Goal: Task Accomplishment & Management: Manage account settings

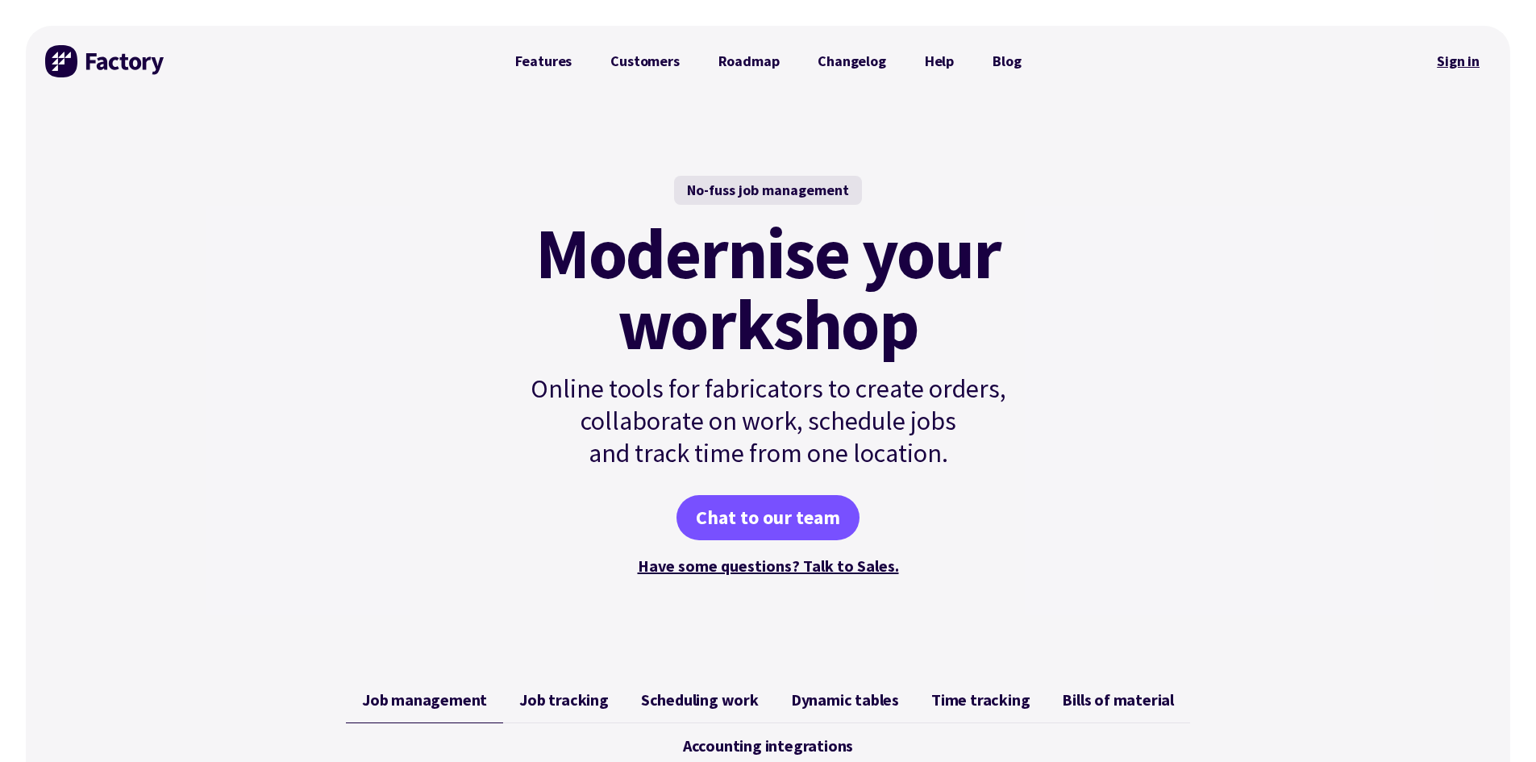
click at [597, 60] on link "Sign in" at bounding box center [1457, 61] width 65 height 37
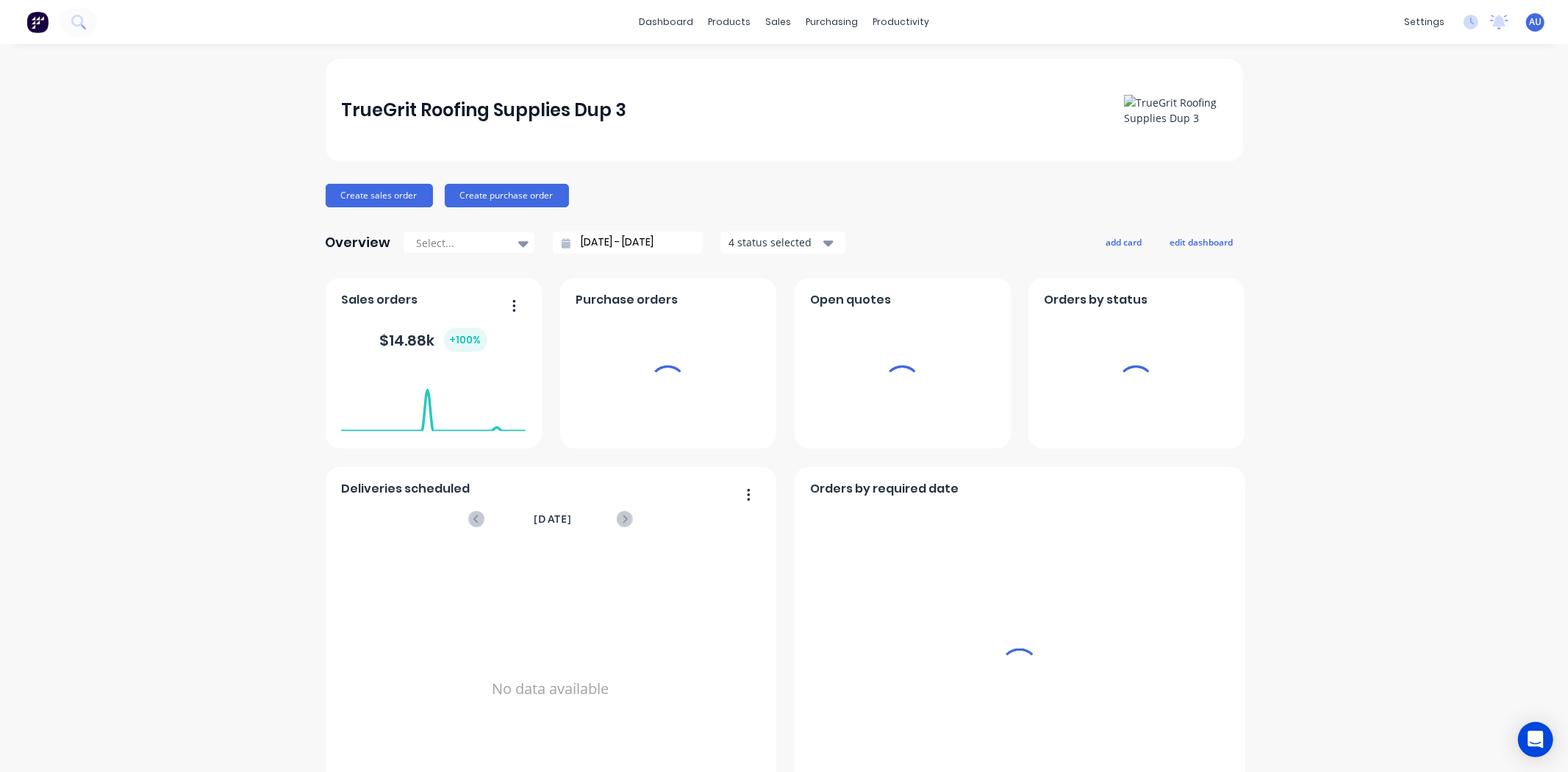
click at [718, 184] on div "Create sales order Create purchase order" at bounding box center [784, 196] width 917 height 24
click at [722, 180] on div "TrueGrit Roofing Supplies Dup 3 Create sales order Create purchase order Overvi…" at bounding box center [784, 442] width 917 height 767
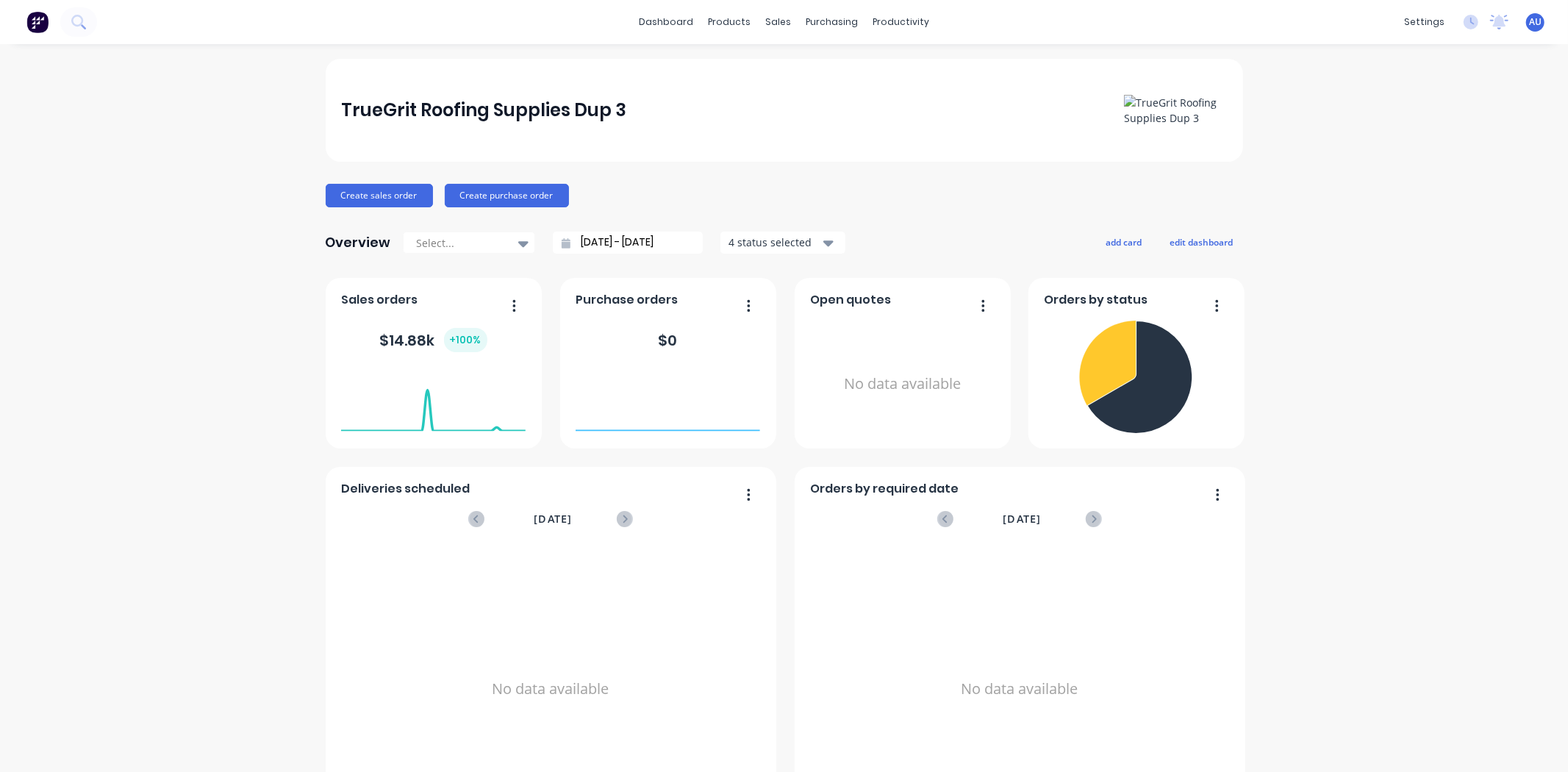
click at [717, 177] on div "TrueGrit Roofing Supplies Dup 3 Create sales order Create purchase order Overvi…" at bounding box center [784, 442] width 917 height 767
click at [858, 170] on div "TrueGrit Roofing Supplies Dup 3 Create sales order Create purchase order Overvi…" at bounding box center [784, 442] width 917 height 767
click at [908, 176] on div "TrueGrit Roofing Supplies Dup 3 Create sales order Create purchase order Overvi…" at bounding box center [784, 442] width 917 height 767
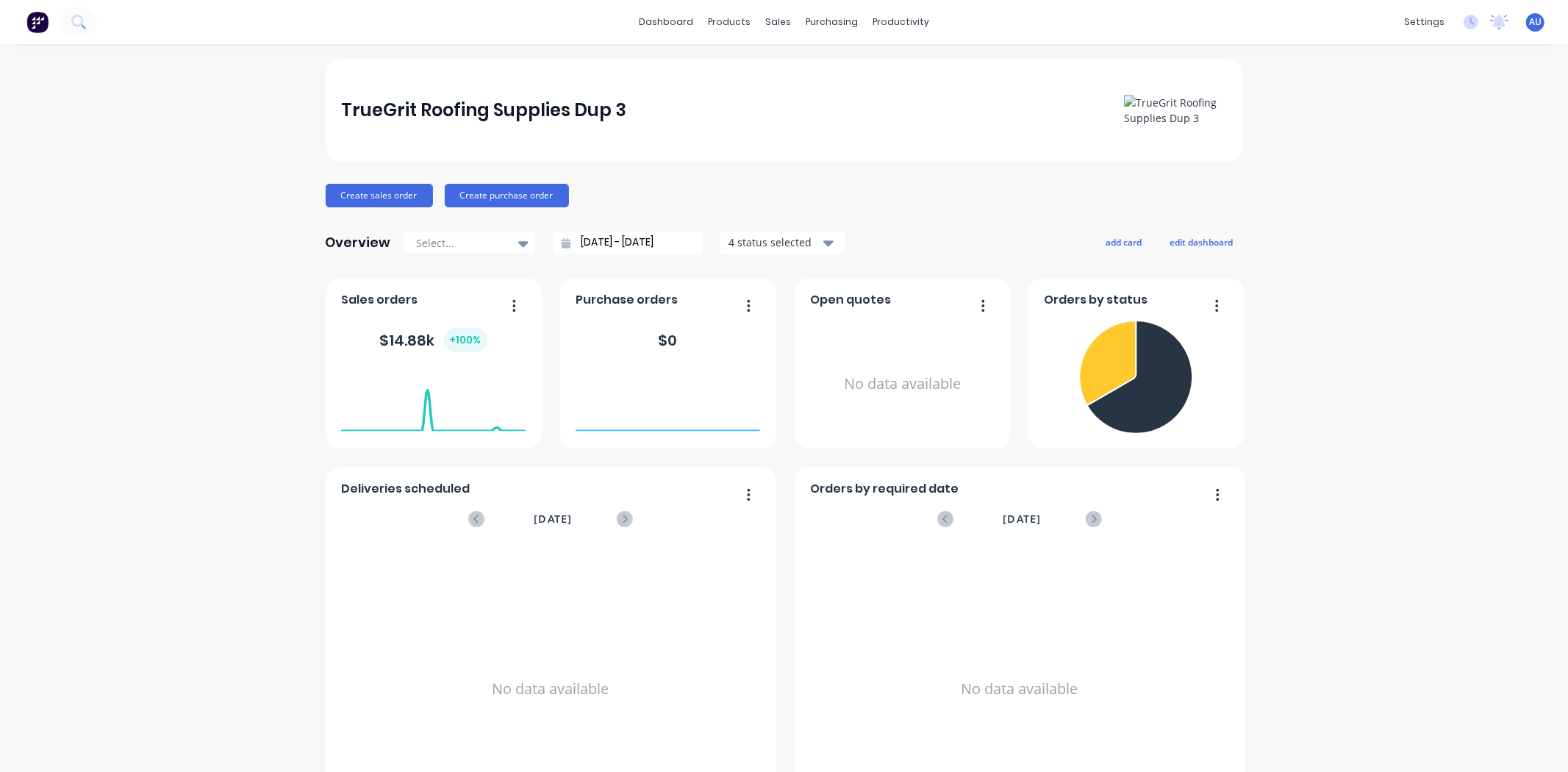
click at [904, 197] on div "Create sales order Create purchase order" at bounding box center [784, 196] width 917 height 24
drag, startPoint x: 846, startPoint y: 171, endPoint x: 785, endPoint y: 159, distance: 62.2
click at [846, 171] on div "TrueGrit Roofing Supplies Dup 3 Create sales order Create purchase order Overvi…" at bounding box center [784, 442] width 917 height 767
click at [651, 25] on link "dashboard" at bounding box center [666, 22] width 69 height 22
click at [973, 219] on div "TrueGrit Roofing Supplies Dup 3 Create sales order Create purchase order Overvi…" at bounding box center [784, 442] width 917 height 767
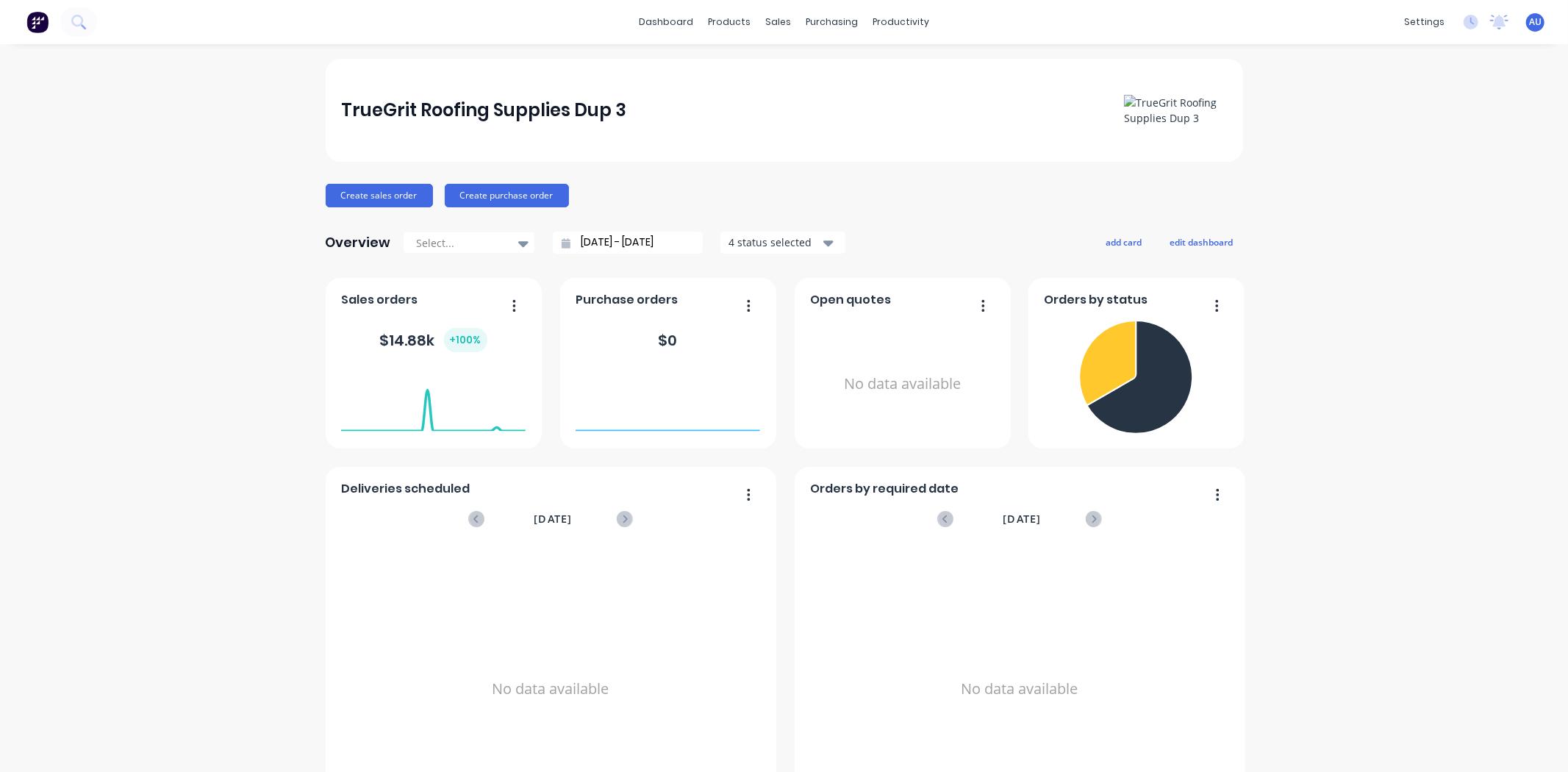
click at [929, 207] on div "TrueGrit Roofing Supplies Dup 3 Create sales order Create purchase order Overvi…" at bounding box center [784, 442] width 917 height 767
click at [919, 203] on div "Create sales order Create purchase order" at bounding box center [784, 196] width 917 height 24
click at [922, 201] on div "Create sales order Create purchase order" at bounding box center [784, 196] width 917 height 24
click at [939, 207] on div "Create sales order Create purchase order" at bounding box center [784, 196] width 917 height 24
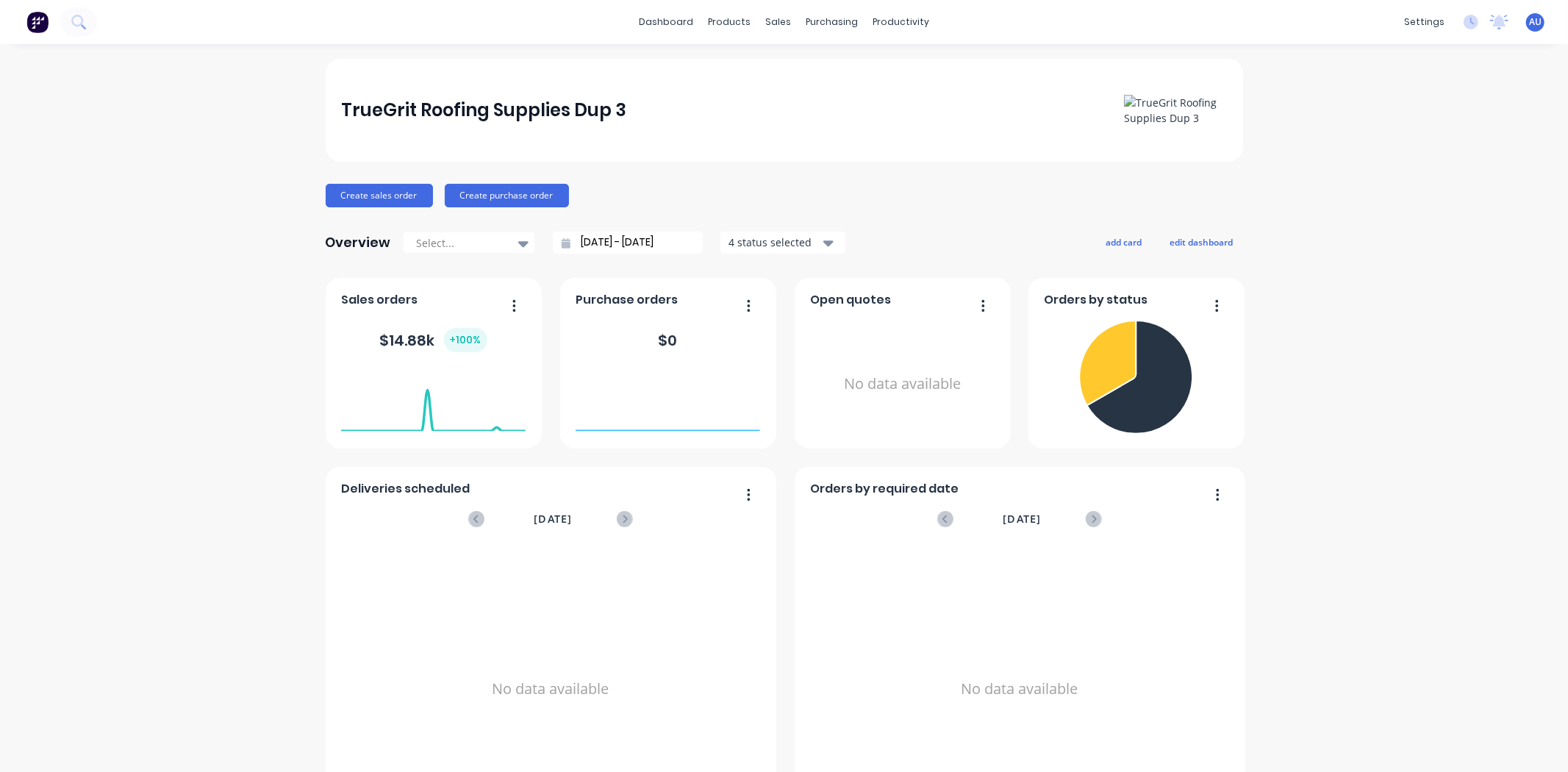
click at [935, 221] on div "TrueGrit Roofing Supplies Dup 3 Create sales order Create purchase order Overvi…" at bounding box center [784, 442] width 917 height 767
click at [920, 221] on div "TrueGrit Roofing Supplies Dup 3 Create sales order Create purchase order Overvi…" at bounding box center [784, 442] width 917 height 767
click at [867, 164] on div "TrueGrit Roofing Supplies Dup 3 Create sales order Create purchase order Overvi…" at bounding box center [784, 442] width 917 height 767
click at [1004, 201] on div "Create sales order Create purchase order" at bounding box center [784, 196] width 917 height 24
click at [1194, 246] on button "edit dashboard" at bounding box center [1202, 242] width 82 height 19
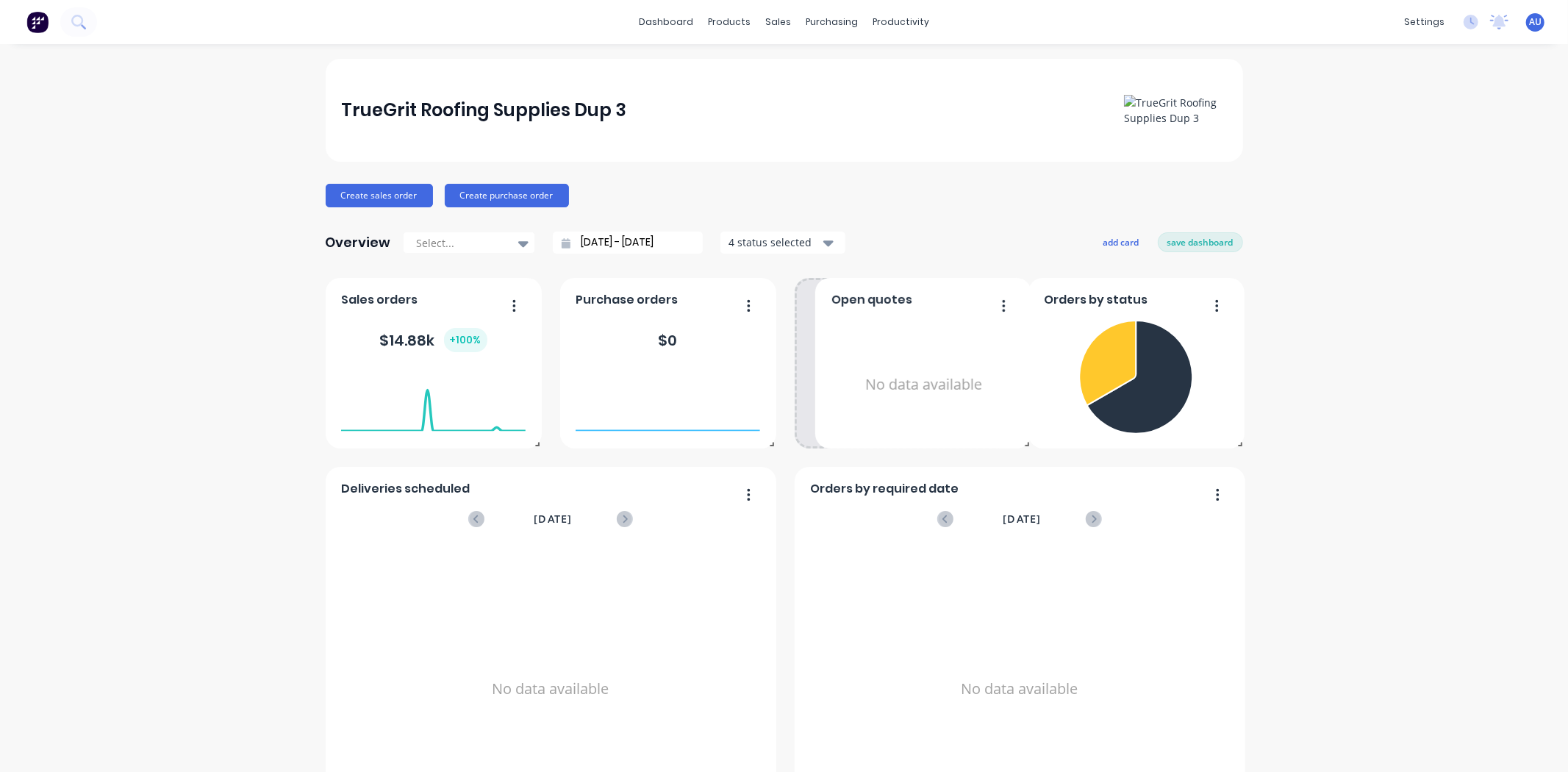
drag, startPoint x: 863, startPoint y: 335, endPoint x: 883, endPoint y: 335, distance: 20.0
click at [883, 335] on div "No data available" at bounding box center [923, 384] width 184 height 139
click at [1105, 246] on button "add card" at bounding box center [1121, 242] width 55 height 19
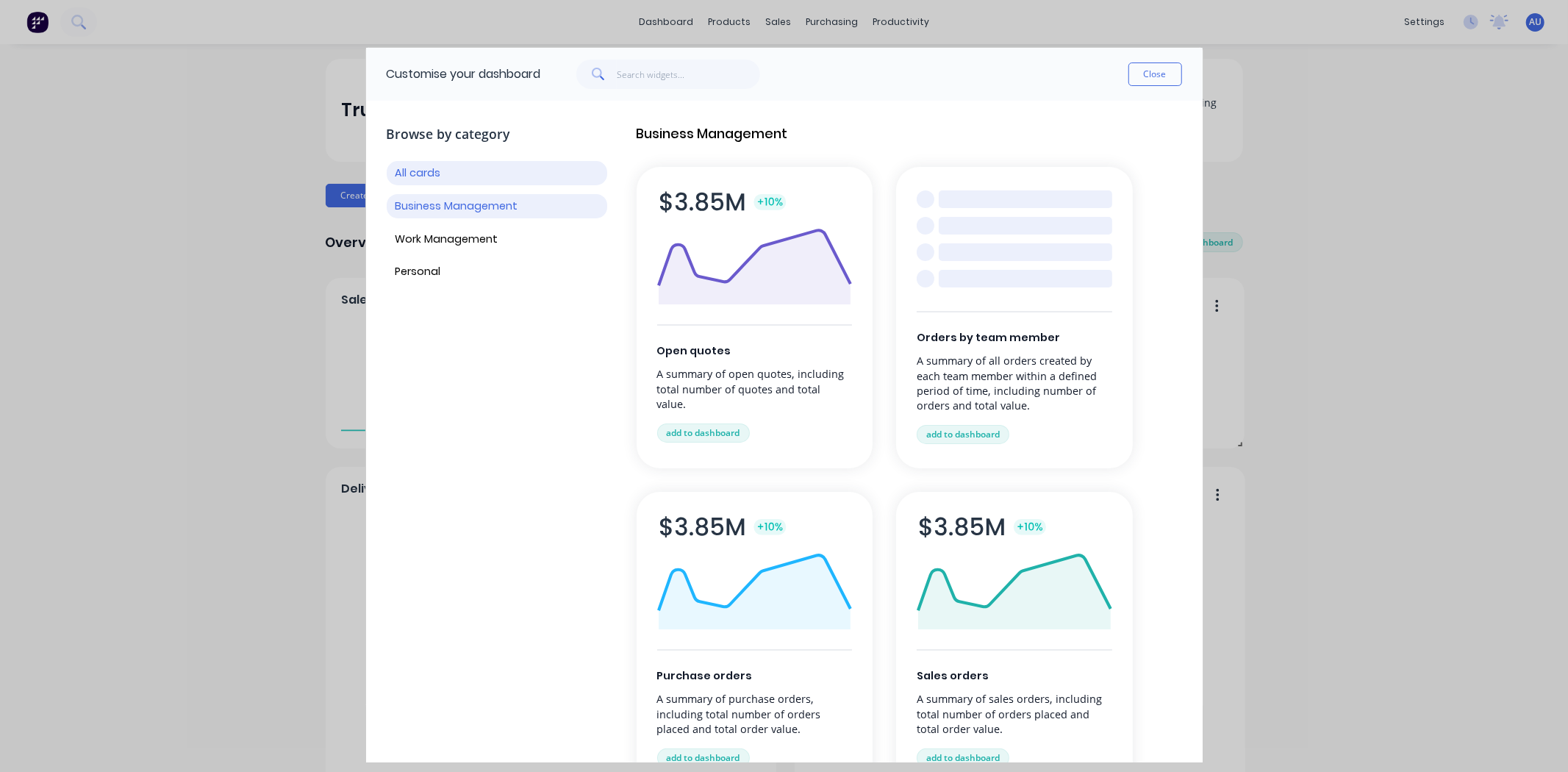
click at [471, 211] on button "Business Management" at bounding box center [497, 206] width 221 height 25
click at [470, 249] on button "Work Management" at bounding box center [497, 239] width 221 height 25
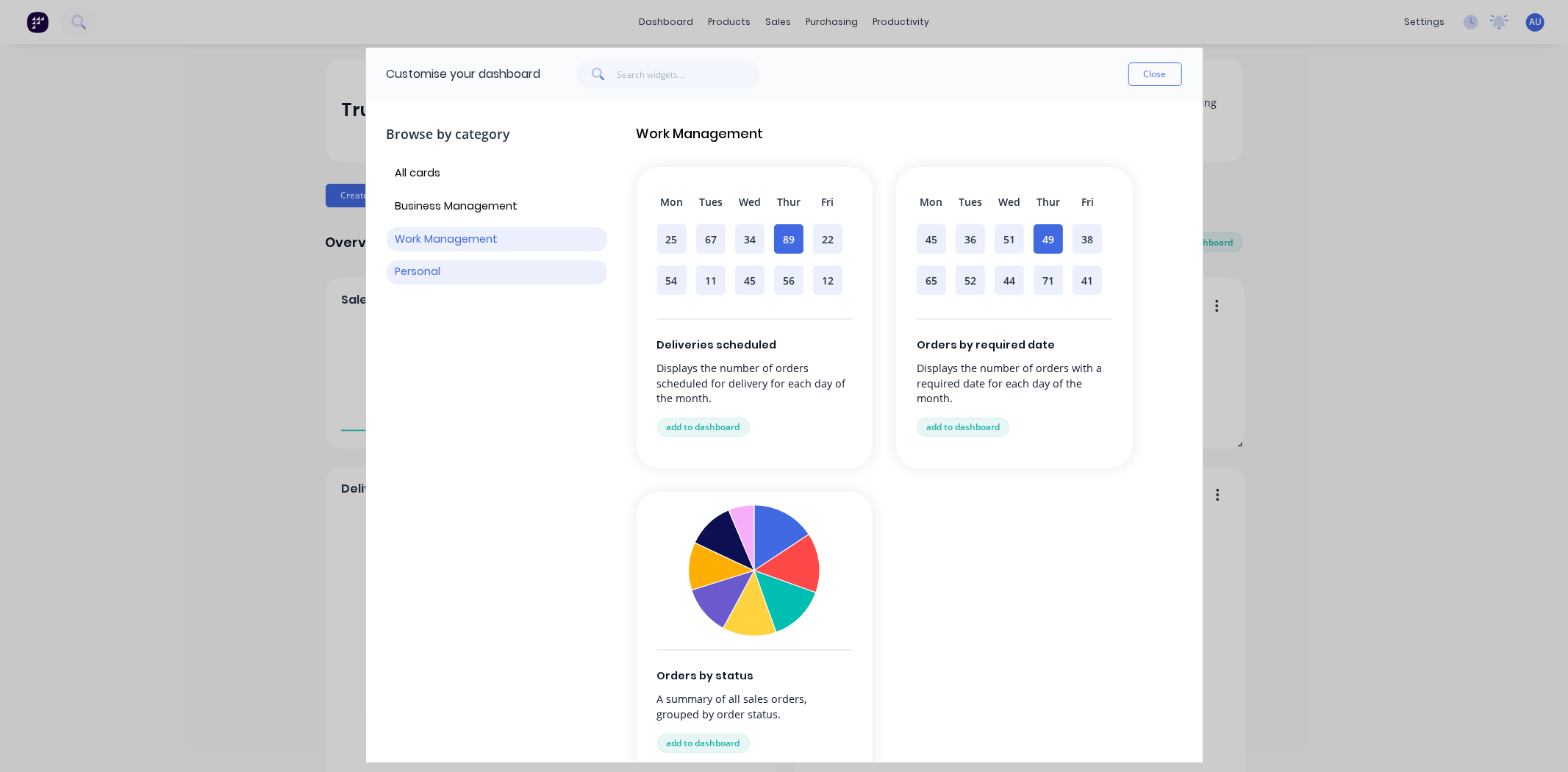
click at [444, 270] on button "Personal" at bounding box center [497, 272] width 221 height 25
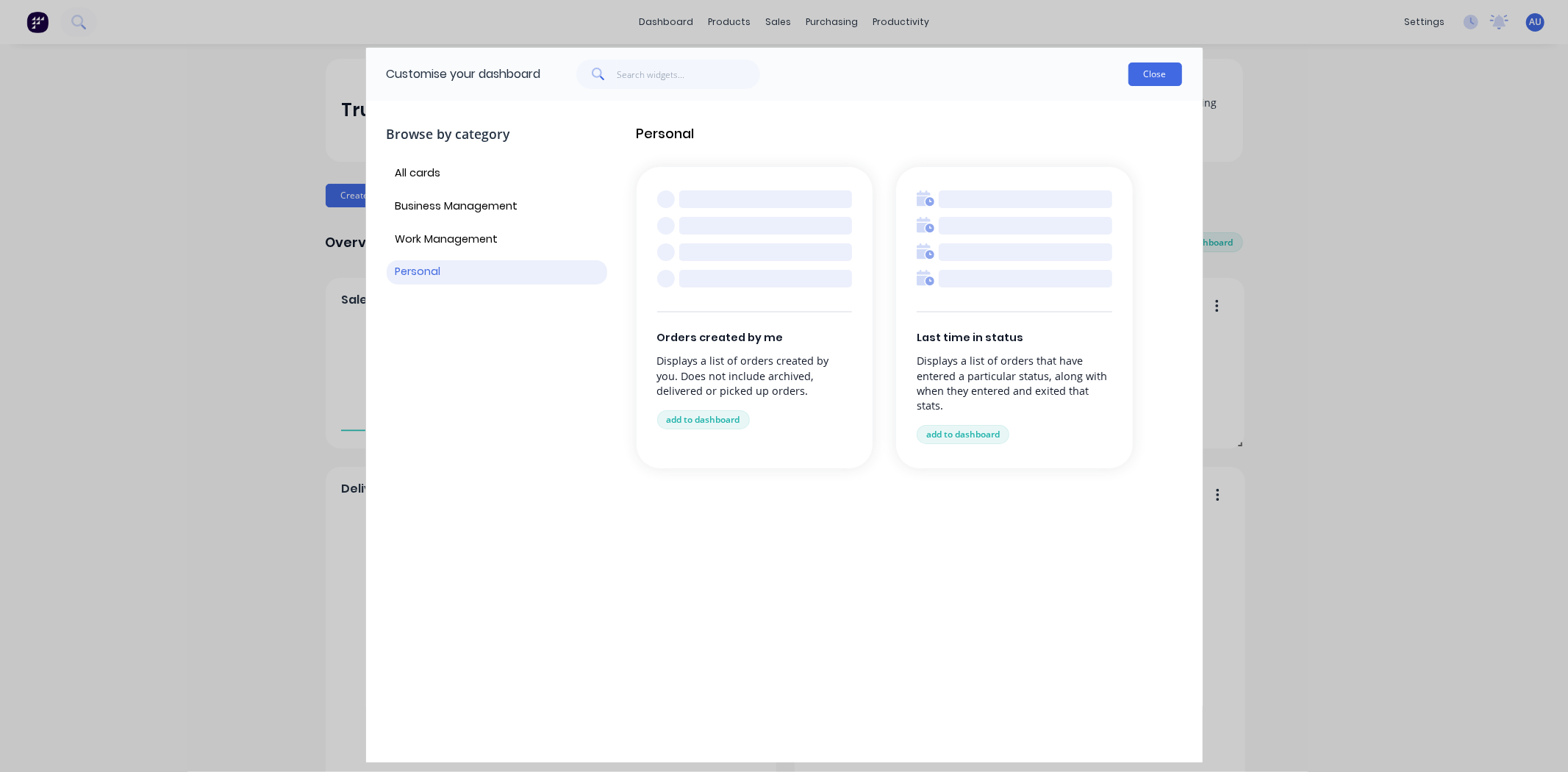
click at [1130, 82] on button "Close" at bounding box center [1155, 75] width 54 height 24
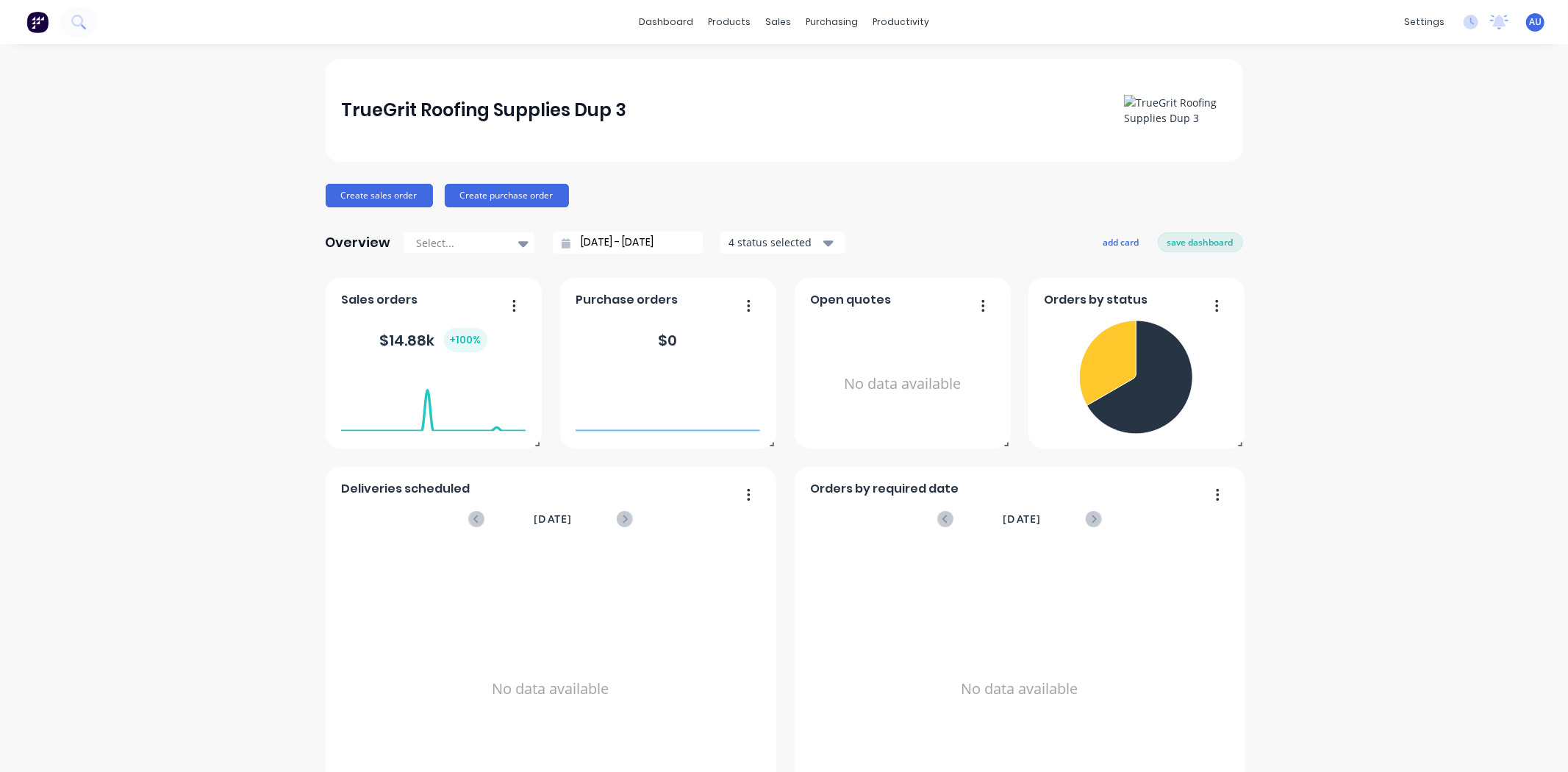
click at [1341, 230] on div "TrueGrit Roofing Supplies Dup 3 Create sales order Create purchase order Overvi…" at bounding box center [784, 442] width 1568 height 767
click at [1288, 248] on div "TrueGrit Roofing Supplies Dup 3 Create sales order Create purchase order Overvi…" at bounding box center [784, 442] width 1568 height 767
click at [1174, 244] on button "save dashboard" at bounding box center [1201, 242] width 86 height 19
click at [1334, 257] on div "TrueGrit Roofing Supplies Dup 3 Create sales order Create purchase order Overvi…" at bounding box center [784, 442] width 1568 height 767
click at [828, 195] on div "Create sales order Create purchase order" at bounding box center [784, 196] width 917 height 24
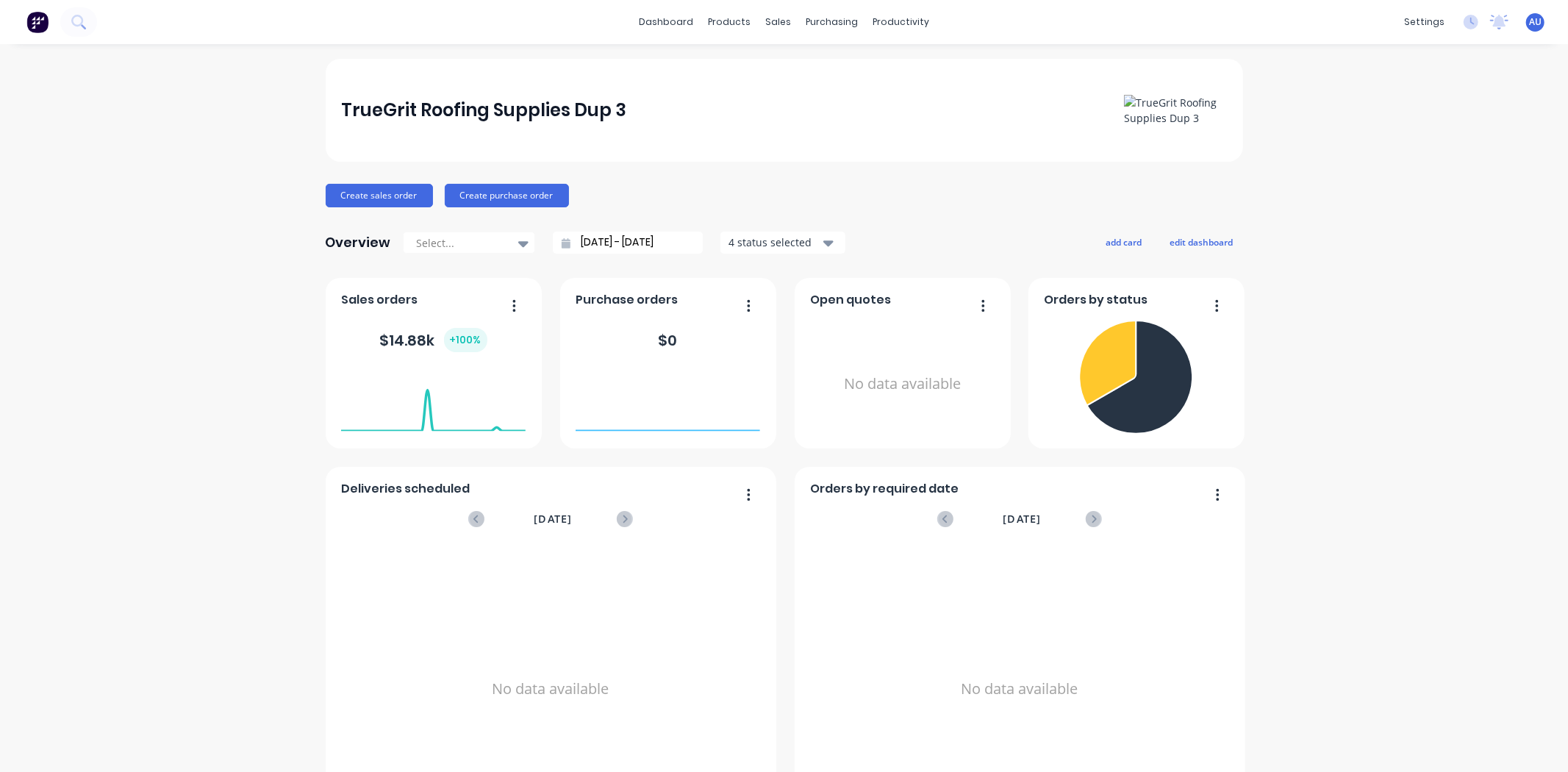
click at [848, 200] on div "Create sales order Create purchase order" at bounding box center [784, 196] width 917 height 24
click at [799, 68] on div "Sales Orders" at bounding box center [827, 70] width 60 height 14
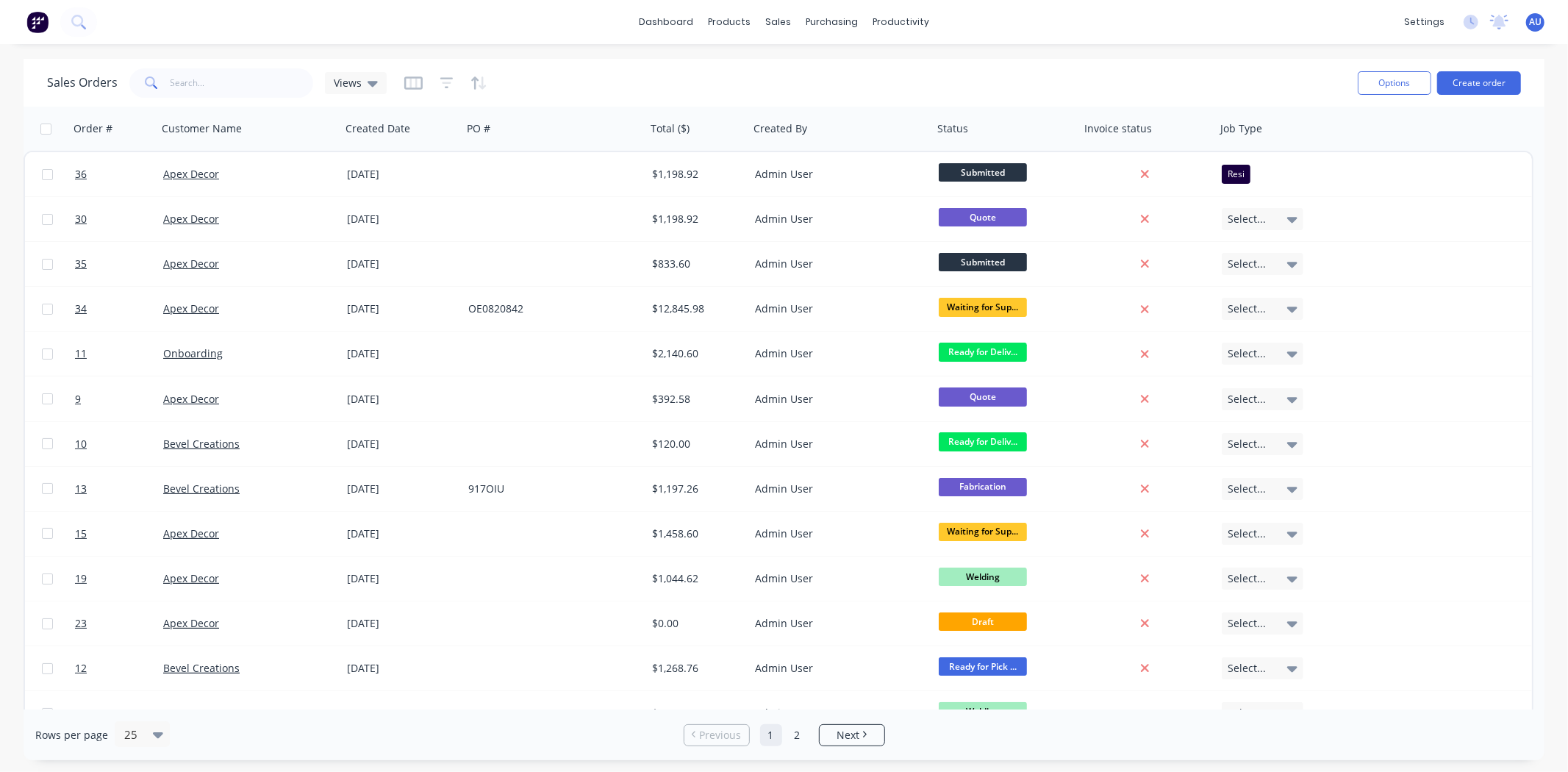
click at [965, 74] on div "Sales Orders Views" at bounding box center [696, 83] width 1299 height 36
drag, startPoint x: 386, startPoint y: 135, endPoint x: 372, endPoint y: 134, distance: 14.0
click at [372, 134] on div at bounding box center [387, 129] width 104 height 29
click at [639, 56] on div "dashboard products sales purchasing productivity dashboard products Product Cat…" at bounding box center [784, 386] width 1568 height 772
click at [607, 79] on div "Sales Orders Views" at bounding box center [696, 83] width 1299 height 36
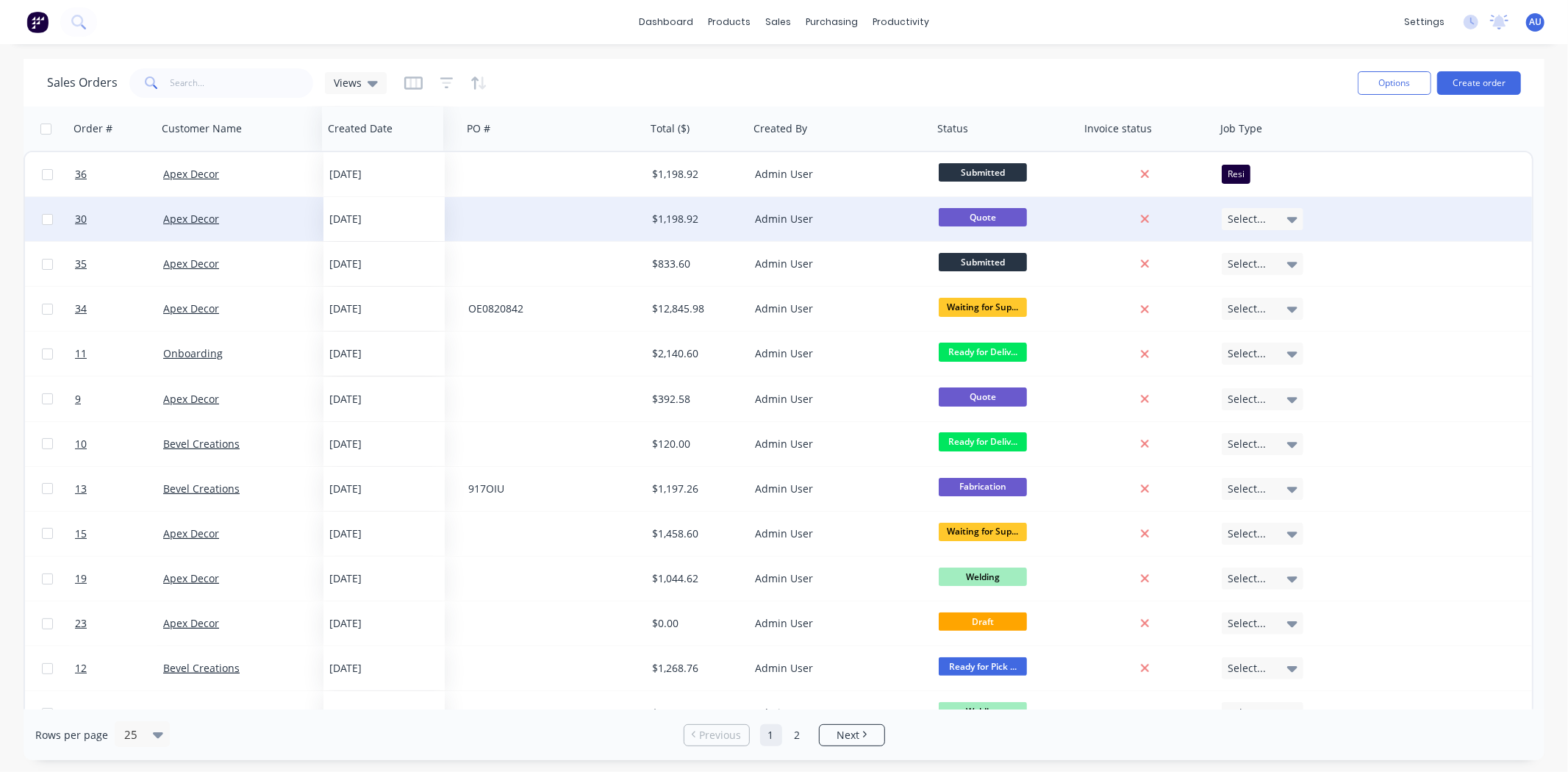
drag, startPoint x: 373, startPoint y: 138, endPoint x: 445, endPoint y: 203, distance: 97.0
click at [0, 0] on div at bounding box center [0, 0] width 0 height 0
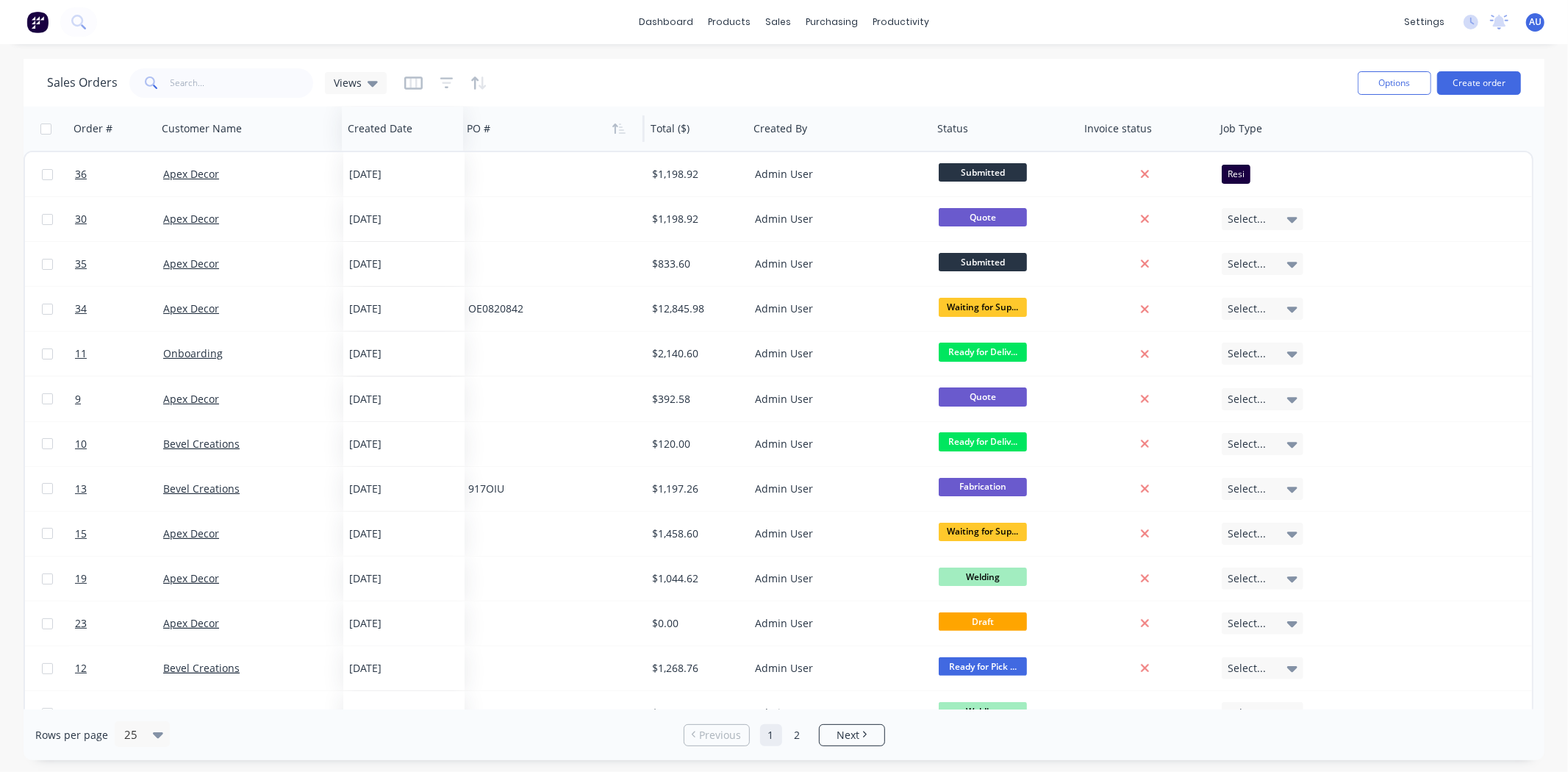
drag, startPoint x: 377, startPoint y: 137, endPoint x: 485, endPoint y: 129, distance: 108.3
click at [0, 0] on div at bounding box center [0, 0] width 0 height 0
click at [692, 86] on div "Sales Orders Views" at bounding box center [696, 83] width 1299 height 36
click at [692, 88] on div "Sales Orders Views" at bounding box center [696, 83] width 1299 height 36
click at [677, 89] on div "Sales Orders Views" at bounding box center [696, 83] width 1299 height 36
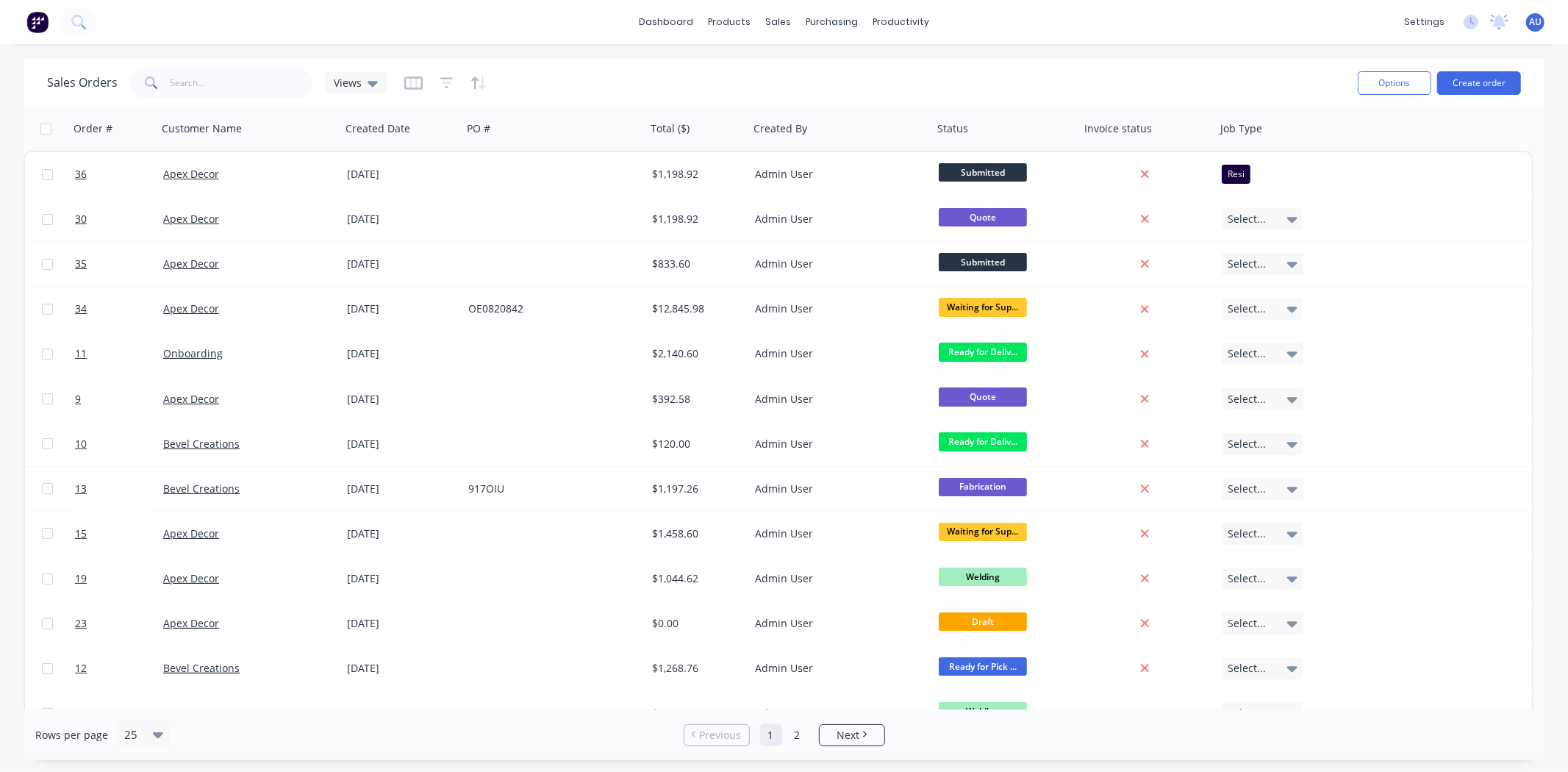
click at [990, 89] on div "Sales Orders Views" at bounding box center [696, 83] width 1299 height 36
click at [743, 79] on div "Sales Orders Views" at bounding box center [696, 83] width 1299 height 36
click at [413, 84] on icon "button" at bounding box center [413, 82] width 7 height 9
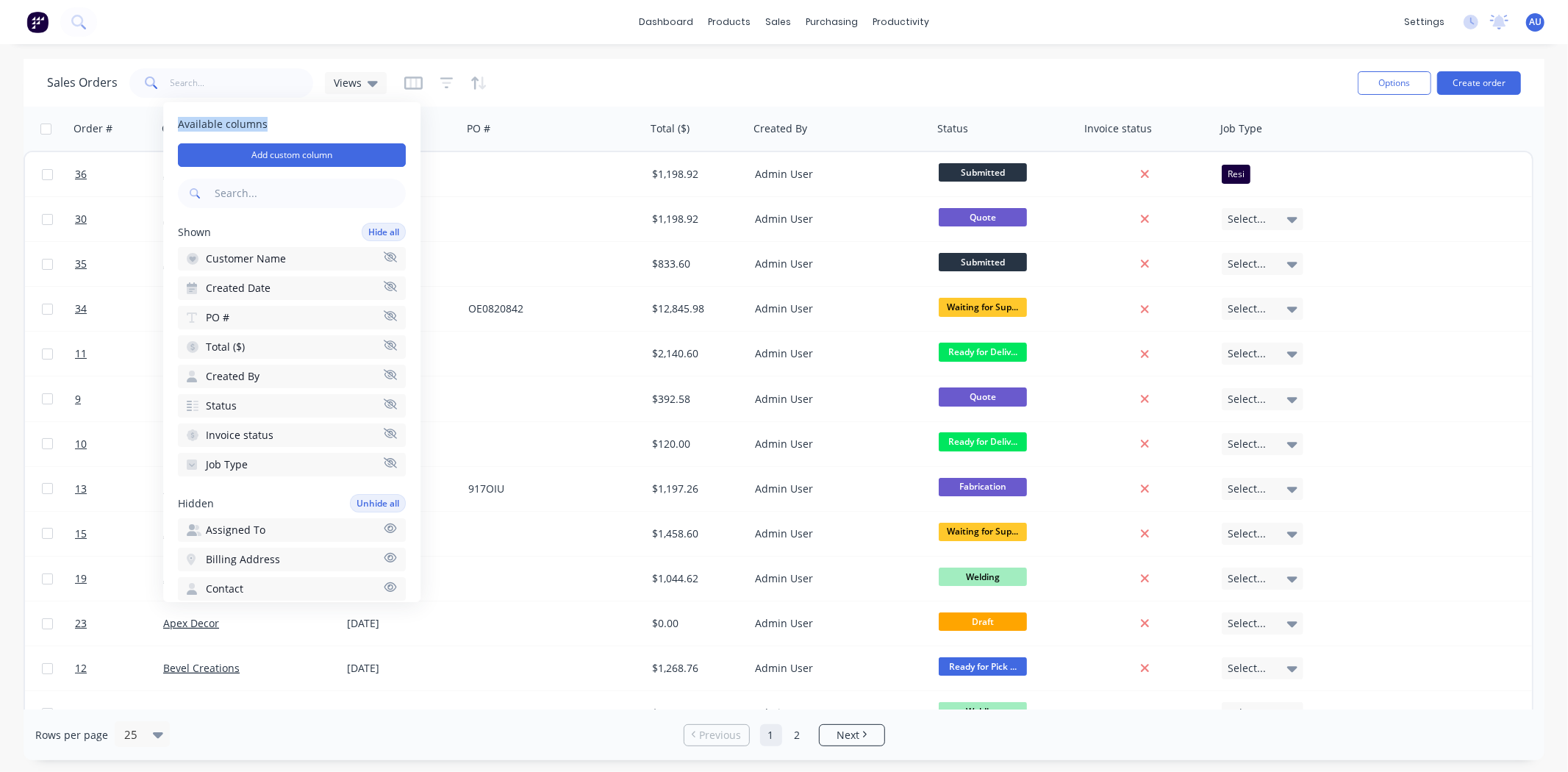
drag, startPoint x: 264, startPoint y: 122, endPoint x: 169, endPoint y: 123, distance: 95.0
click at [169, 123] on div "Available columns Add custom column Shown Hide all Customer Name Created Date P…" at bounding box center [292, 352] width 257 height 499
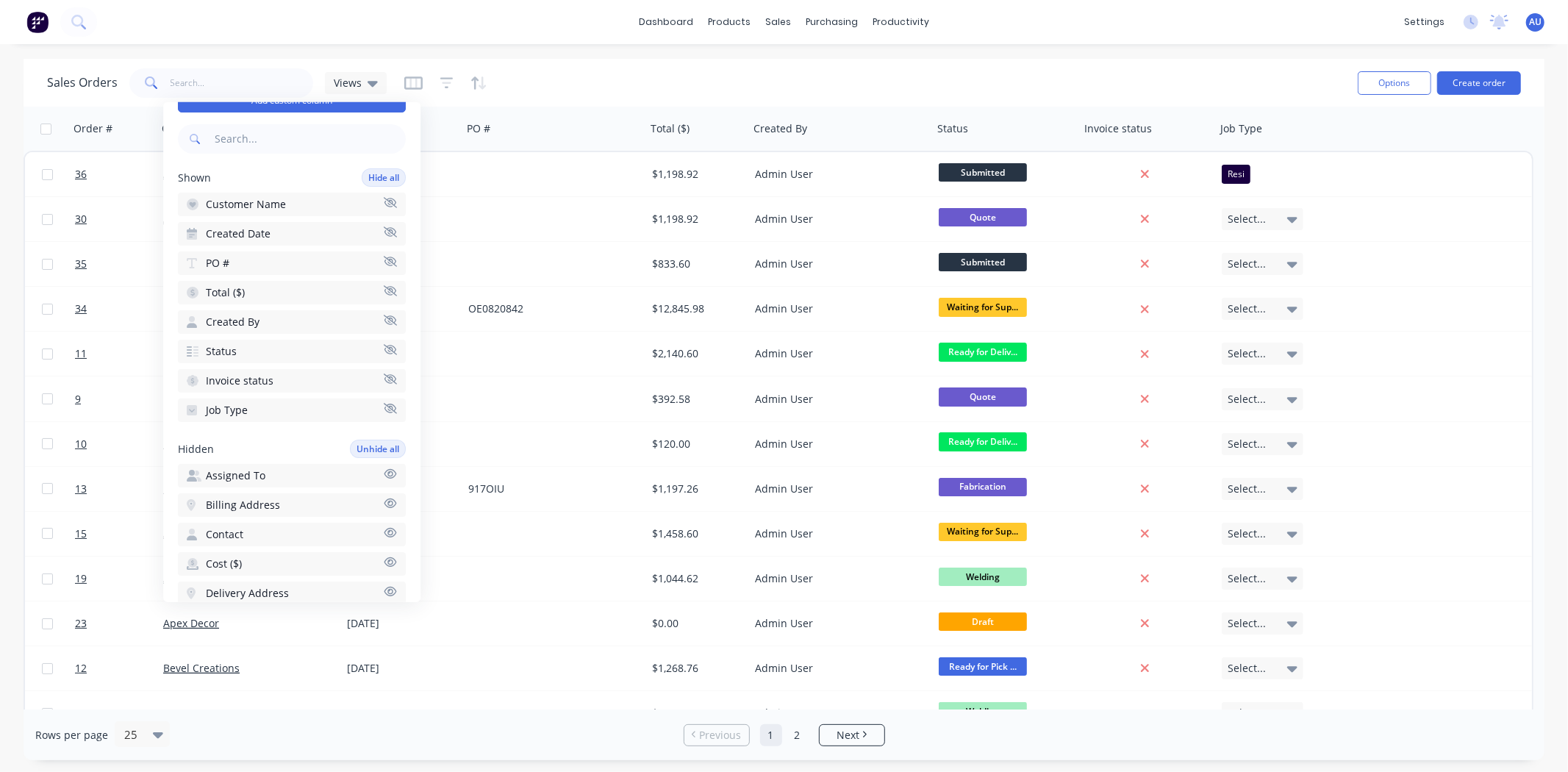
scroll to position [81, 0]
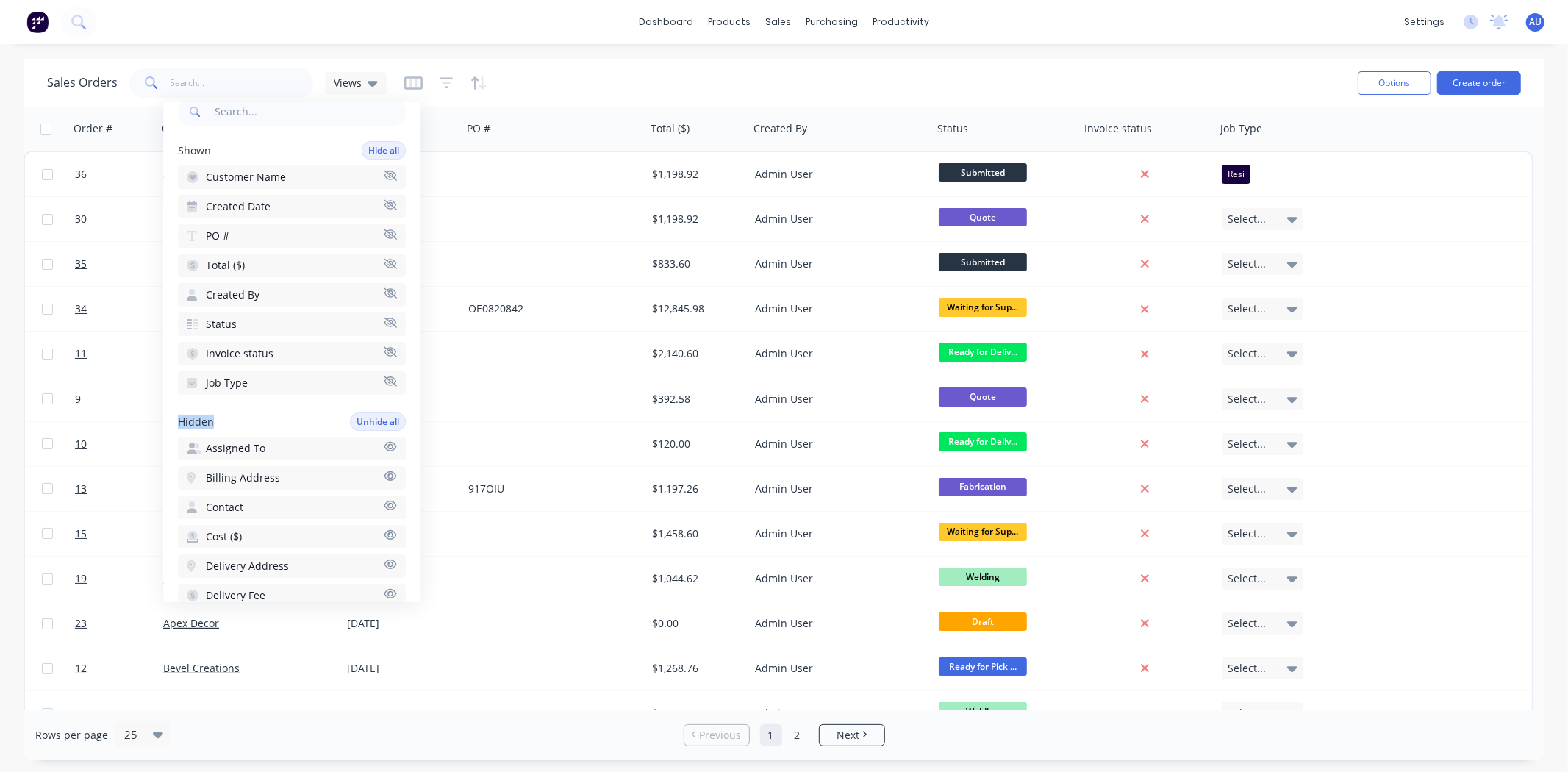
drag, startPoint x: 186, startPoint y: 408, endPoint x: 170, endPoint y: 407, distance: 16.0
click at [171, 407] on div "Available columns Add custom column Shown Hide all Customer Name Created Date P…" at bounding box center [292, 352] width 257 height 499
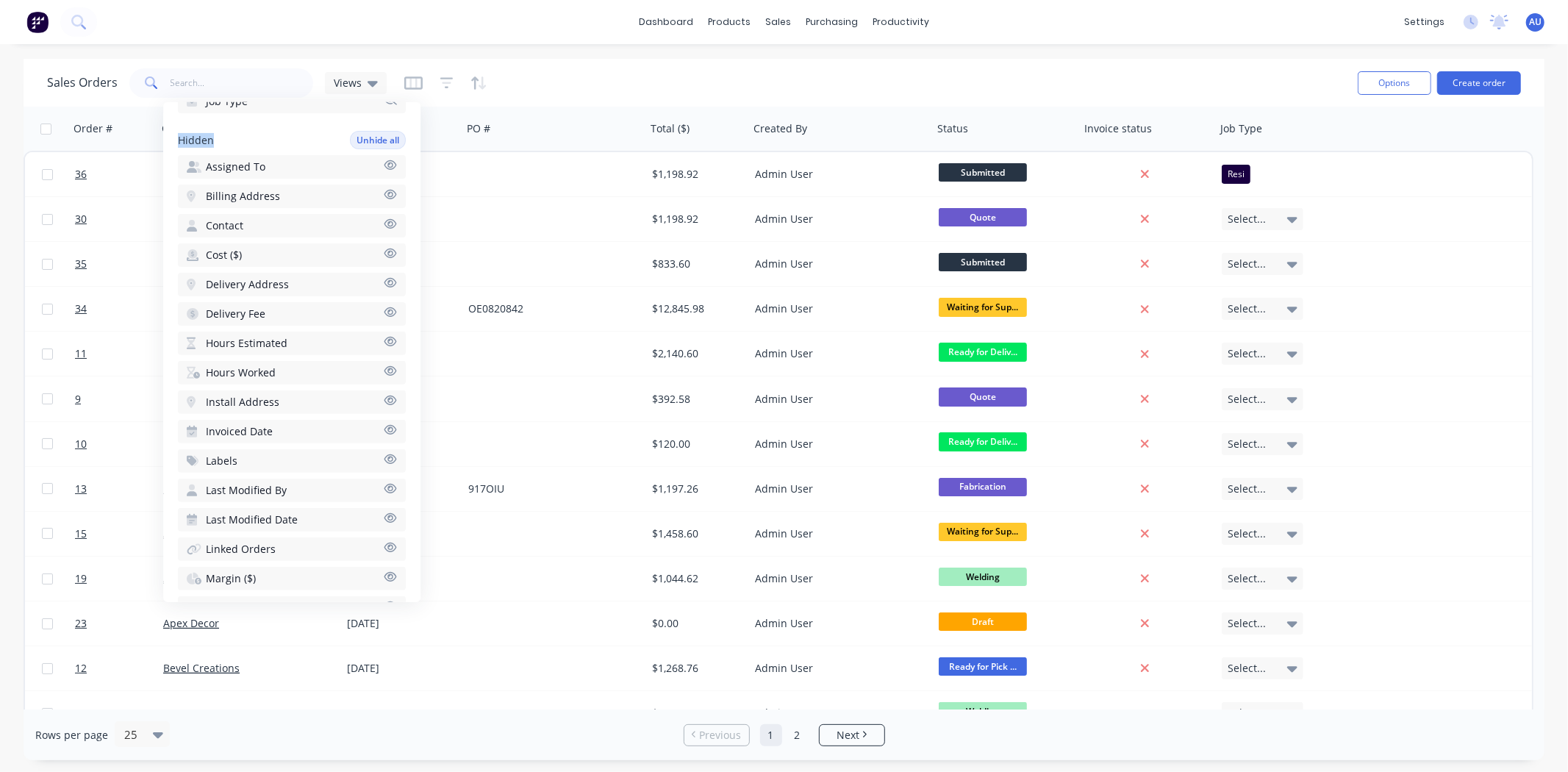
scroll to position [326, 0]
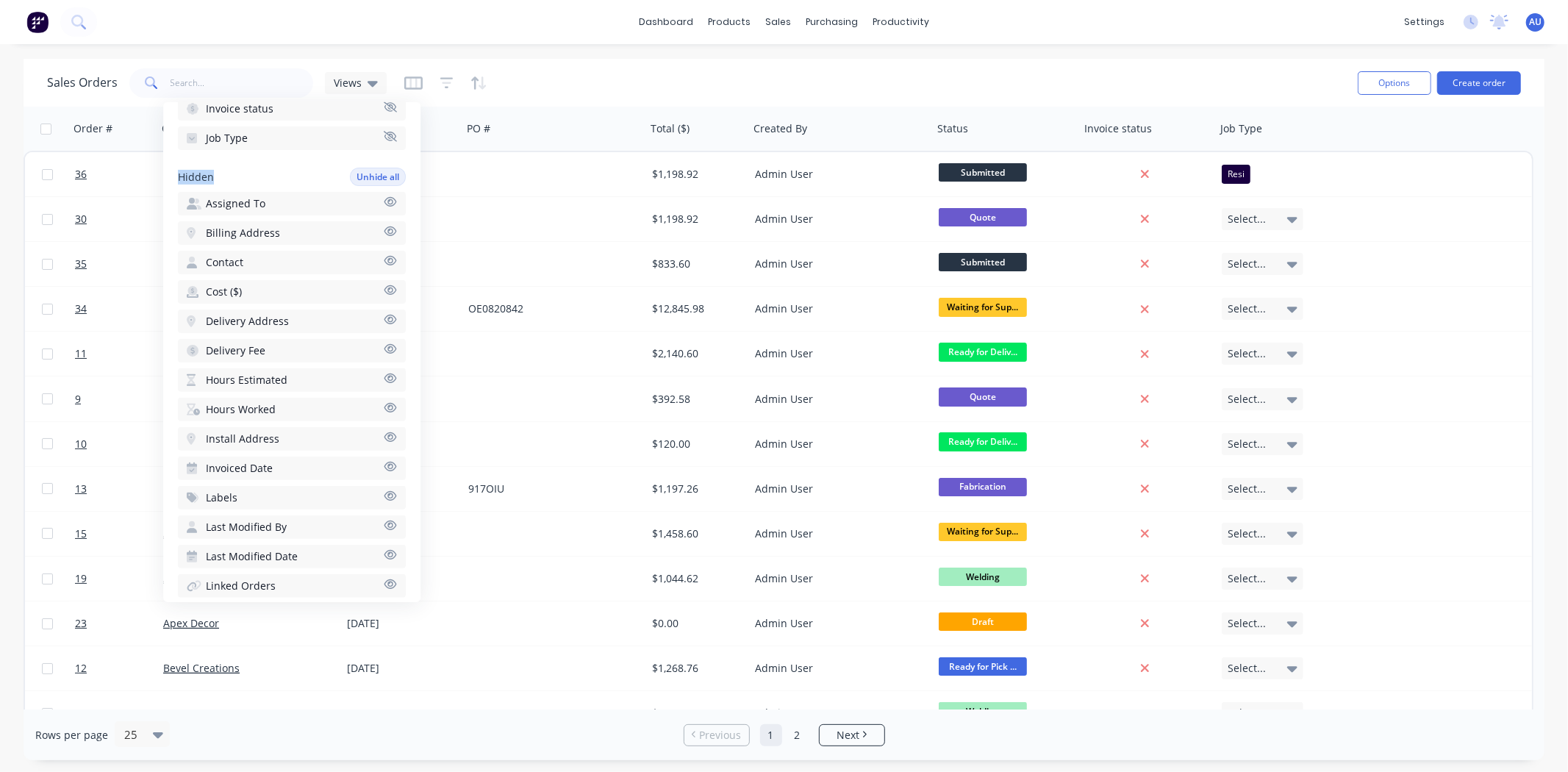
click at [237, 168] on div "Hidden Unhide all" at bounding box center [292, 177] width 228 height 18
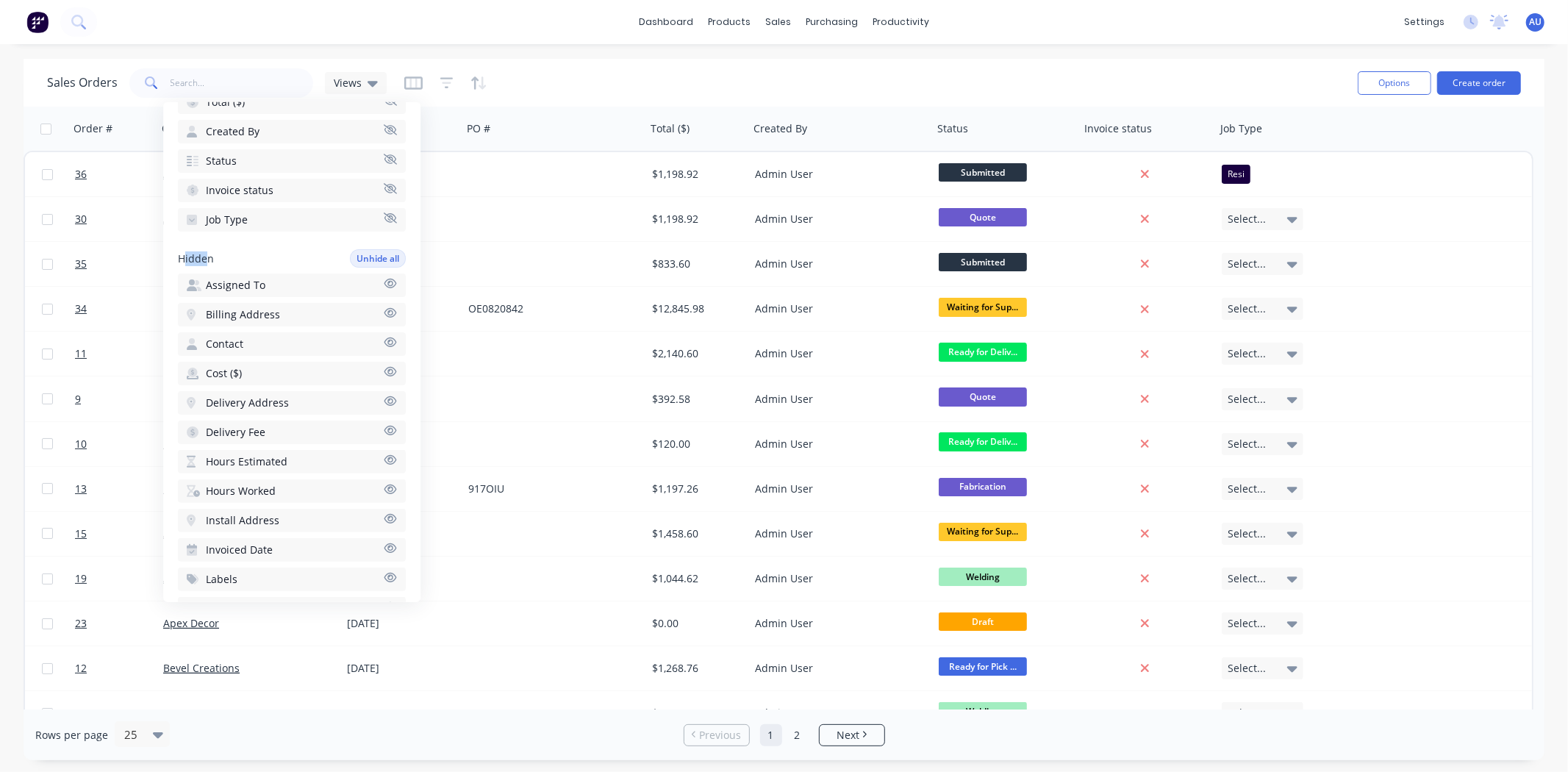
drag, startPoint x: 209, startPoint y: 248, endPoint x: 181, endPoint y: 249, distance: 28.0
click at [182, 251] on span "Hidden" at bounding box center [196, 258] width 36 height 15
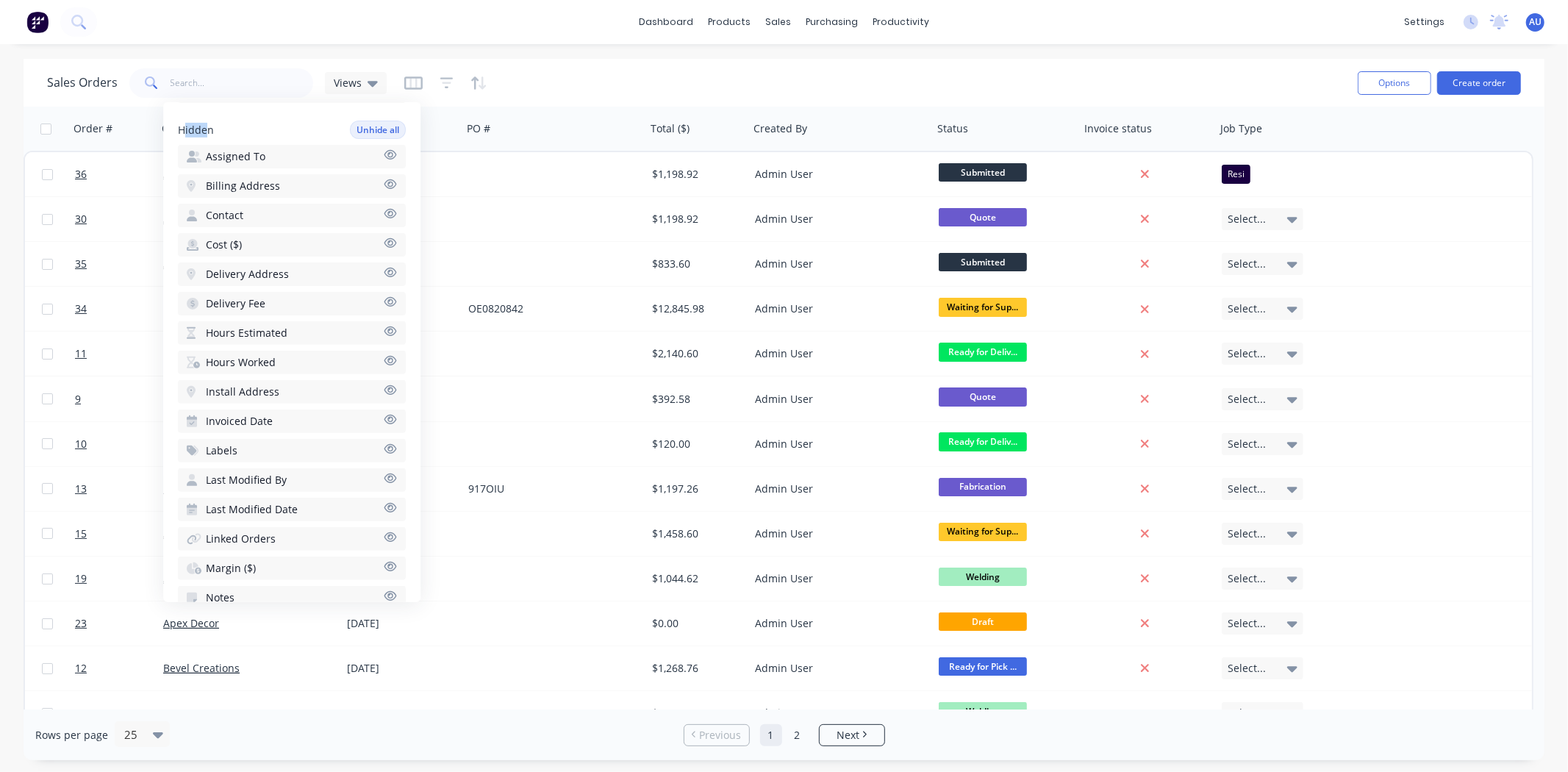
scroll to position [400, 0]
click at [242, 412] on button "Labels" at bounding box center [292, 424] width 228 height 24
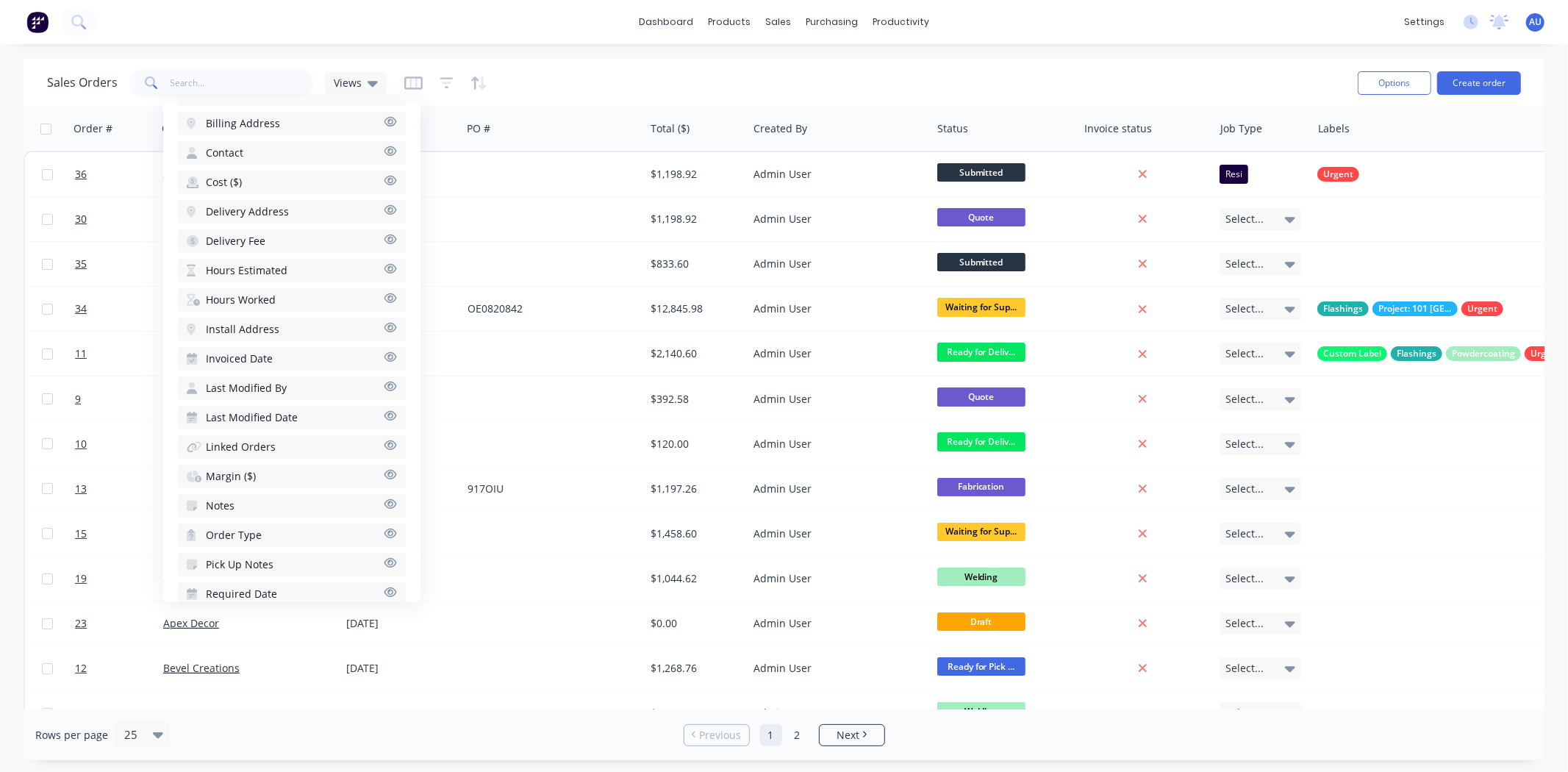
scroll to position [481, 0]
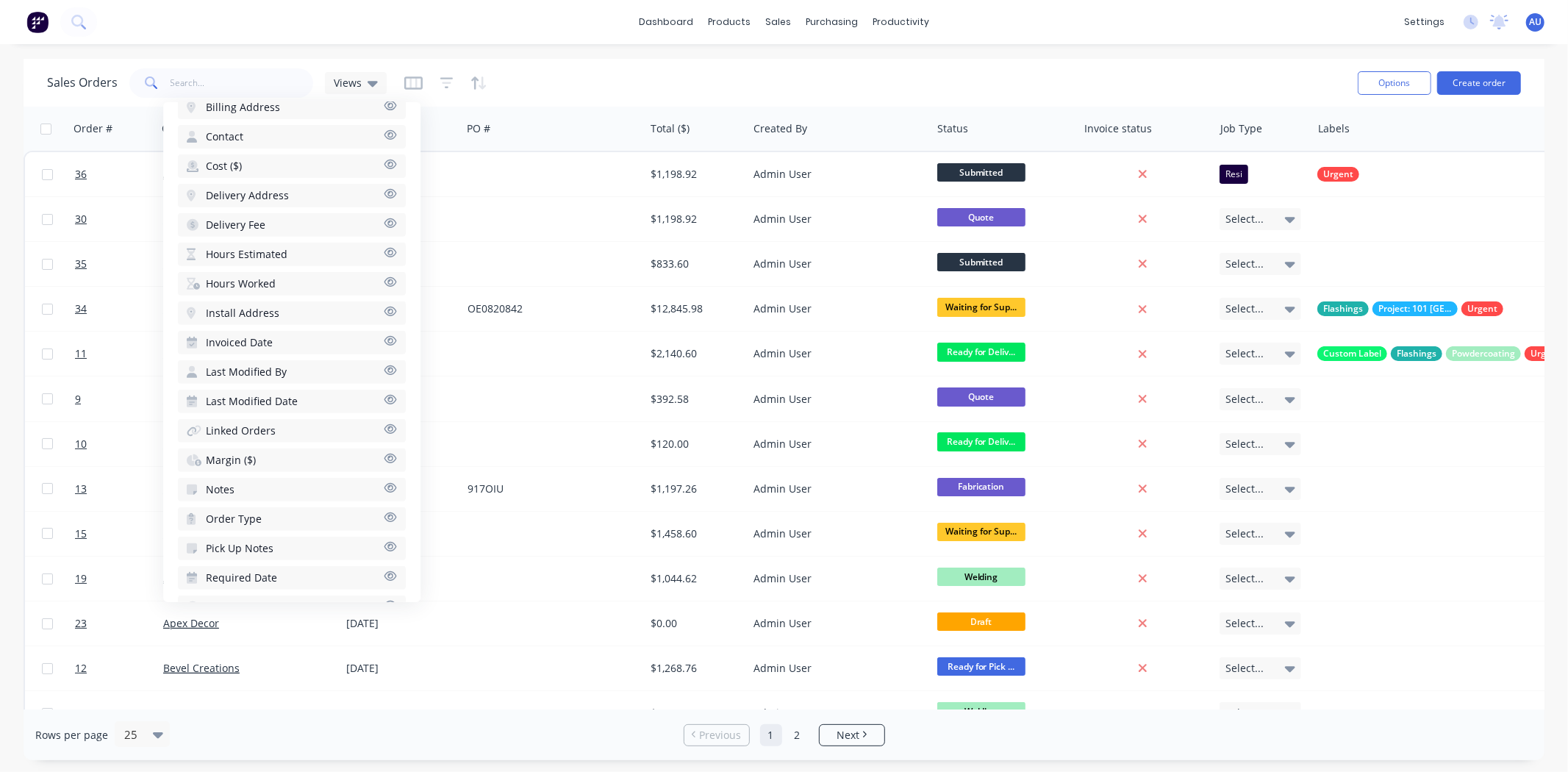
click at [222, 482] on span "Notes" at bounding box center [220, 489] width 28 height 15
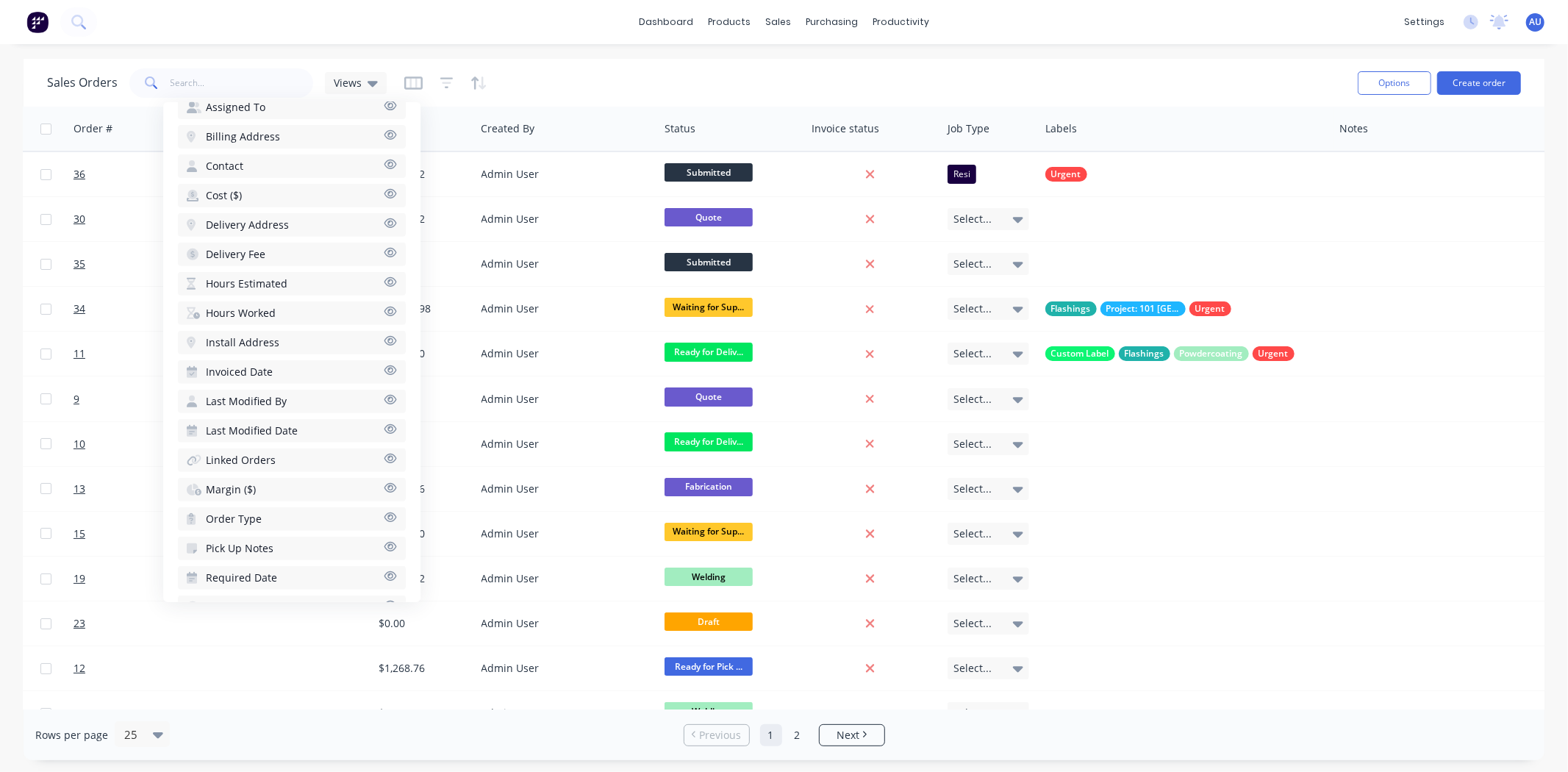
scroll to position [0, 304]
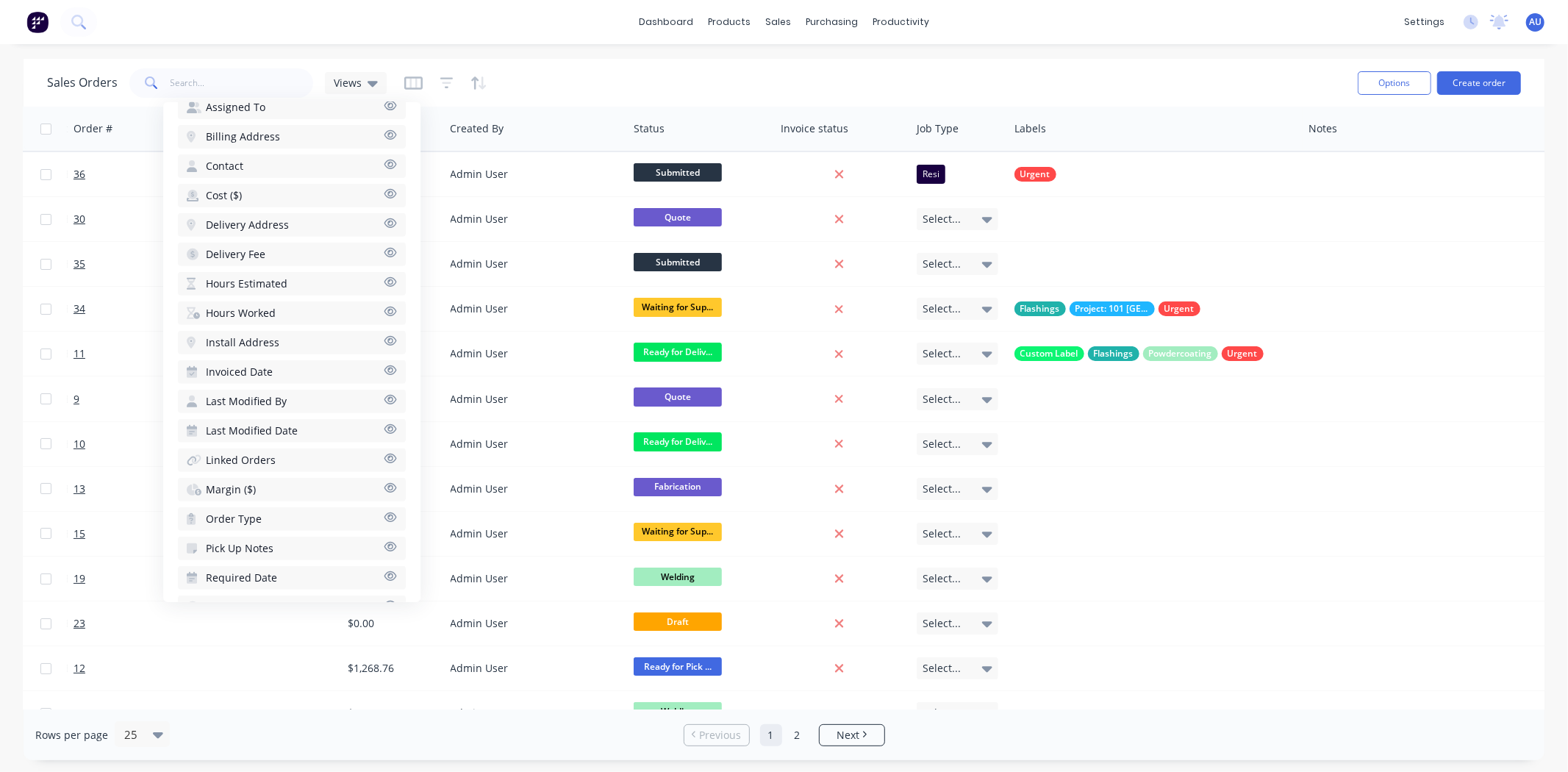
click at [745, 70] on div "Sales Orders Views" at bounding box center [696, 83] width 1299 height 36
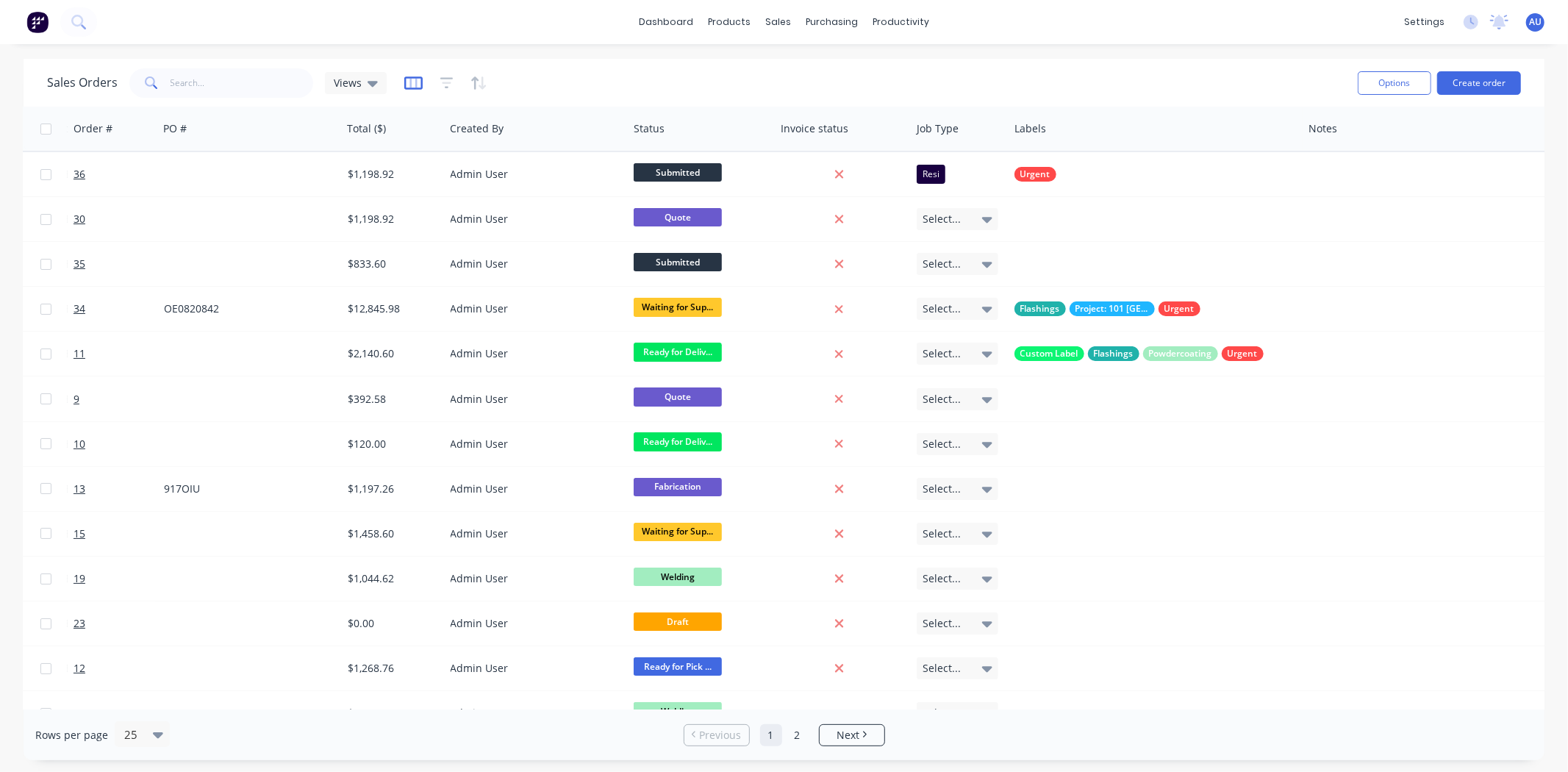
click at [413, 82] on icon "button" at bounding box center [413, 82] width 7 height 9
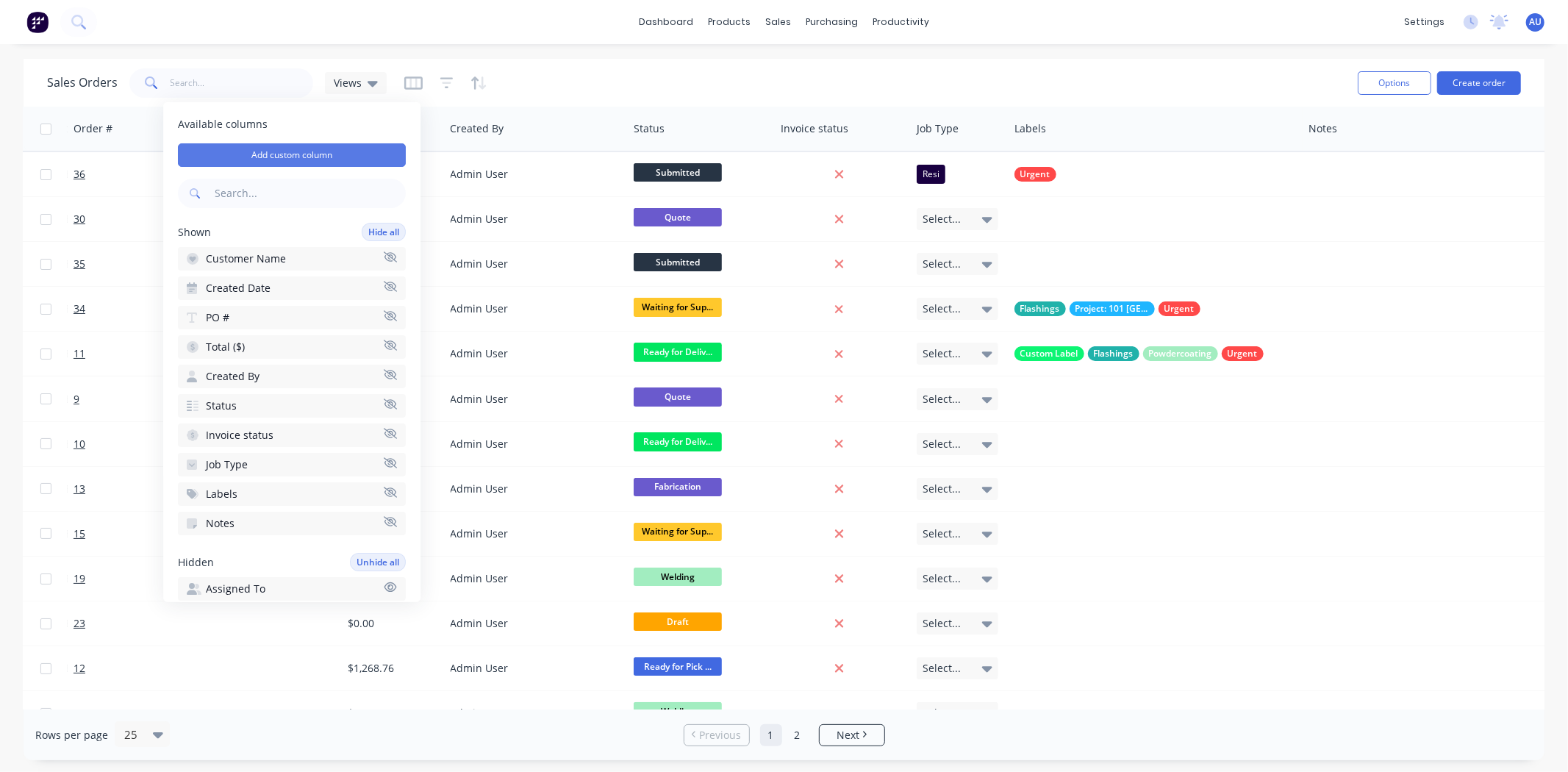
click at [273, 151] on button "Add custom column" at bounding box center [292, 155] width 228 height 24
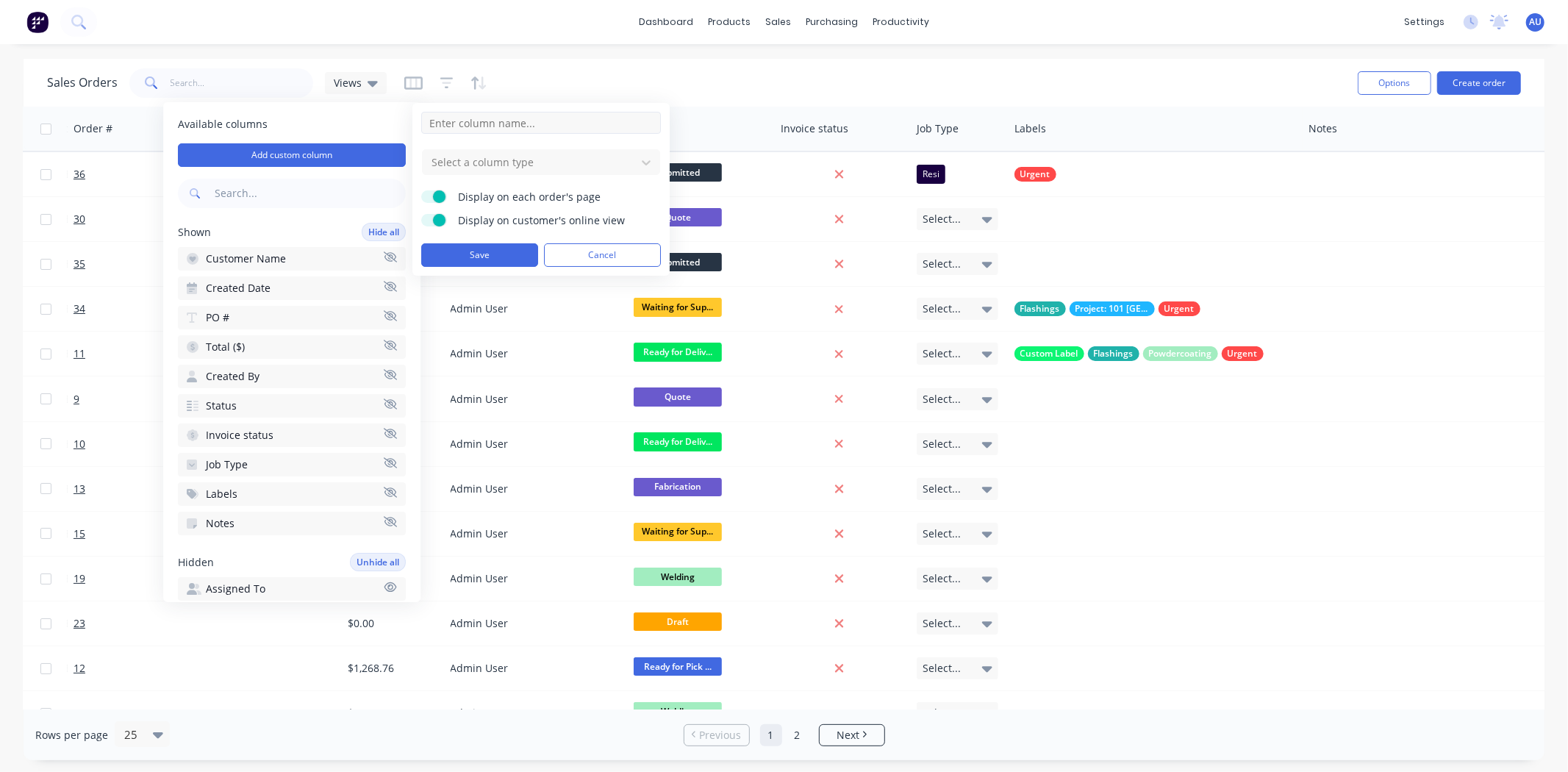
click at [492, 123] on input at bounding box center [541, 123] width 240 height 22
click at [456, 165] on div at bounding box center [530, 162] width 199 height 18
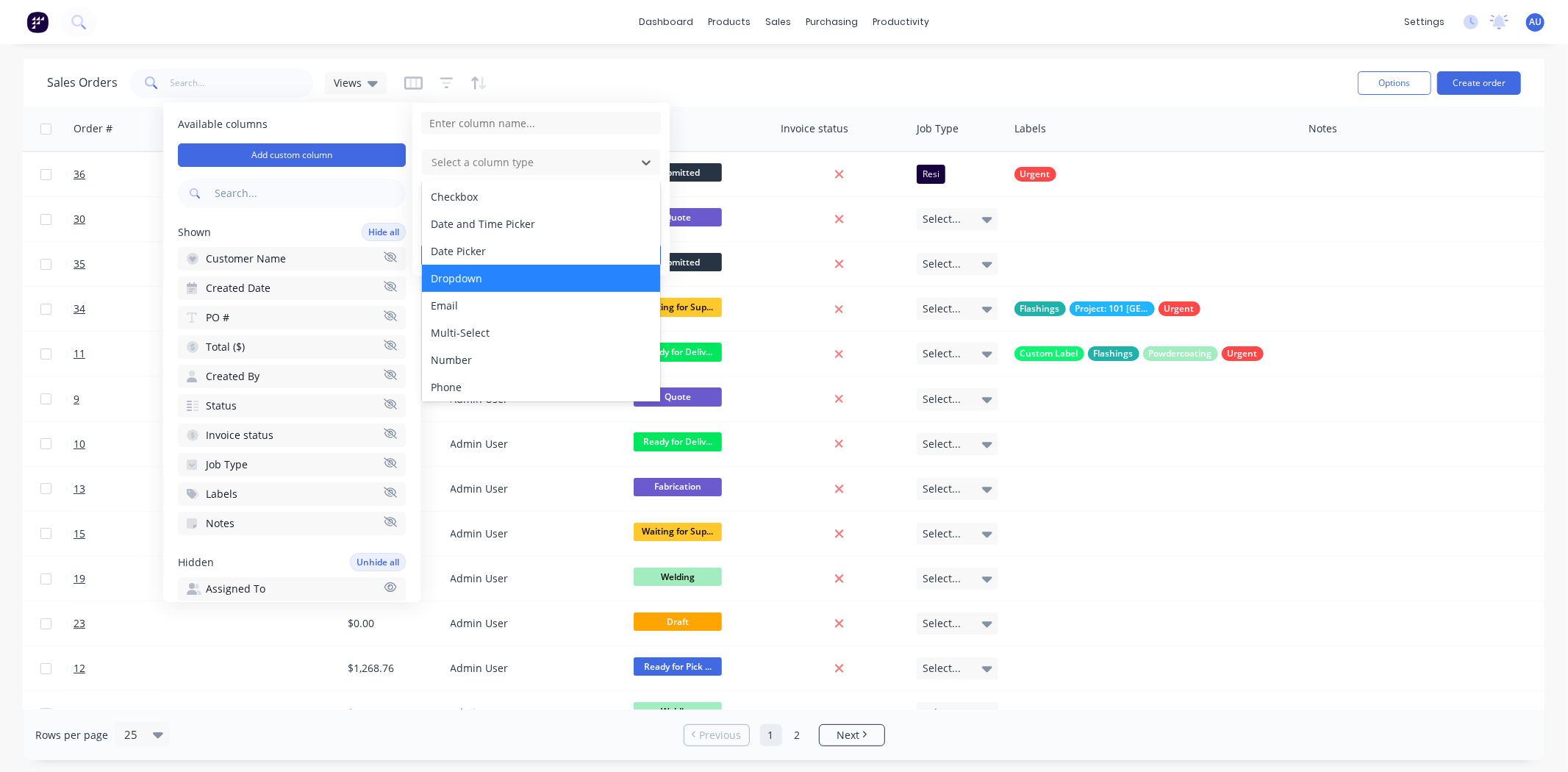
scroll to position [0, 0]
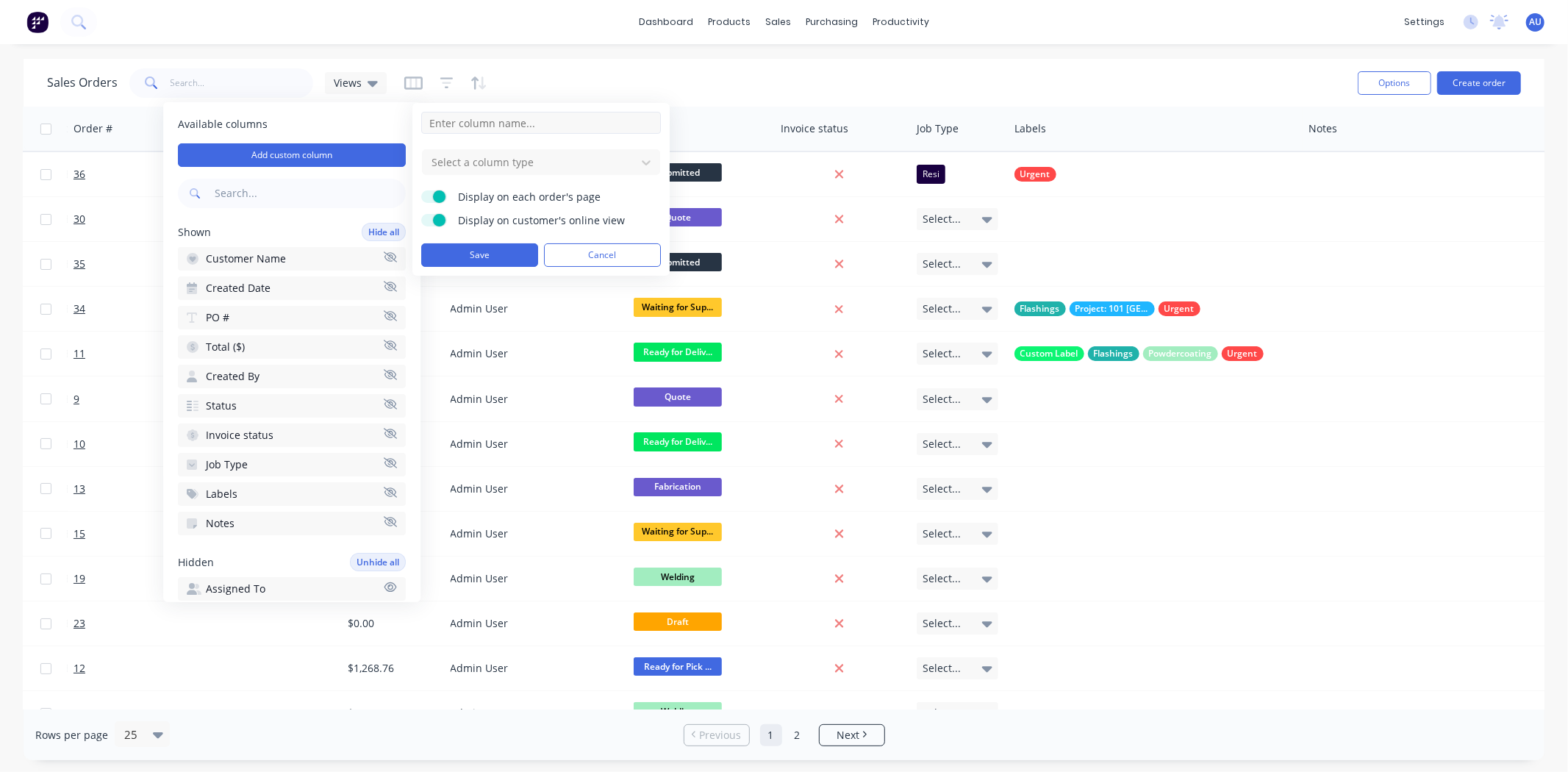
drag, startPoint x: 501, startPoint y: 127, endPoint x: 472, endPoint y: 127, distance: 29.0
click at [501, 127] on input at bounding box center [541, 123] width 240 height 22
click at [552, 75] on div "Sales Orders Views" at bounding box center [696, 83] width 1299 height 36
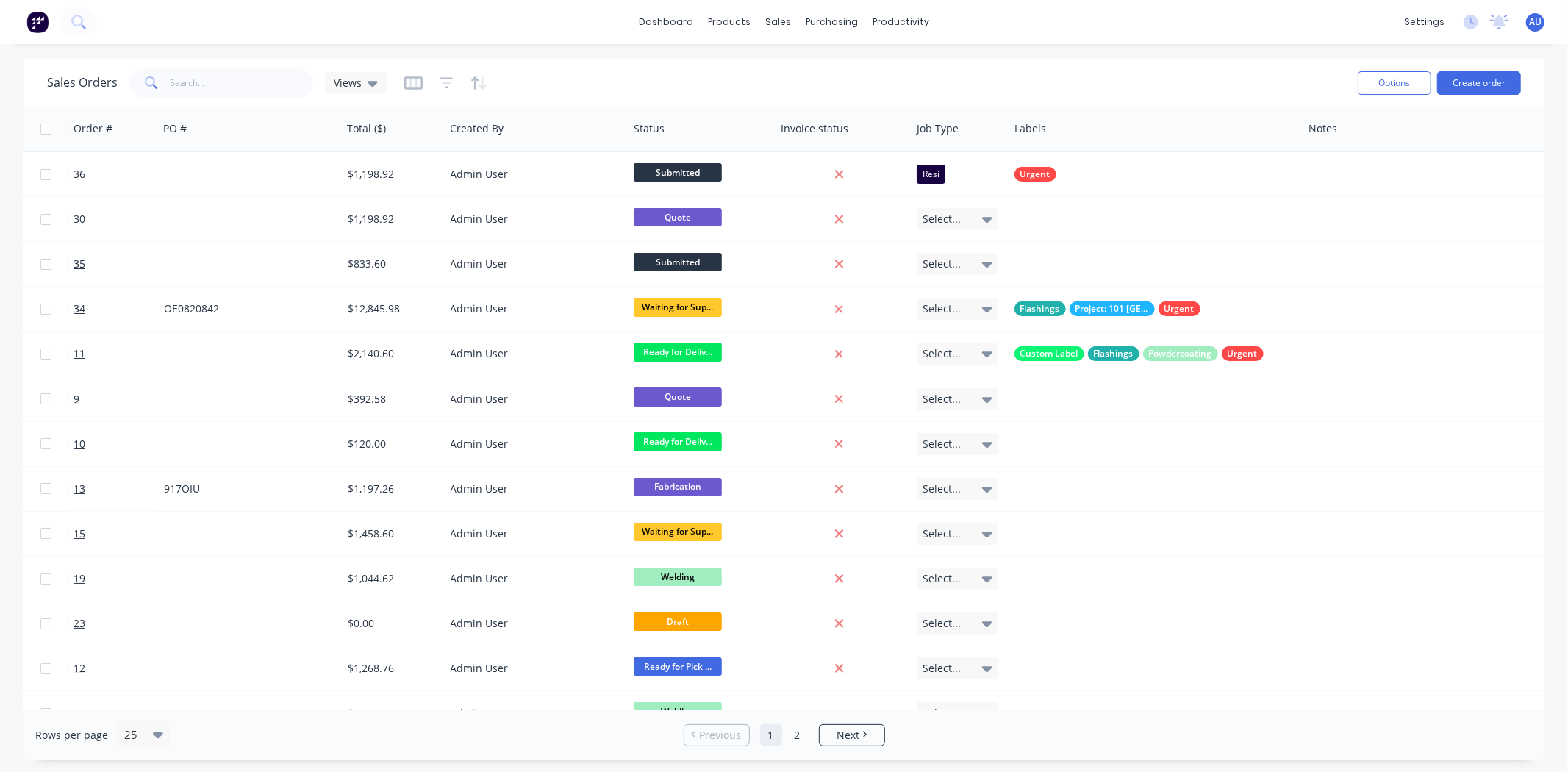
click at [927, 77] on div "Sales Orders Views" at bounding box center [696, 83] width 1299 height 36
click at [927, 77] on div "Sales Orders Views" at bounding box center [696, 83] width 1299 height 36
click at [916, 72] on div "Sales Orders Views" at bounding box center [696, 83] width 1299 height 36
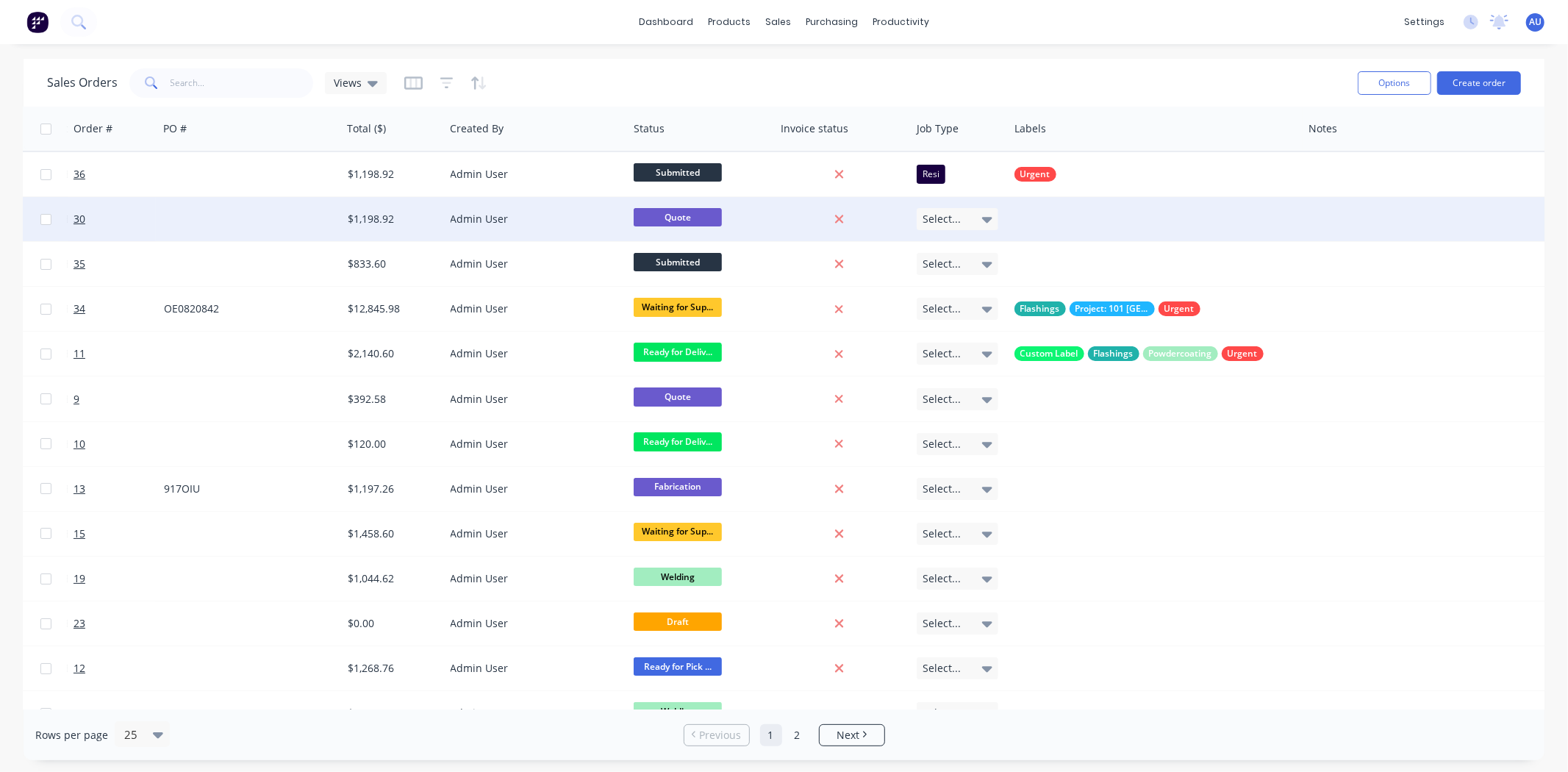
click at [935, 224] on span "Select..." at bounding box center [942, 219] width 38 height 15
click at [944, 71] on div "Sales Orders Views" at bounding box center [696, 83] width 1299 height 36
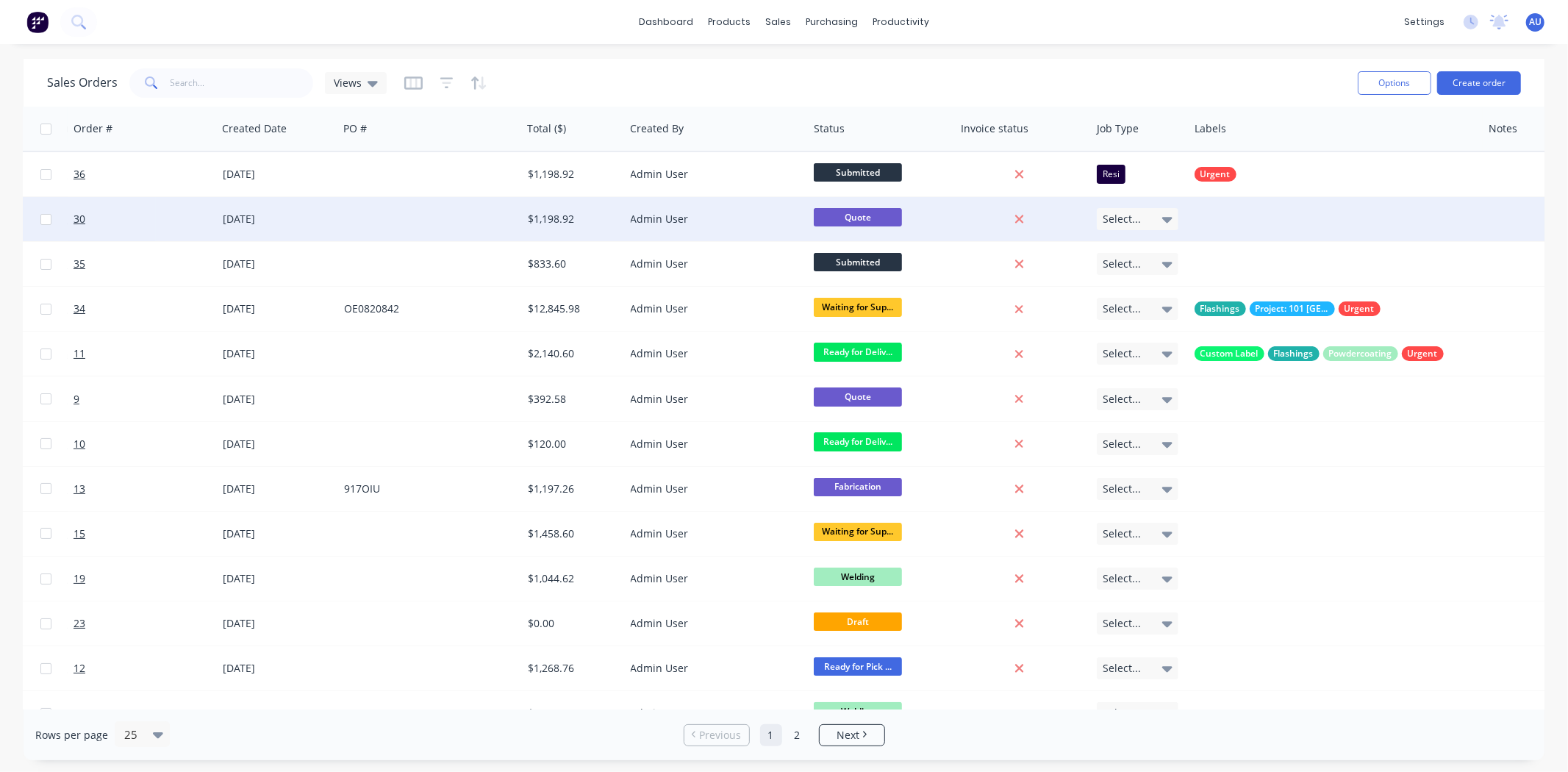
scroll to position [0, 142]
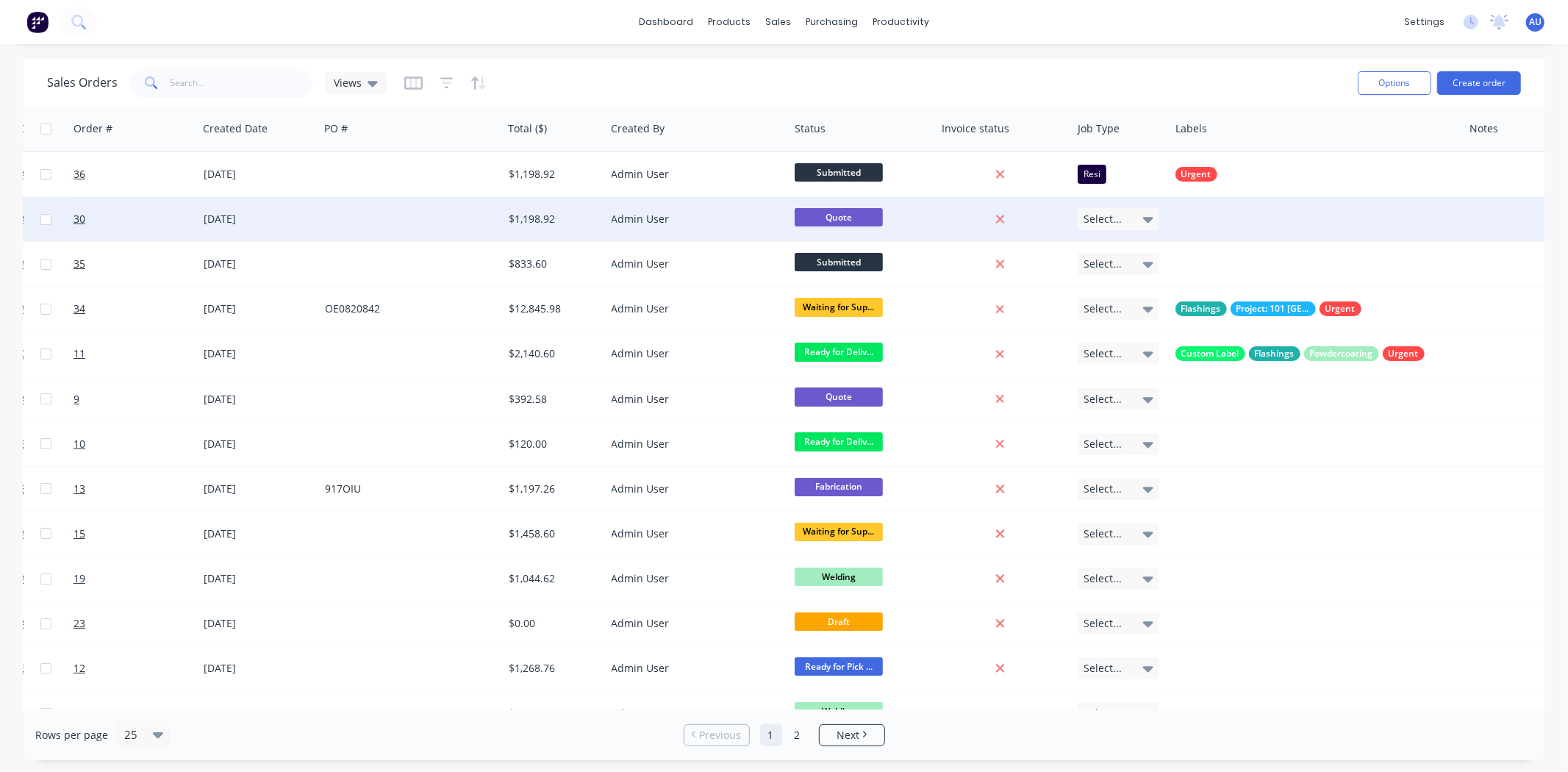
click at [832, 74] on div "Sales Orders Views" at bounding box center [696, 83] width 1299 height 36
click at [598, 78] on div "Sales Orders Views" at bounding box center [696, 83] width 1299 height 36
click at [647, 77] on div "Sales Orders Views" at bounding box center [696, 83] width 1299 height 36
click at [637, 76] on div "Sales Orders Views" at bounding box center [696, 83] width 1299 height 36
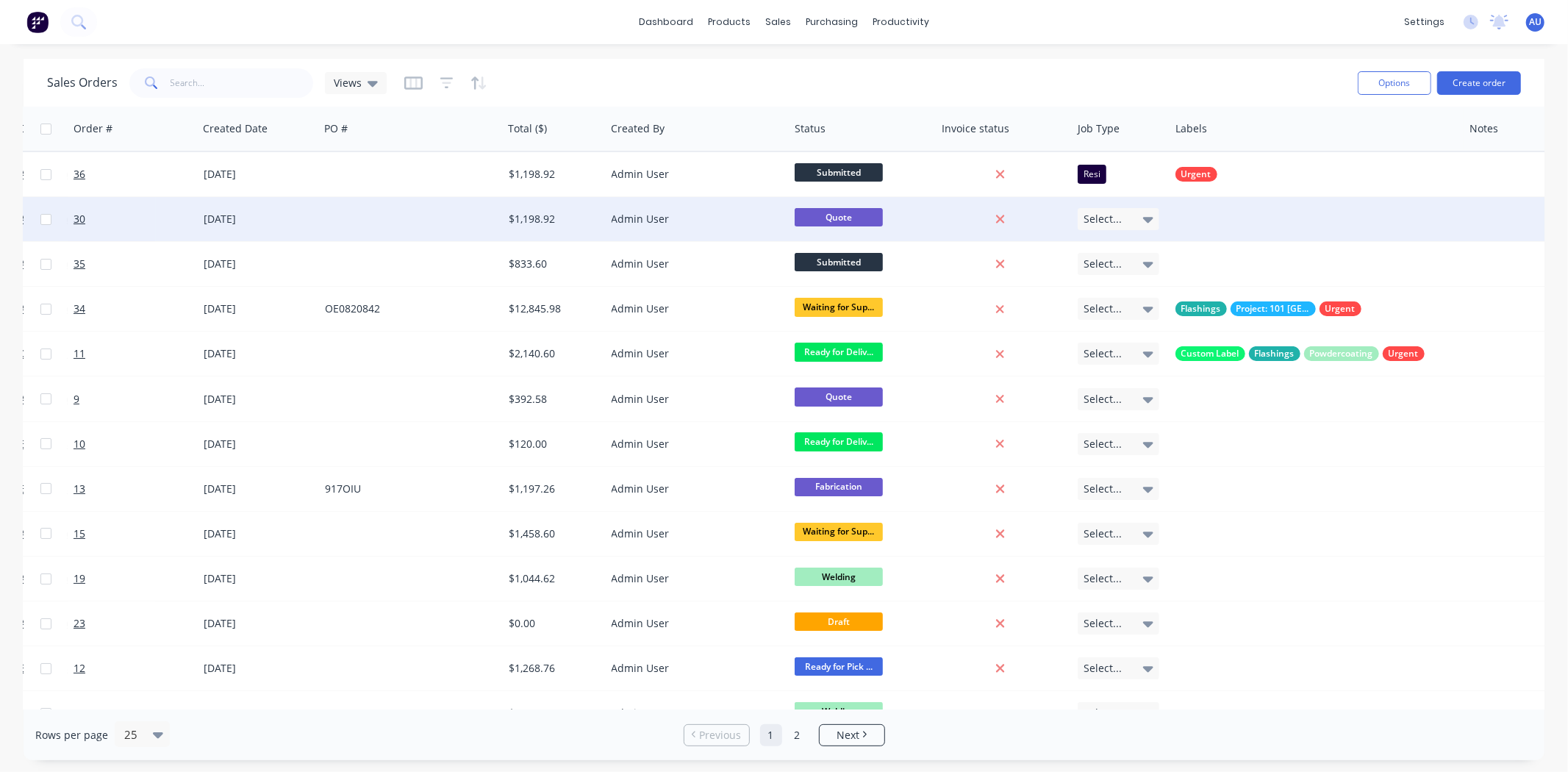
click at [655, 77] on div "Sales Orders Views" at bounding box center [696, 83] width 1299 height 36
click at [552, 71] on div "Sales Orders Views" at bounding box center [696, 83] width 1299 height 36
click at [557, 75] on div "Sales Orders Views" at bounding box center [696, 83] width 1299 height 36
click at [552, 74] on div "Sales Orders Views" at bounding box center [696, 83] width 1299 height 36
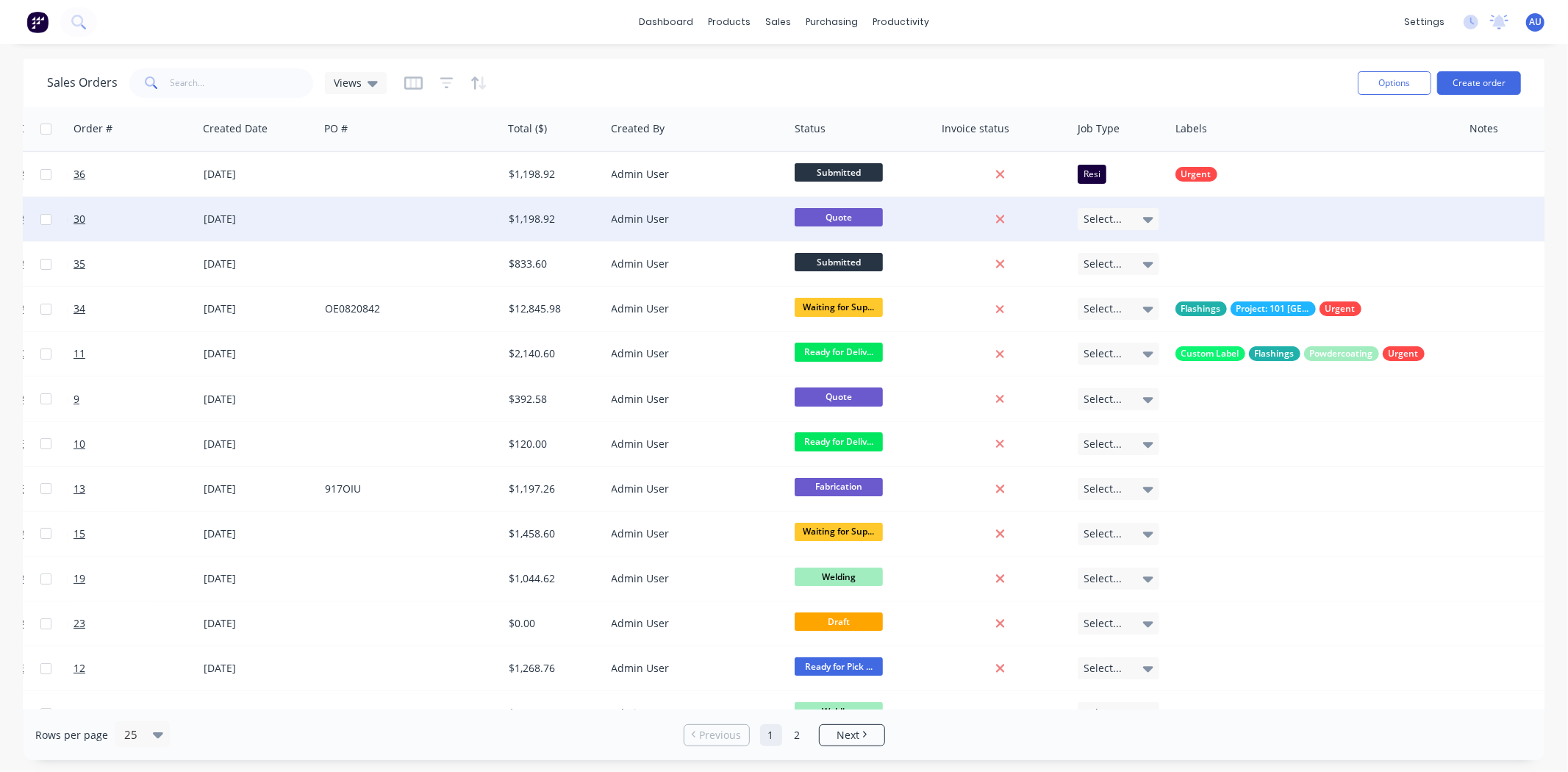
click at [586, 67] on div "Sales Orders Views" at bounding box center [696, 83] width 1299 height 36
click at [593, 83] on div "Sales Orders Views" at bounding box center [696, 83] width 1299 height 36
click at [593, 82] on div "Sales Orders Views" at bounding box center [696, 83] width 1299 height 36
click at [567, 75] on div "Sales Orders Views" at bounding box center [696, 83] width 1299 height 36
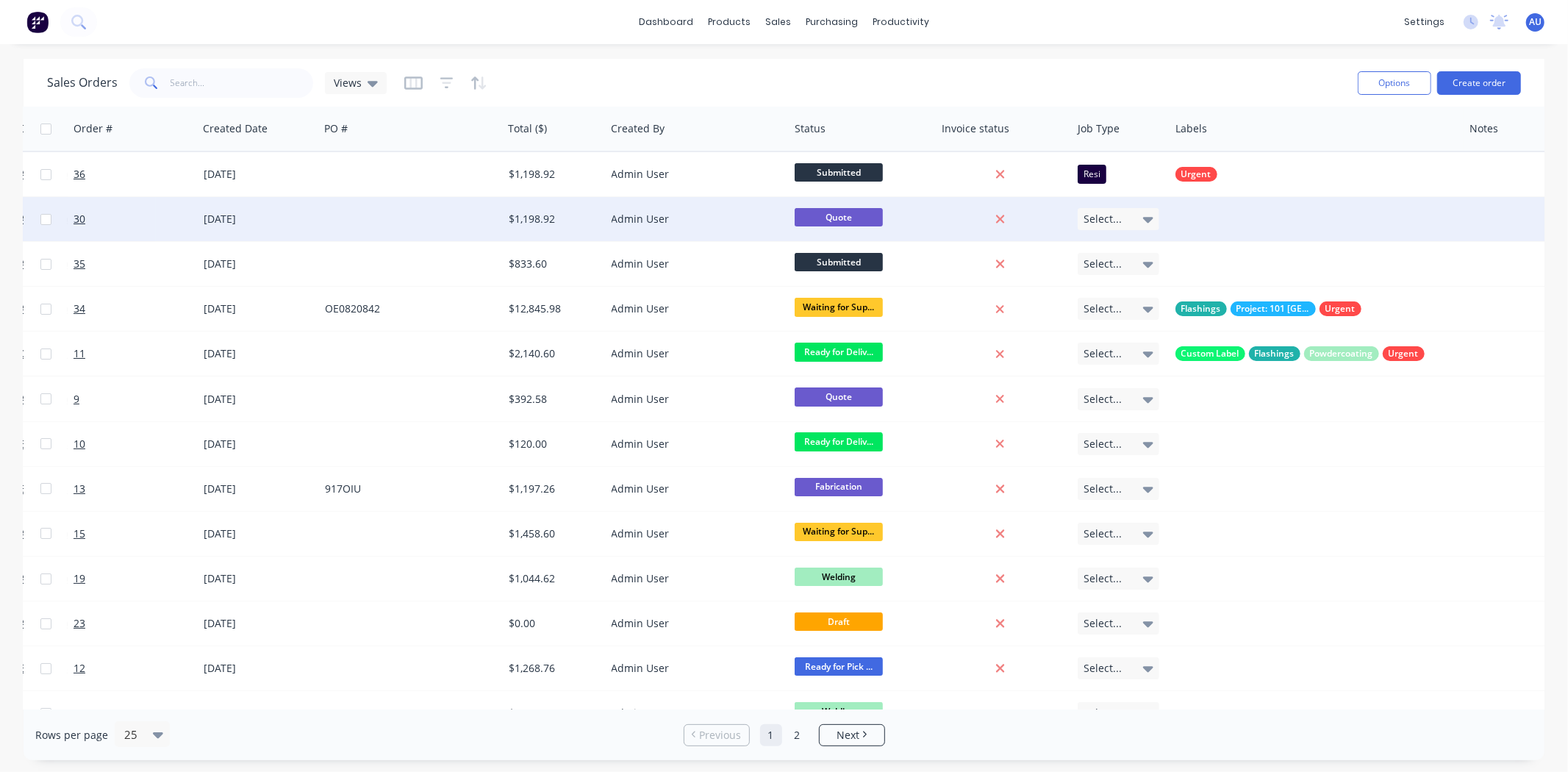
click at [563, 77] on div "Sales Orders Views" at bounding box center [696, 83] width 1299 height 36
click at [569, 84] on div "Sales Orders Views" at bounding box center [696, 83] width 1299 height 36
click at [799, 67] on div "Sales Orders Views" at bounding box center [696, 83] width 1299 height 36
click at [826, 77] on div "Sales Orders Views" at bounding box center [696, 83] width 1299 height 36
click at [977, 67] on div "Sales Orders Views" at bounding box center [696, 83] width 1299 height 36
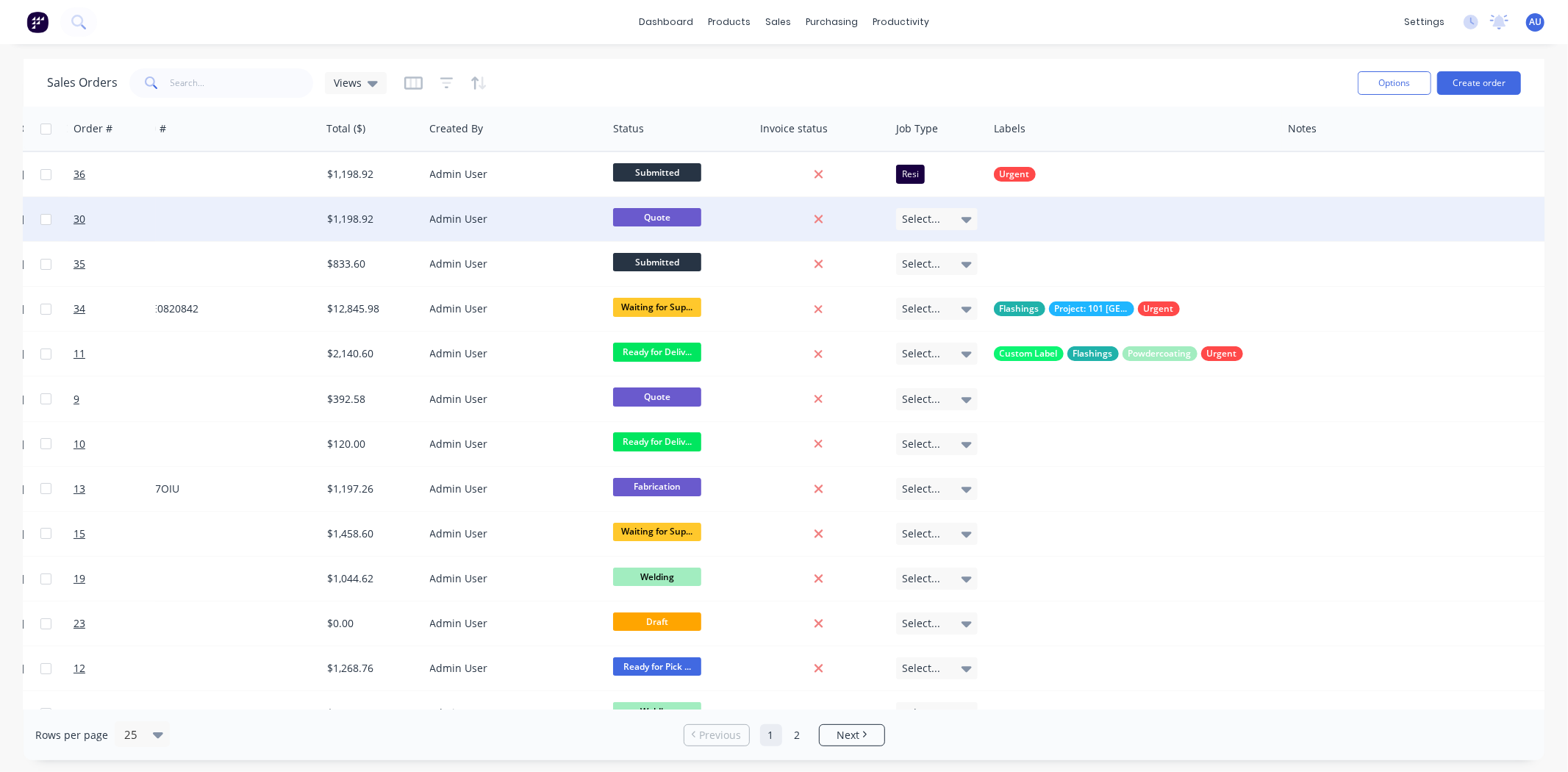
scroll to position [0, 366]
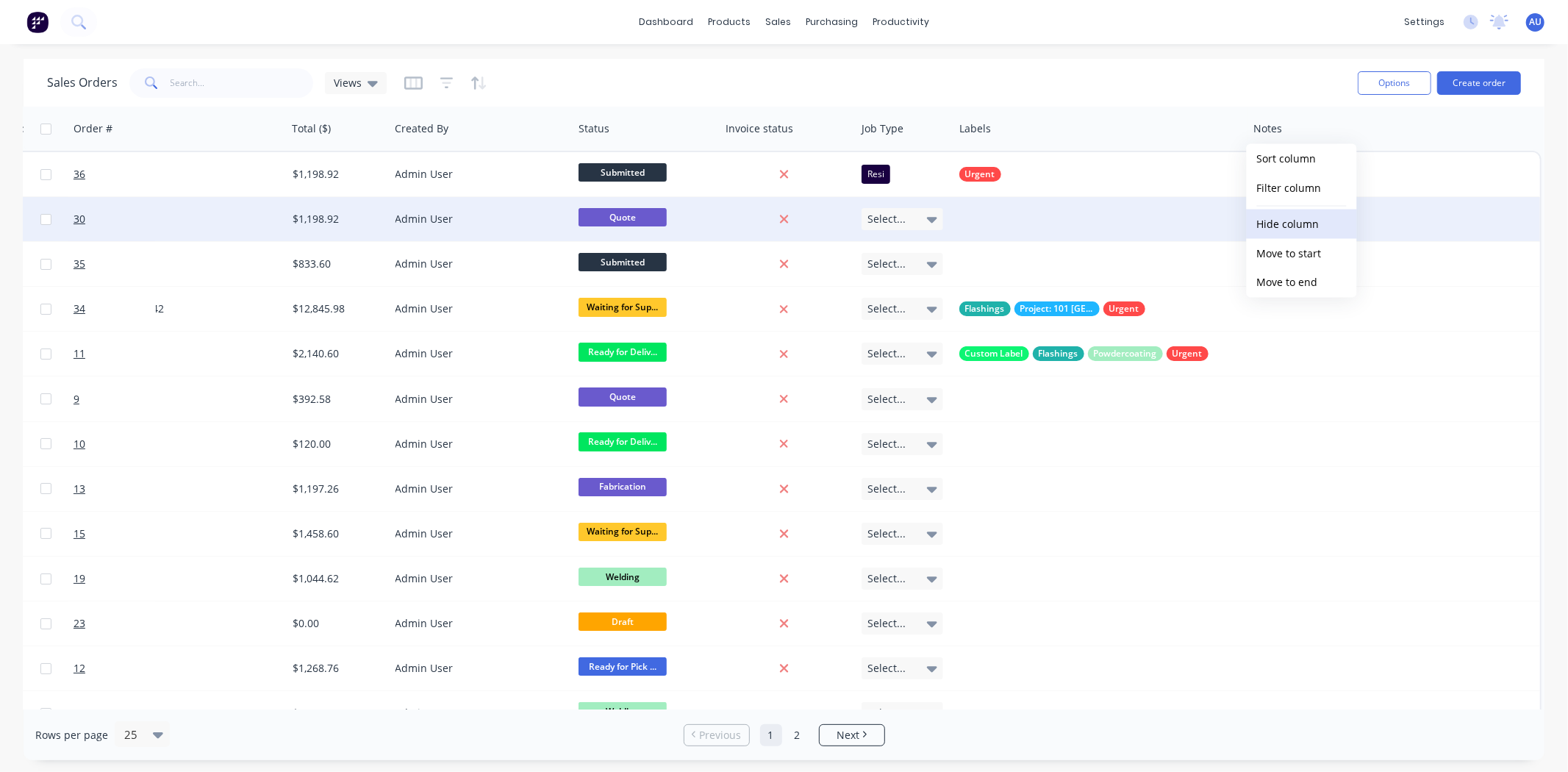
click at [1326, 222] on button "Hide column" at bounding box center [1301, 224] width 110 height 29
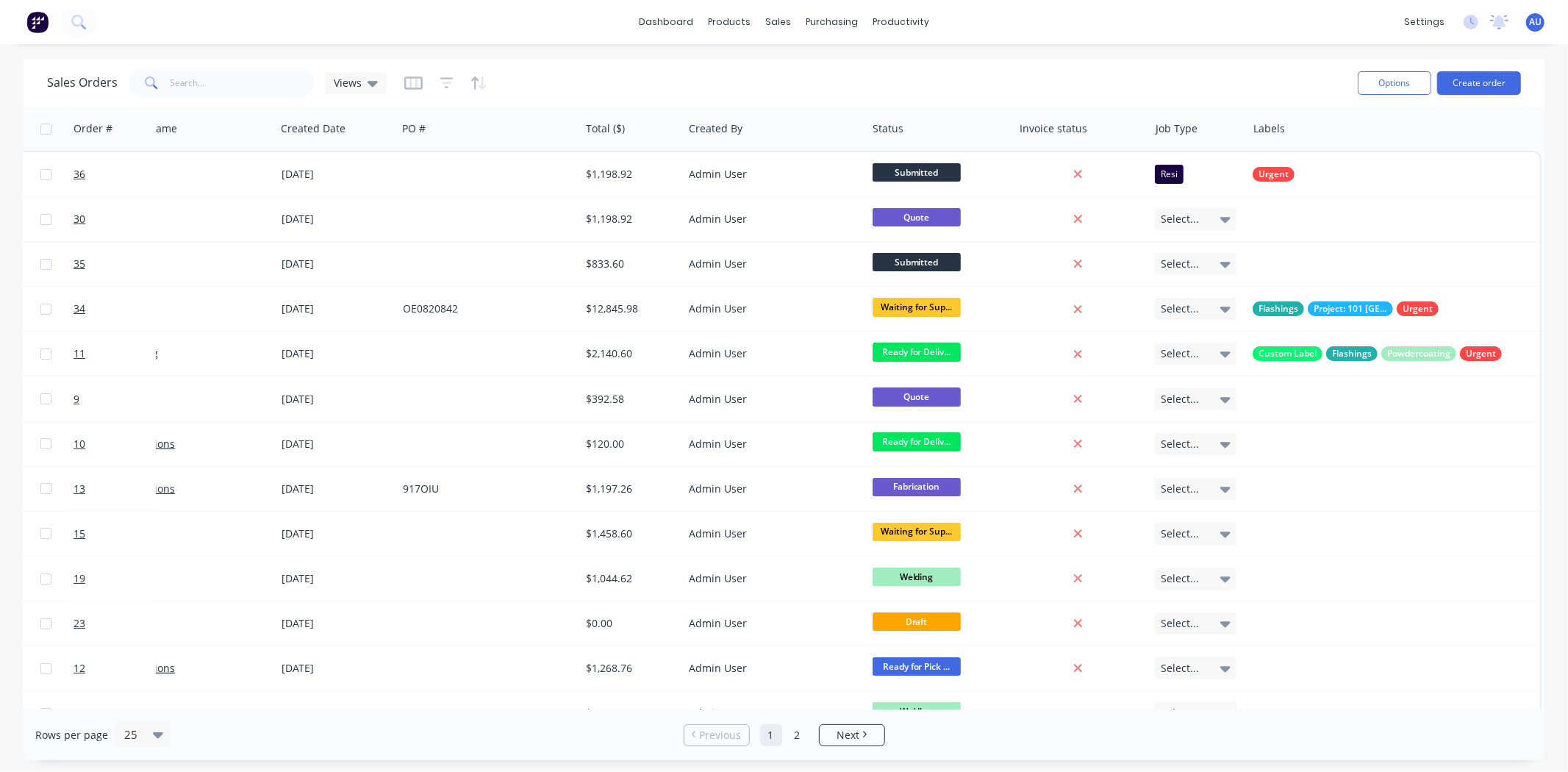
scroll to position [0, 64]
click at [1147, 67] on div "Sales Orders Views" at bounding box center [696, 83] width 1299 height 36
click at [1316, 192] on button "Hide column" at bounding box center [1308, 195] width 110 height 29
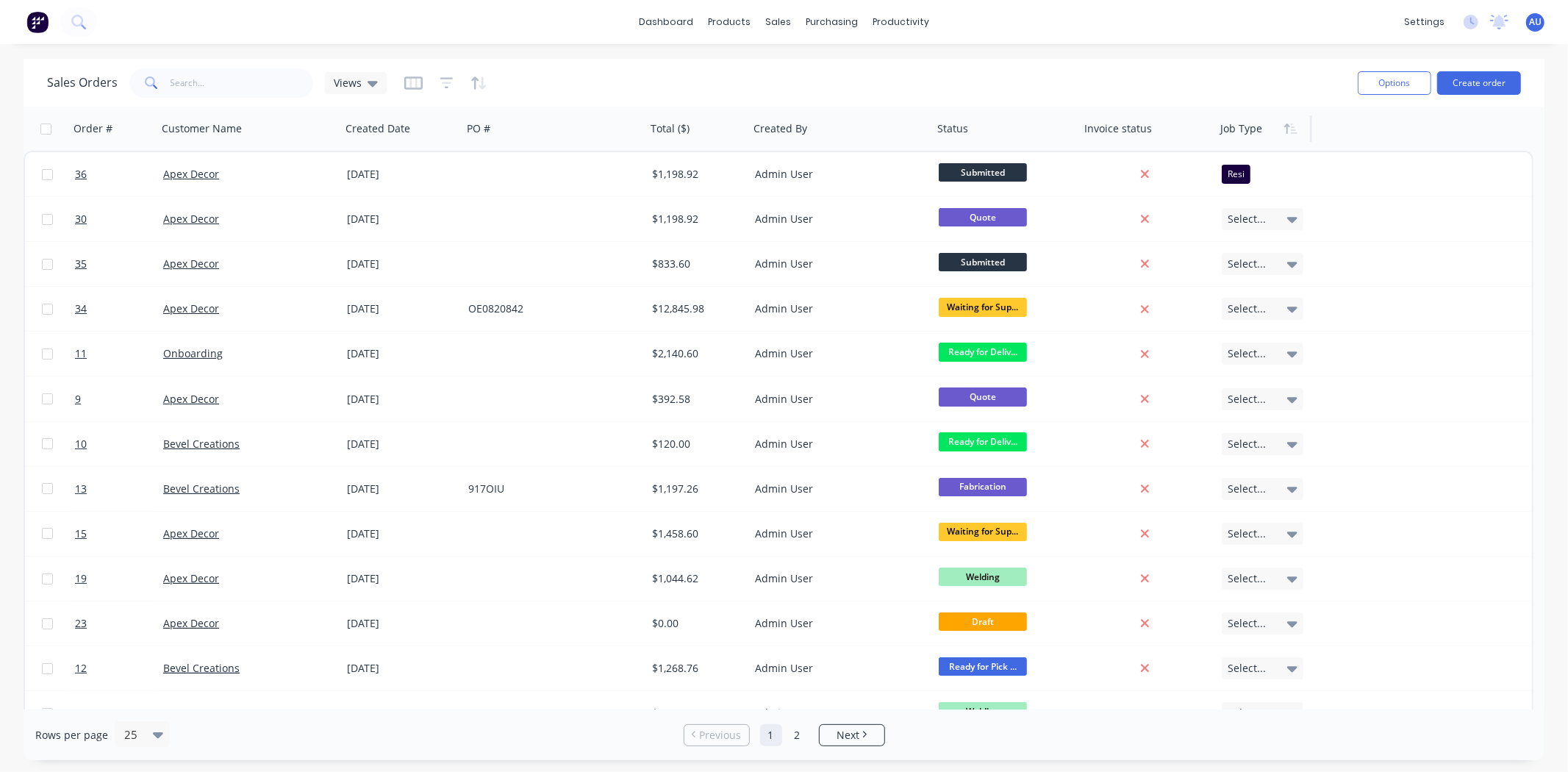
scroll to position [0, 0]
click at [996, 77] on div "Sales Orders Views" at bounding box center [696, 83] width 1299 height 36
click at [601, 81] on div "Sales Orders Views" at bounding box center [696, 83] width 1299 height 36
click at [578, 79] on div "Sales Orders Views" at bounding box center [696, 83] width 1299 height 36
click at [717, 77] on div "Sales Orders Views" at bounding box center [696, 83] width 1299 height 36
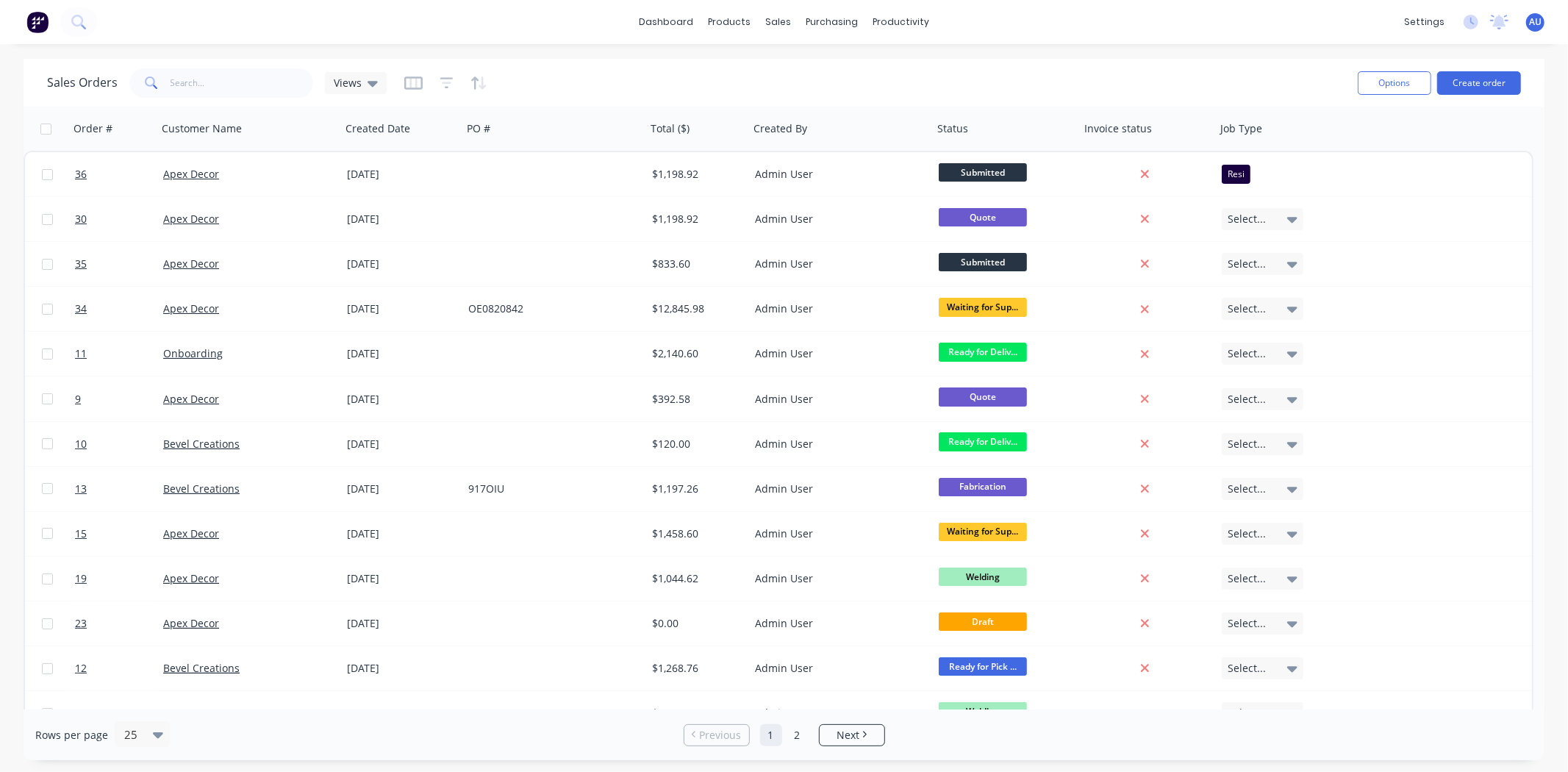
click at [682, 71] on div "Sales Orders Views" at bounding box center [696, 83] width 1299 height 36
click at [633, 82] on div "Sales Orders Views" at bounding box center [696, 83] width 1299 height 36
click at [609, 74] on div "Sales Orders Views" at bounding box center [696, 83] width 1299 height 36
click at [603, 77] on div "Sales Orders Views" at bounding box center [696, 83] width 1299 height 36
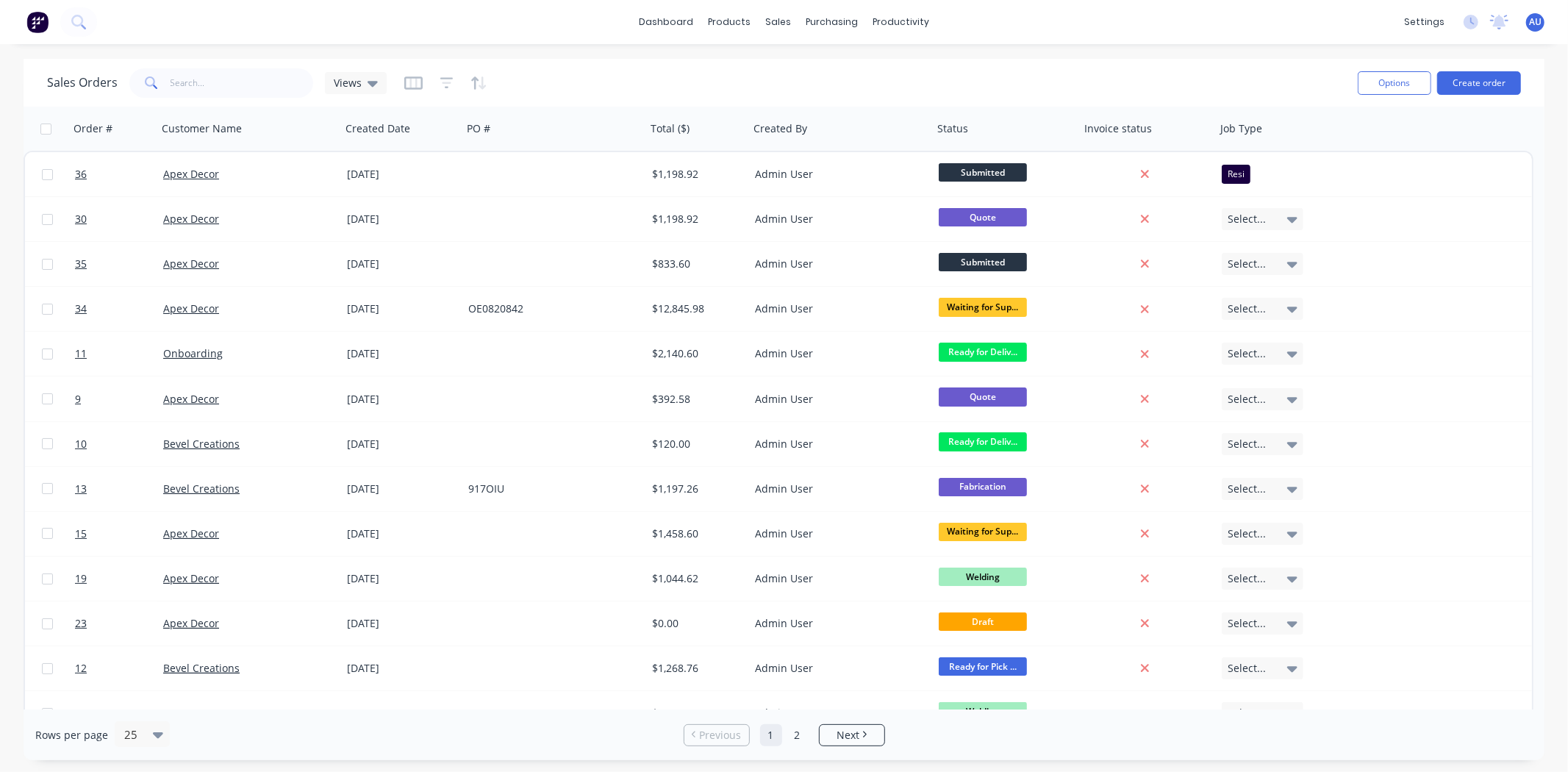
click at [590, 77] on div "Sales Orders Views" at bounding box center [696, 83] width 1299 height 36
click at [579, 77] on div "Sales Orders Views" at bounding box center [696, 83] width 1299 height 36
click at [664, 63] on div "Sales Orders Views Options Create order" at bounding box center [784, 82] width 1521 height 47
click at [665, 47] on div "dashboard products sales purchasing productivity dashboard products Product Cat…" at bounding box center [784, 386] width 1568 height 772
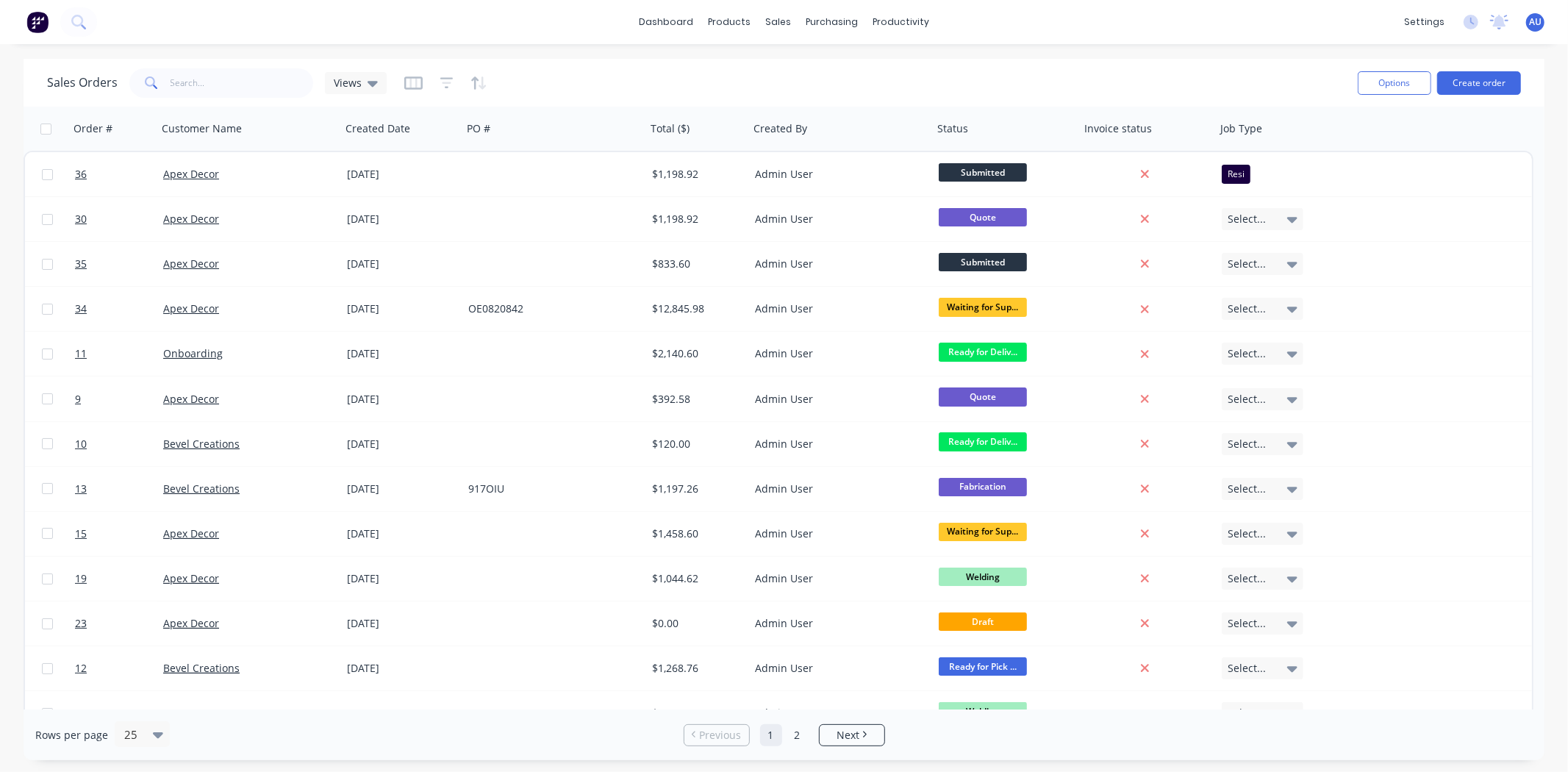
click at [711, 63] on div "Sales Orders Views Options Create order" at bounding box center [784, 82] width 1521 height 47
click at [715, 65] on div "Sales Orders Views" at bounding box center [696, 83] width 1299 height 36
click at [625, 77] on div "Sales Orders Views" at bounding box center [696, 83] width 1299 height 36
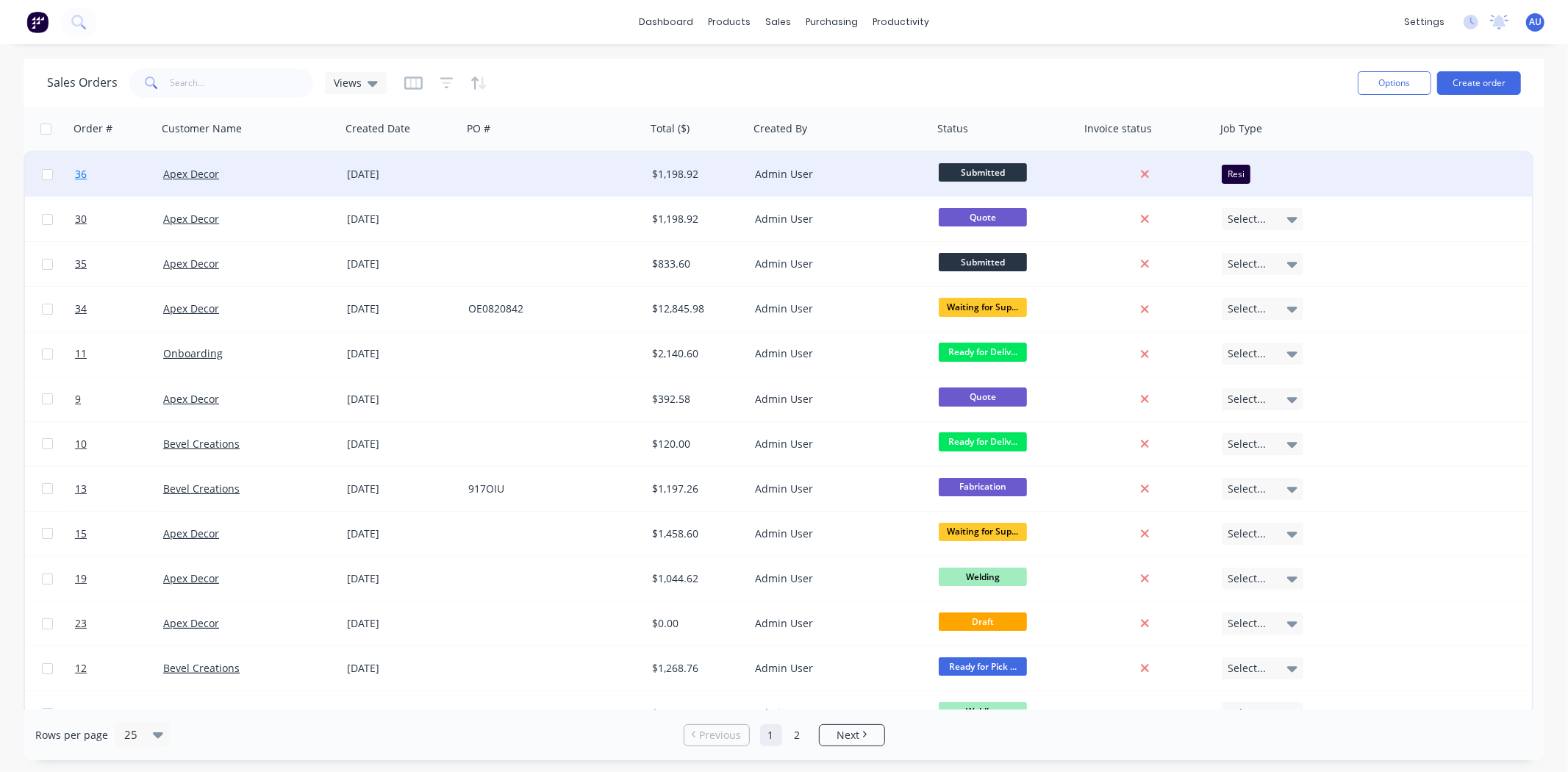
click at [82, 174] on span "36" at bounding box center [80, 174] width 12 height 15
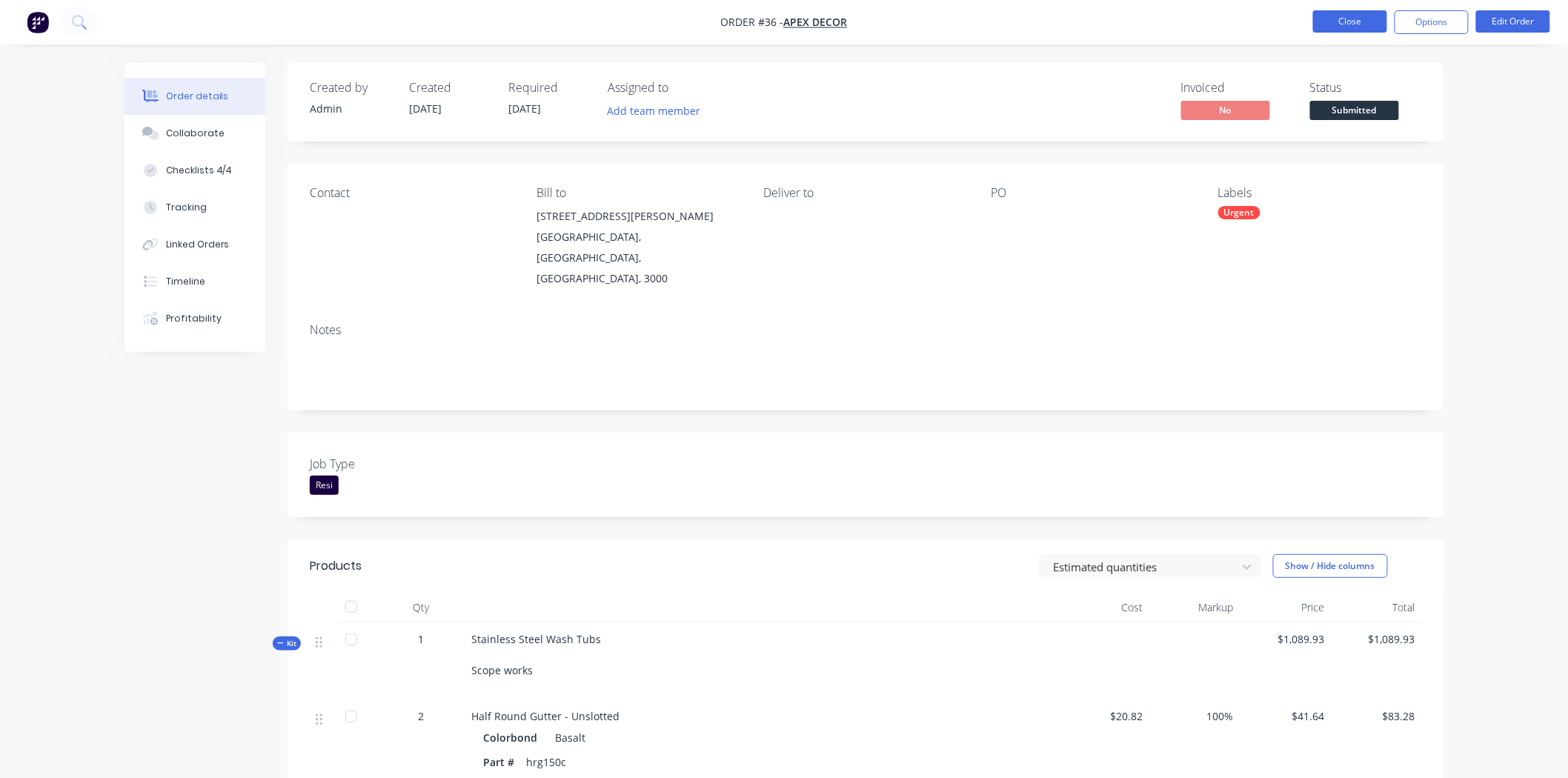
click at [1364, 22] on button "Close" at bounding box center [1350, 21] width 74 height 22
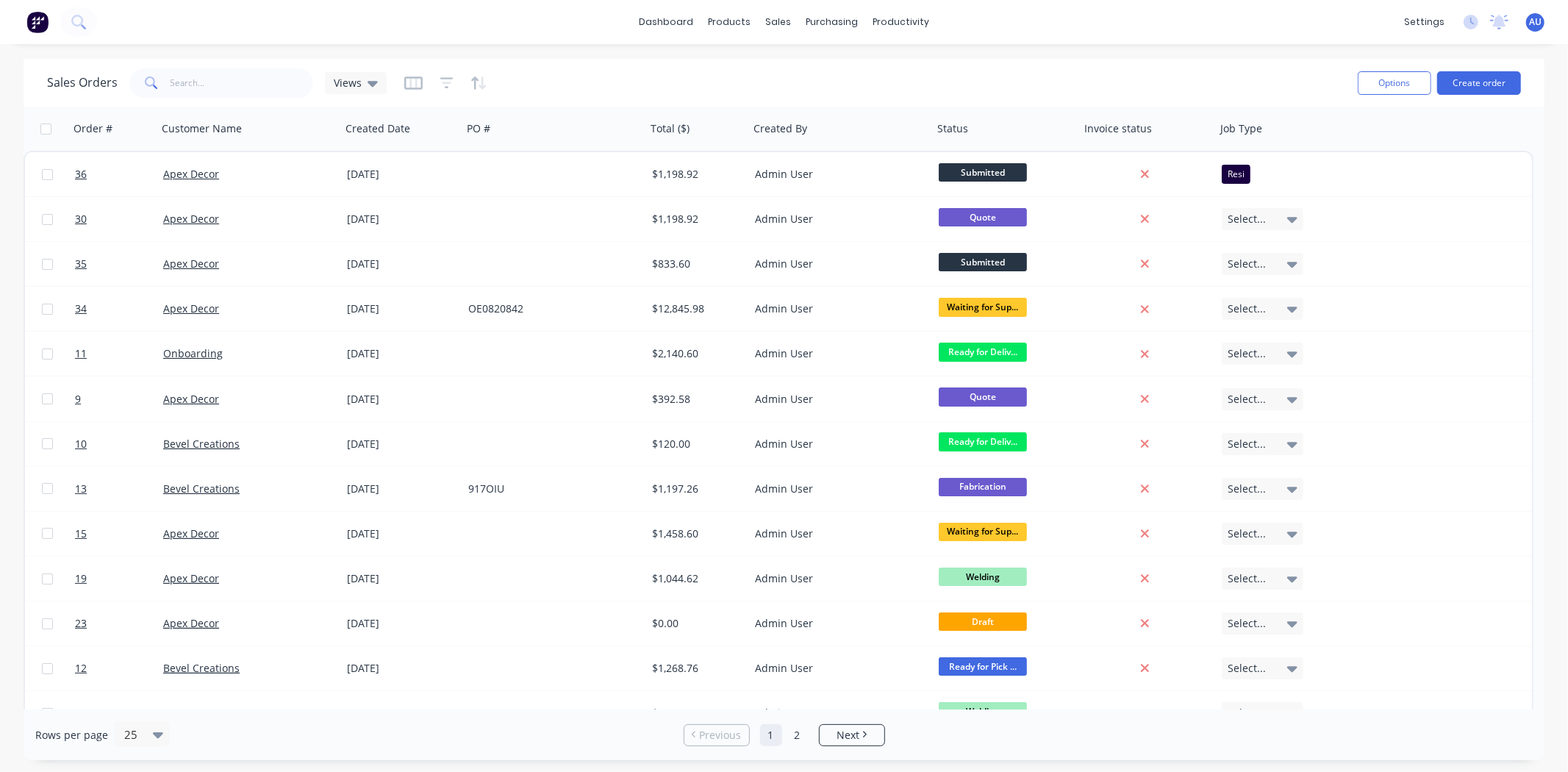
click at [701, 76] on div "Sales Orders Views" at bounding box center [696, 83] width 1299 height 36
click at [1463, 82] on button "Create order" at bounding box center [1479, 83] width 84 height 24
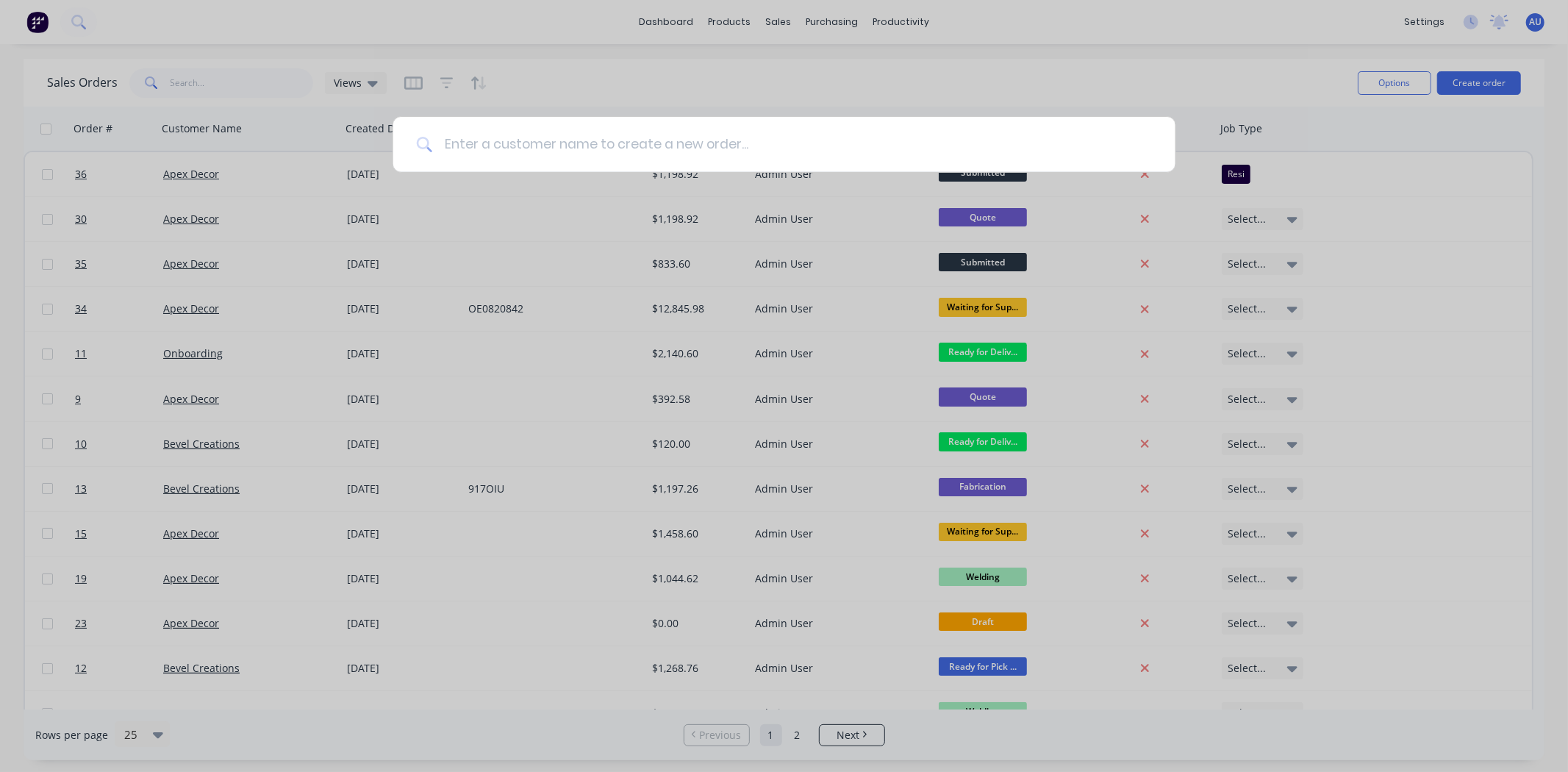
click at [655, 142] on input at bounding box center [791, 144] width 719 height 55
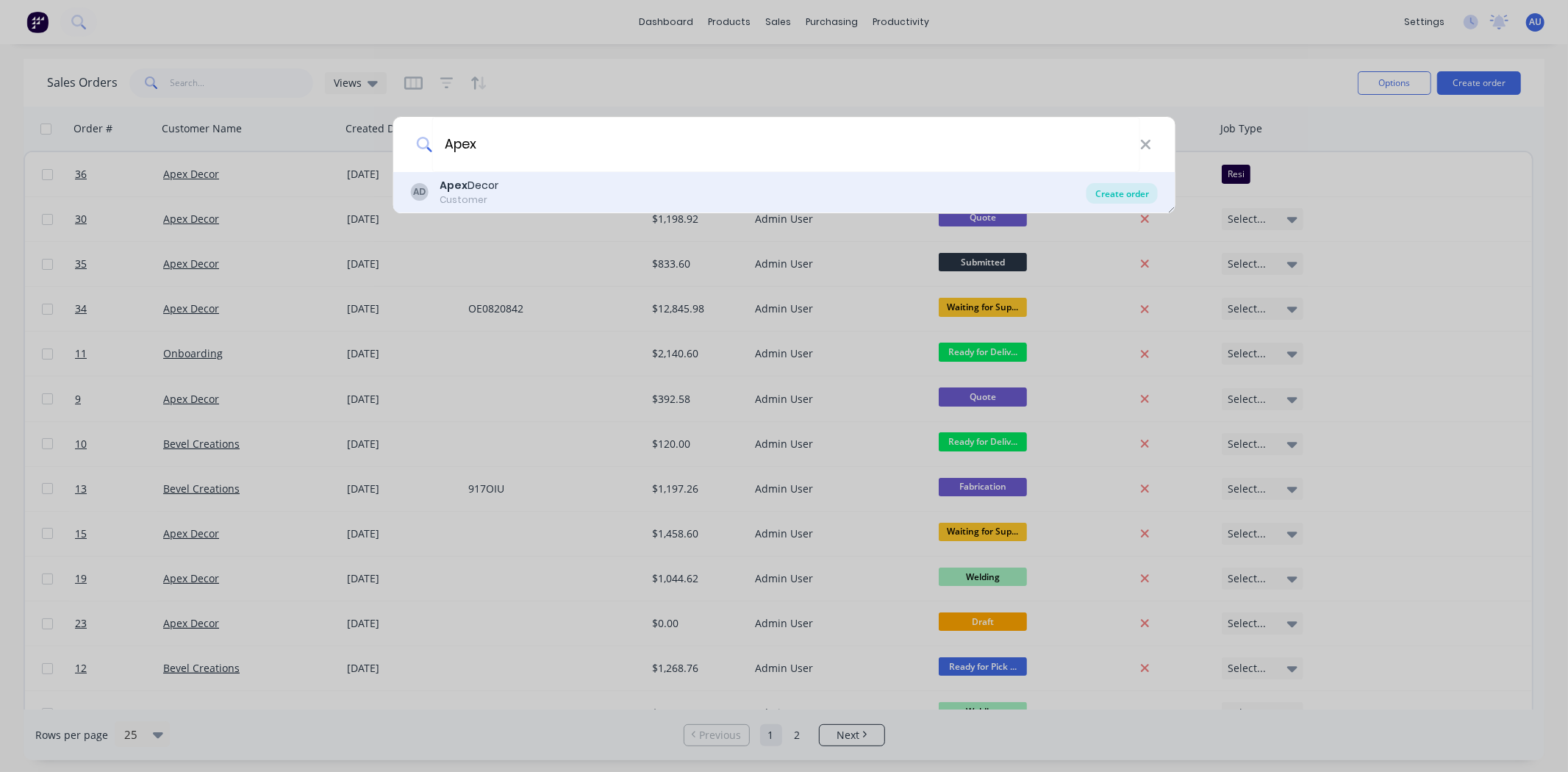
type input "Apex"
click at [1110, 197] on div "Create order" at bounding box center [1122, 193] width 71 height 21
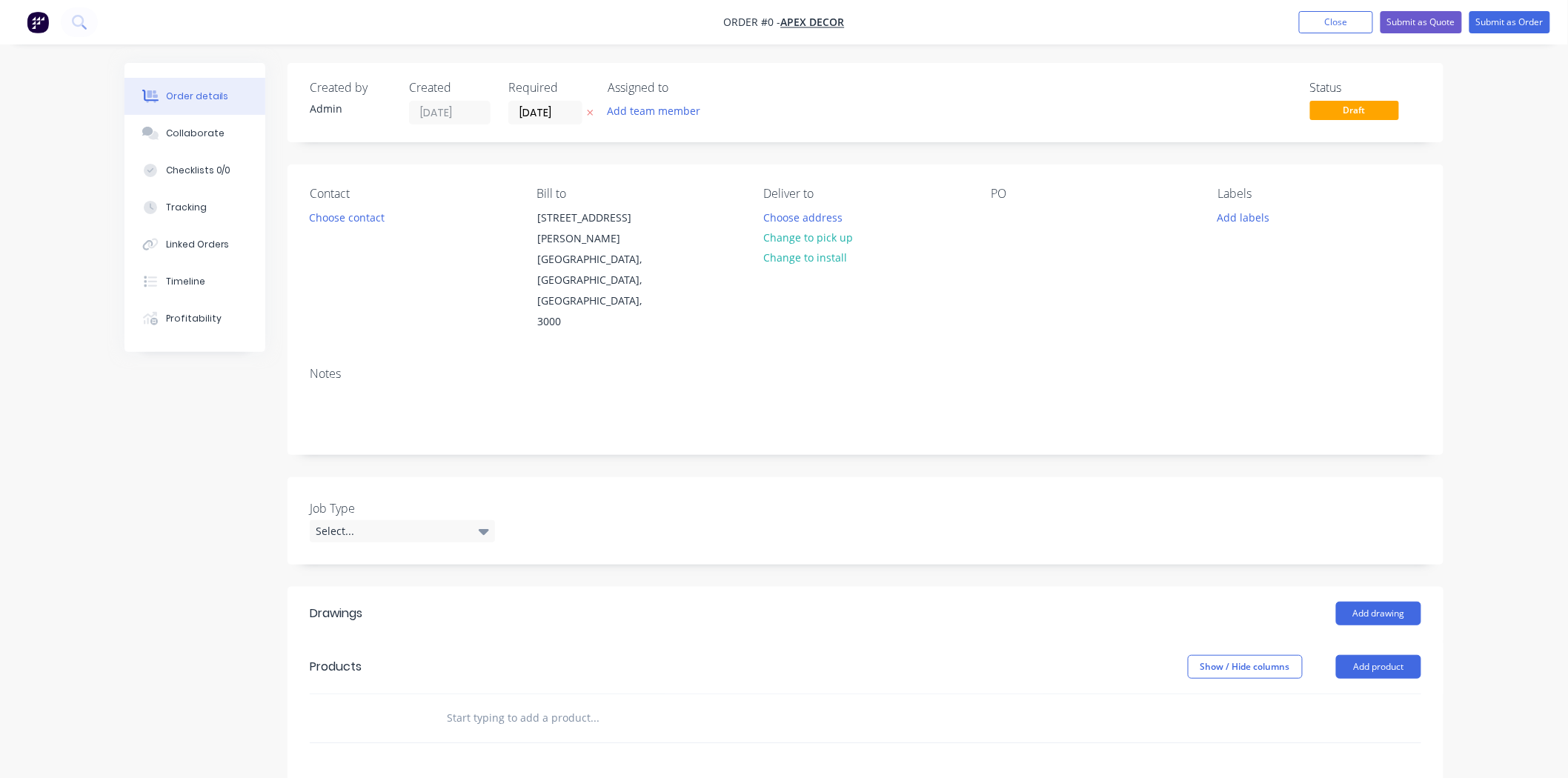
click at [1480, 267] on div "Order details Collaborate Checklists 0/0 Tracking Linked Orders Timeline Profit…" at bounding box center [784, 560] width 1568 height 1121
click at [220, 435] on div "Created by Admin Created [DATE] Required [DATE] Assigned to Add team member Sta…" at bounding box center [783, 592] width 1319 height 1057
click at [235, 391] on div "Created by Admin Created [DATE] Required [DATE] Assigned to Add team member Sta…" at bounding box center [783, 592] width 1319 height 1057
click at [84, 472] on div "Order details Collaborate Checklists 0/0 Tracking Linked Orders Timeline Profit…" at bounding box center [784, 560] width 1568 height 1121
click at [198, 517] on div "Created by Admin Created [DATE] Required [DATE] Assigned to Add team member Sta…" at bounding box center [783, 592] width 1319 height 1057
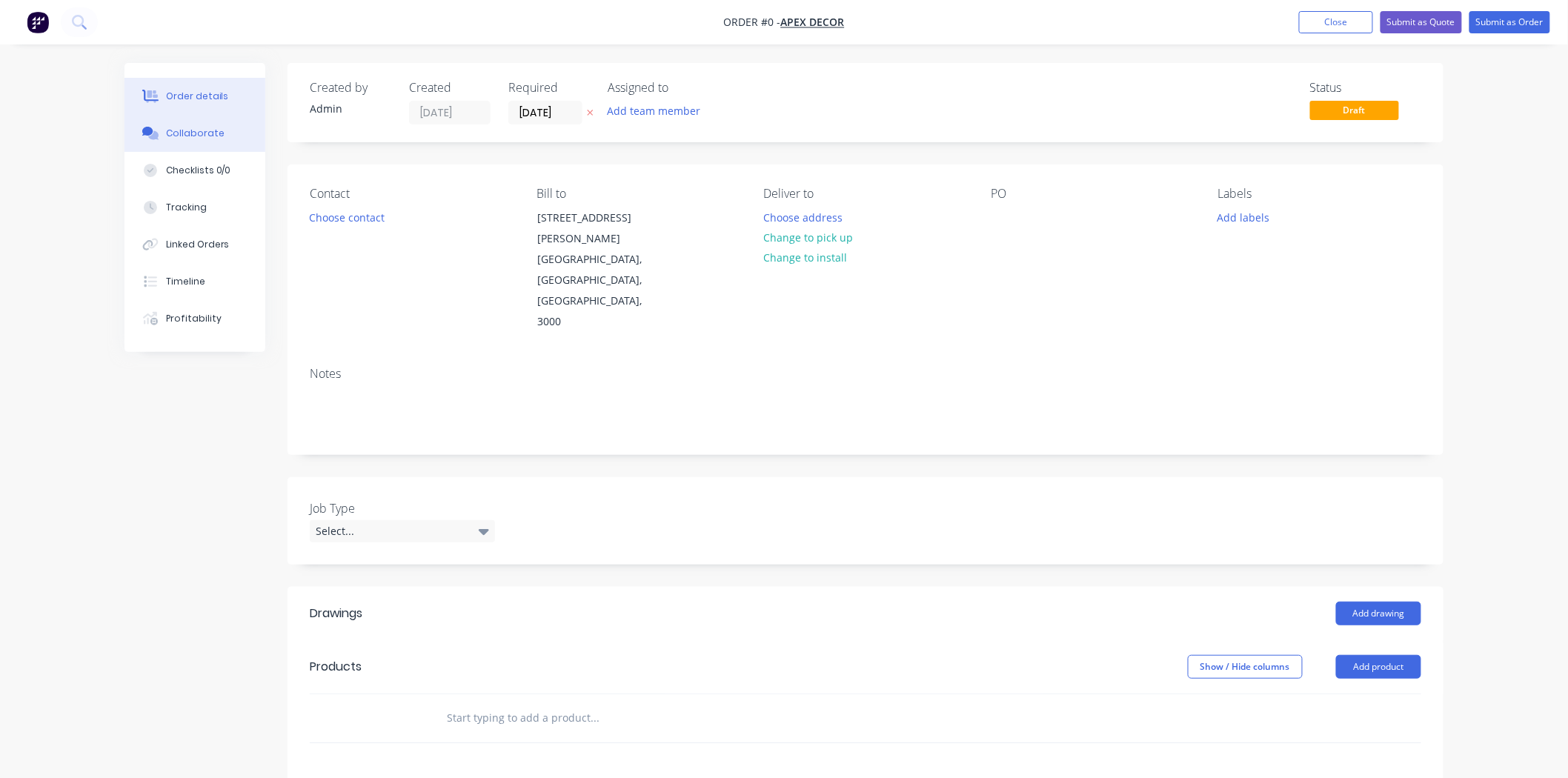
click at [190, 136] on div "Collaborate" at bounding box center [196, 133] width 59 height 14
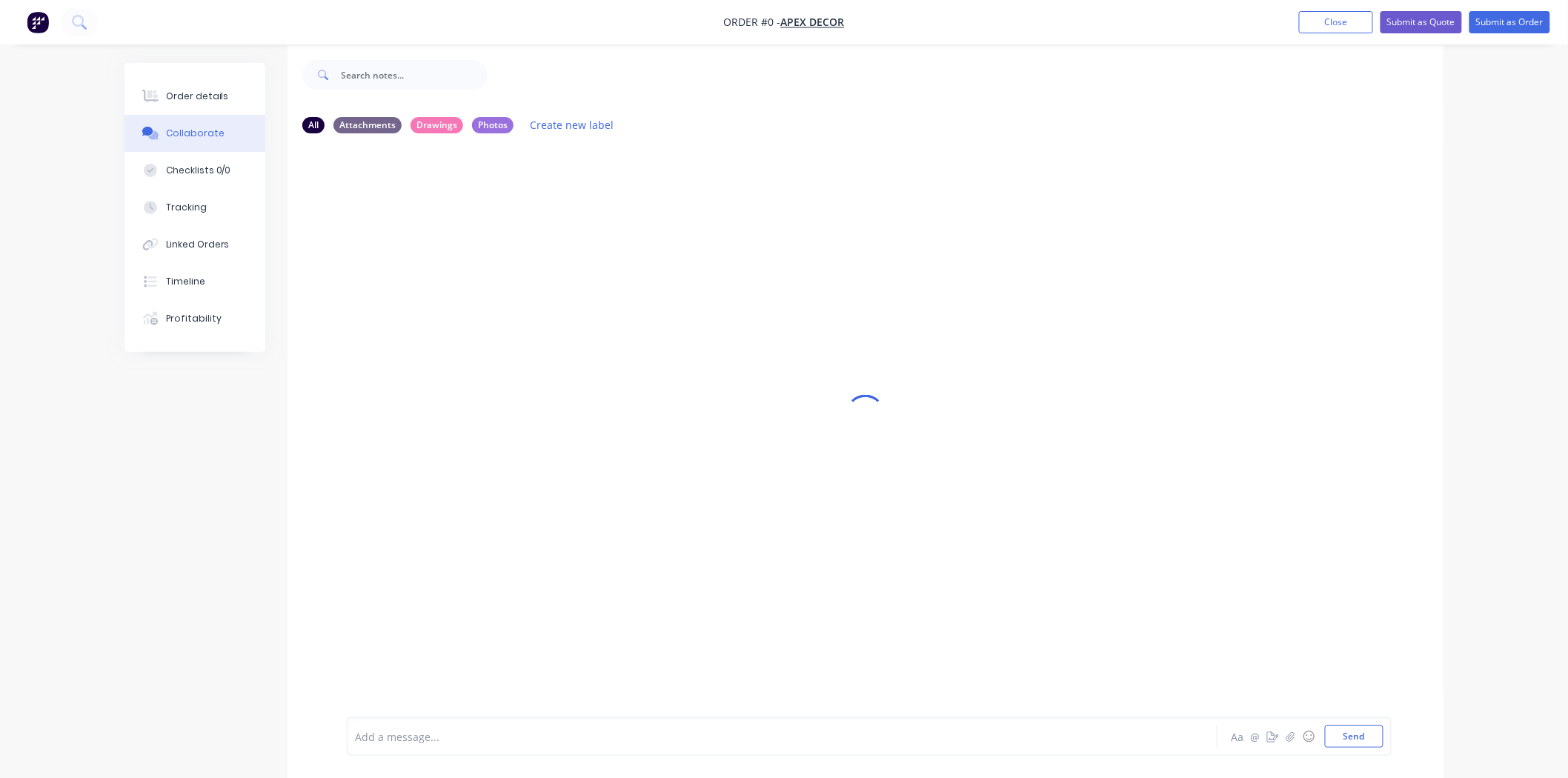
scroll to position [23, 0]
click at [656, 739] on div at bounding box center [741, 736] width 770 height 16
click at [1290, 738] on icon "button" at bounding box center [1291, 736] width 9 height 10
click at [482, 735] on div at bounding box center [741, 736] width 770 height 16
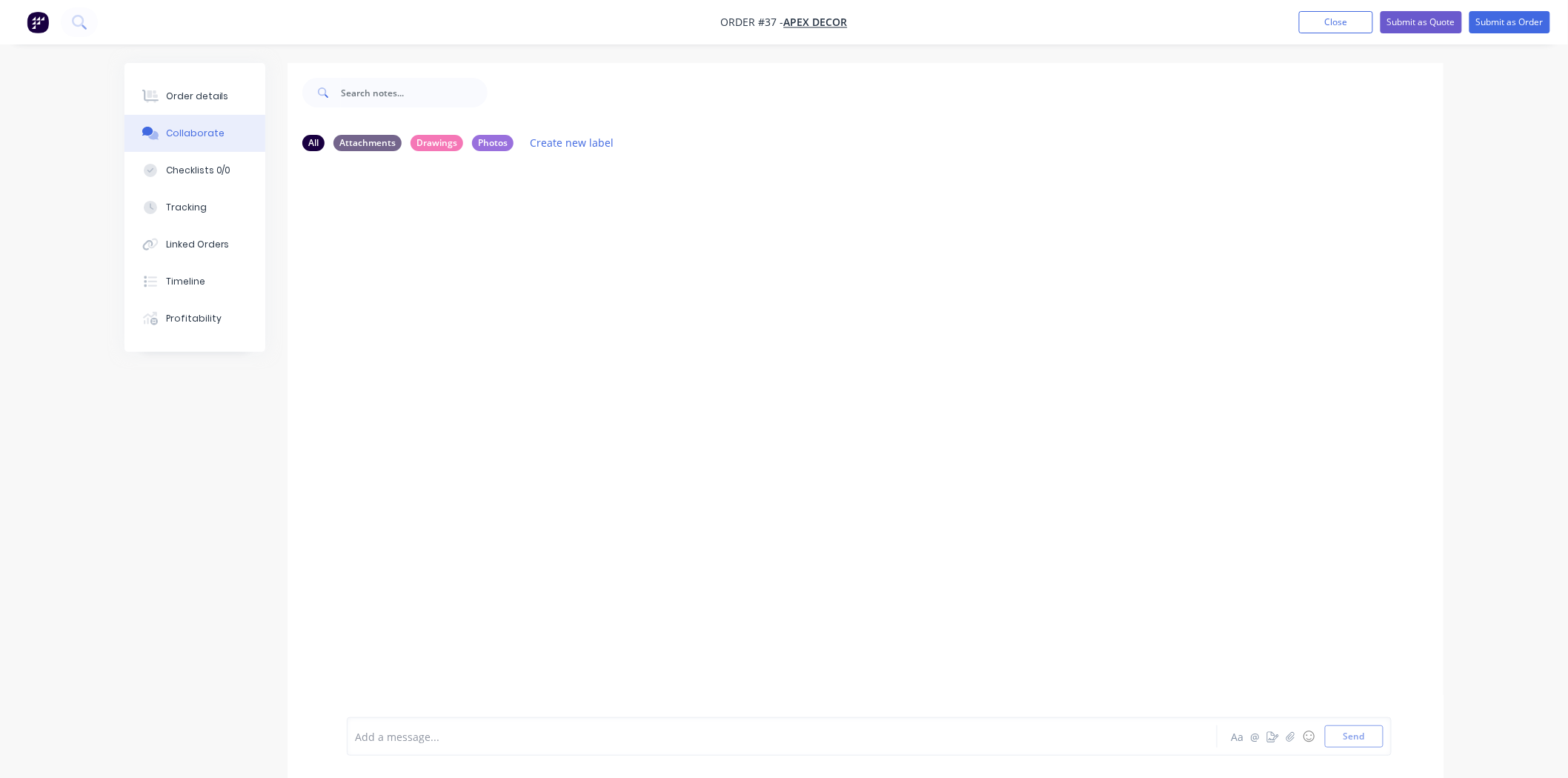
click at [487, 735] on div at bounding box center [741, 736] width 770 height 16
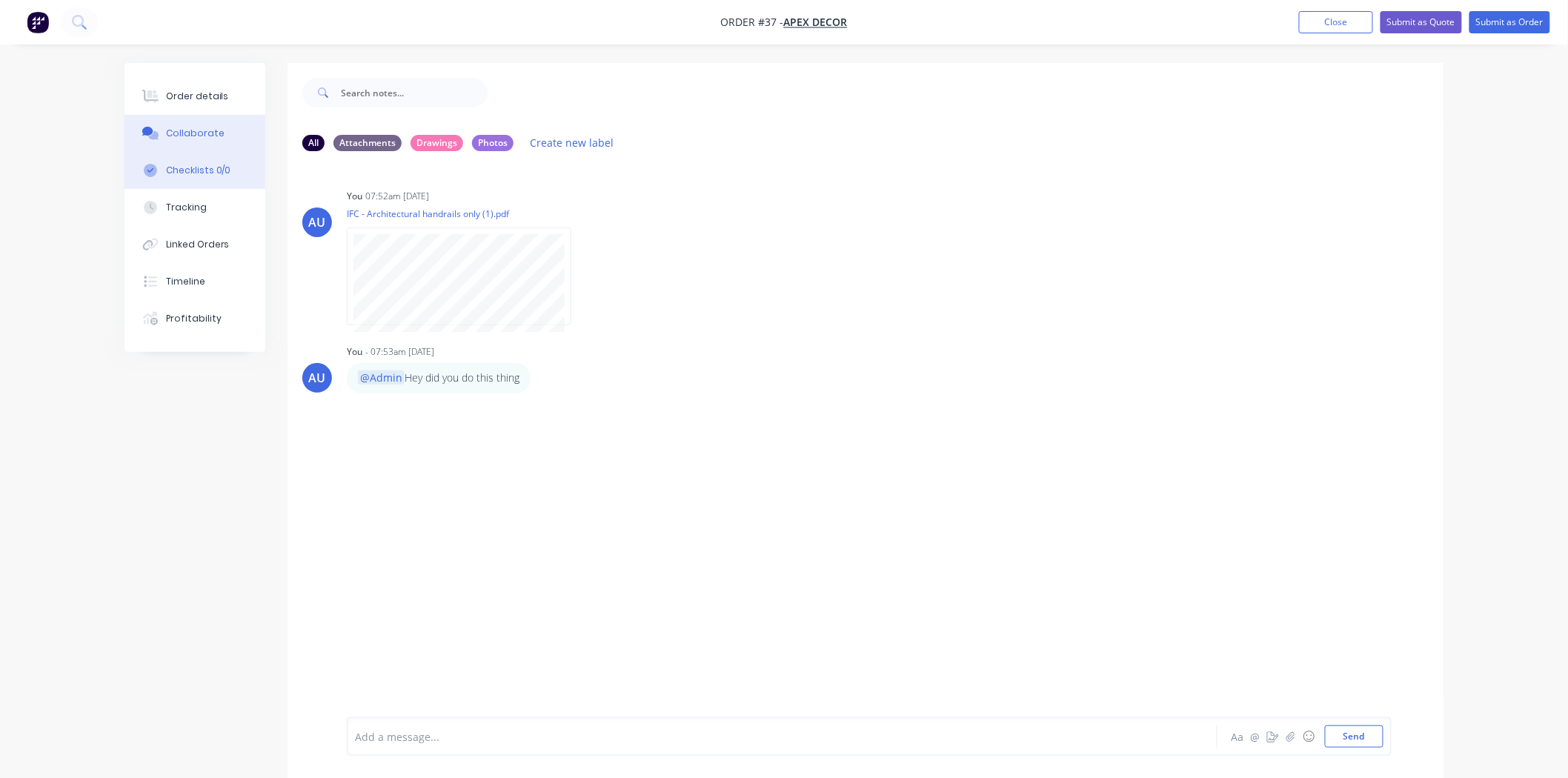
click at [200, 170] on div "Checklists 0/0" at bounding box center [199, 170] width 65 height 14
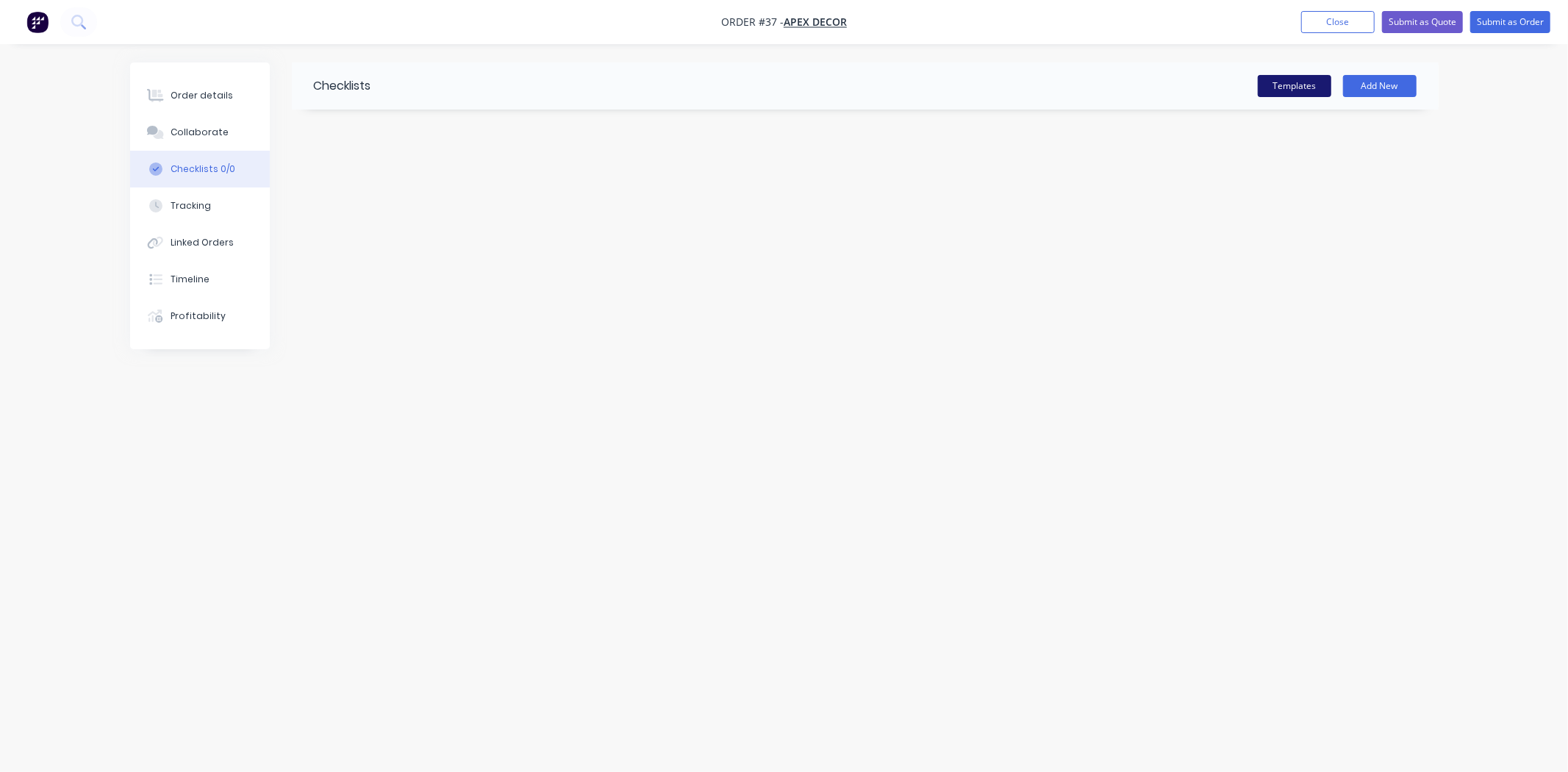
click at [1282, 82] on button "Templates" at bounding box center [1294, 86] width 74 height 22
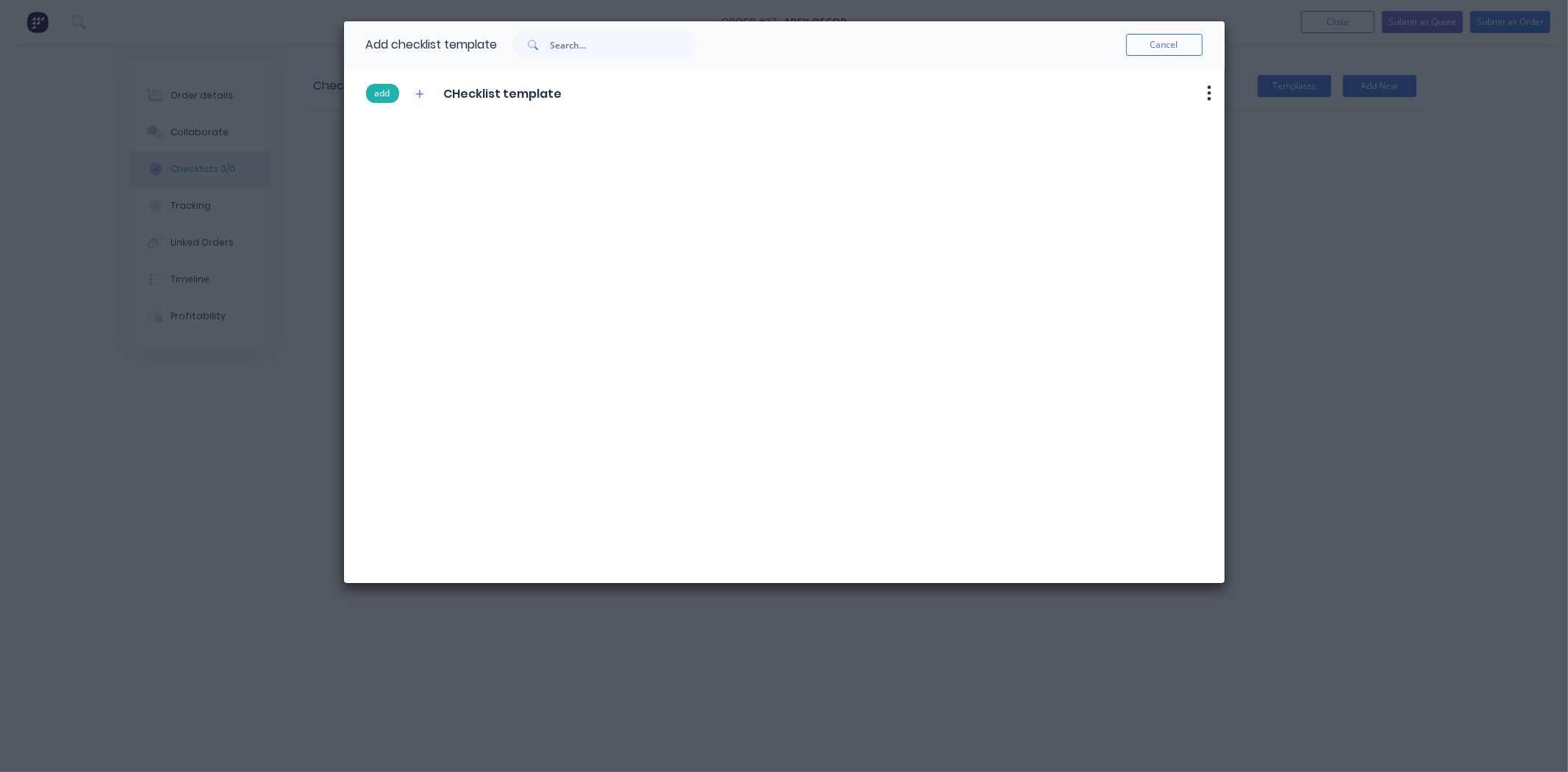
click at [380, 94] on button "add" at bounding box center [383, 93] width 33 height 19
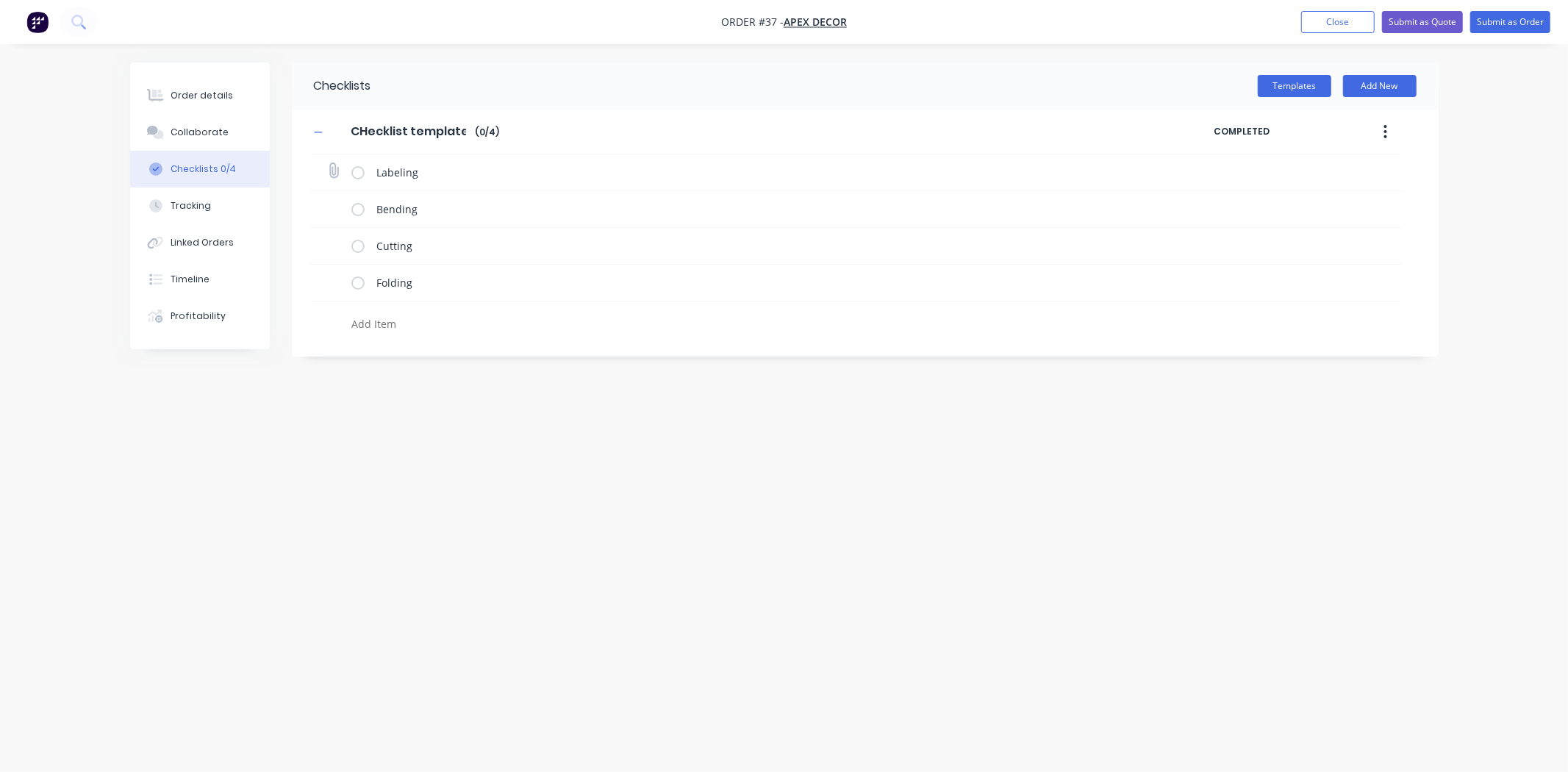
click at [355, 175] on label at bounding box center [357, 172] width 14 height 15
click at [0, 0] on input "checkbox" at bounding box center [0, 0] width 0 height 0
click at [357, 206] on label at bounding box center [357, 209] width 14 height 15
click at [0, 0] on input "checkbox" at bounding box center [0, 0] width 0 height 0
click at [358, 244] on label at bounding box center [357, 245] width 14 height 15
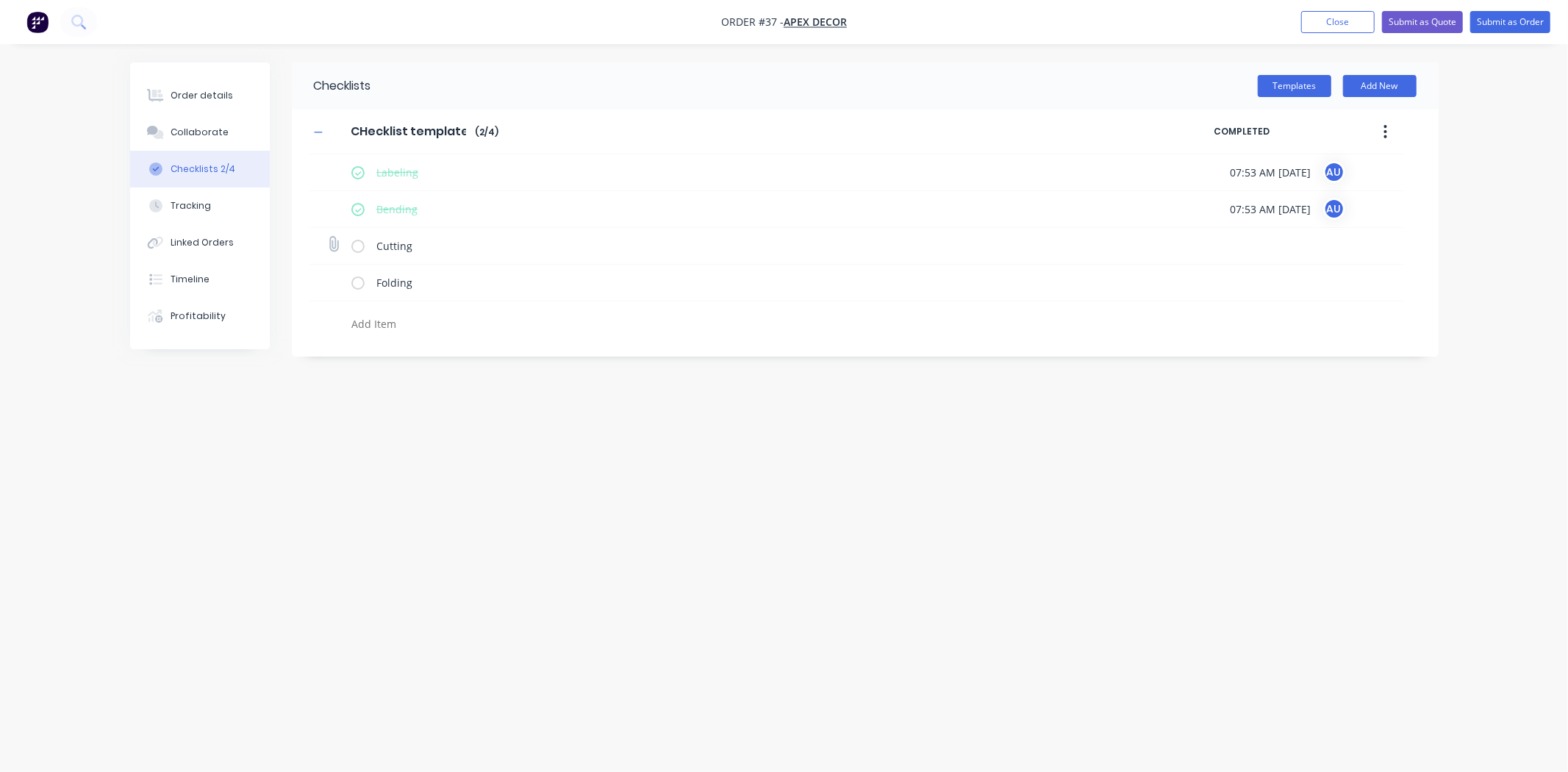
click at [0, 0] on input "checkbox" at bounding box center [0, 0] width 0 height 0
type textarea "x"
drag, startPoint x: 1227, startPoint y: 173, endPoint x: 1334, endPoint y: 173, distance: 107.0
click at [1333, 173] on div "Labeling 07:53 AM [DATE] AU" at bounding box center [856, 172] width 1094 height 36
click at [1100, 478] on div "Checklists Templates Add New CHecklist template CHecklist template Enter Checkl…" at bounding box center [784, 358] width 1308 height 591
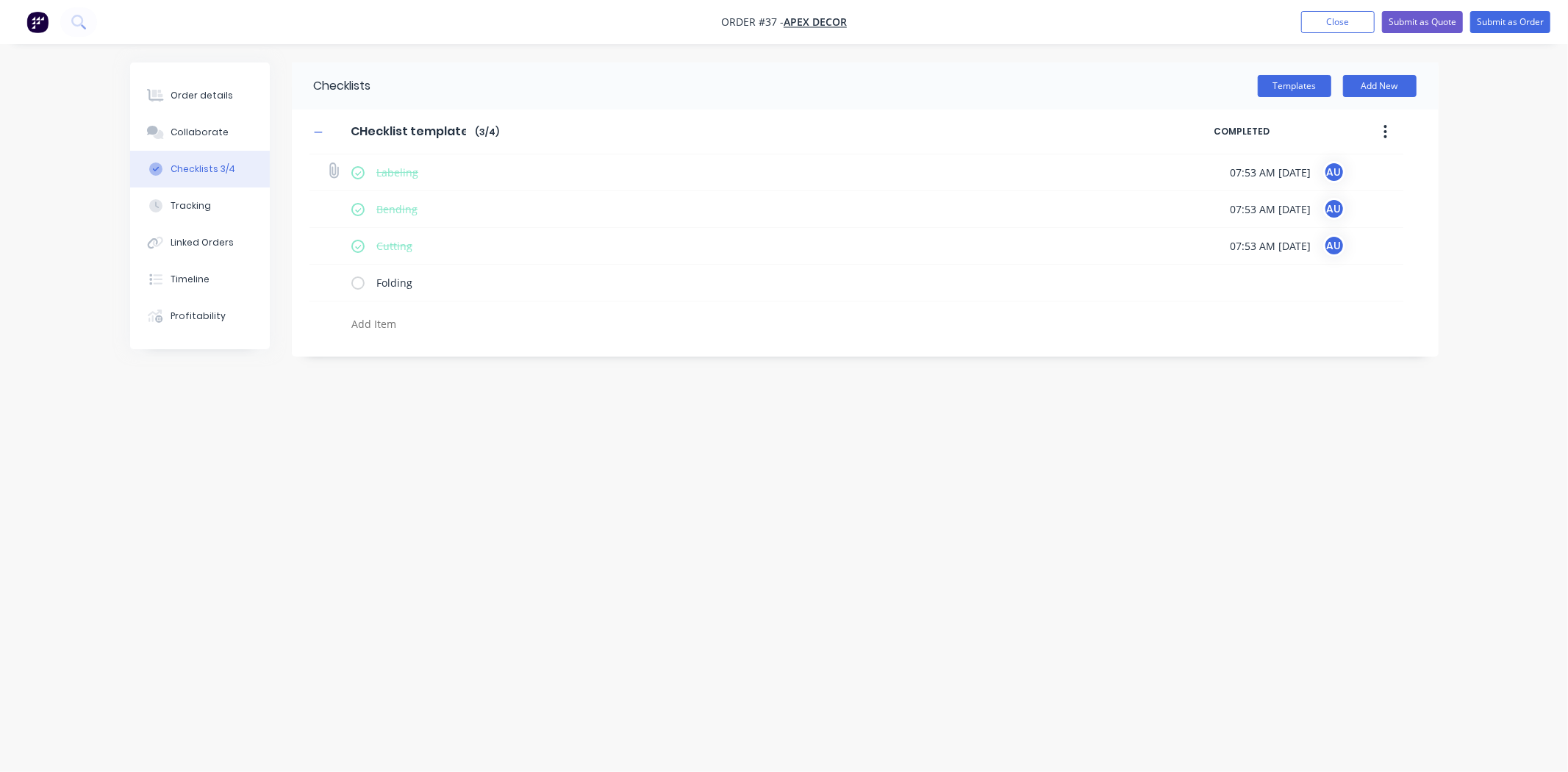
click at [1301, 170] on span "07:53 AM [DATE]" at bounding box center [1271, 172] width 81 height 15
click at [437, 495] on div "Checklists Templates Add New CHecklist template CHecklist template Enter Checkl…" at bounding box center [784, 358] width 1308 height 591
click at [456, 510] on div "Checklists Templates Add New CHecklist template CHecklist template Enter Checkl…" at bounding box center [784, 358] width 1308 height 591
click at [209, 100] on div "Order details" at bounding box center [201, 96] width 63 height 14
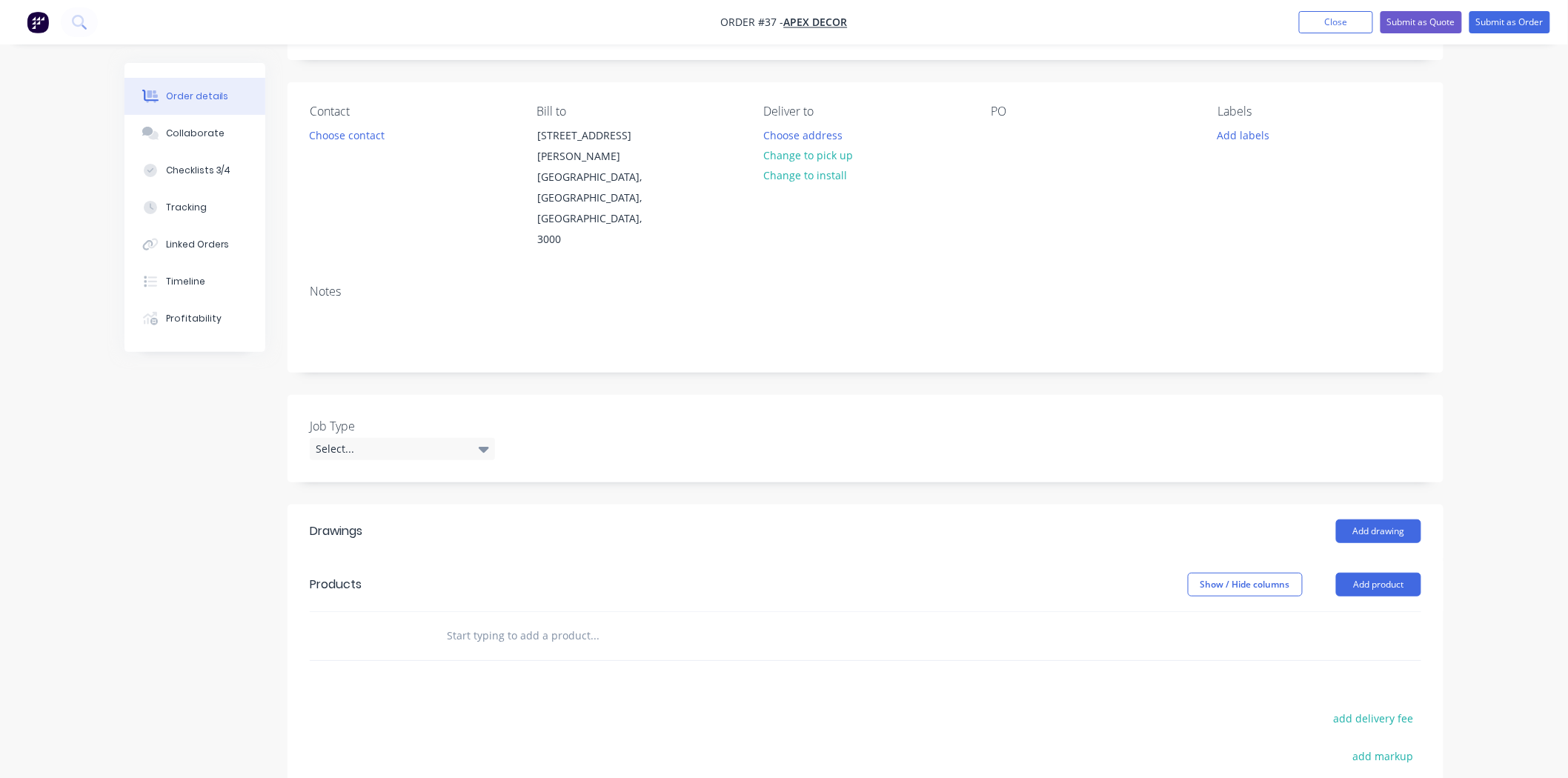
scroll to position [246, 0]
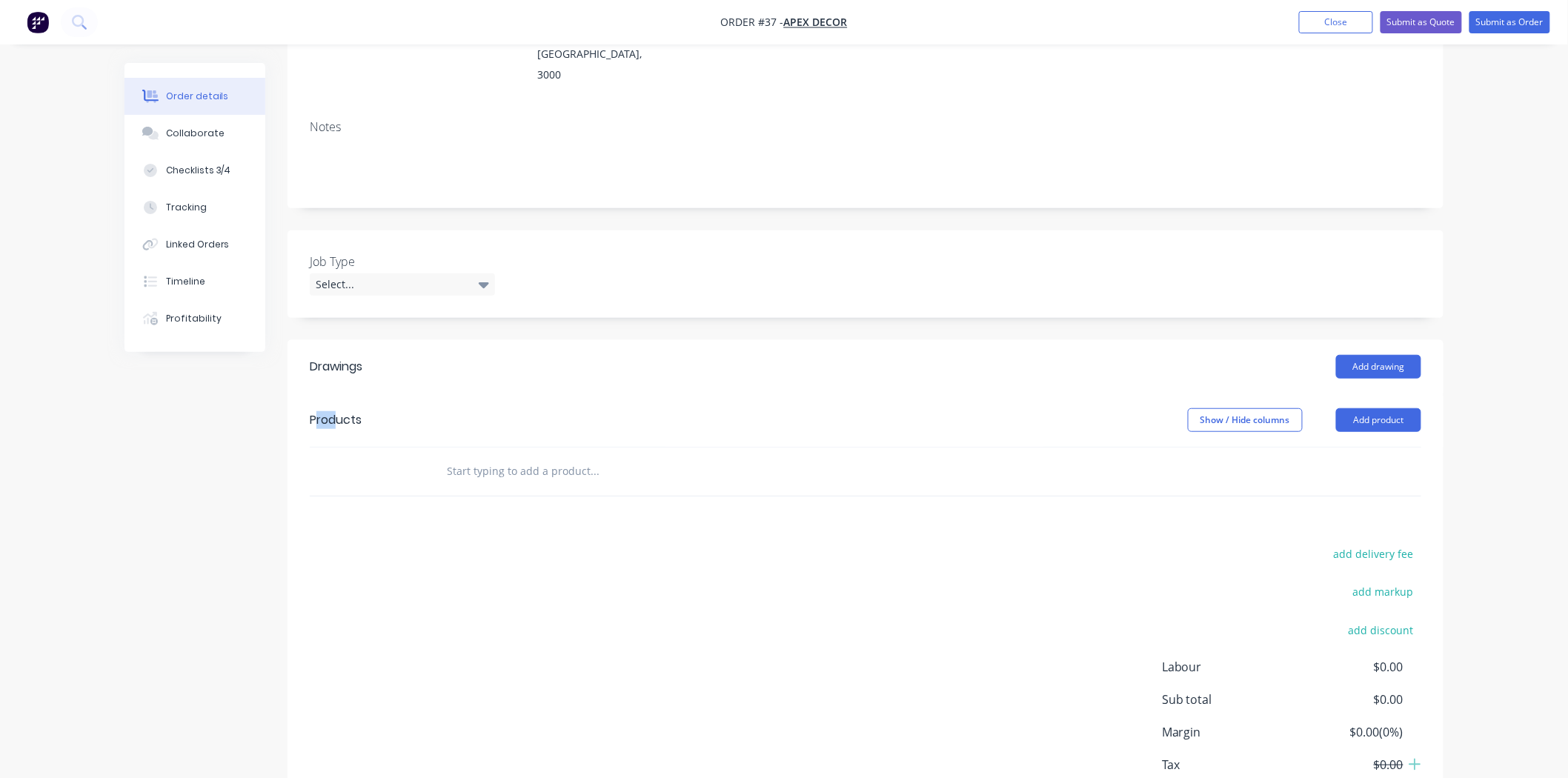
drag, startPoint x: 315, startPoint y: 365, endPoint x: 354, endPoint y: 361, distance: 39.2
click at [354, 411] on div "Products" at bounding box center [335, 419] width 51 height 17
click at [462, 457] on input "text" at bounding box center [594, 471] width 296 height 29
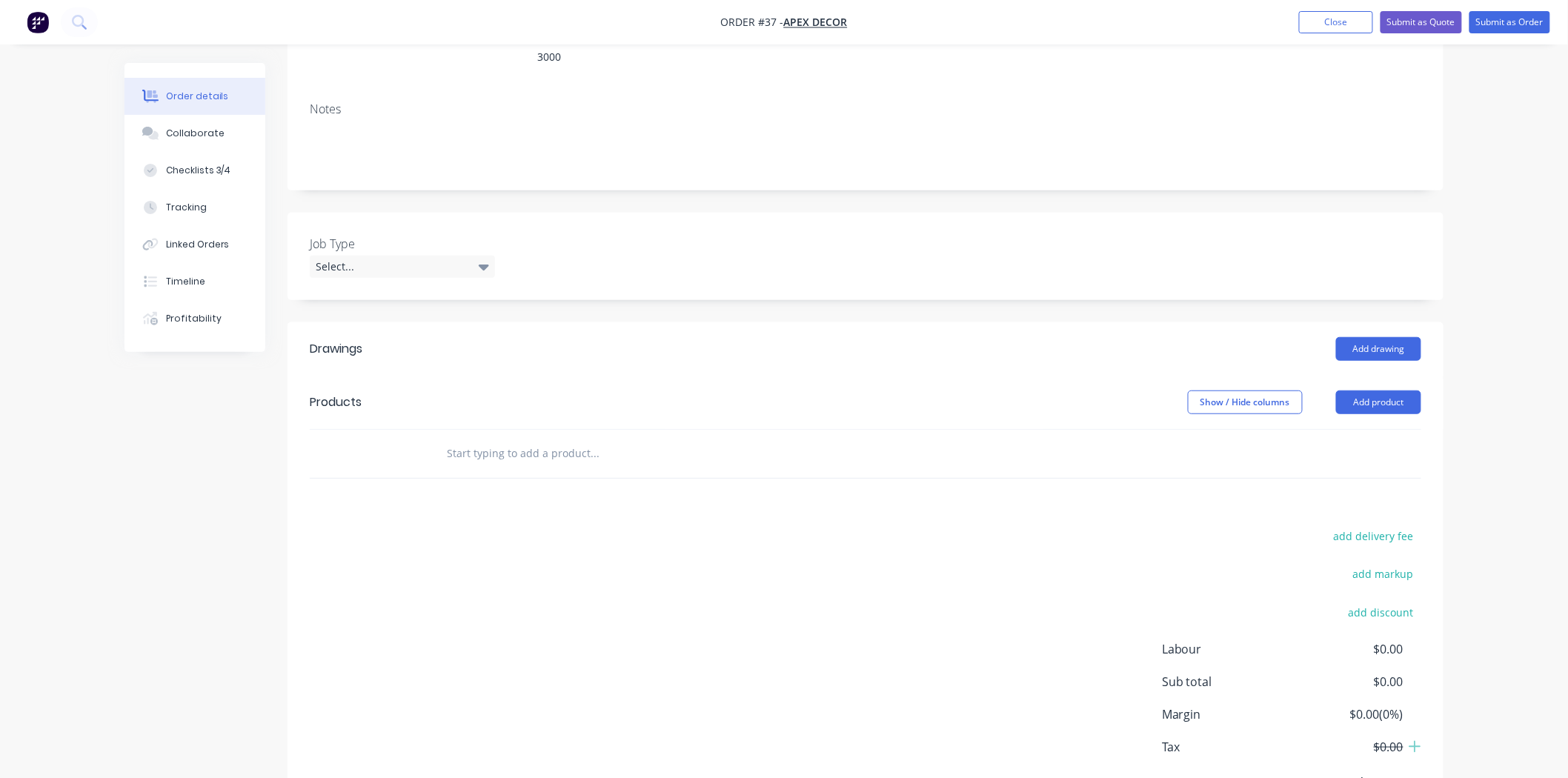
scroll to position [281, 0]
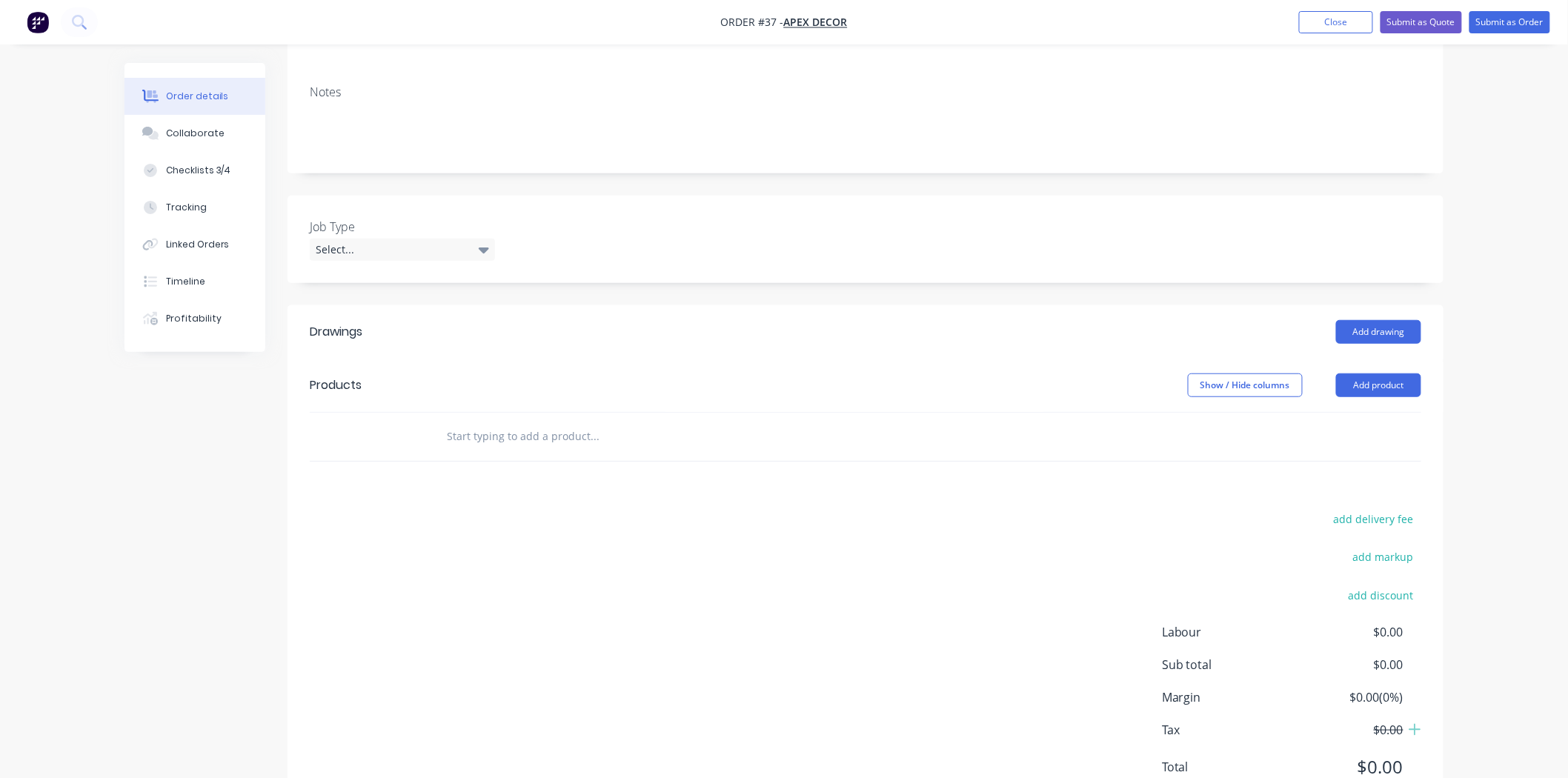
click at [534, 422] on input "text" at bounding box center [594, 436] width 296 height 29
click at [454, 422] on input "text" at bounding box center [594, 436] width 296 height 29
click at [1392, 373] on button "Add product" at bounding box center [1379, 385] width 85 height 24
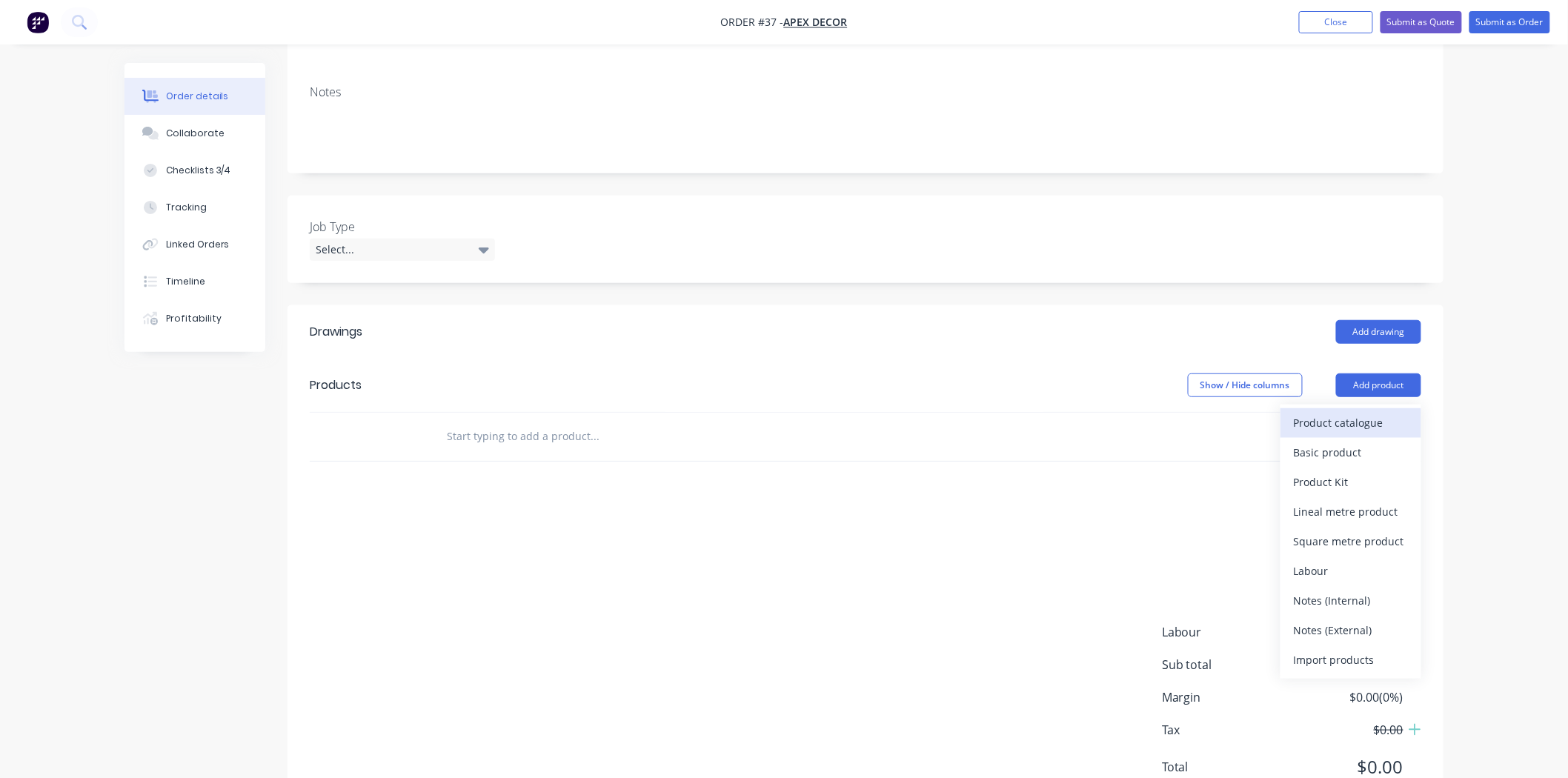
click at [1351, 412] on div "Product catalogue" at bounding box center [1351, 422] width 114 height 21
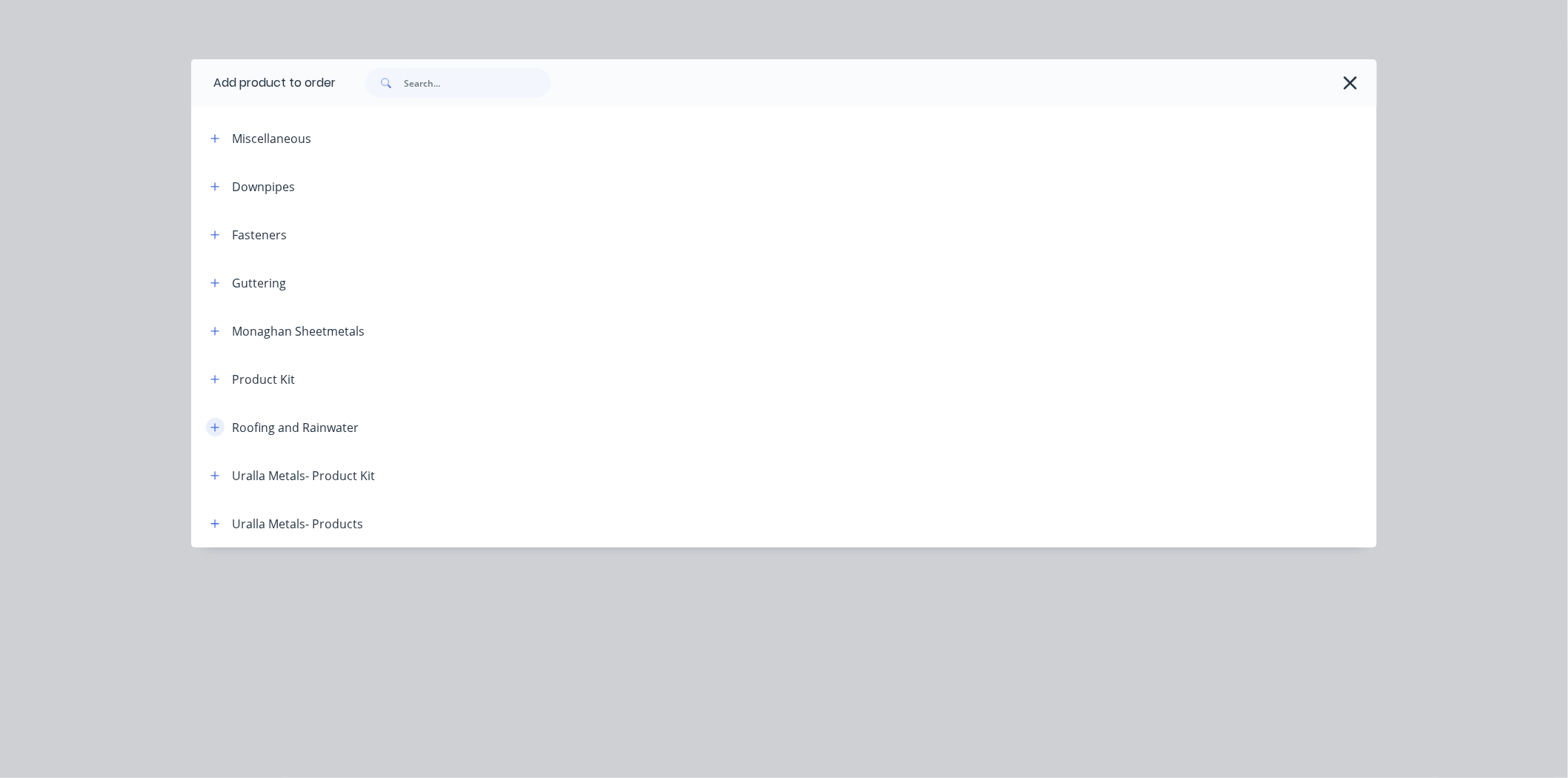
click at [212, 430] on icon "button" at bounding box center [215, 427] width 9 height 10
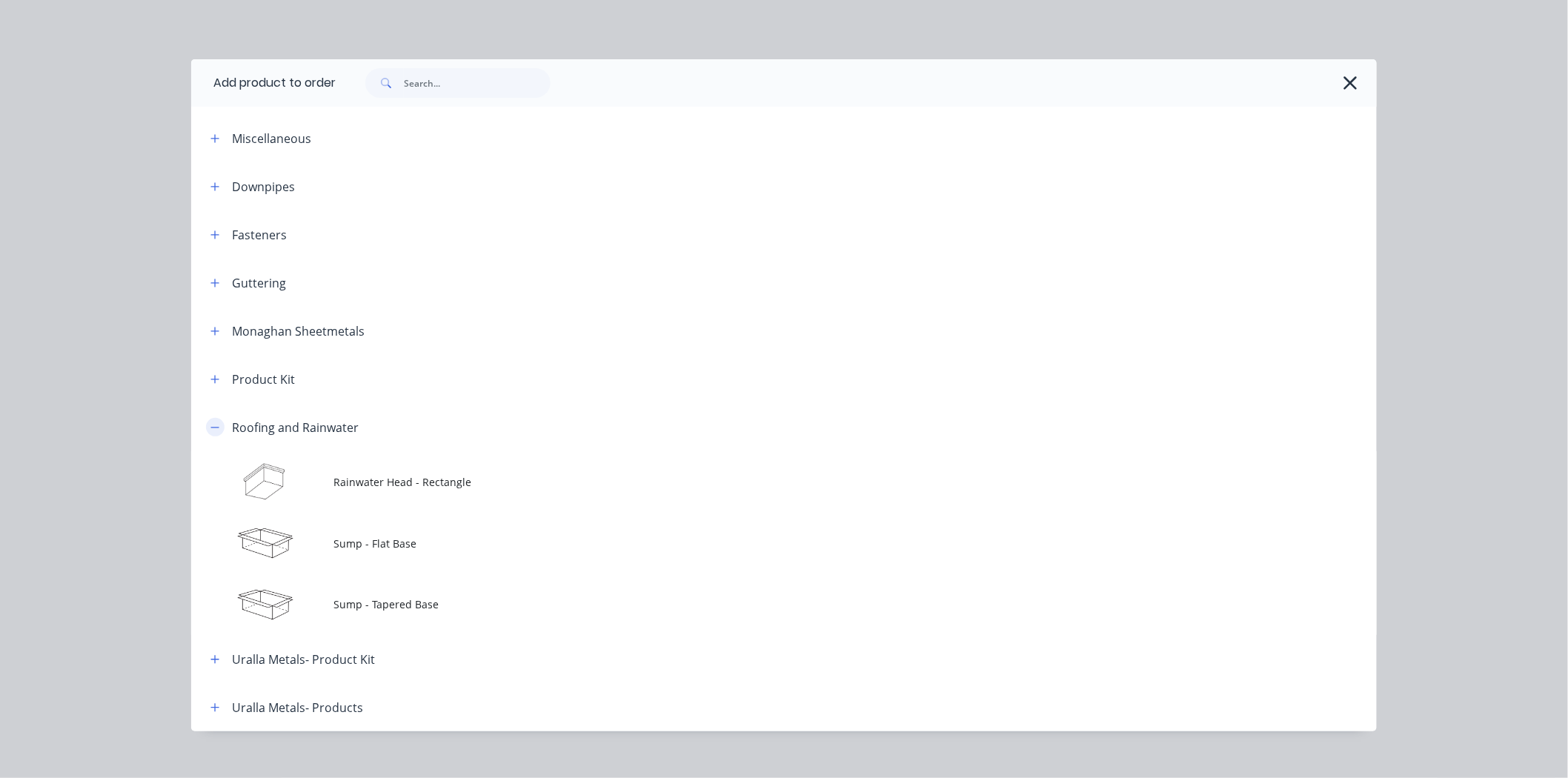
click at [211, 434] on button "button" at bounding box center [215, 427] width 18 height 18
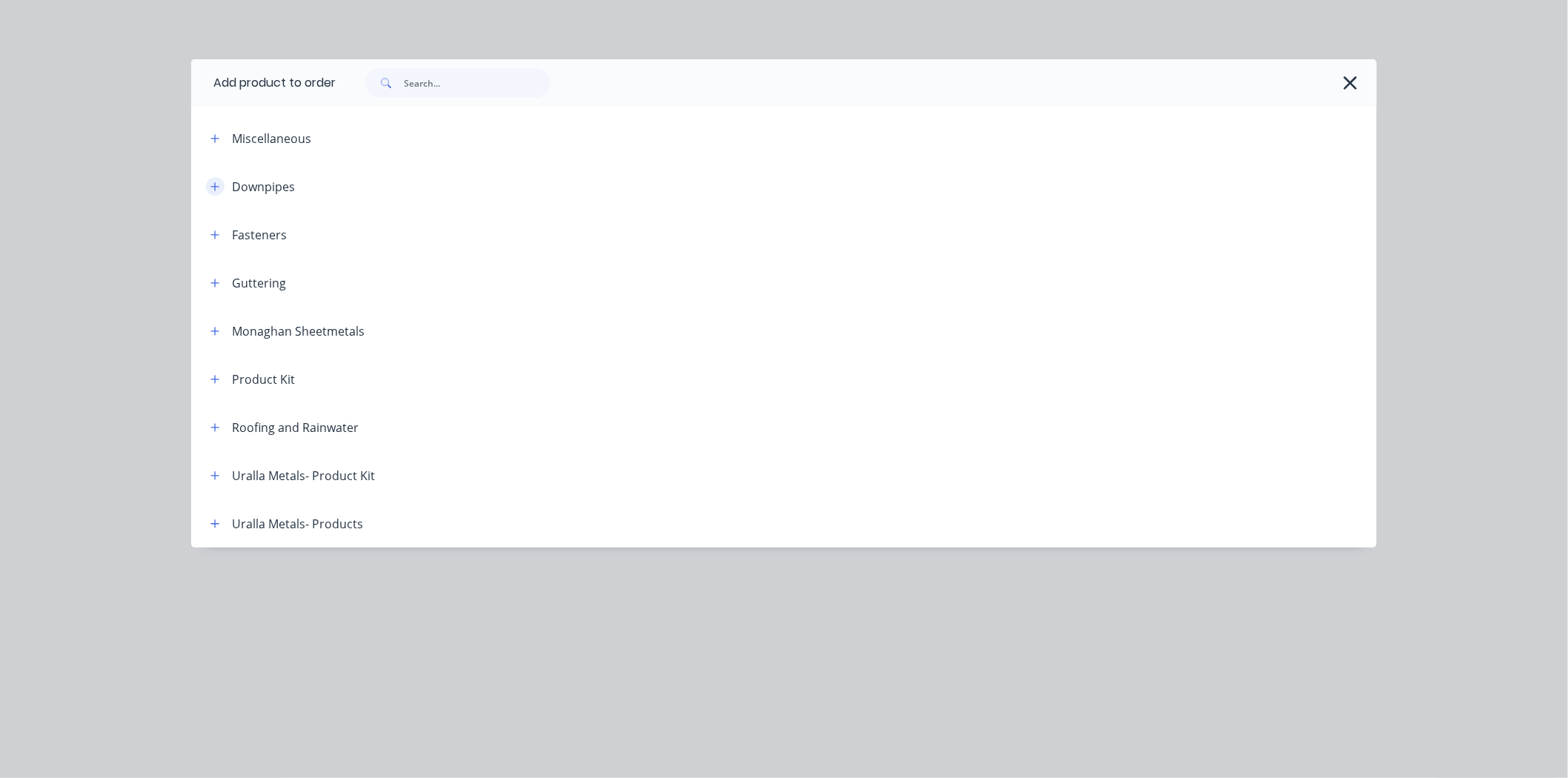
click at [212, 188] on icon "button" at bounding box center [215, 186] width 9 height 10
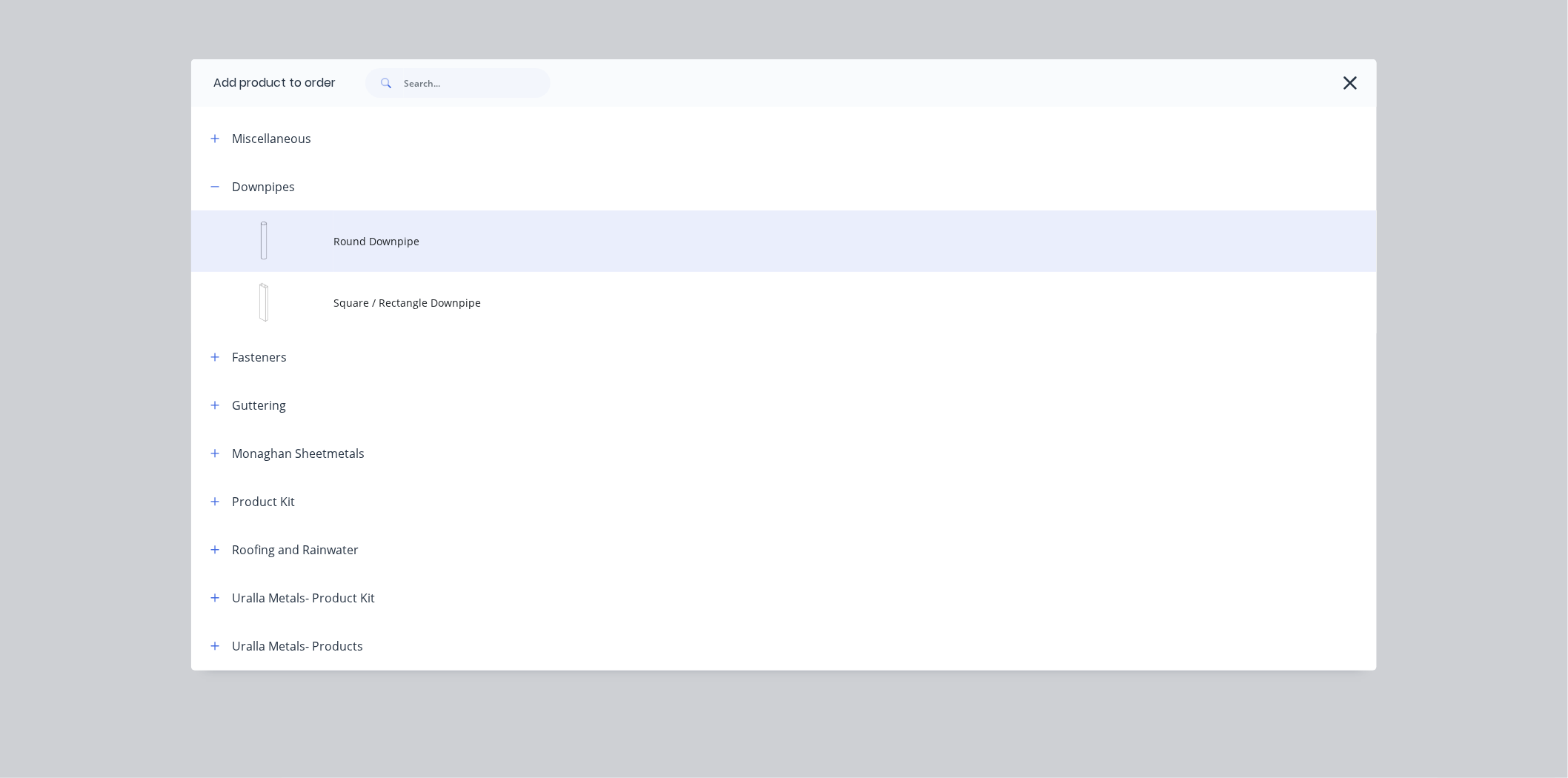
click at [346, 242] on span "Round Downpipe" at bounding box center [751, 241] width 835 height 16
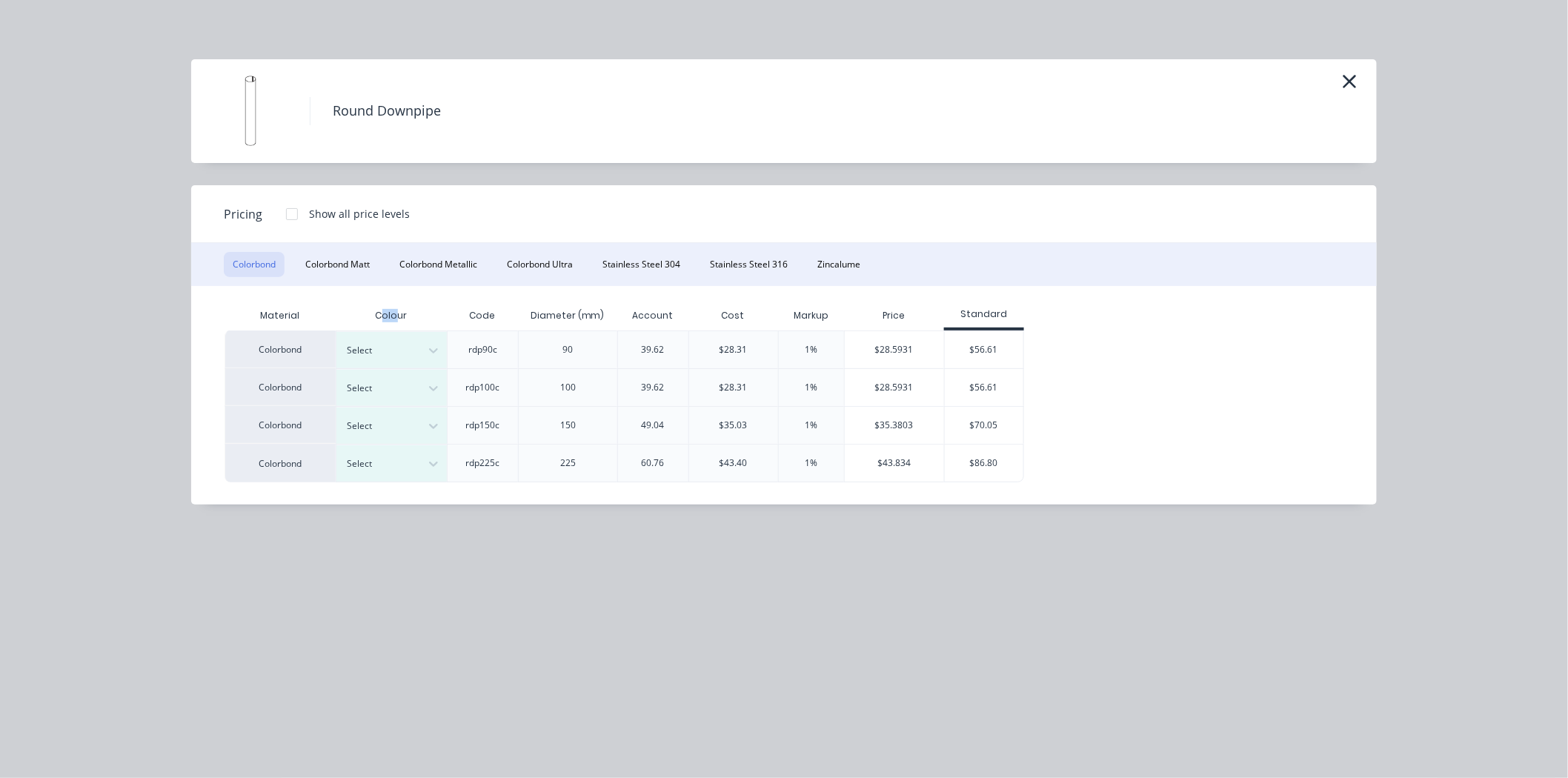
drag, startPoint x: 395, startPoint y: 314, endPoint x: 379, endPoint y: 315, distance: 16.0
click at [379, 315] on div "Colour" at bounding box center [391, 315] width 111 height 29
click at [339, 266] on button "Colorbond Matt" at bounding box center [336, 264] width 82 height 25
click at [425, 264] on button "Colorbond Metallic" at bounding box center [438, 264] width 96 height 25
click at [512, 264] on button "Colorbond Ultra" at bounding box center [540, 264] width 84 height 25
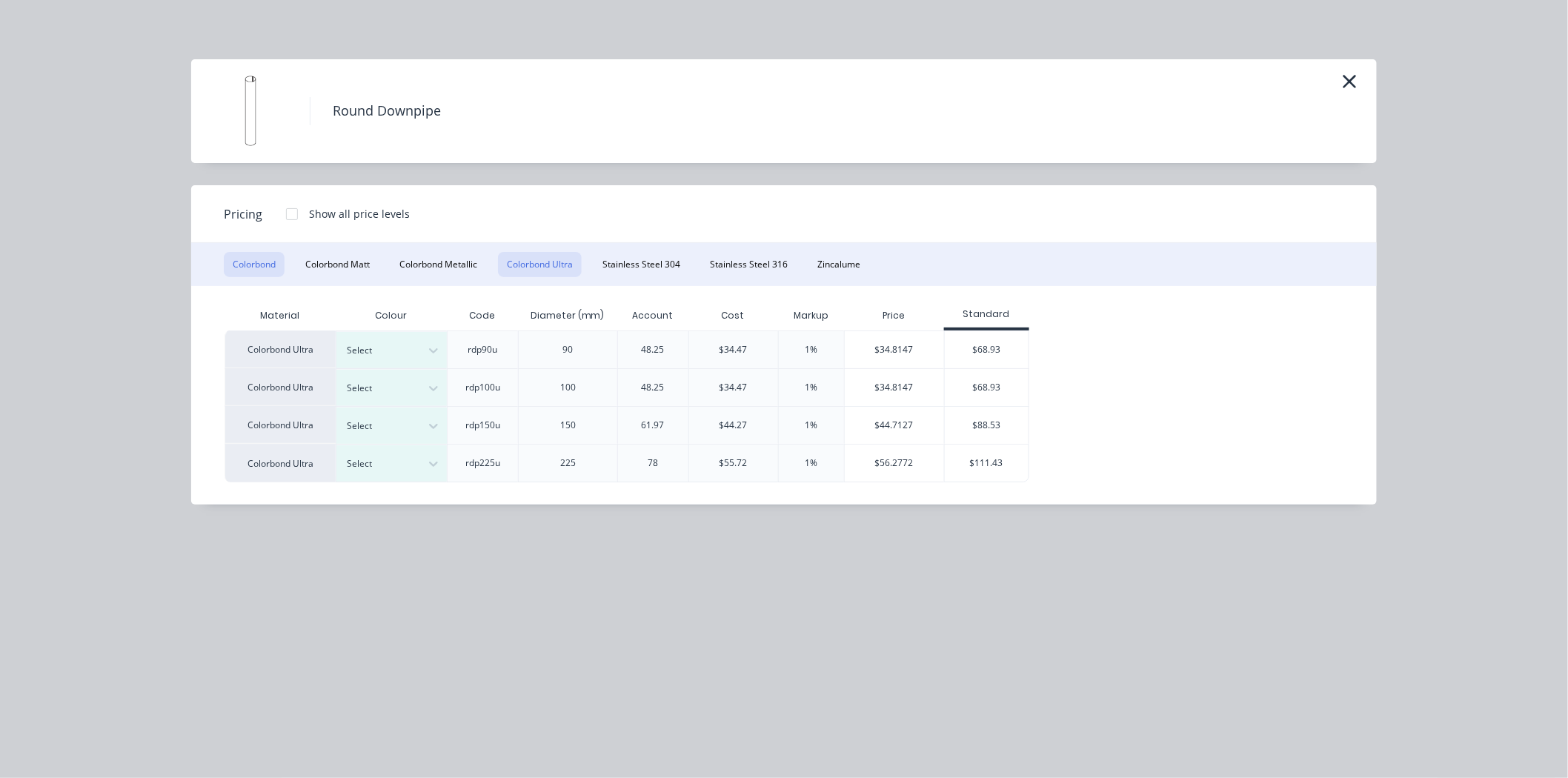
click at [269, 267] on button "Colorbond" at bounding box center [254, 264] width 61 height 25
click at [391, 350] on div at bounding box center [381, 350] width 67 height 17
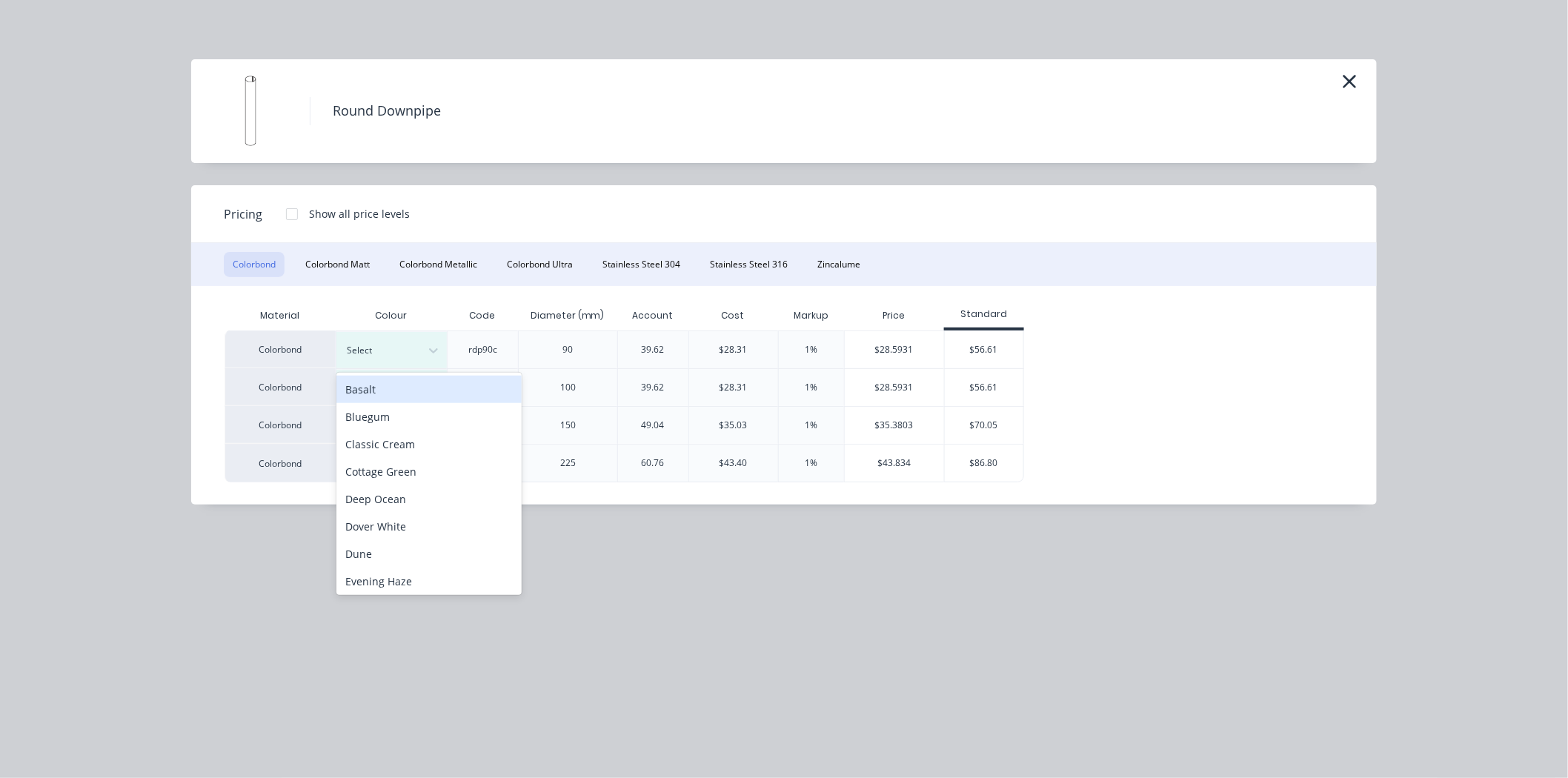
click at [419, 396] on div "Basalt" at bounding box center [429, 389] width 186 height 28
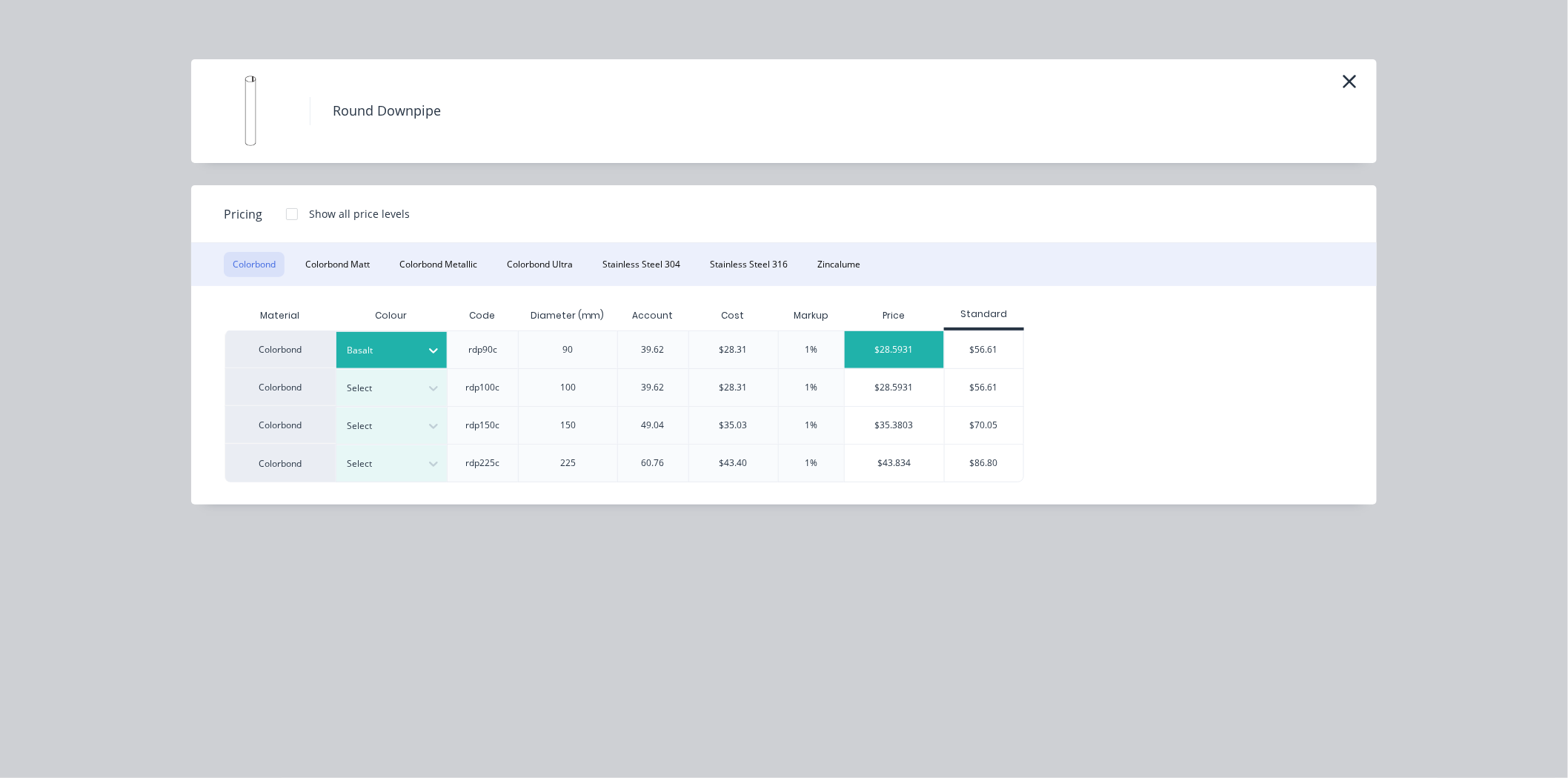
click at [908, 353] on div "$28.5931" at bounding box center [894, 349] width 99 height 37
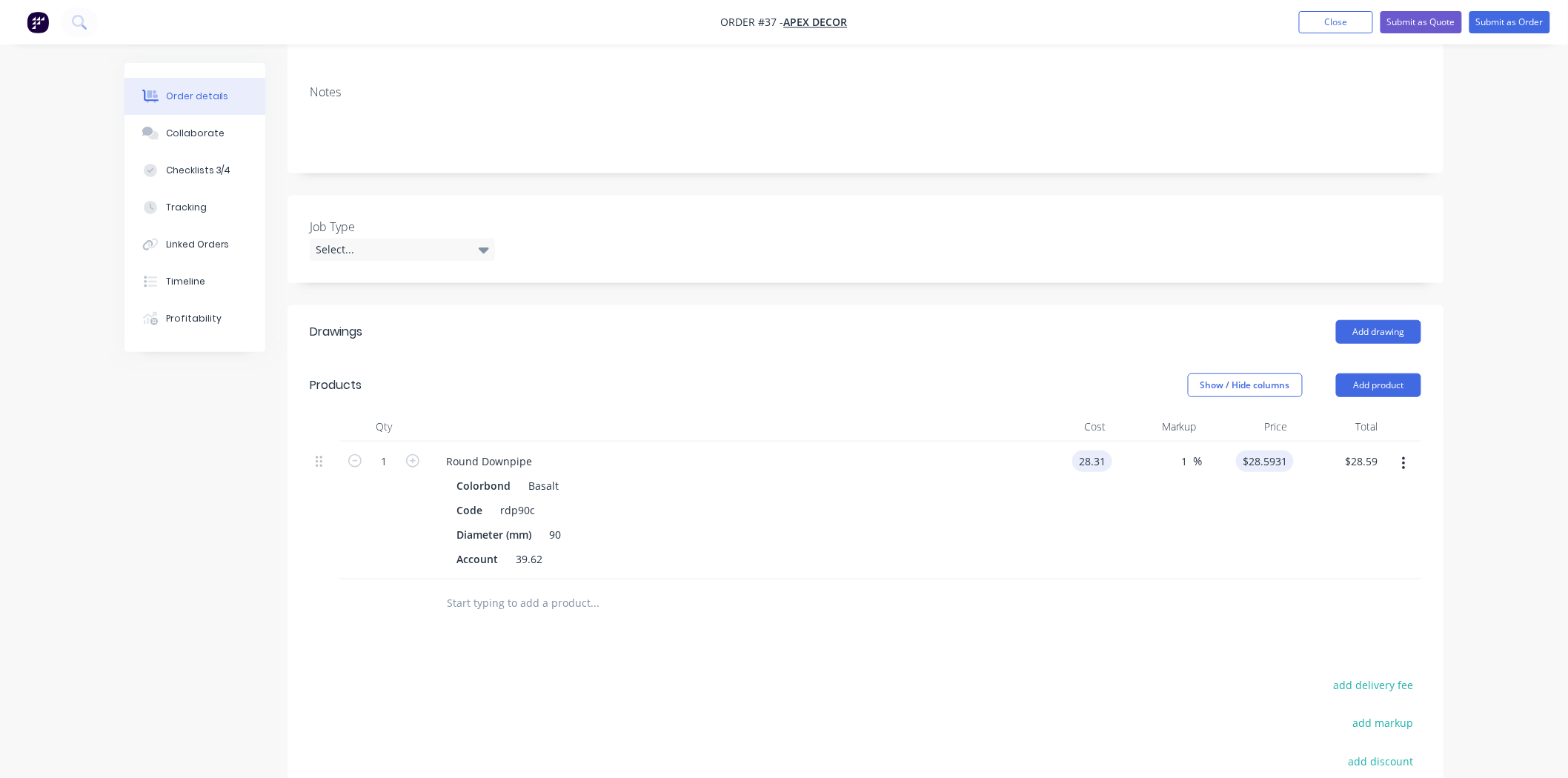
type input "$28.31"
click at [1250, 450] on input "28.5931" at bounding box center [1267, 460] width 51 height 21
type input "$28.5931"
click at [1181, 450] on input "1" at bounding box center [1185, 460] width 17 height 21
click at [1190, 450] on input "1" at bounding box center [1185, 460] width 17 height 21
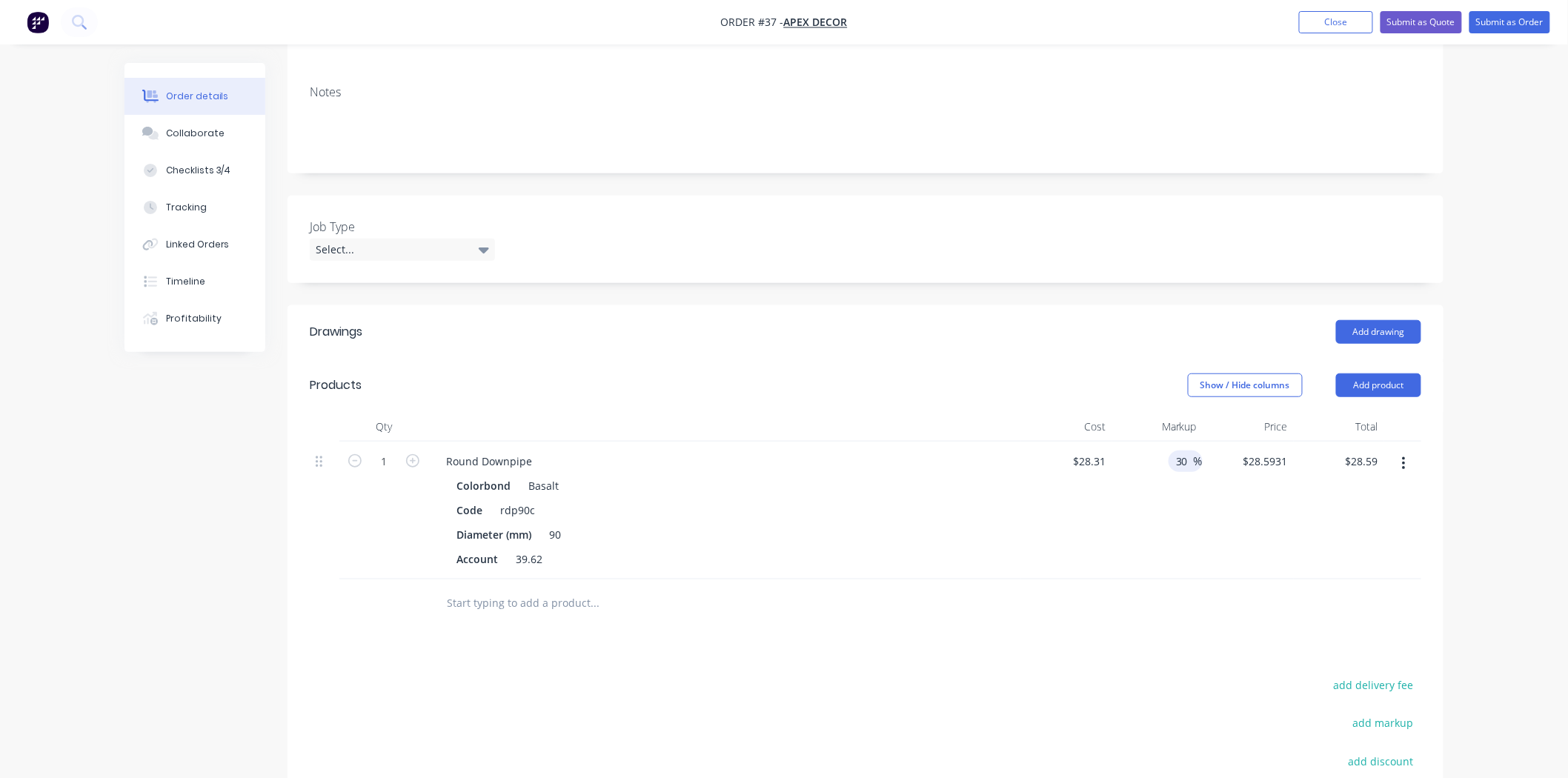
type input "30"
click at [1515, 403] on div "Order details Collaborate Checklists 3/4 Tracking Linked Orders Timeline Profit…" at bounding box center [784, 362] width 1568 height 1286
type input "$36.803"
type input "$36.80"
click at [1500, 404] on div "Order details Collaborate Checklists 3/4 Tracking Linked Orders Timeline Profit…" at bounding box center [784, 362] width 1568 height 1286
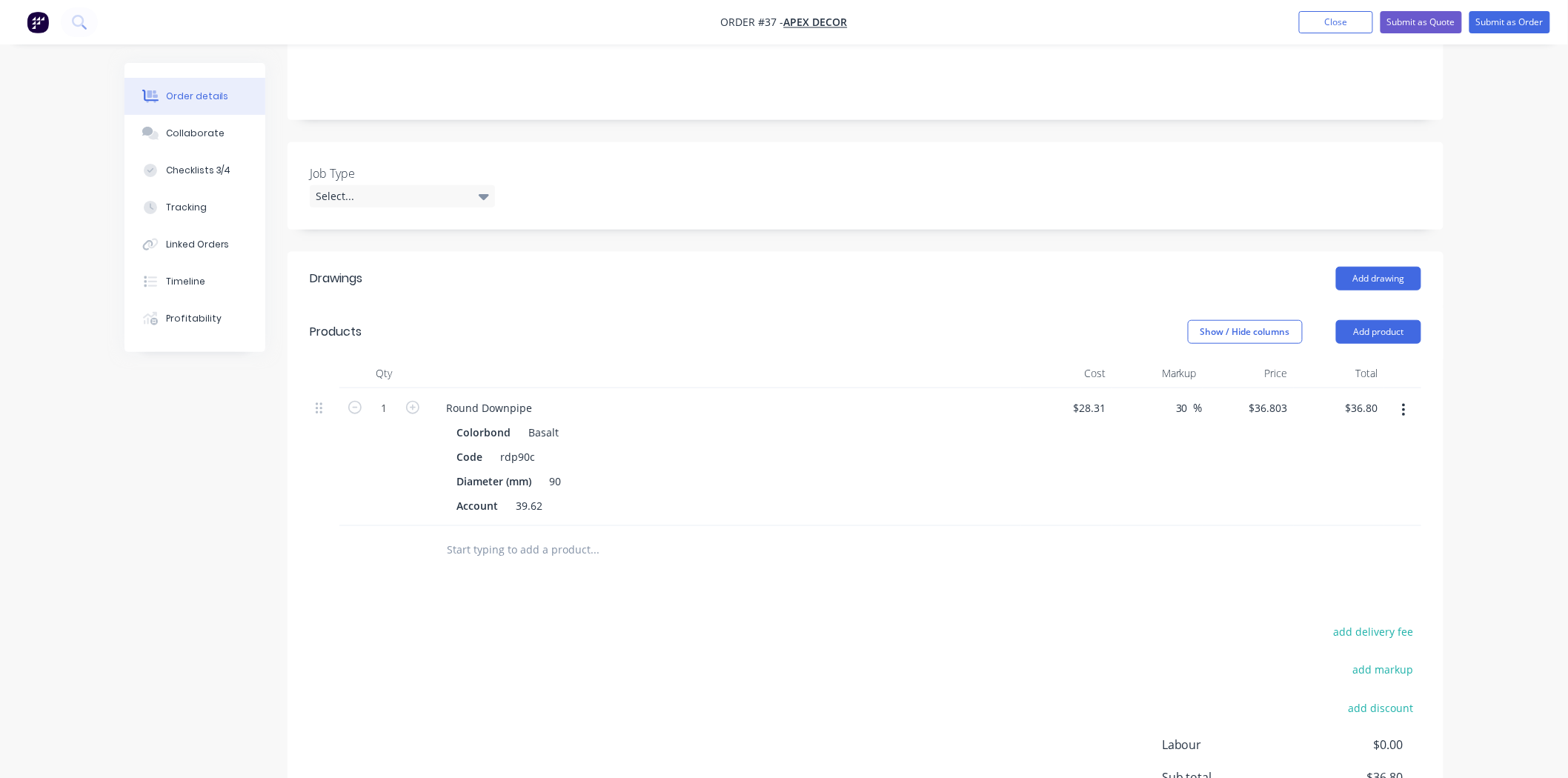
scroll to position [364, 0]
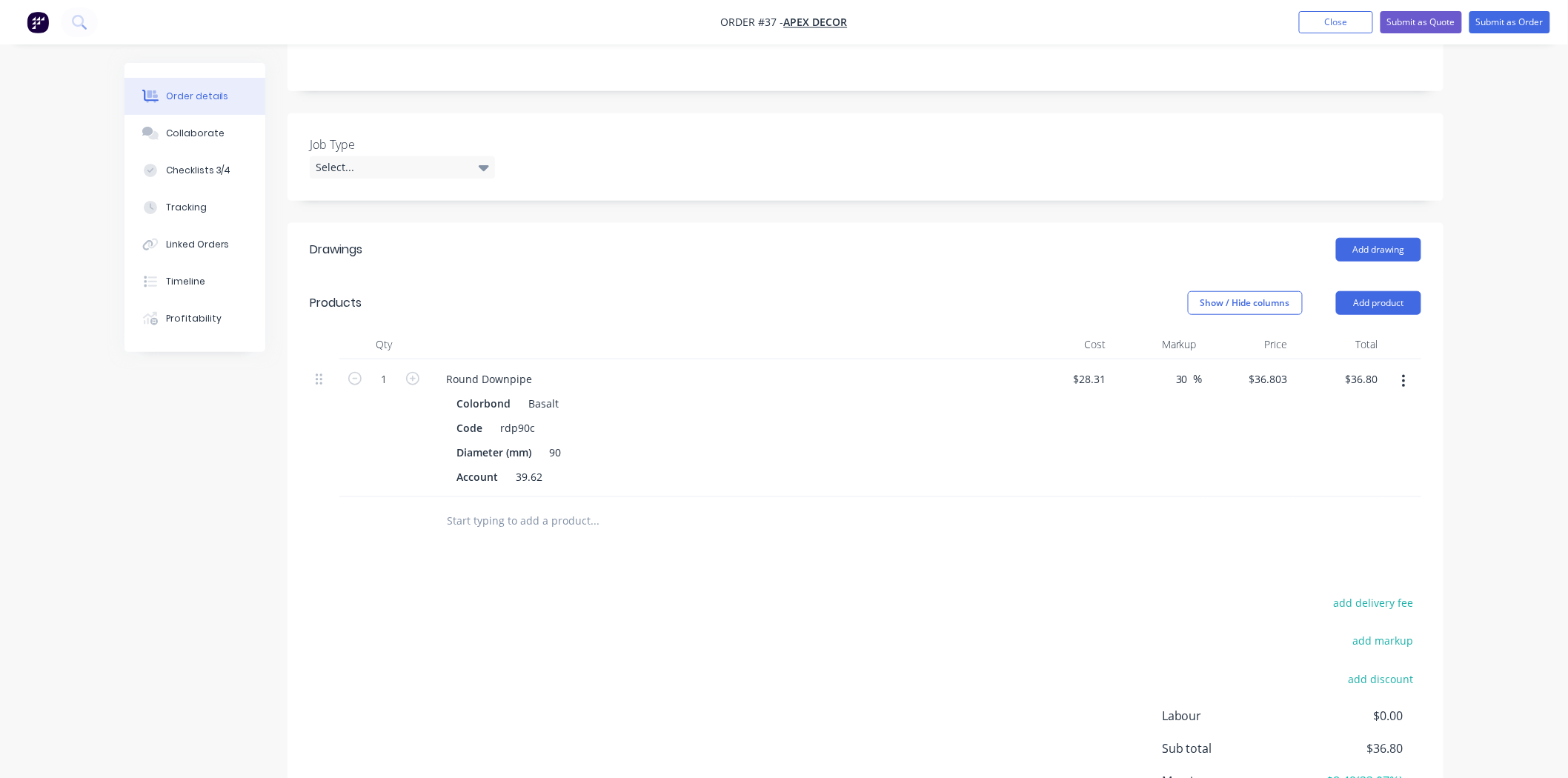
click at [575, 592] on div "add delivery fee add markup add discount Labour $0.00 Sub total $36.80 Margin $…" at bounding box center [865, 735] width 1111 height 286
click at [567, 592] on div "add delivery fee add markup add discount Labour $0.00 Sub total $36.80 Margin $…" at bounding box center [865, 735] width 1111 height 286
click at [710, 664] on div "add delivery fee add markup add discount Labour $0.00 Sub total $36.80 Margin $…" at bounding box center [865, 735] width 1111 height 286
click at [636, 594] on div "add delivery fee add markup add discount Labour $0.00 Sub total $36.80 Margin $…" at bounding box center [865, 735] width 1111 height 286
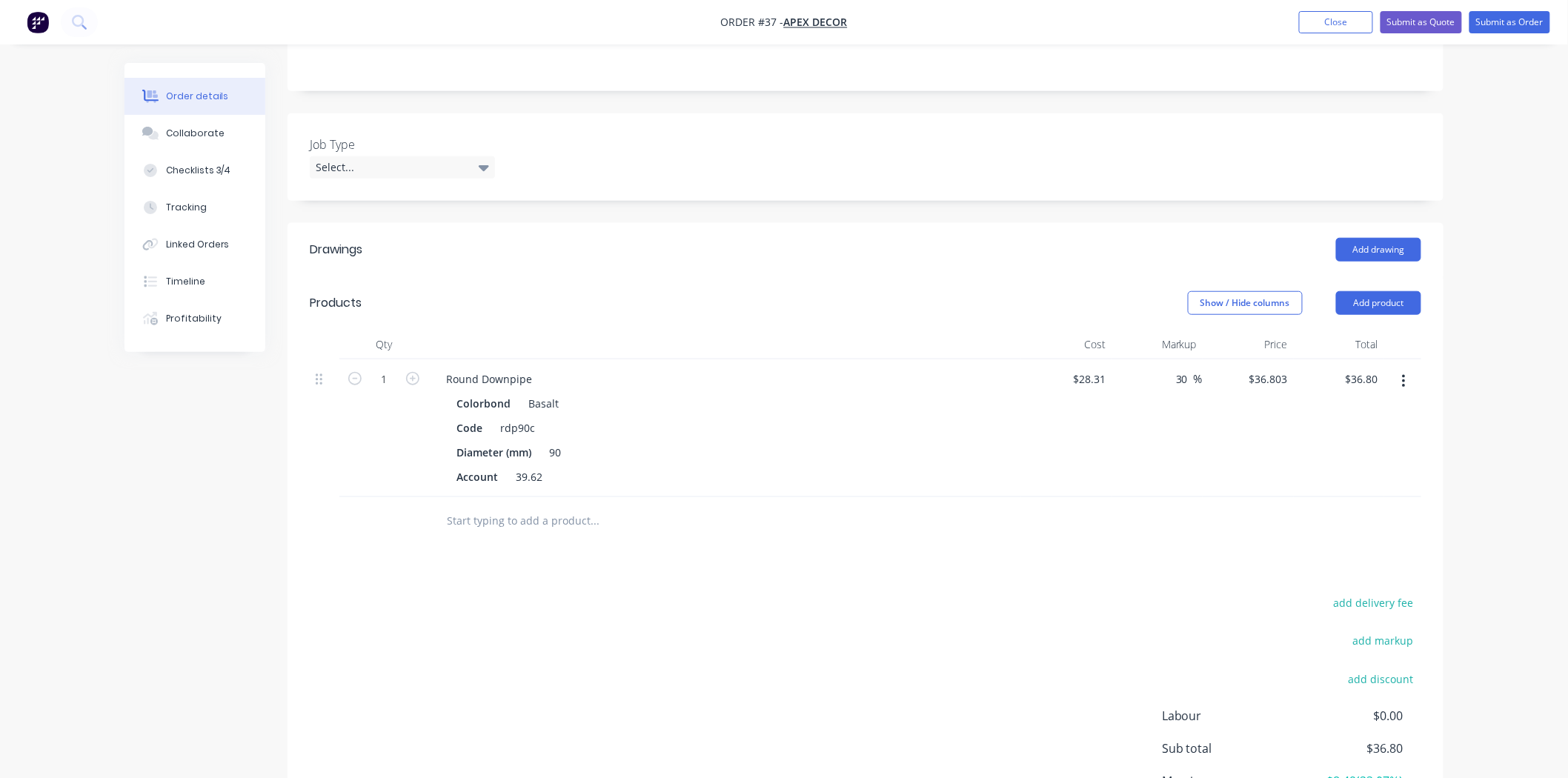
click at [624, 593] on div "add delivery fee add markup add discount Labour $0.00 Sub total $36.80 Margin $…" at bounding box center [865, 735] width 1111 height 286
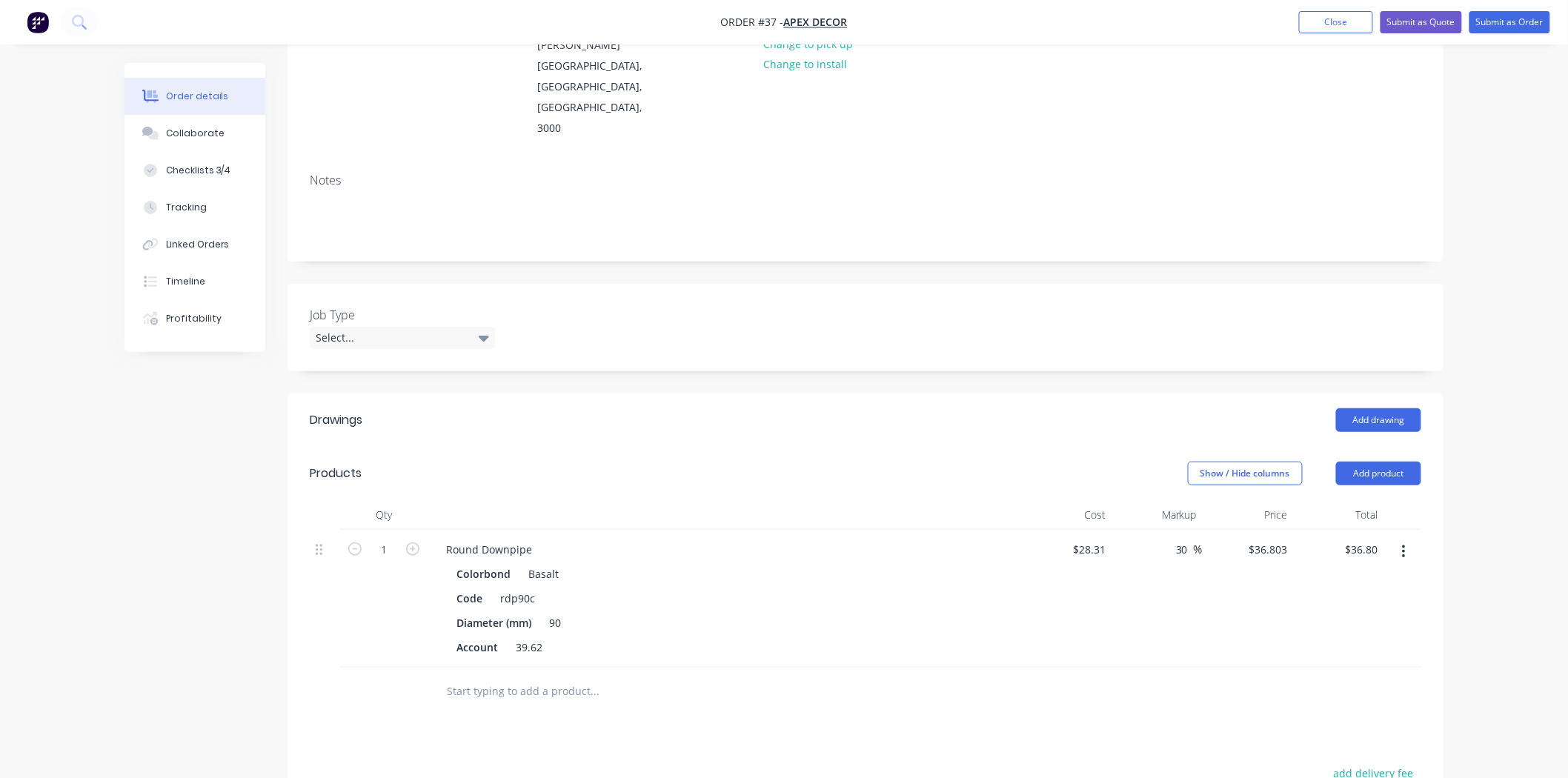
scroll to position [329, 0]
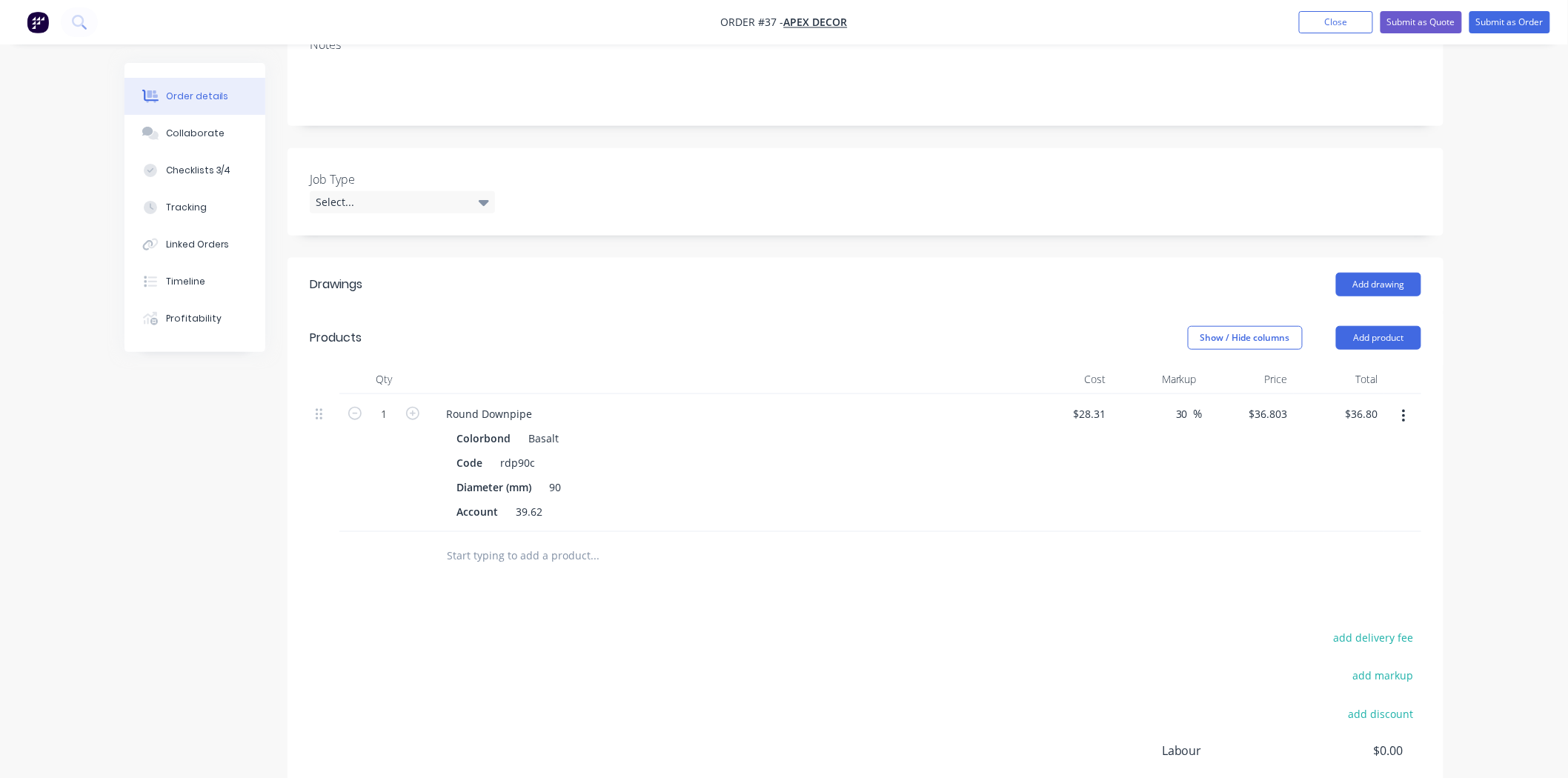
click at [600, 627] on div "add delivery fee add markup add discount Labour $0.00 Sub total $36.80 Margin $…" at bounding box center [865, 770] width 1111 height 286
click at [601, 627] on div "add delivery fee add markup add discount Labour $0.00 Sub total $36.80 Margin $…" at bounding box center [865, 770] width 1111 height 286
click at [585, 627] on div "add delivery fee add markup add discount Labour $0.00 Sub total $36.80 Margin $…" at bounding box center [865, 770] width 1111 height 286
click at [606, 627] on div "add delivery fee add markup add discount Labour $0.00 Sub total $36.80 Margin $…" at bounding box center [865, 770] width 1111 height 286
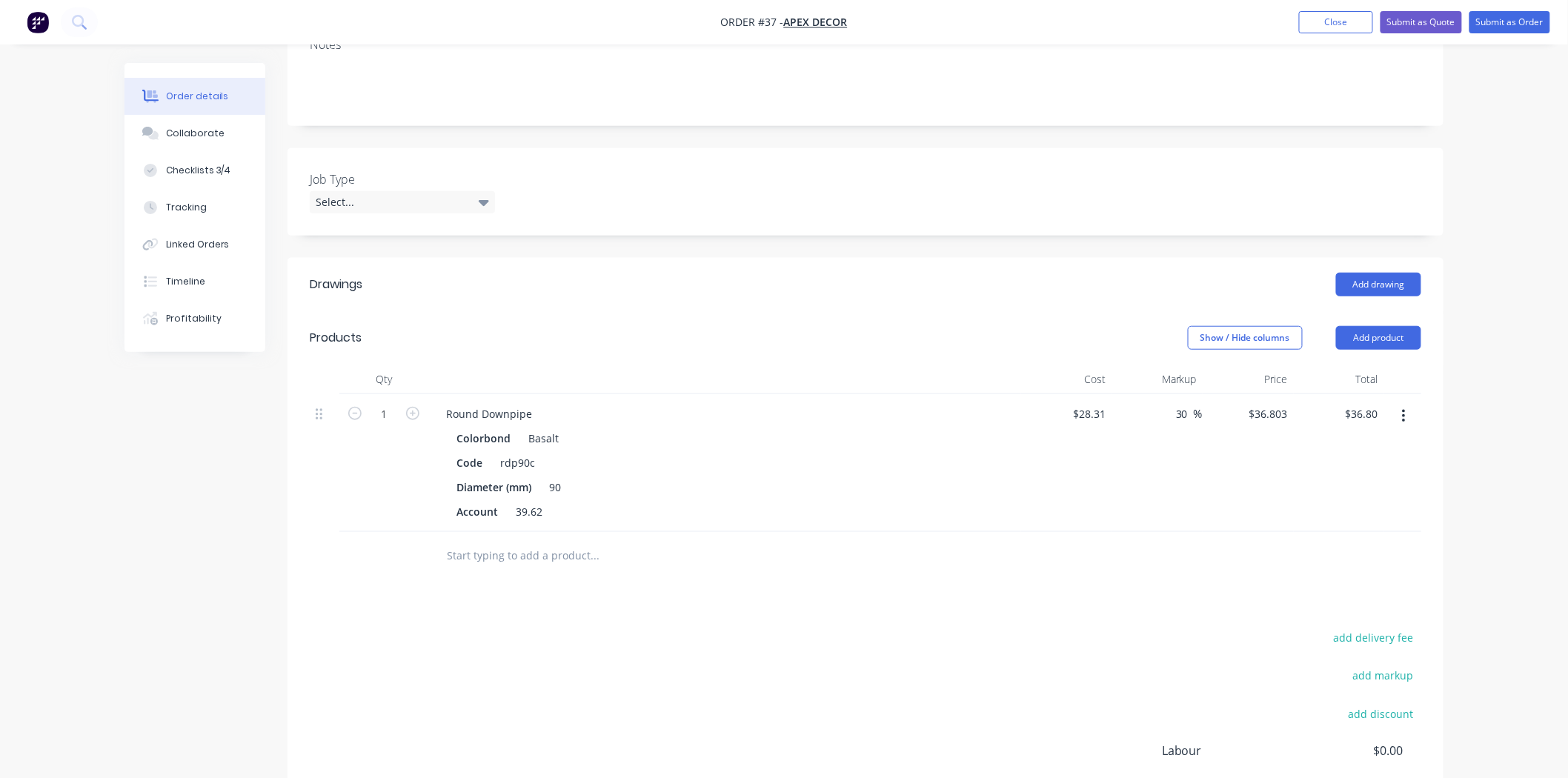
click at [606, 627] on div "add delivery fee add markup add discount Labour $0.00 Sub total $36.80 Margin $…" at bounding box center [865, 770] width 1111 height 286
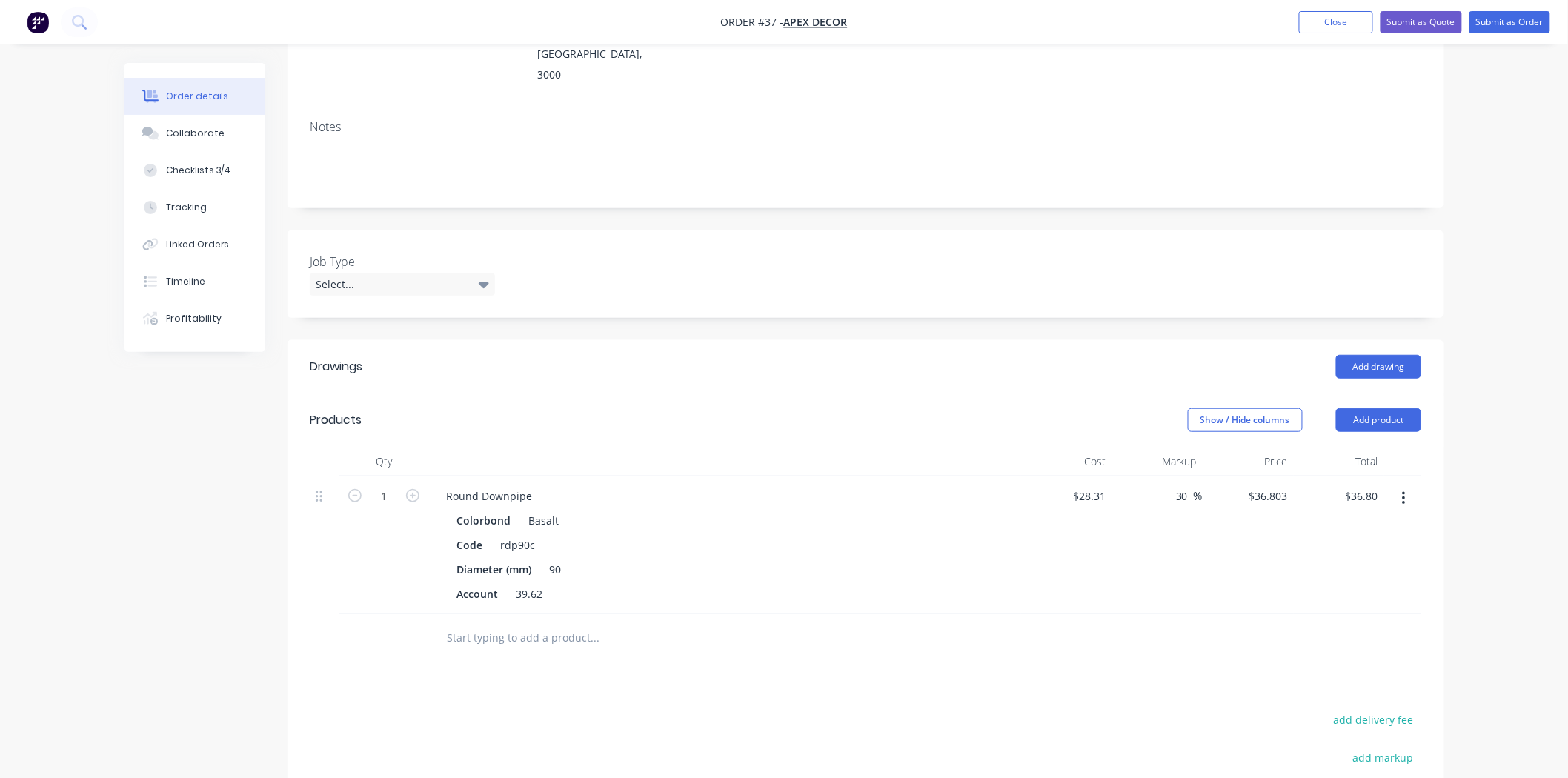
click at [545, 626] on div "Drawings Add drawing Products Show / Hide columns Add product Qty Cost Markup P…" at bounding box center [866, 679] width 1156 height 678
click at [540, 630] on div "Drawings Add drawing Products Show / Hide columns Add product Qty Cost Markup P…" at bounding box center [866, 679] width 1156 height 678
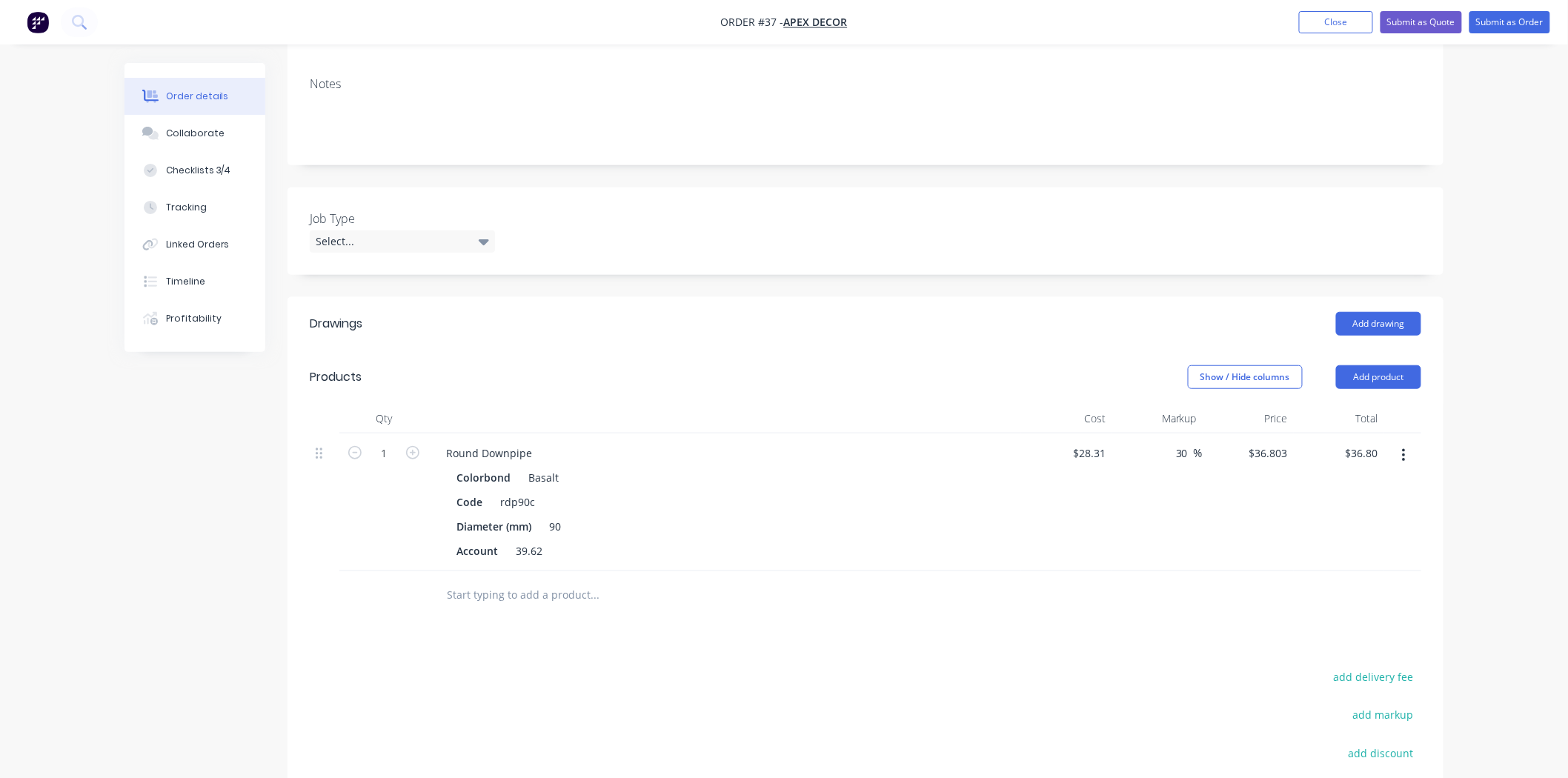
scroll to position [329, 0]
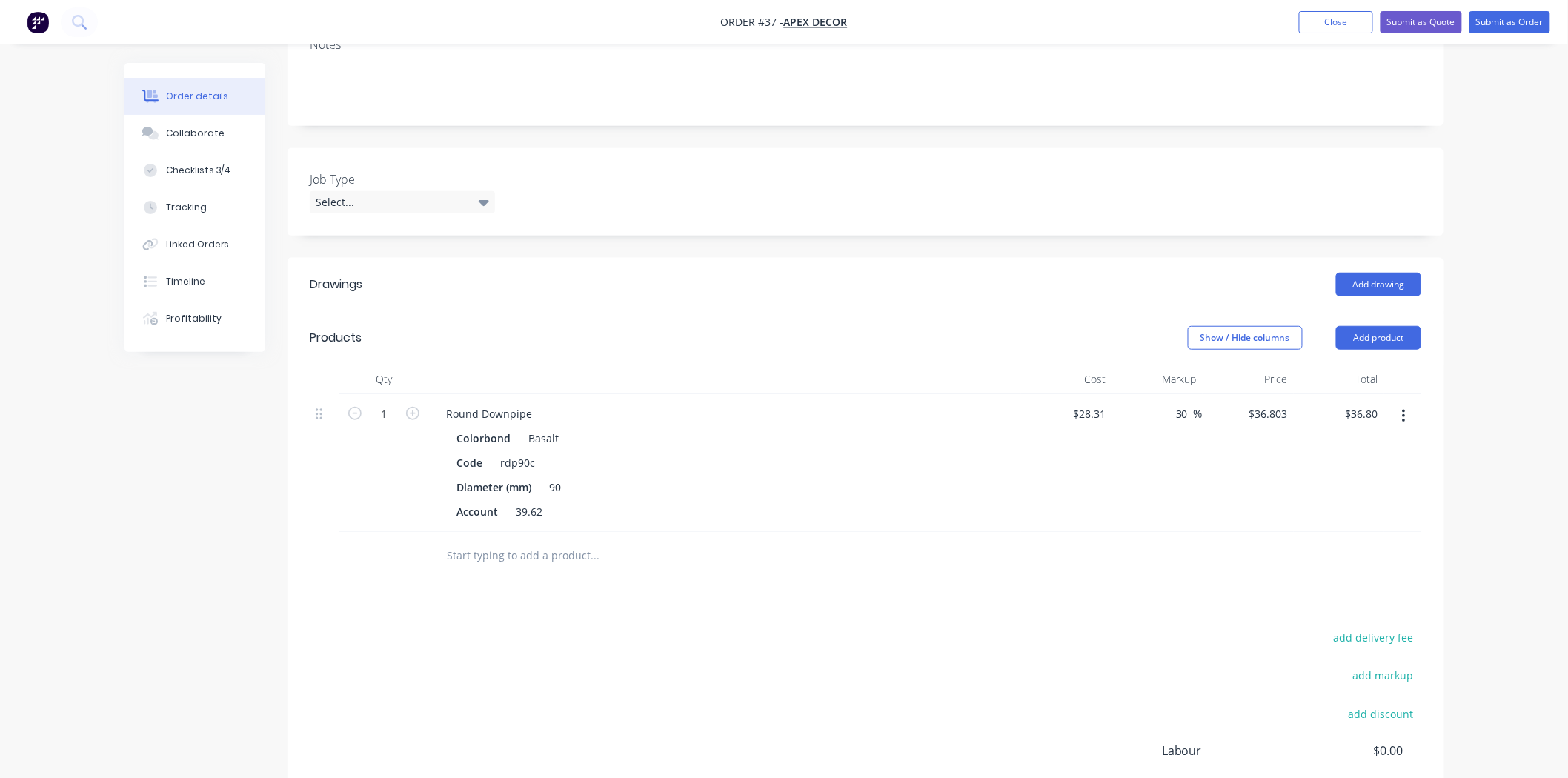
click at [1396, 403] on button "button" at bounding box center [1403, 416] width 35 height 27
click at [1367, 533] on div "Delete" at bounding box center [1351, 543] width 114 height 21
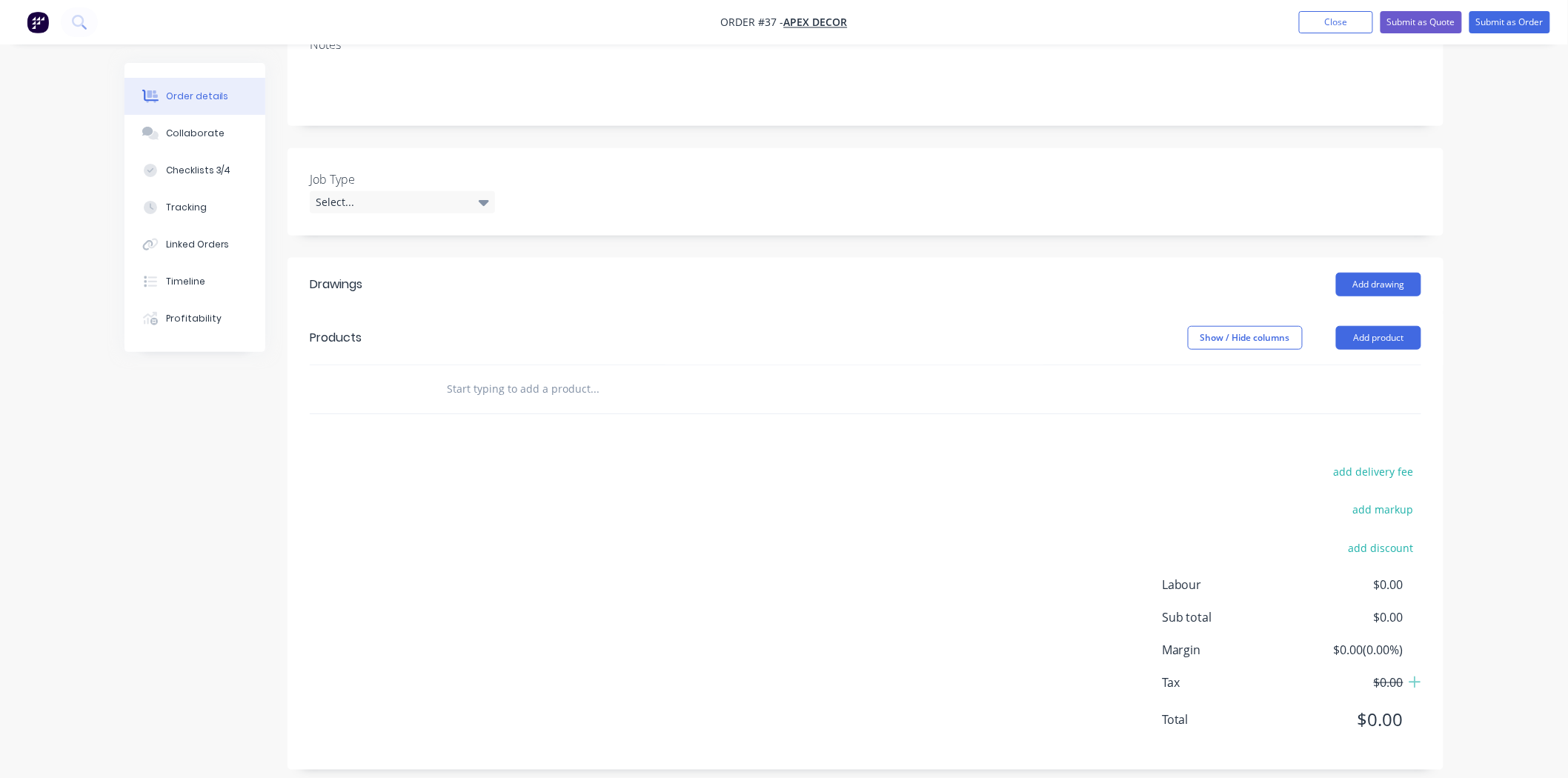
scroll to position [281, 0]
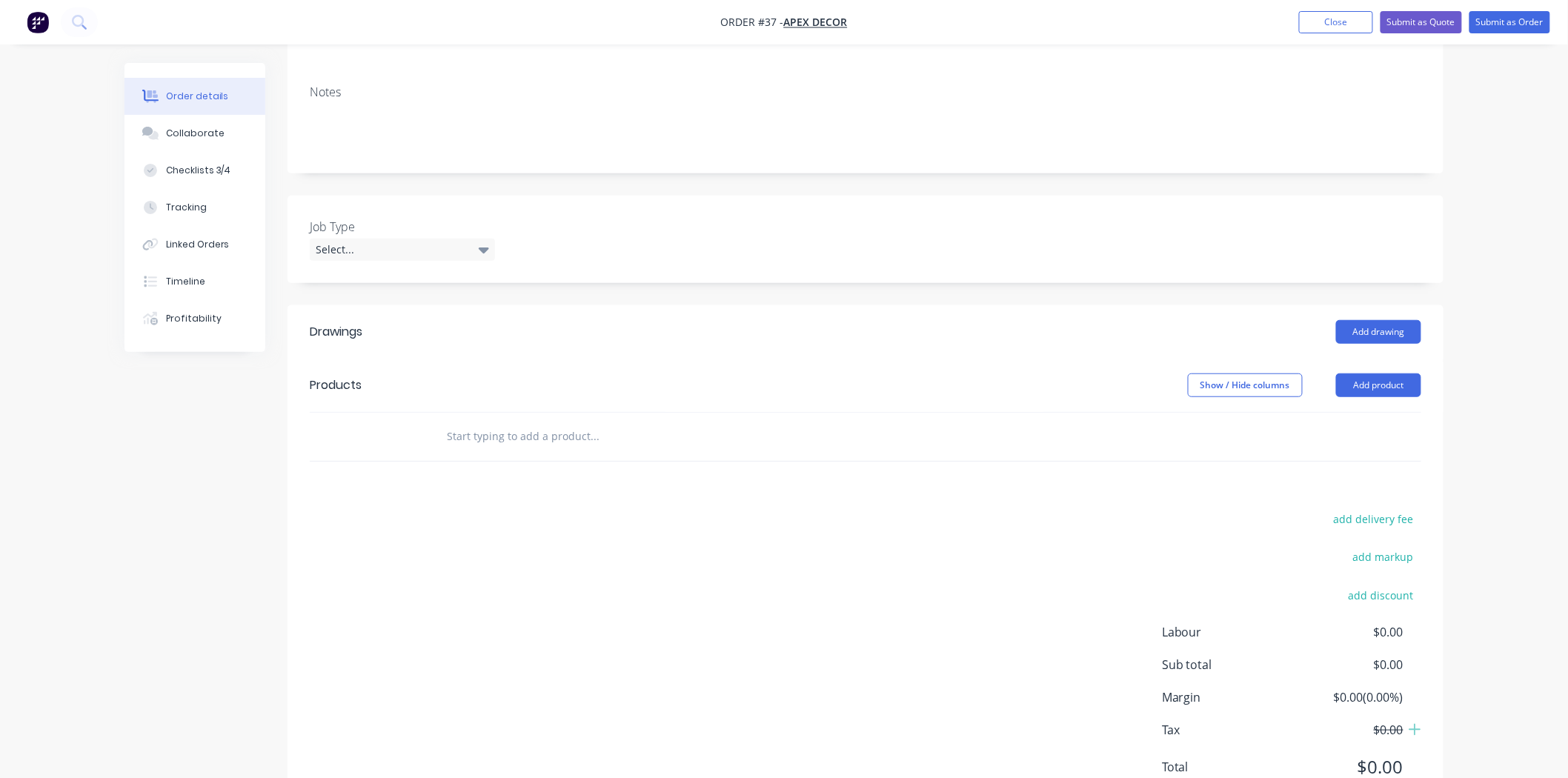
click at [637, 509] on div "add delivery fee add markup add discount Labour $0.00 Sub total $0.00 Margin $0…" at bounding box center [865, 651] width 1111 height 286
click at [1455, 338] on div "Order details Collaborate Checklists 3/4 Tracking Linked Orders Timeline Profit…" at bounding box center [783, 310] width 1348 height 1057
click at [1386, 373] on button "Add product" at bounding box center [1379, 385] width 85 height 24
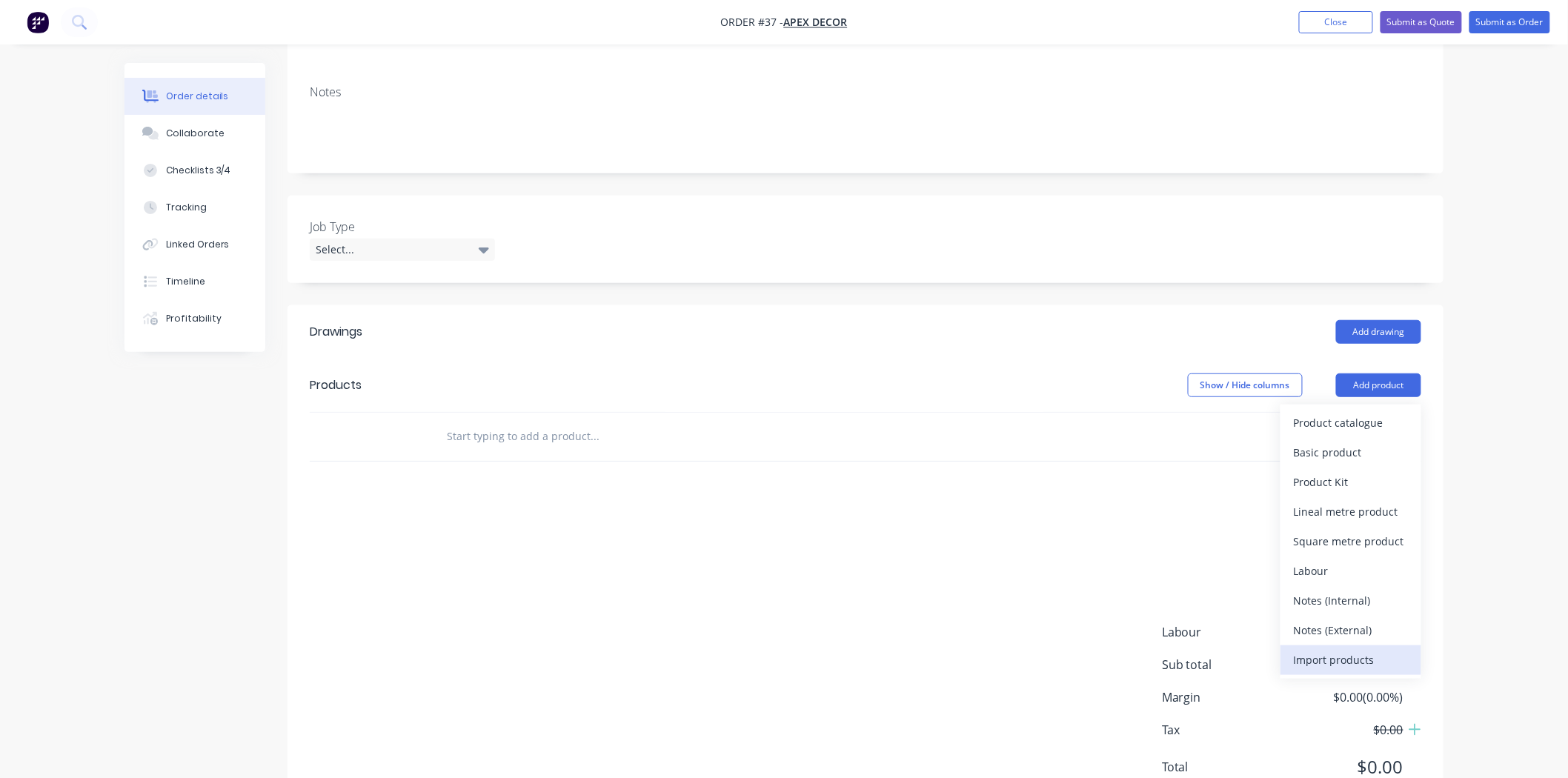
click at [1329, 648] on div "Import products" at bounding box center [1351, 659] width 114 height 21
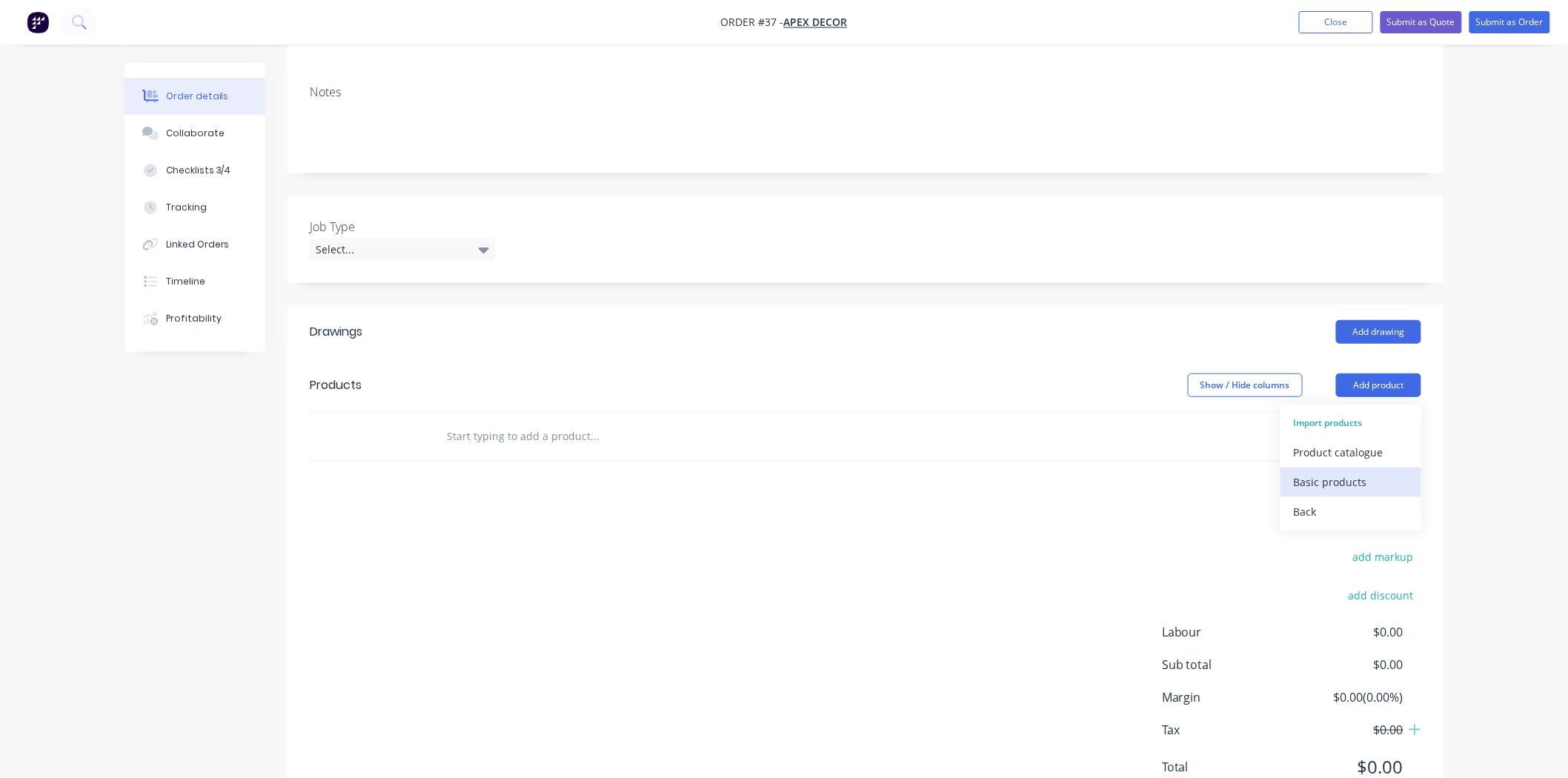
click at [1346, 471] on div "Basic products" at bounding box center [1351, 481] width 114 height 21
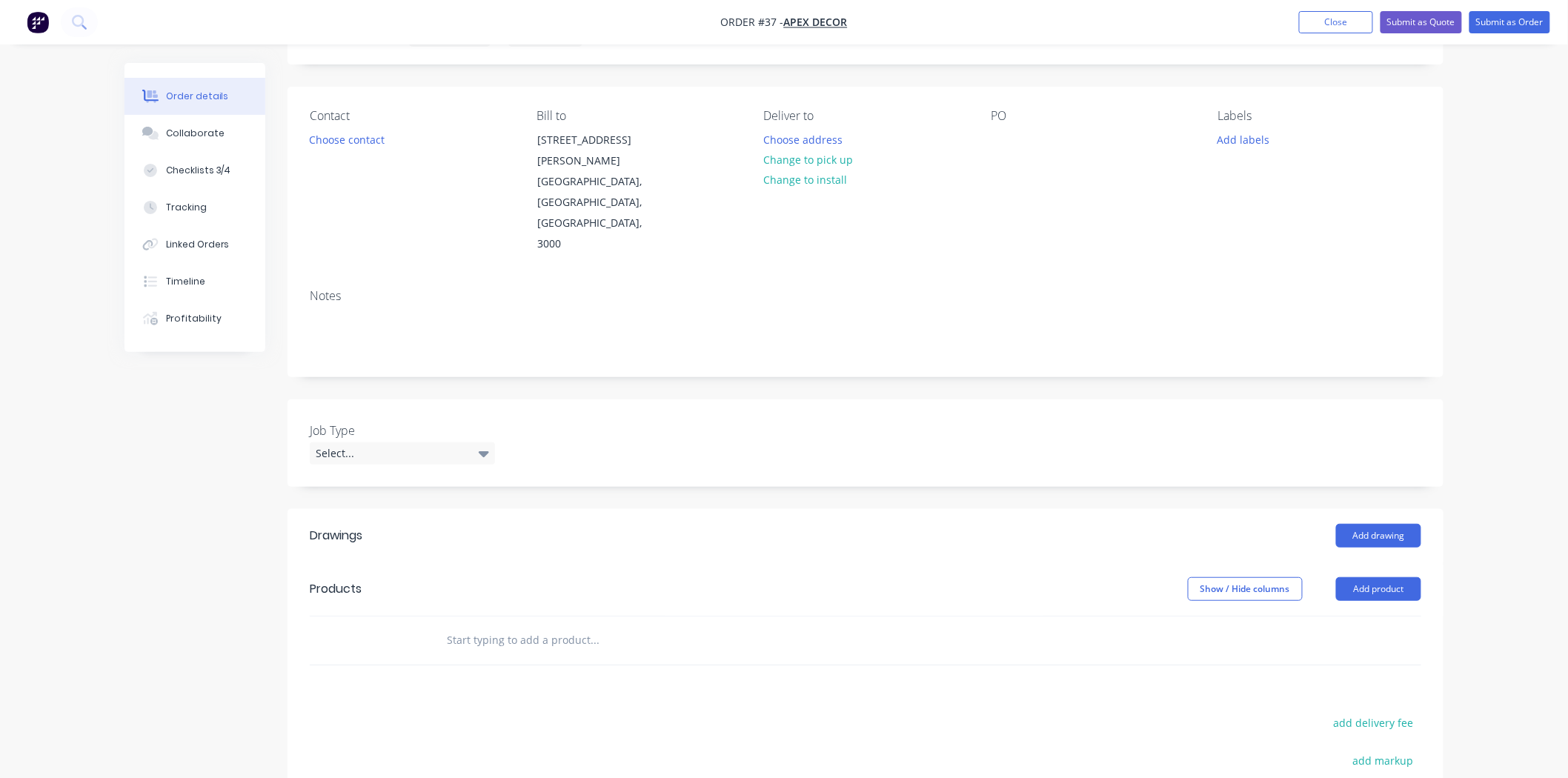
scroll to position [164, 0]
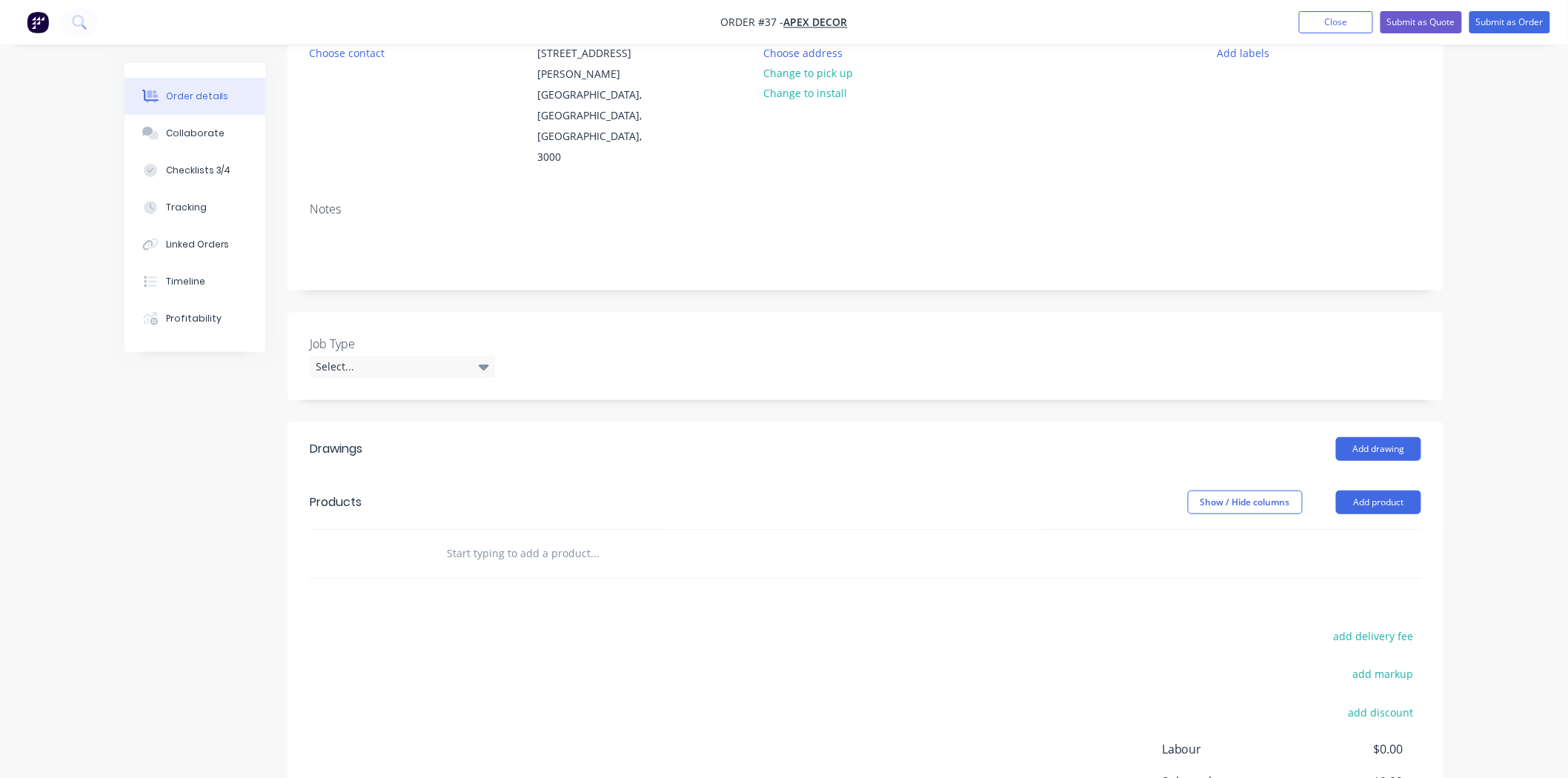
click at [648, 538] on input "text" at bounding box center [594, 553] width 296 height 29
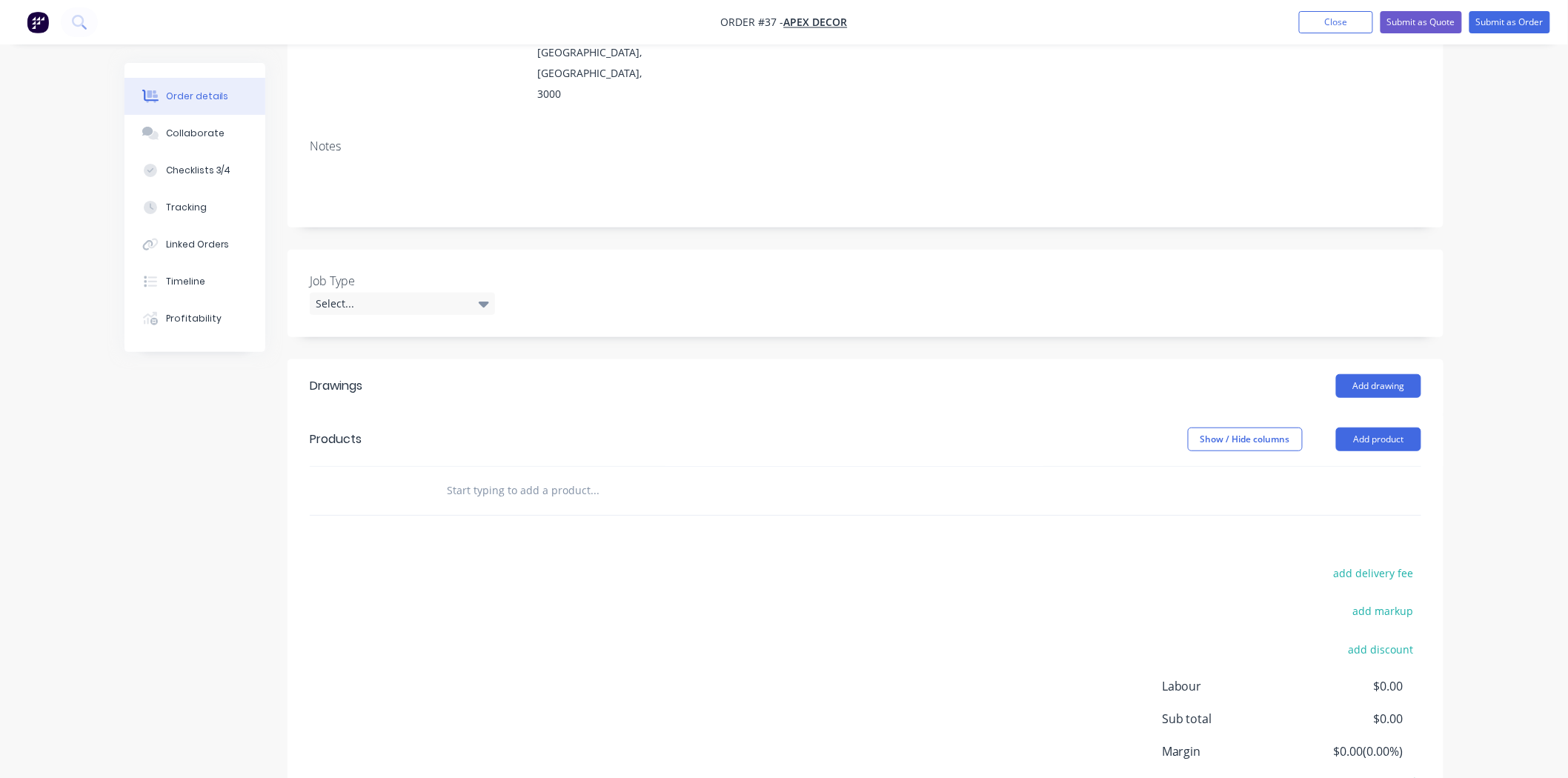
scroll to position [198, 0]
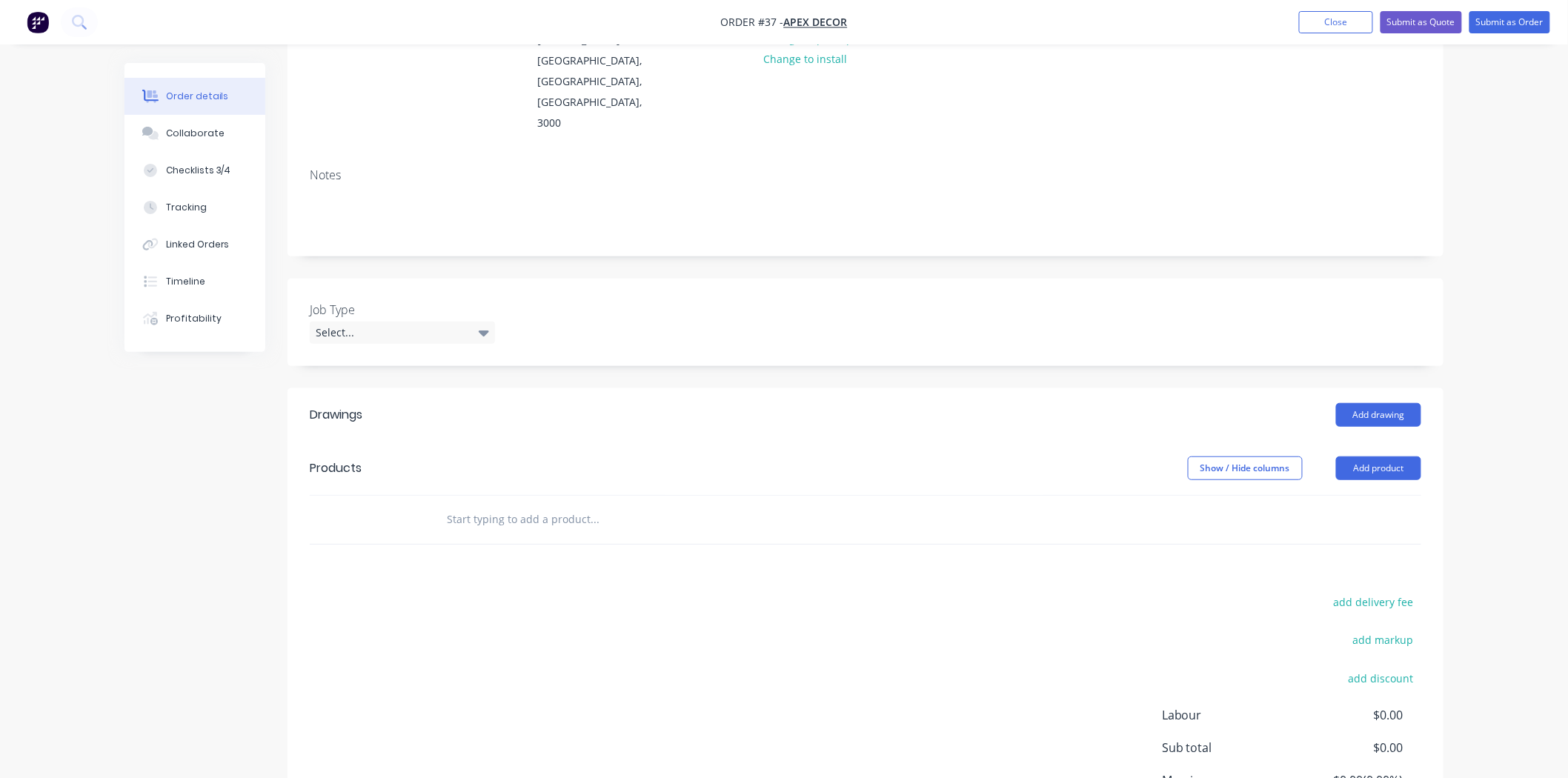
click at [1503, 177] on div "Order details Collaborate Checklists 3/4 Tracking Linked Orders Timeline Profit…" at bounding box center [784, 362] width 1568 height 1121
click at [1509, 292] on div "Order details Collaborate Checklists 3/4 Tracking Linked Orders Timeline Profit…" at bounding box center [784, 362] width 1568 height 1121
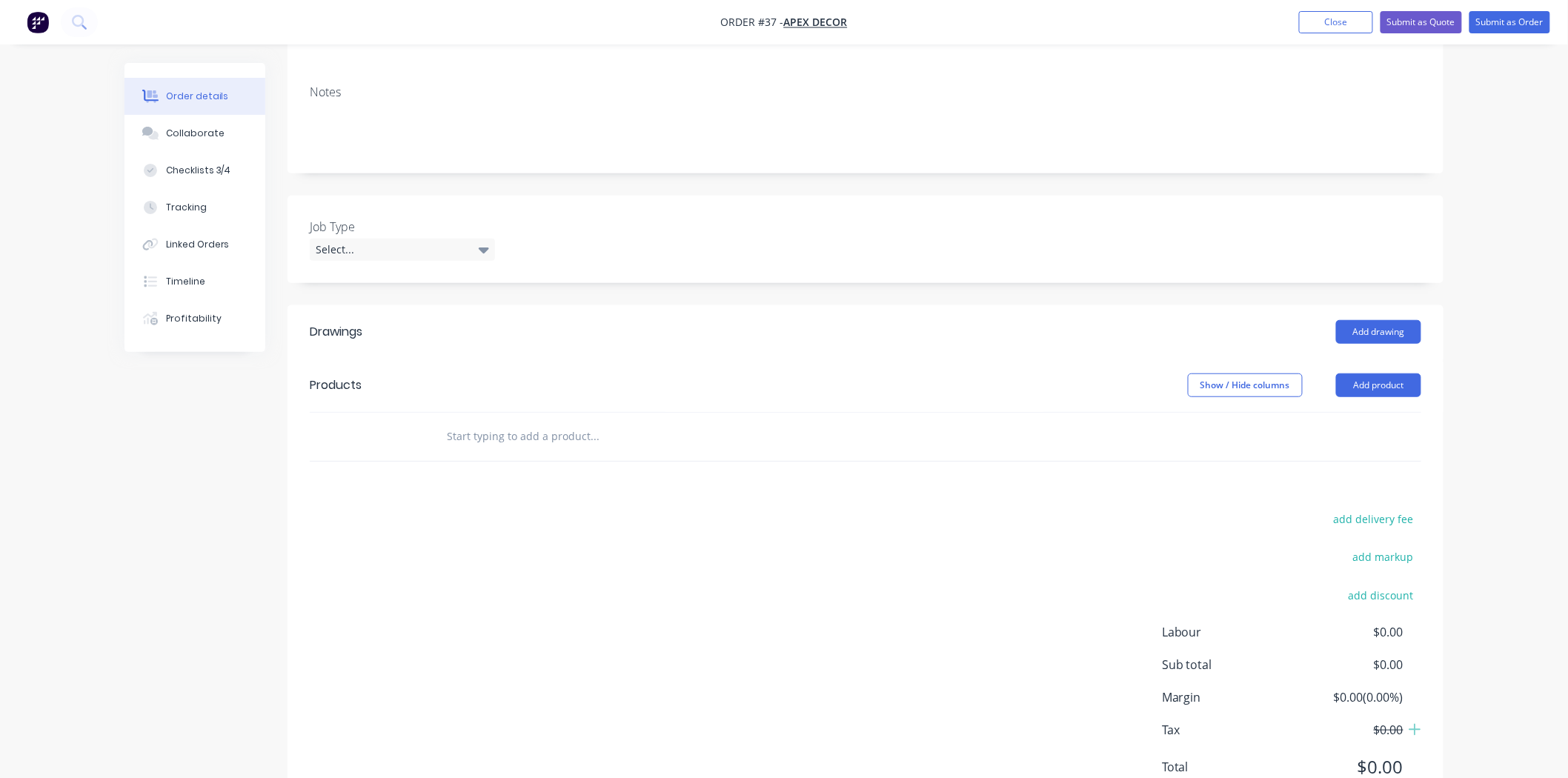
click at [1501, 286] on div "Order details Collaborate Checklists 3/4 Tracking Linked Orders Timeline Profit…" at bounding box center [784, 279] width 1568 height 1121
click at [1536, 231] on div "Order details Collaborate Checklists 3/4 Tracking Linked Orders Timeline Profit…" at bounding box center [784, 279] width 1568 height 1121
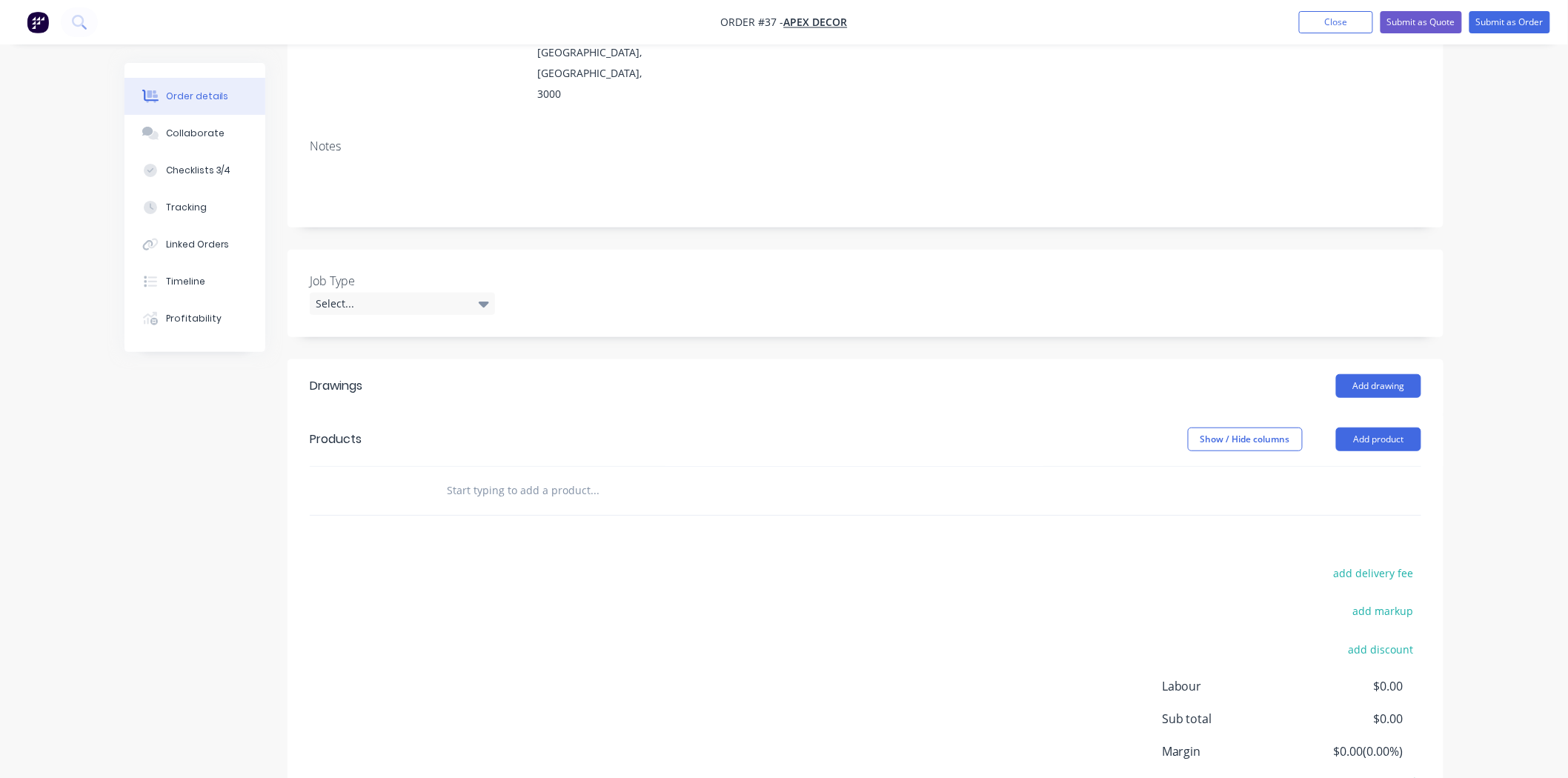
scroll to position [198, 0]
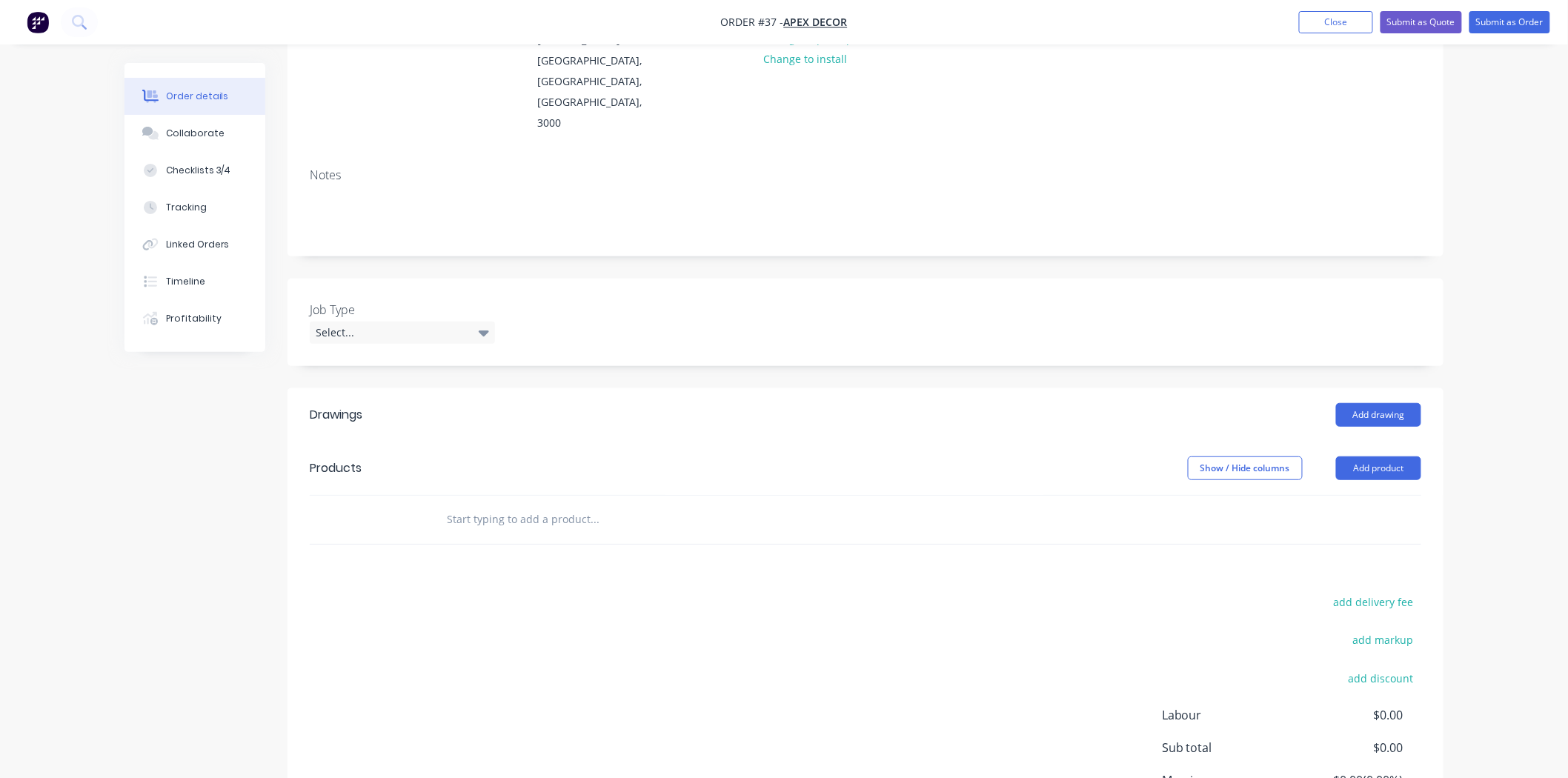
click at [554, 592] on div "add delivery fee add markup add discount Labour $0.00 Sub total $0.00 Margin $0…" at bounding box center [865, 734] width 1111 height 286
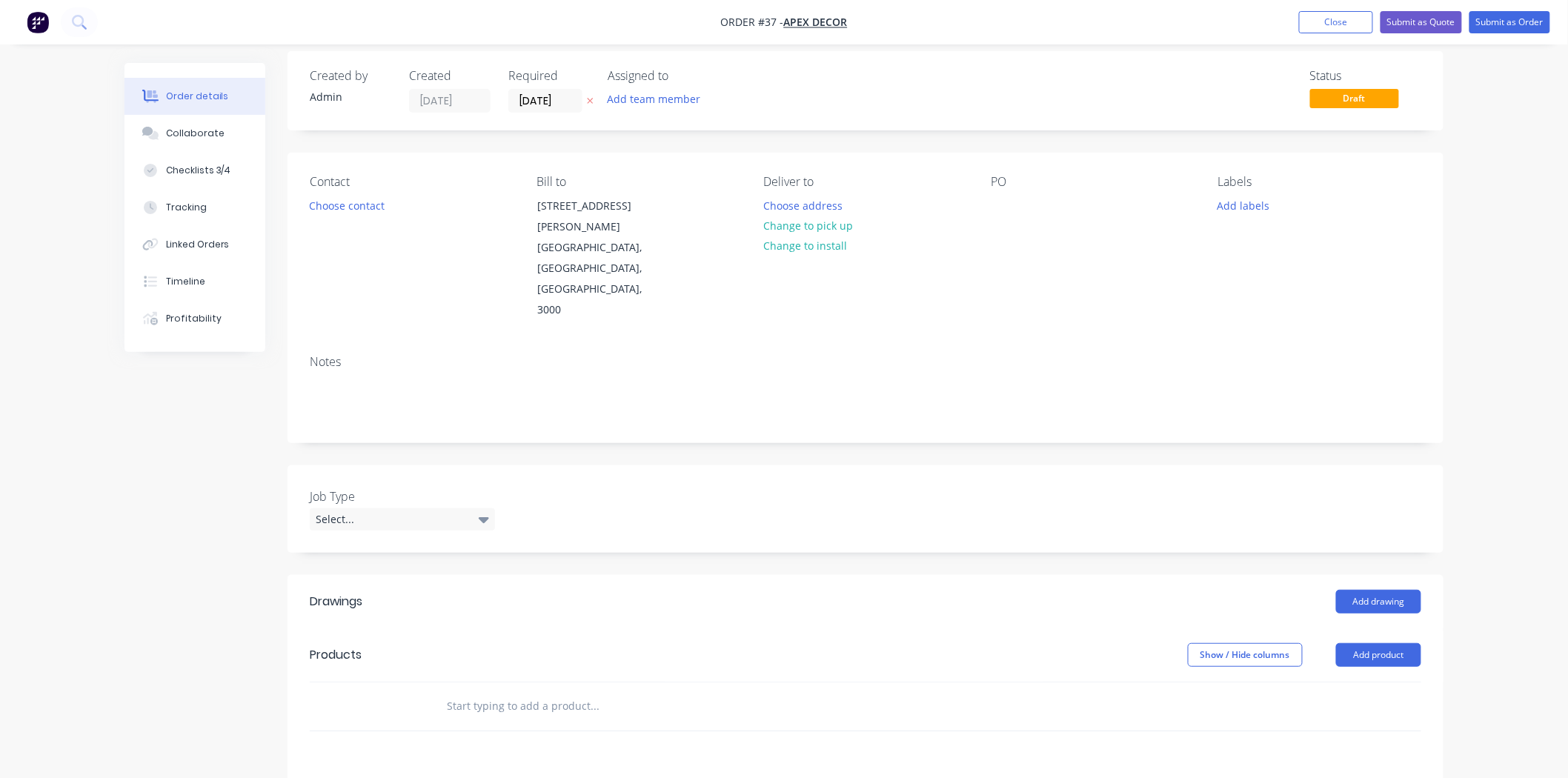
scroll to position [0, 0]
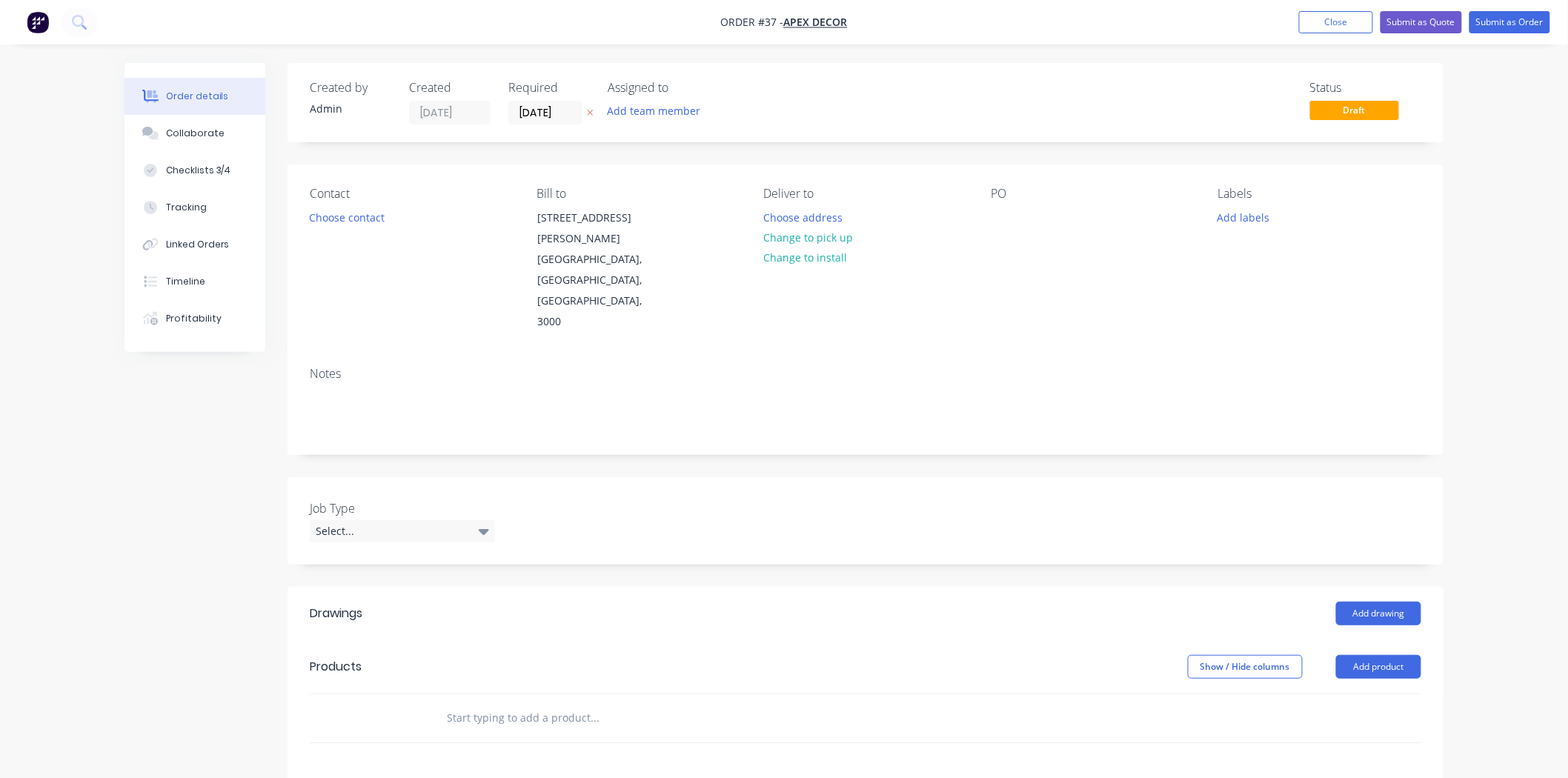
click at [1519, 269] on div "Order details Collaborate Checklists 3/4 Tracking Linked Orders Timeline Profit…" at bounding box center [784, 560] width 1568 height 1121
click at [199, 449] on div "Created by Admin Created [DATE] Required [DATE] Assigned to Add team member Sta…" at bounding box center [783, 592] width 1319 height 1057
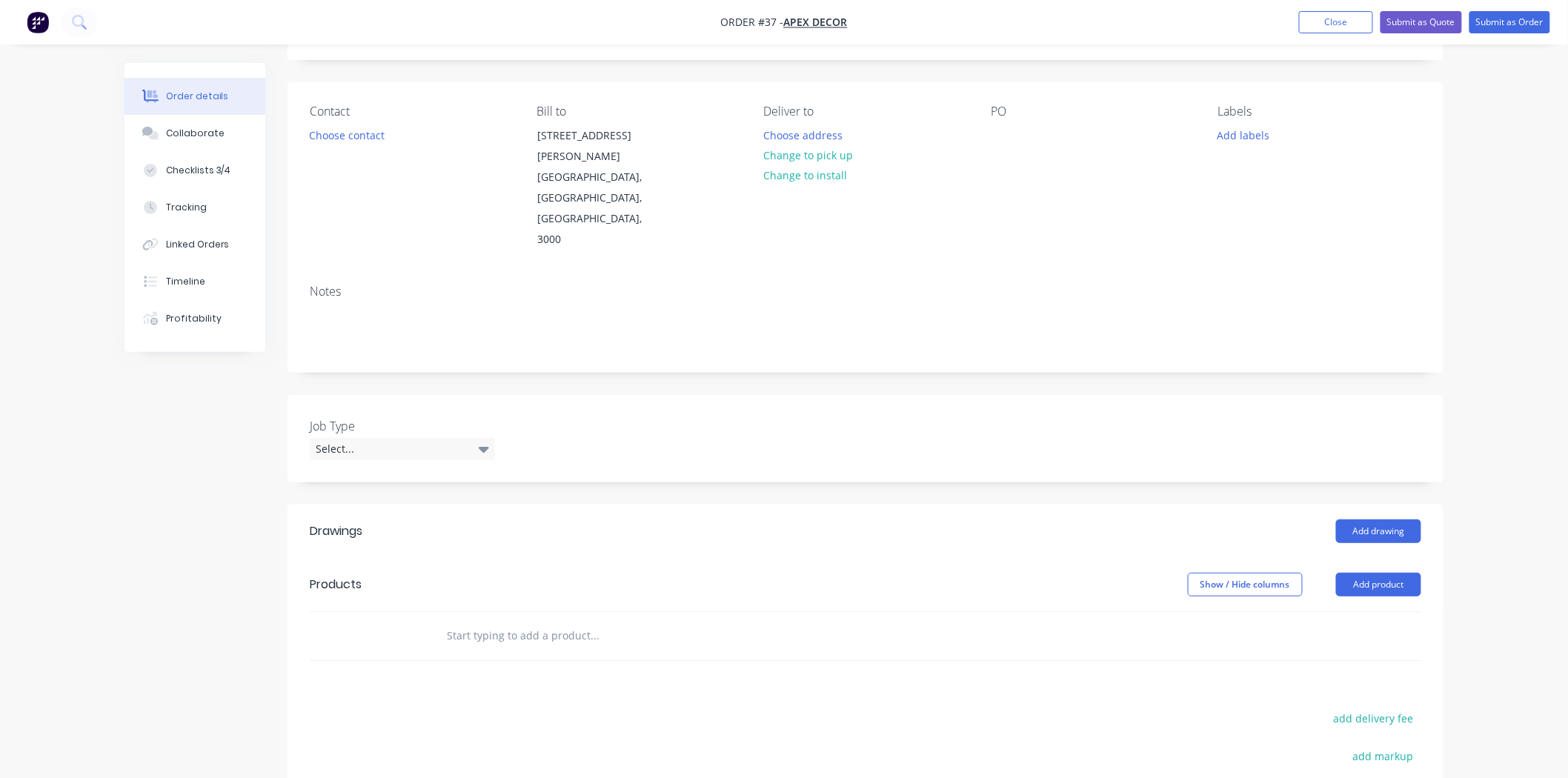
click at [500, 621] on input "text" at bounding box center [594, 636] width 296 height 29
click at [639, 624] on div "Drawings Add drawing Products Show / Hide columns Add product add delivery fee …" at bounding box center [866, 760] width 1156 height 512
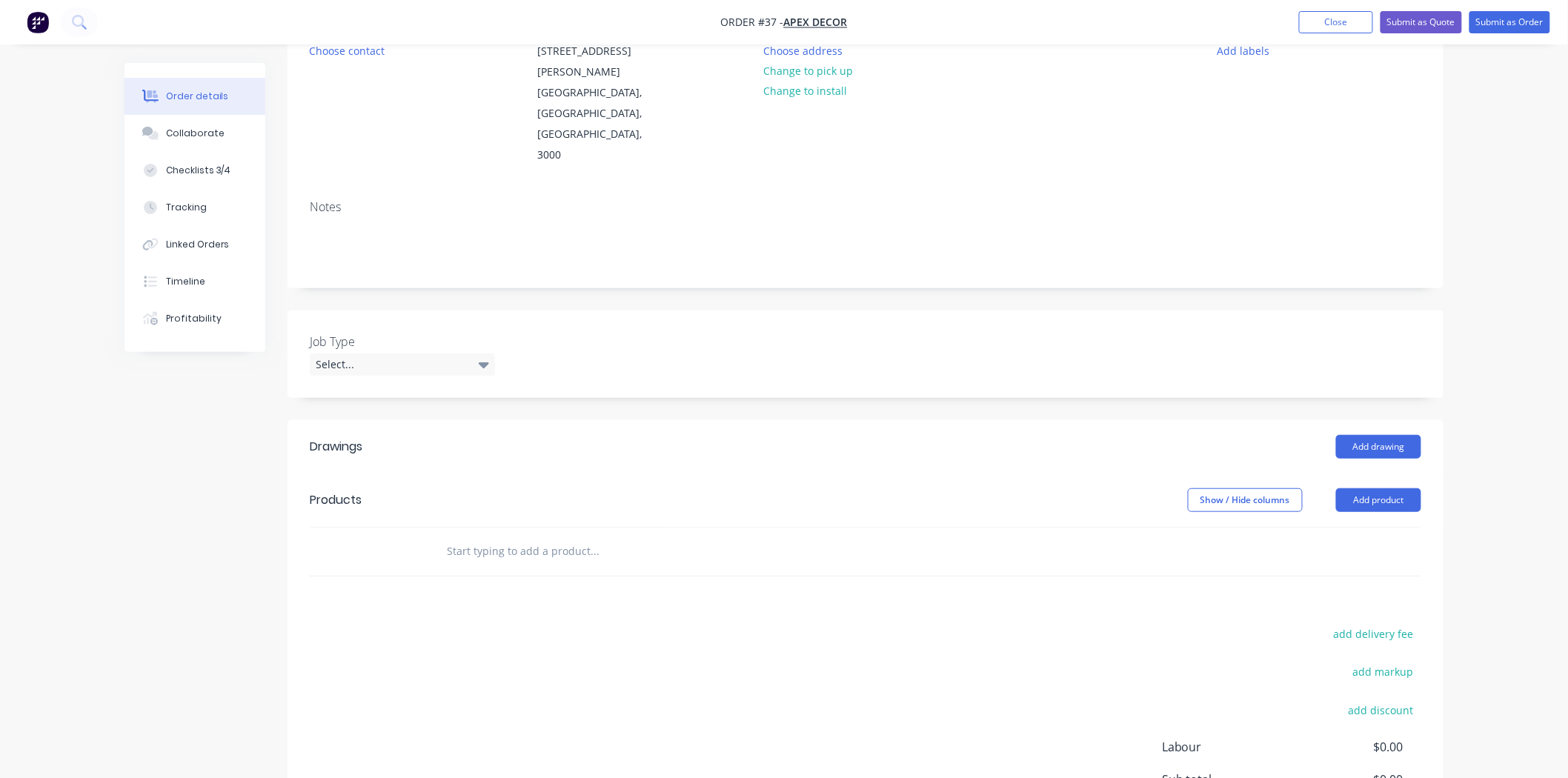
scroll to position [246, 0]
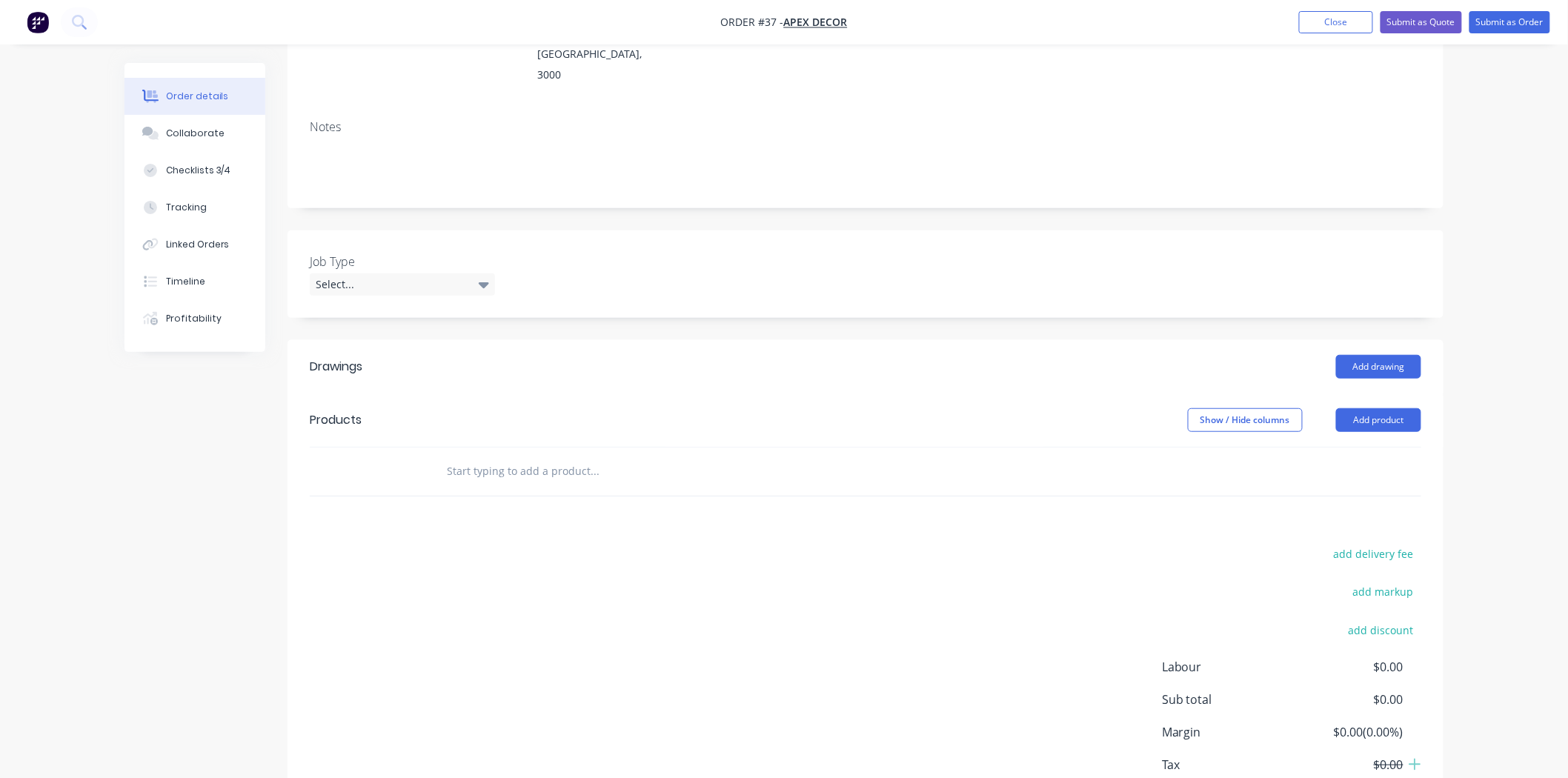
click at [455, 457] on input "text" at bounding box center [594, 471] width 296 height 29
click at [1354, 408] on button "Add product" at bounding box center [1379, 420] width 85 height 24
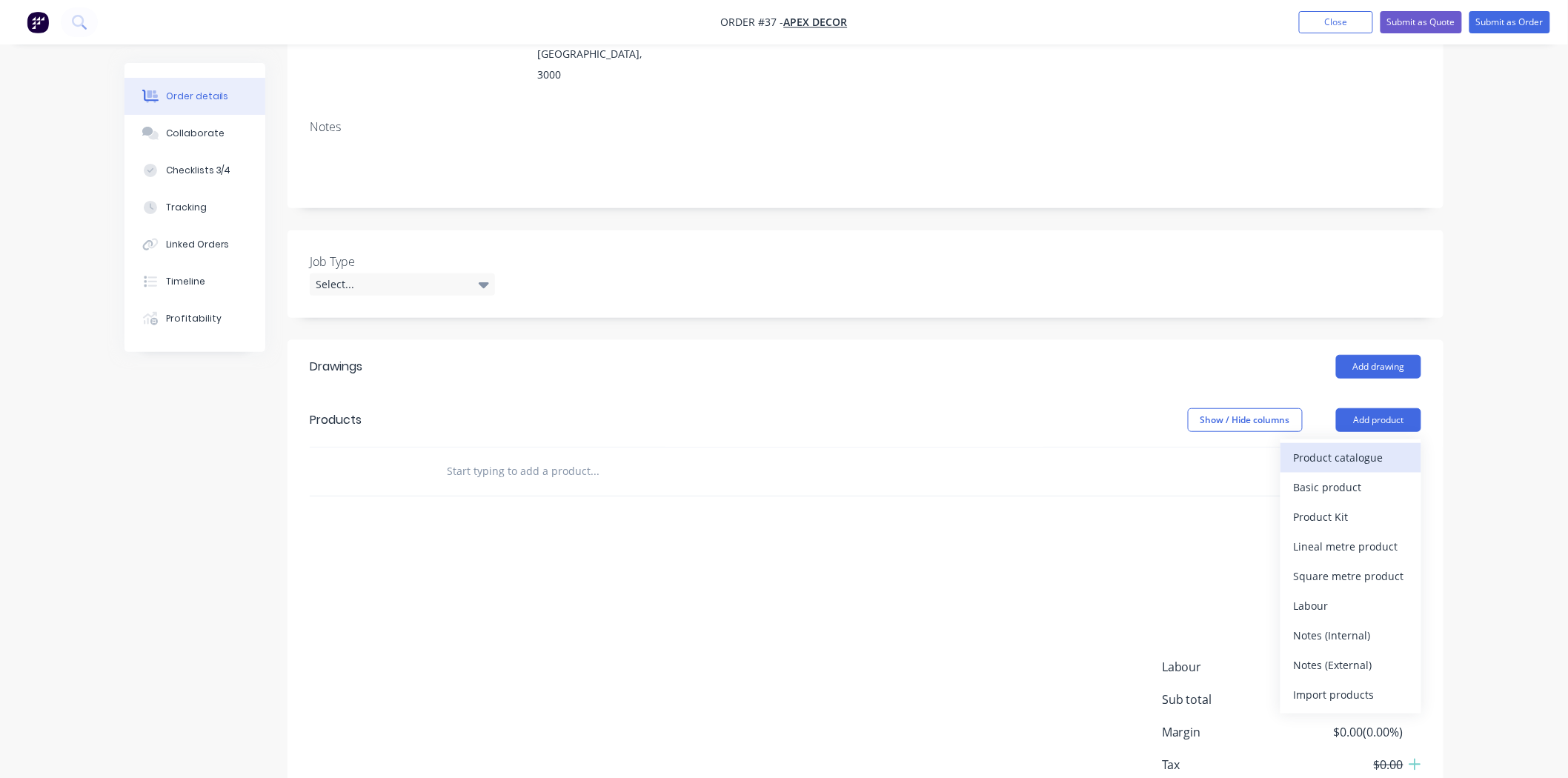
click at [1336, 446] on div "Product catalogue" at bounding box center [1351, 457] width 114 height 21
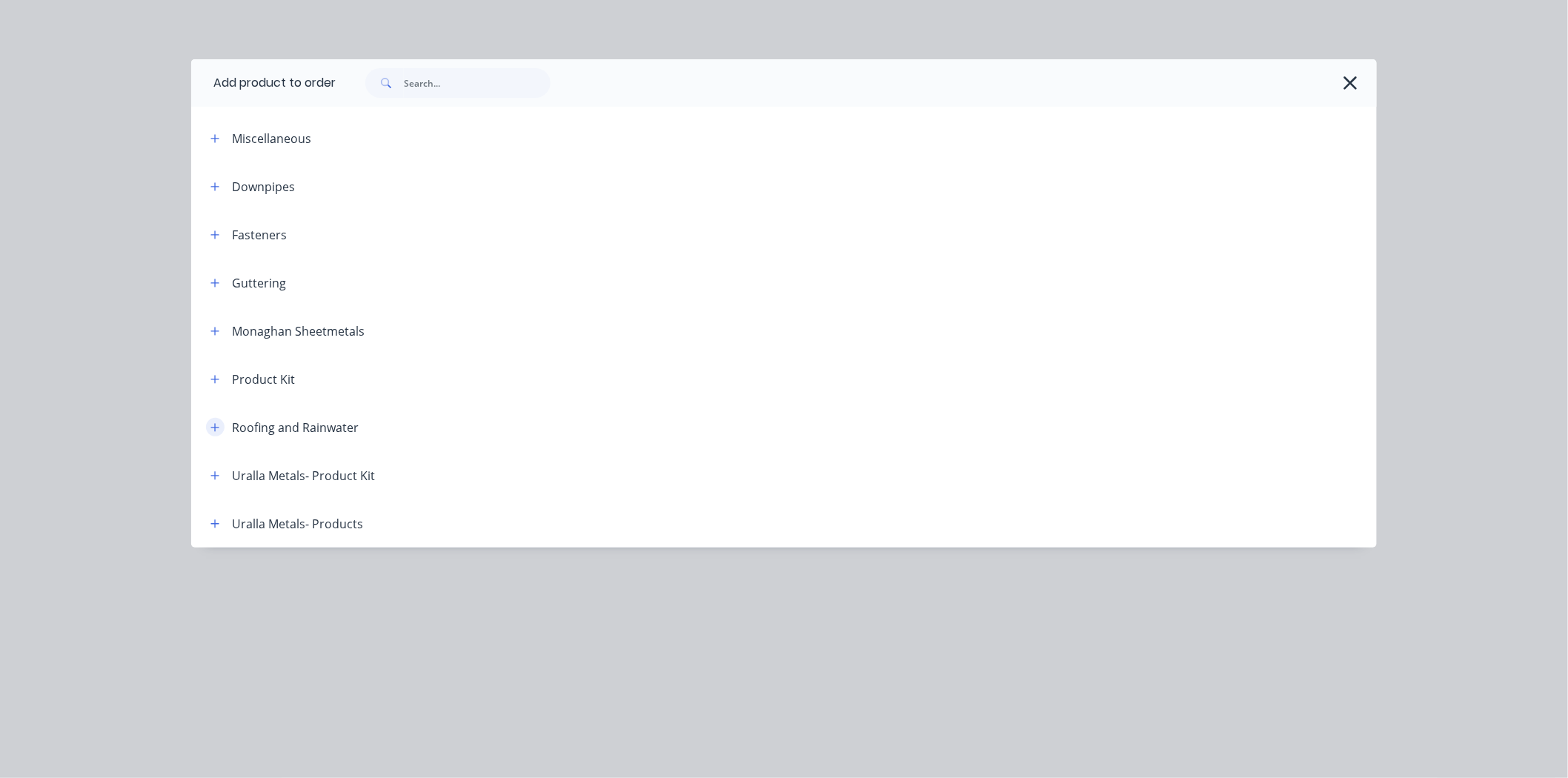
click at [216, 428] on icon "button" at bounding box center [215, 426] width 8 height 8
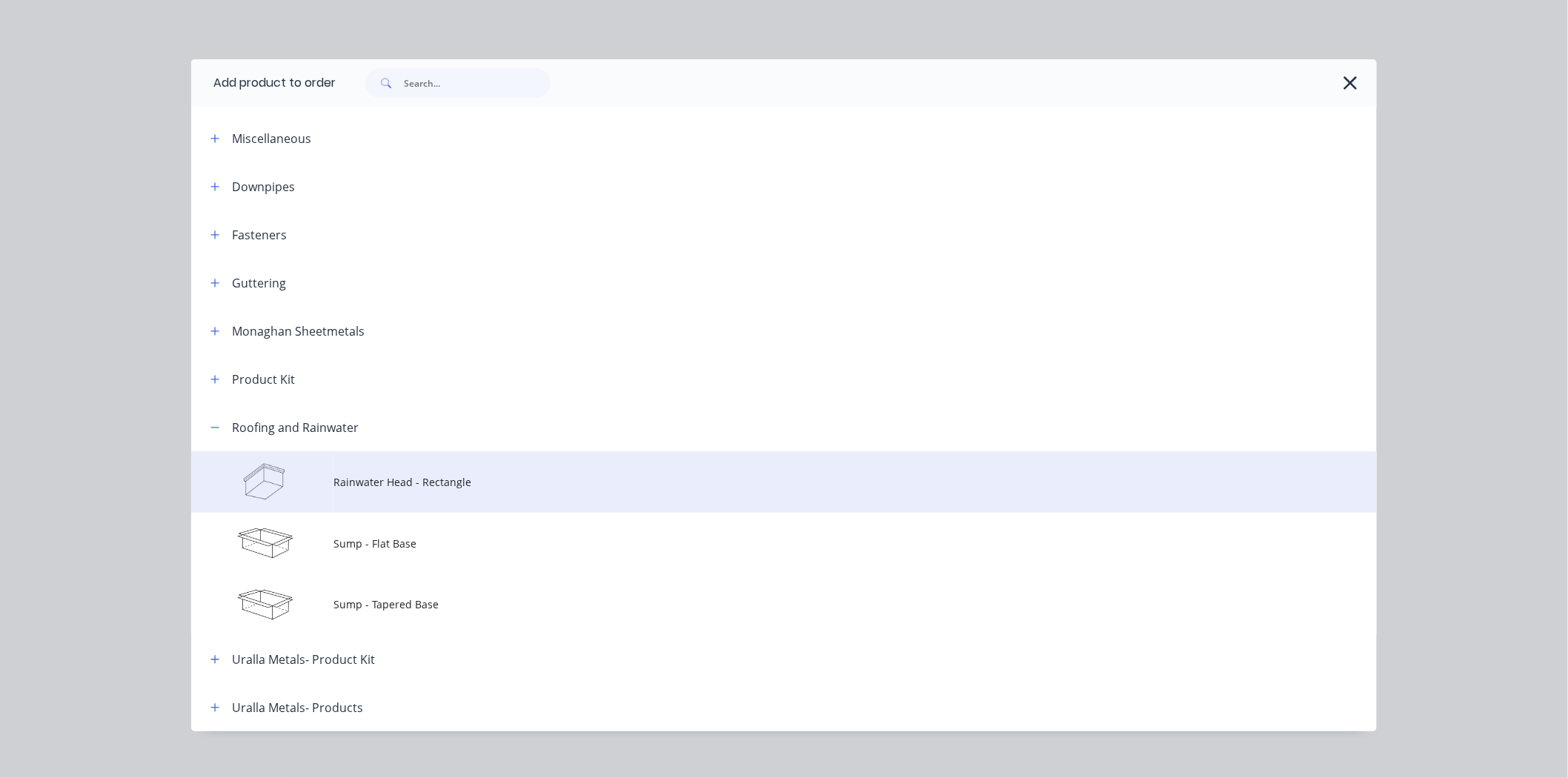
click at [381, 491] on td "Rainwater Head - Rectangle" at bounding box center [855, 481] width 1043 height 62
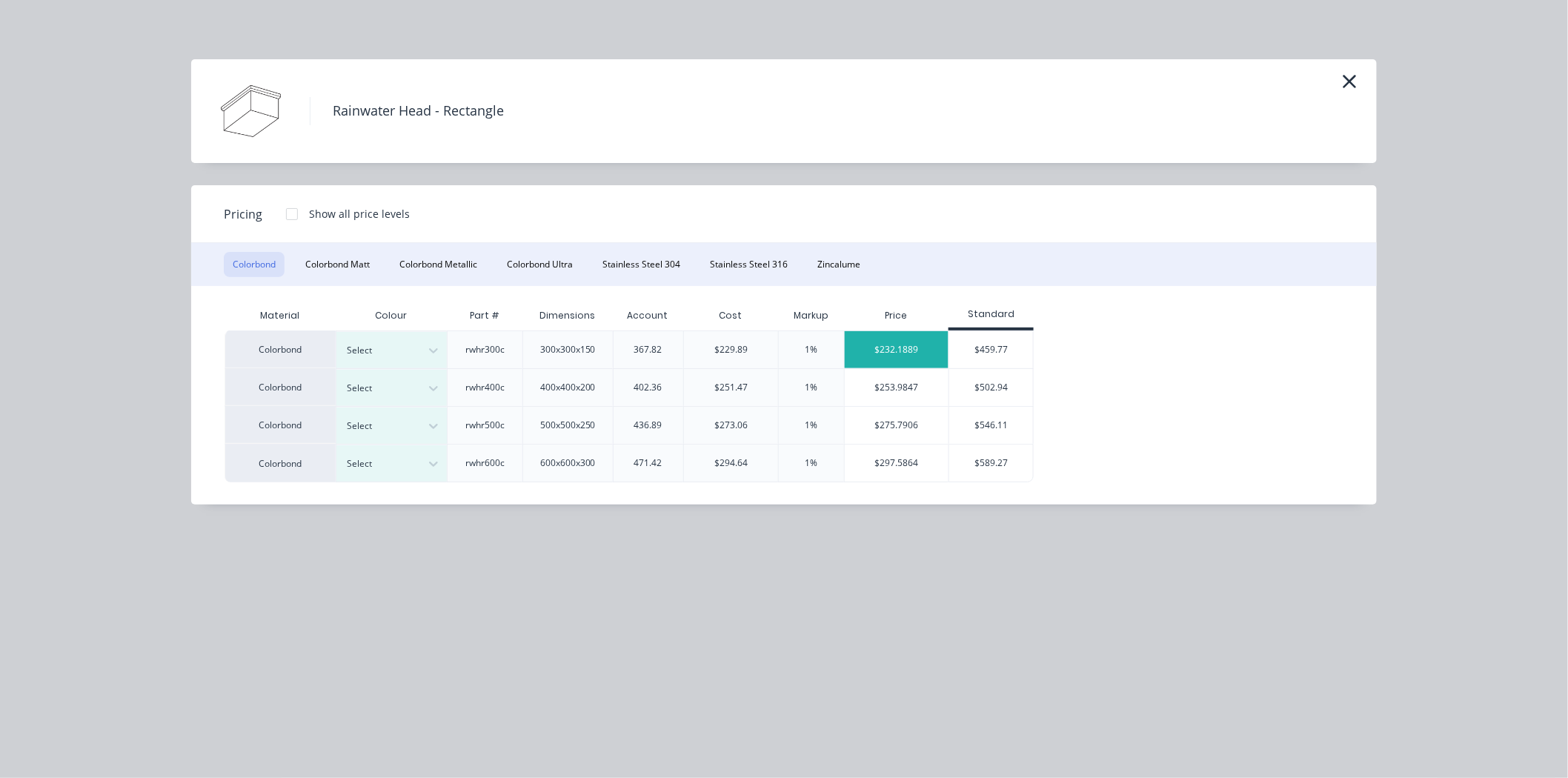
click at [871, 354] on div "$232.1889" at bounding box center [896, 349] width 104 height 37
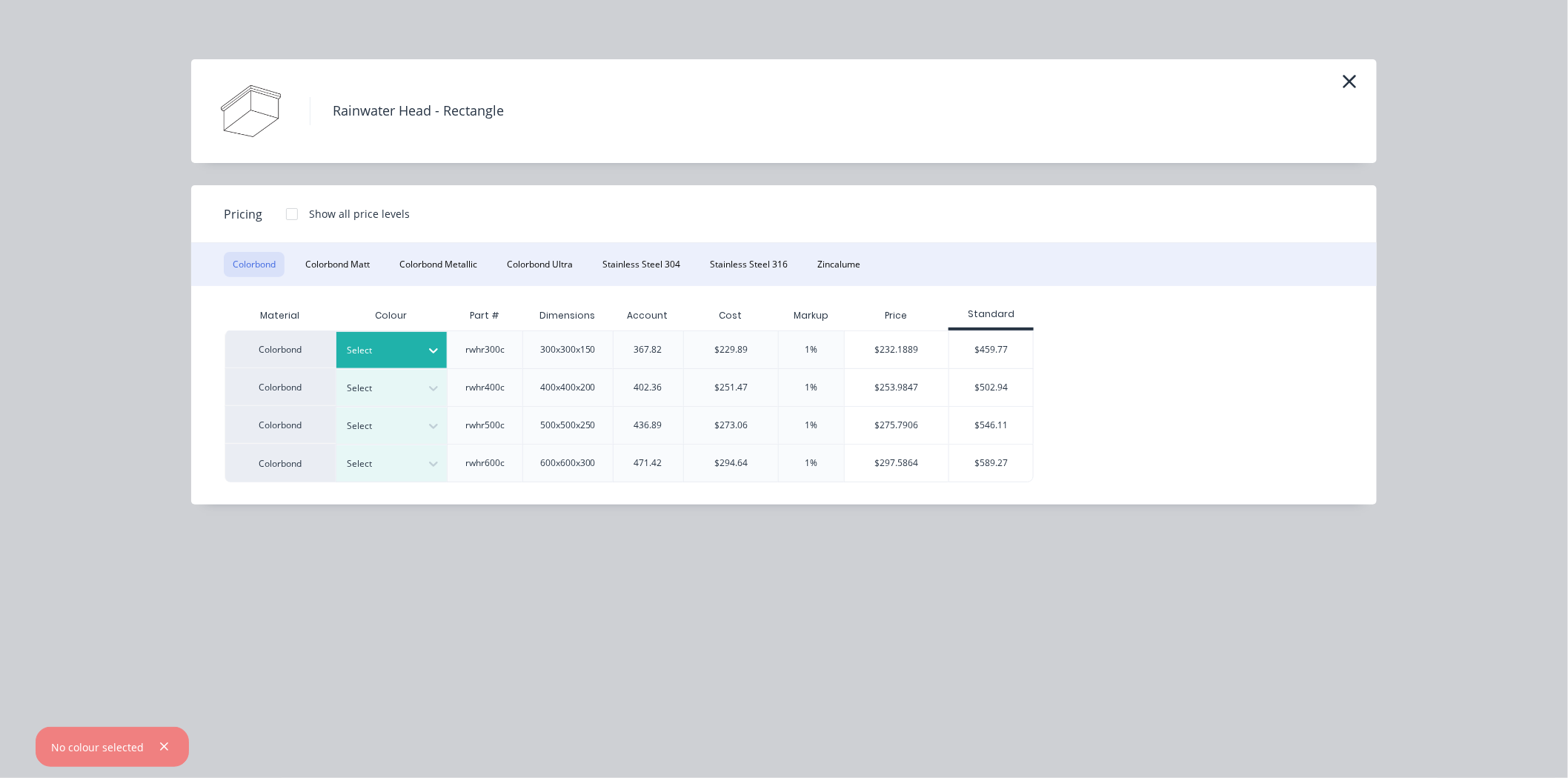
click at [392, 350] on div at bounding box center [381, 350] width 67 height 17
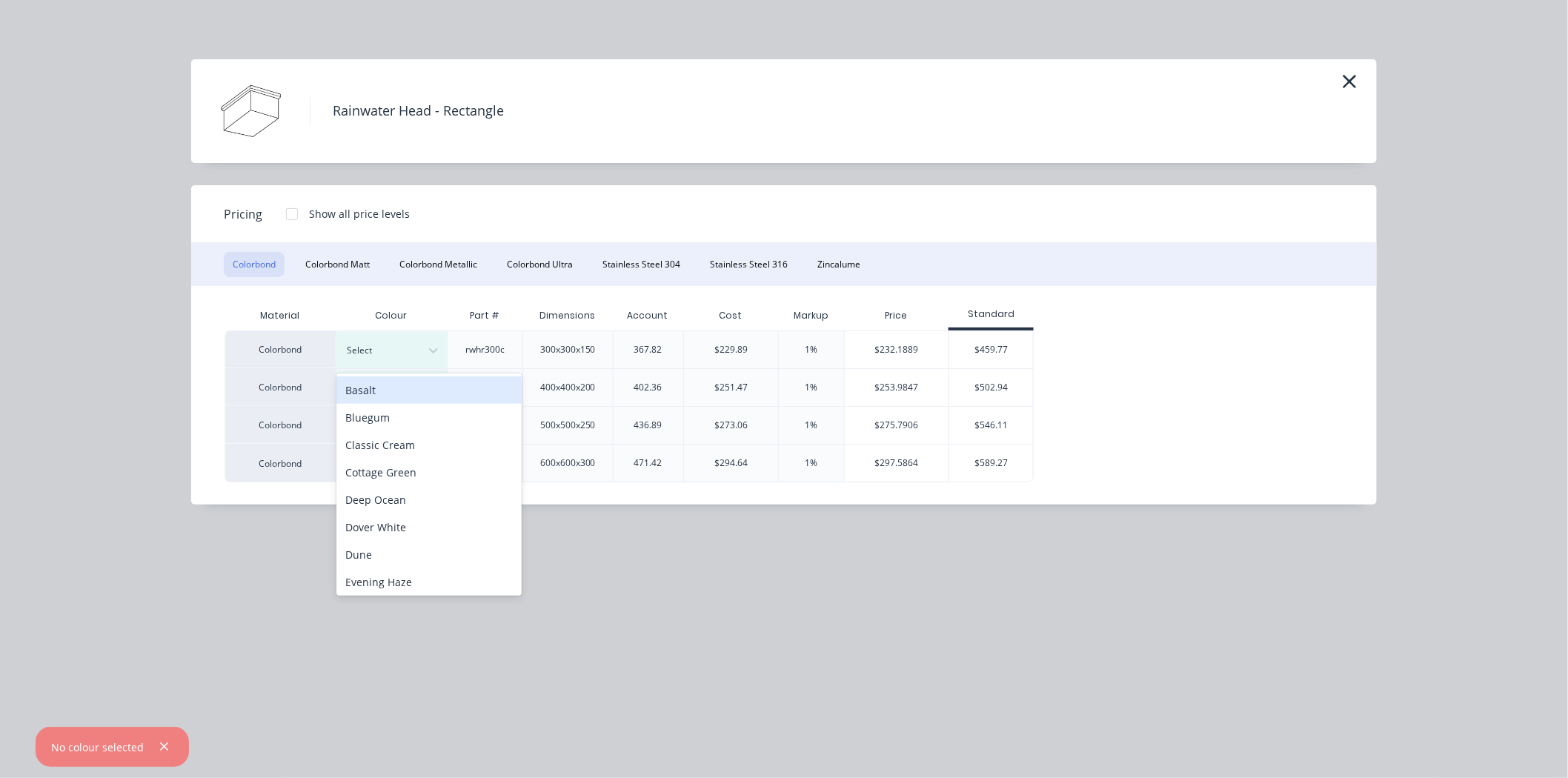
drag, startPoint x: 394, startPoint y: 394, endPoint x: 562, endPoint y: 361, distance: 171.2
click at [394, 393] on div "Basalt" at bounding box center [429, 390] width 186 height 28
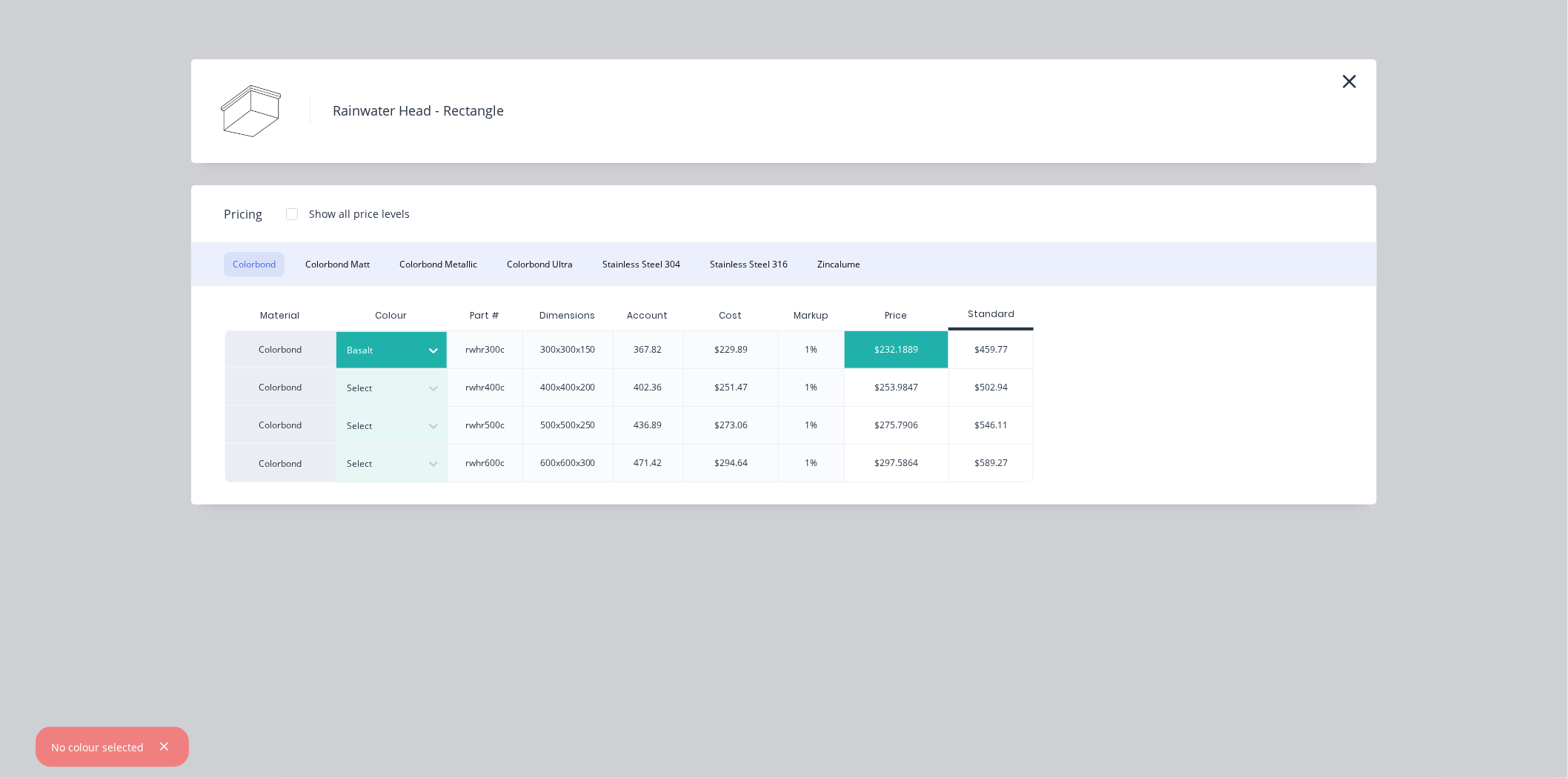
click at [890, 342] on div "$232.1889" at bounding box center [896, 349] width 104 height 37
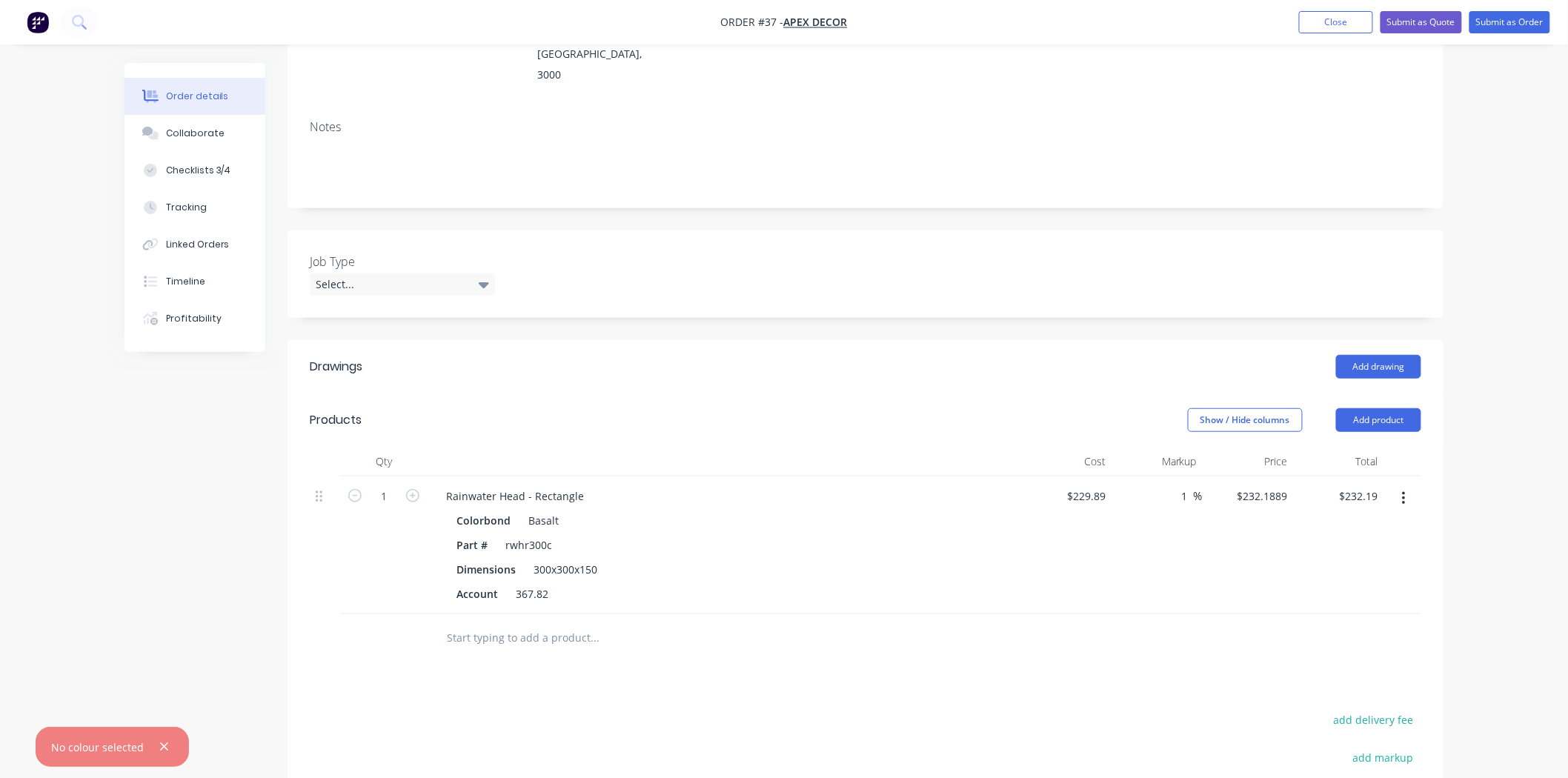
click at [1402, 490] on icon "button" at bounding box center [1403, 499] width 4 height 17
click at [1342, 615] on div "Delete" at bounding box center [1351, 626] width 114 height 21
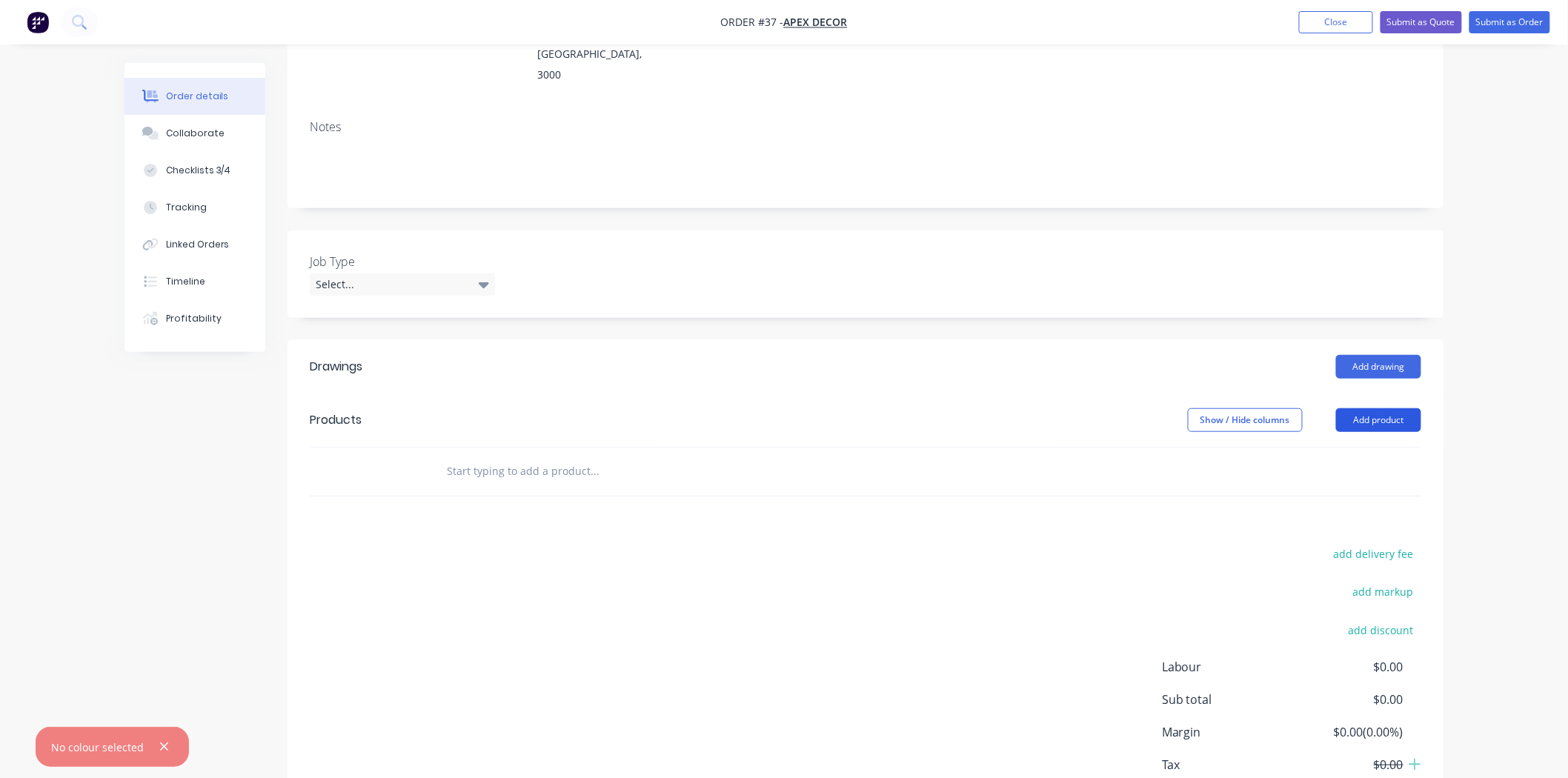
click at [1375, 408] on button "Add product" at bounding box center [1379, 420] width 85 height 24
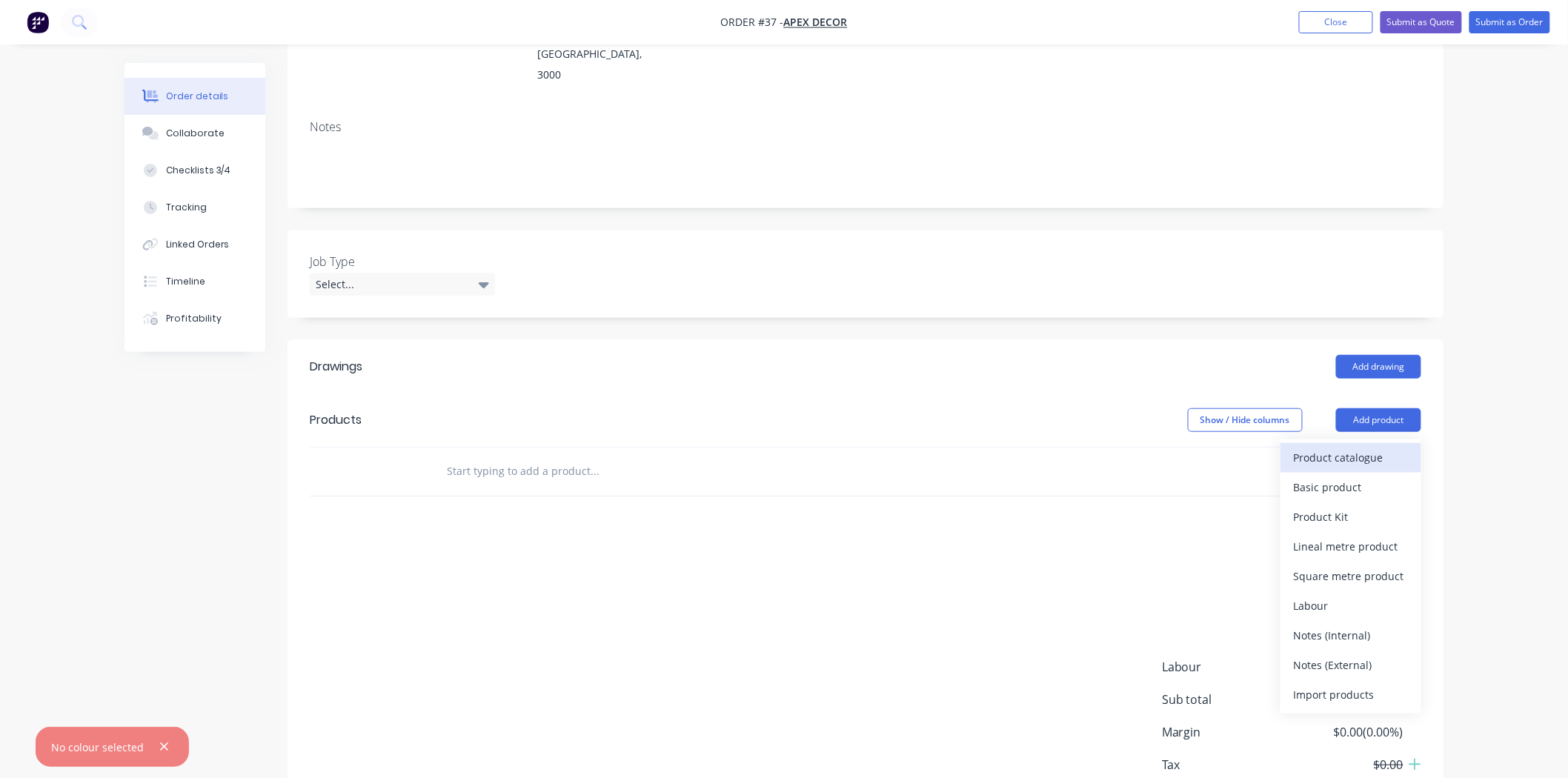
click at [1365, 446] on div "Product catalogue" at bounding box center [1351, 457] width 114 height 21
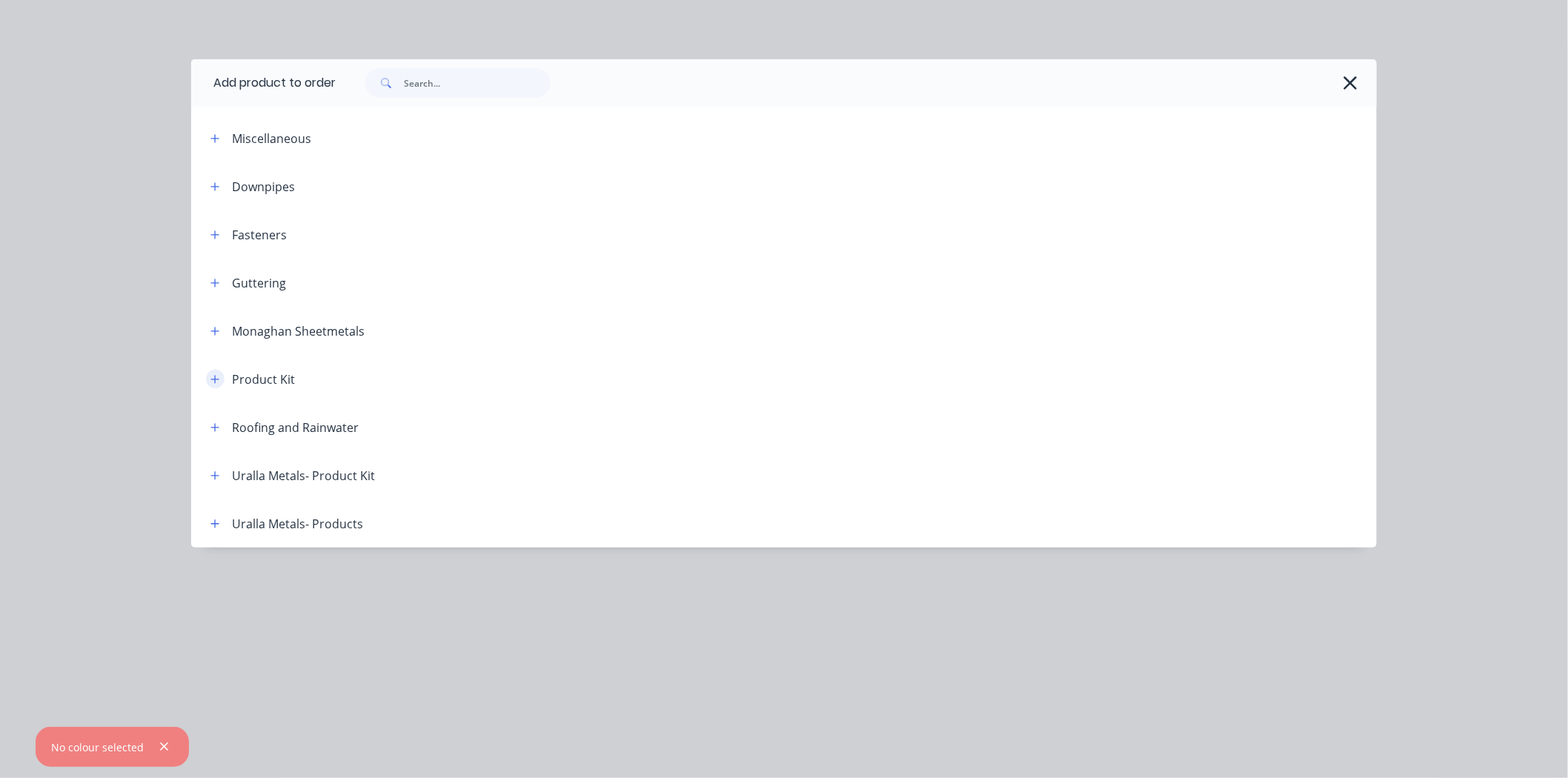
click at [210, 382] on icon "button" at bounding box center [215, 378] width 9 height 10
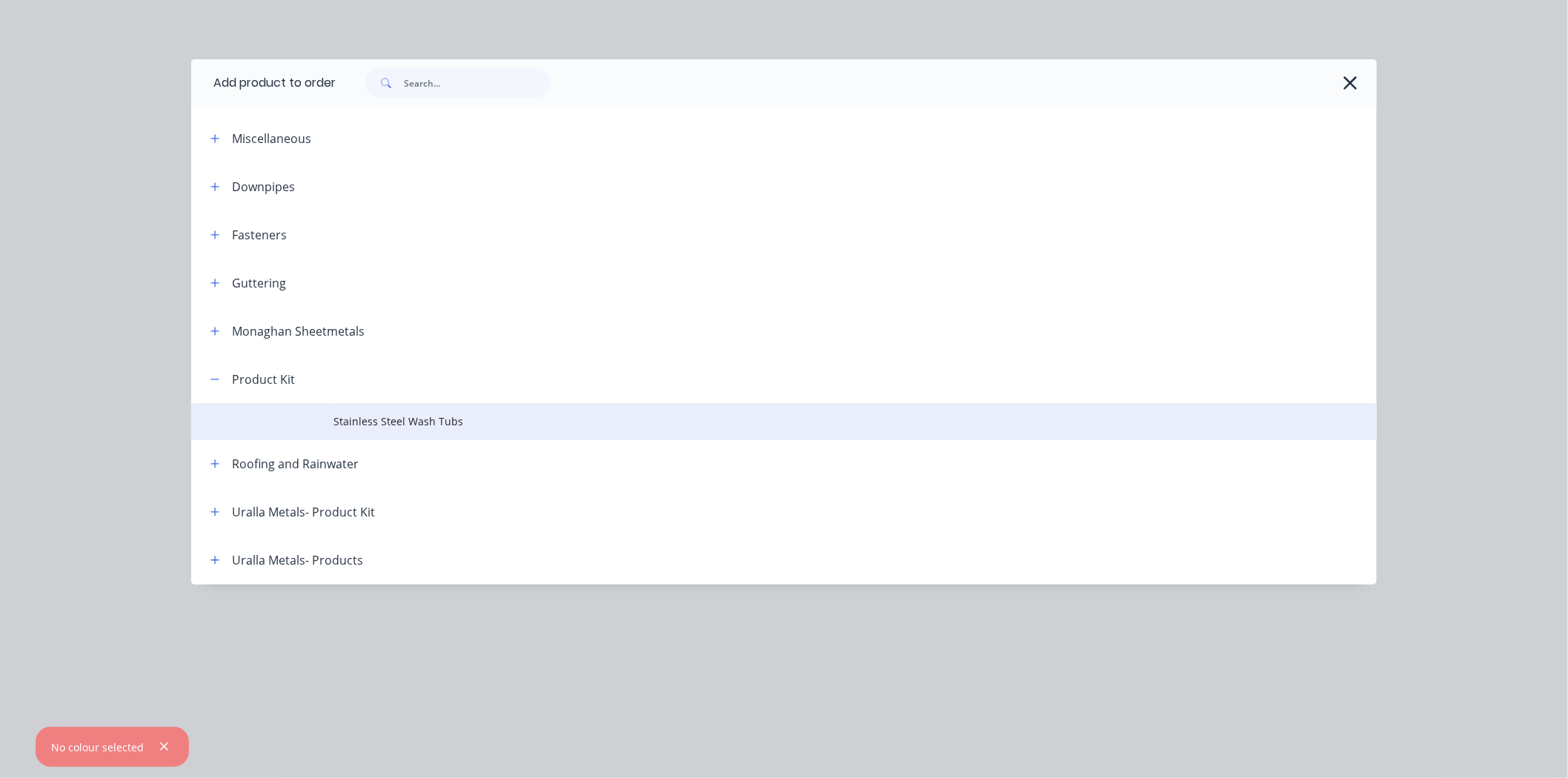
click at [366, 420] on span "Stainless Steel Wash Tubs" at bounding box center [751, 421] width 835 height 16
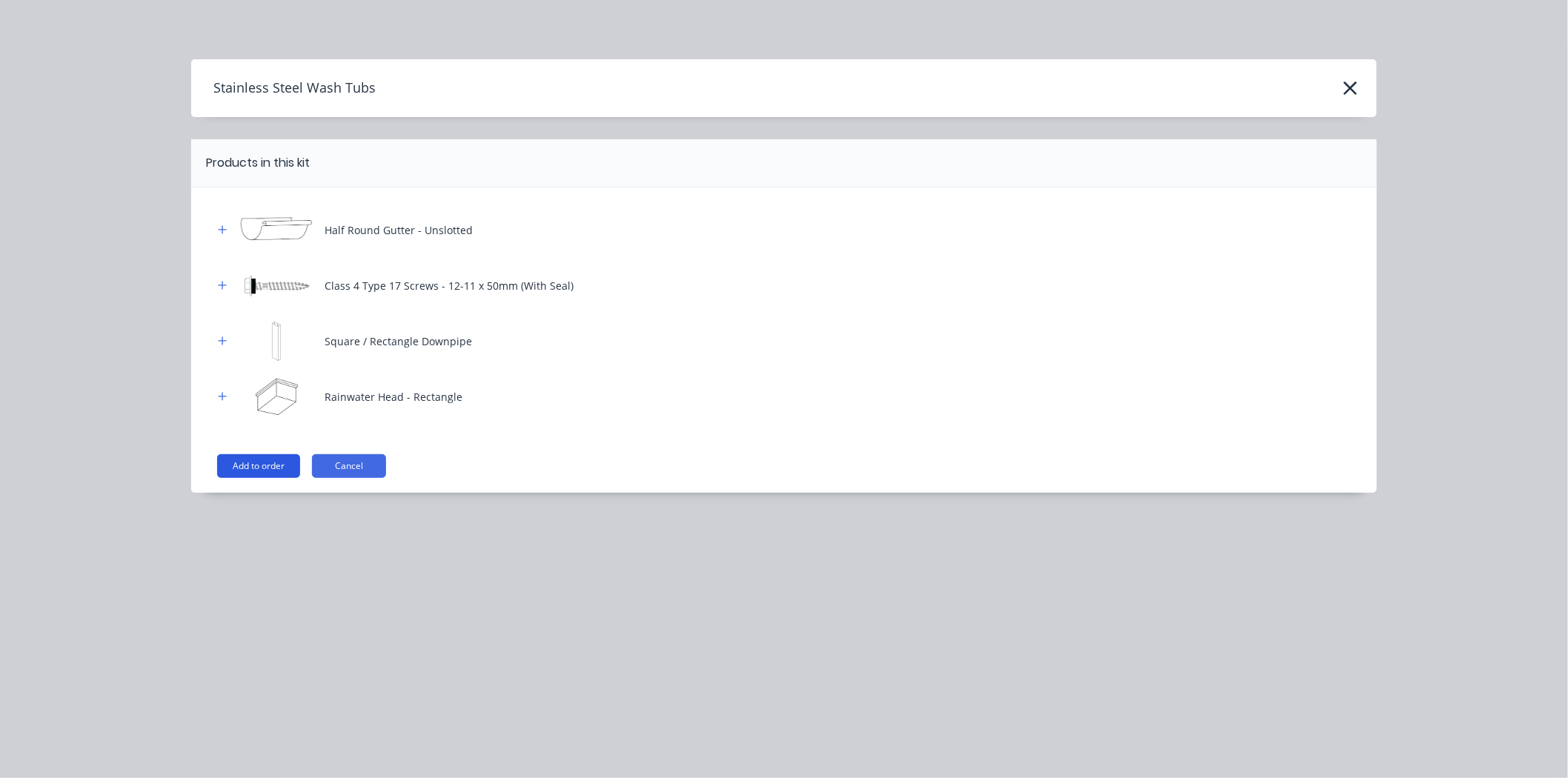
click at [249, 465] on button "Add to order" at bounding box center [258, 466] width 83 height 24
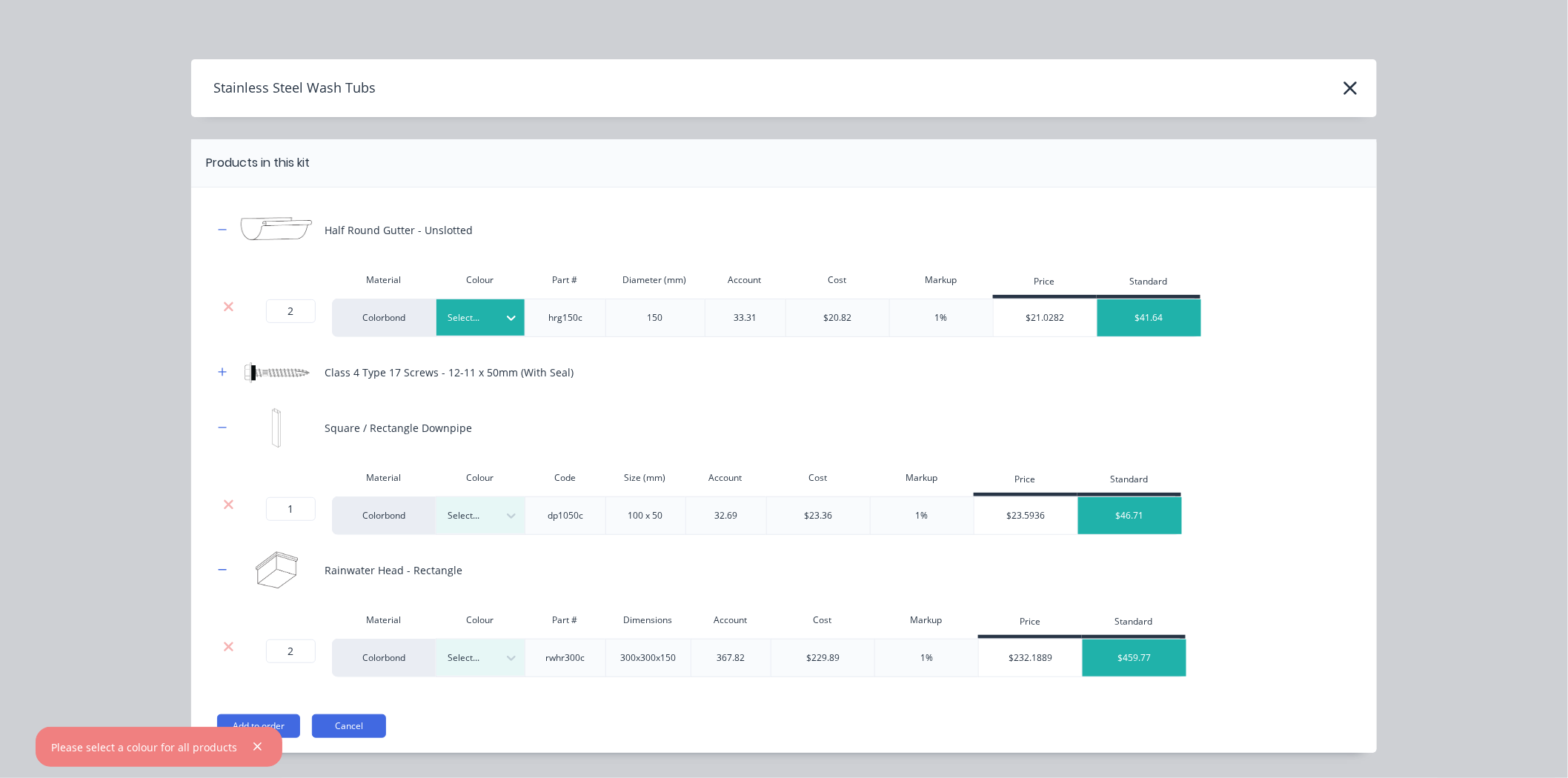
click at [478, 311] on div at bounding box center [470, 318] width 44 height 17
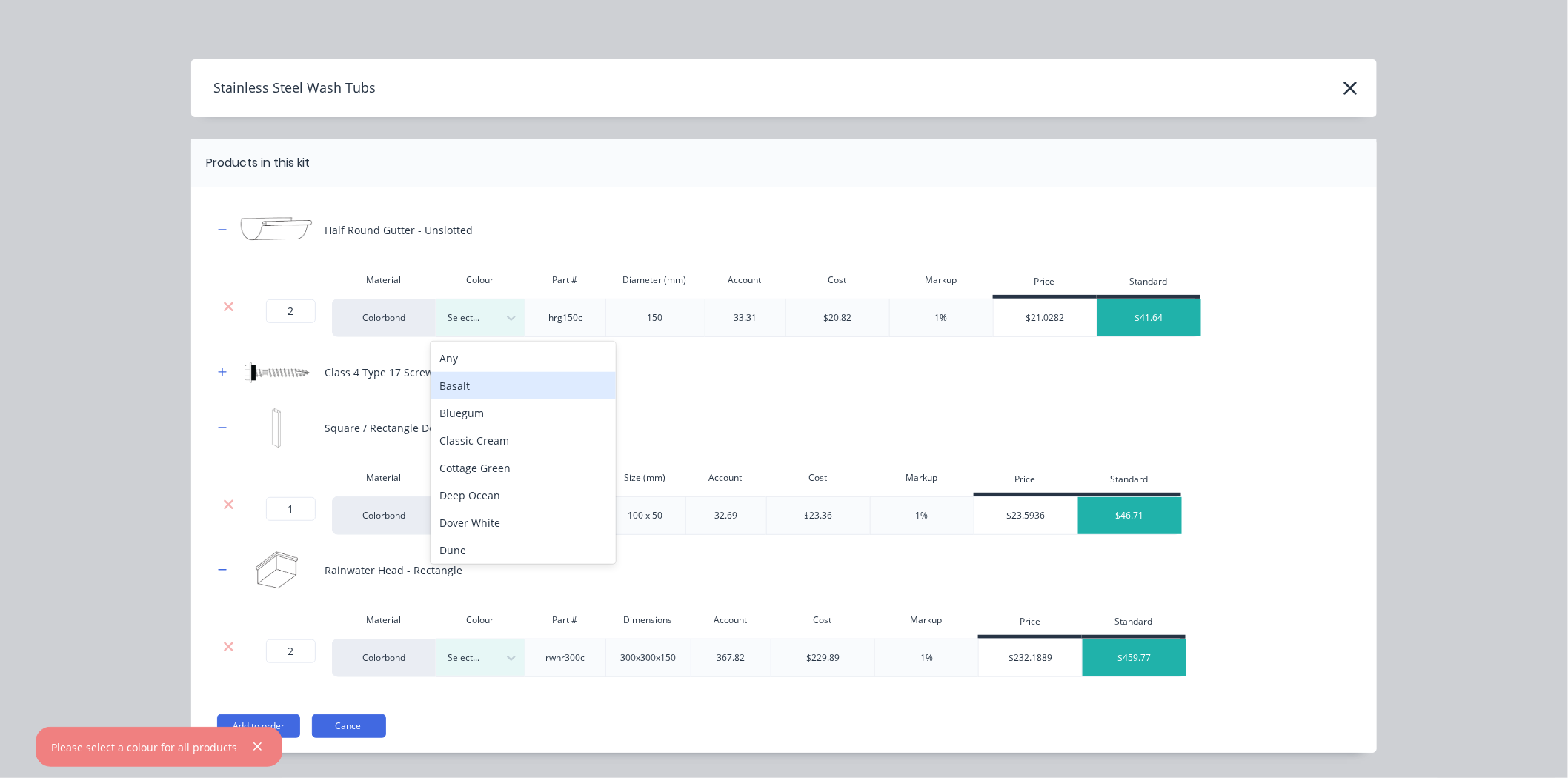
click at [495, 385] on div "Basalt" at bounding box center [523, 386] width 186 height 28
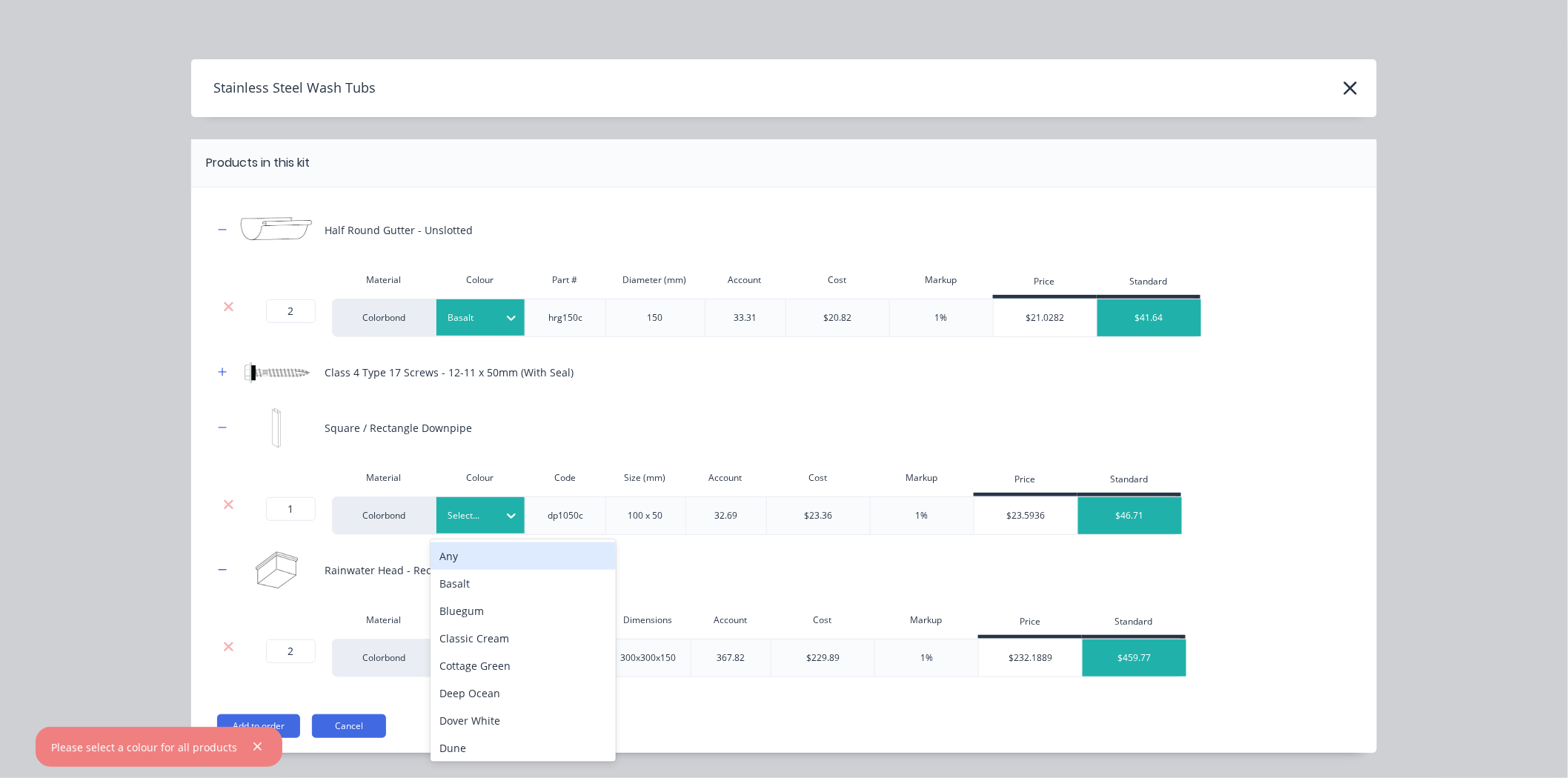
click at [482, 514] on div at bounding box center [470, 515] width 44 height 17
click at [489, 575] on div "Basalt" at bounding box center [523, 583] width 186 height 28
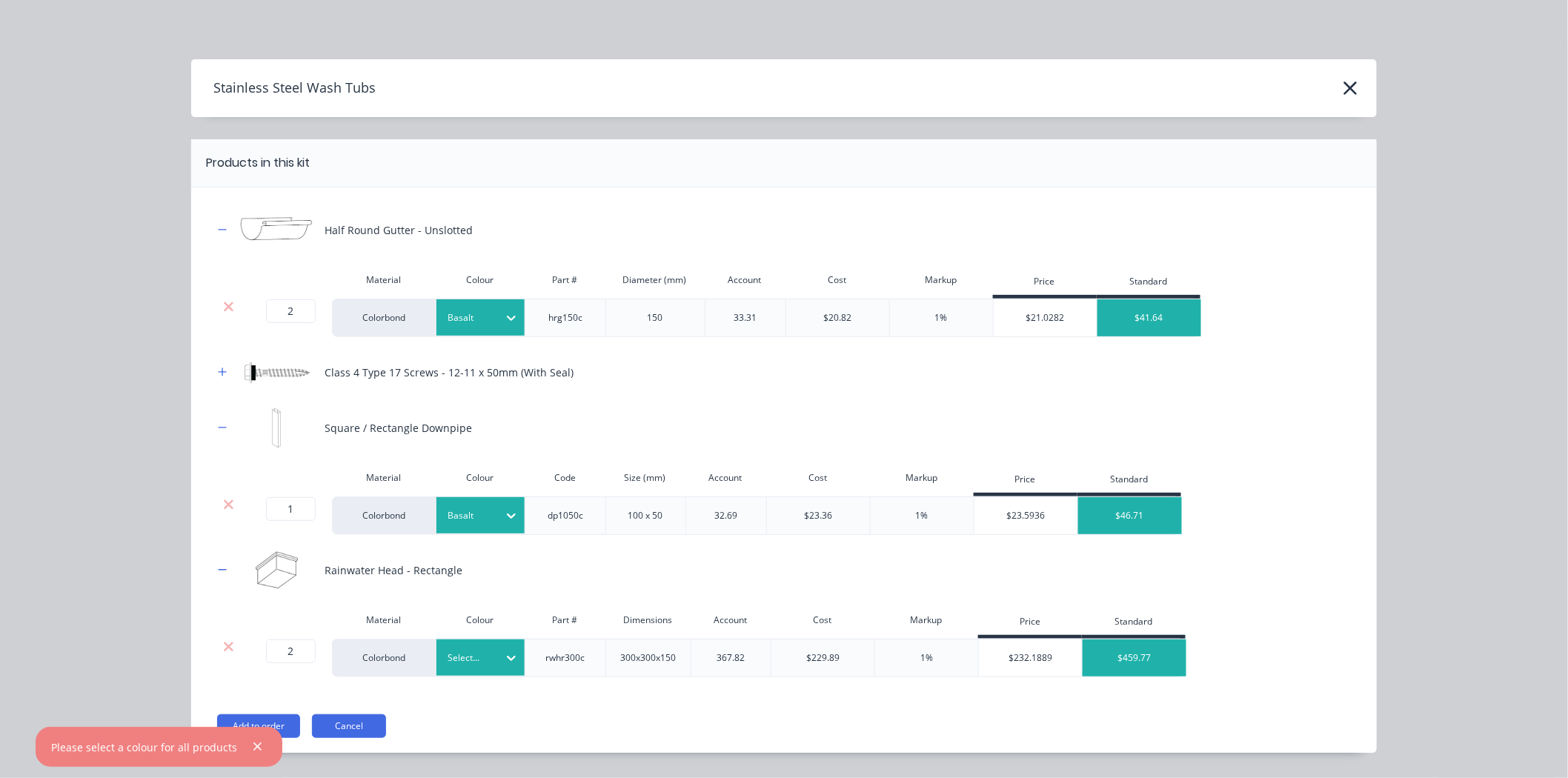
click at [469, 655] on div at bounding box center [470, 658] width 44 height 17
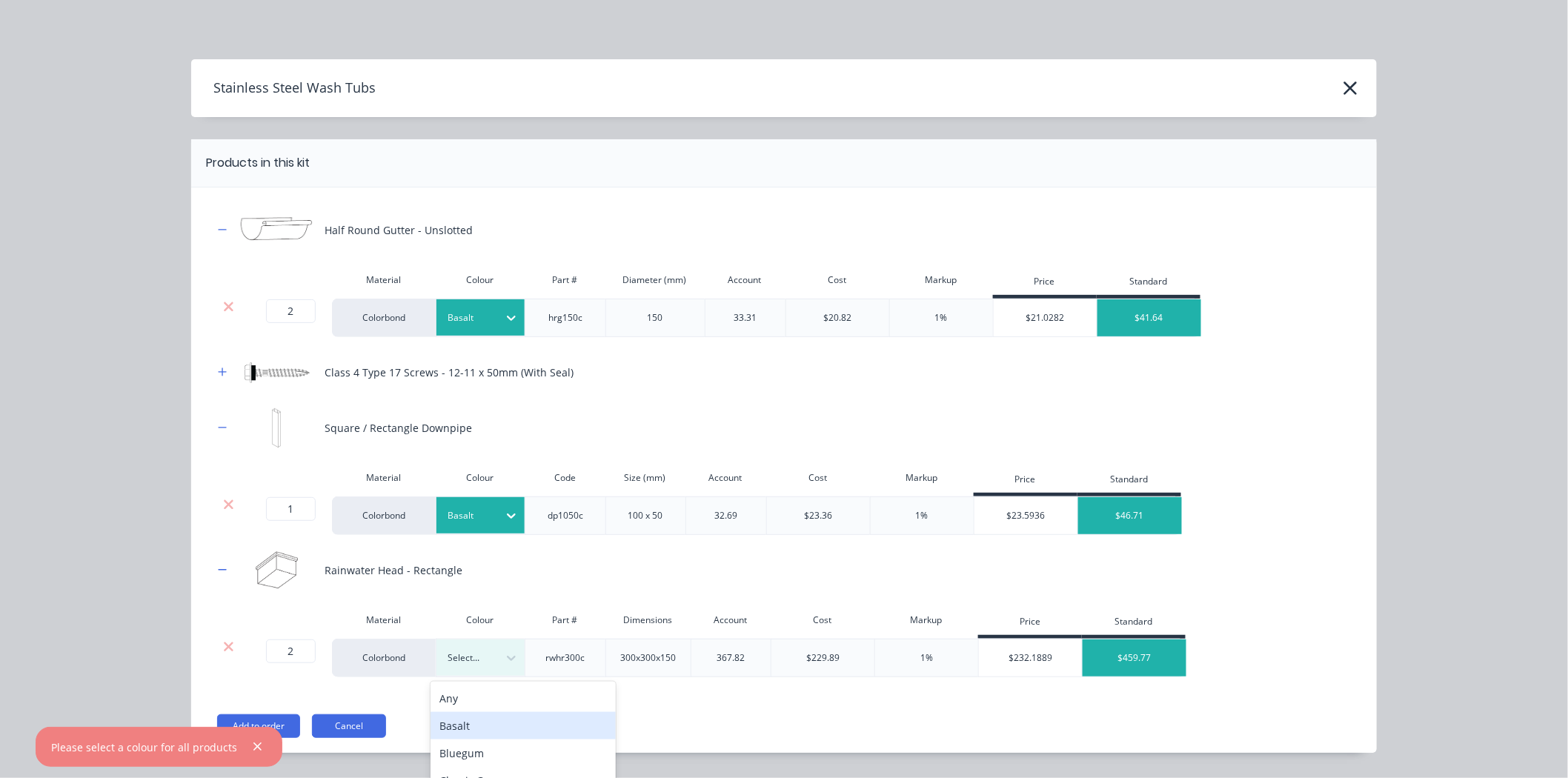
click at [492, 716] on div "Basalt" at bounding box center [523, 726] width 186 height 28
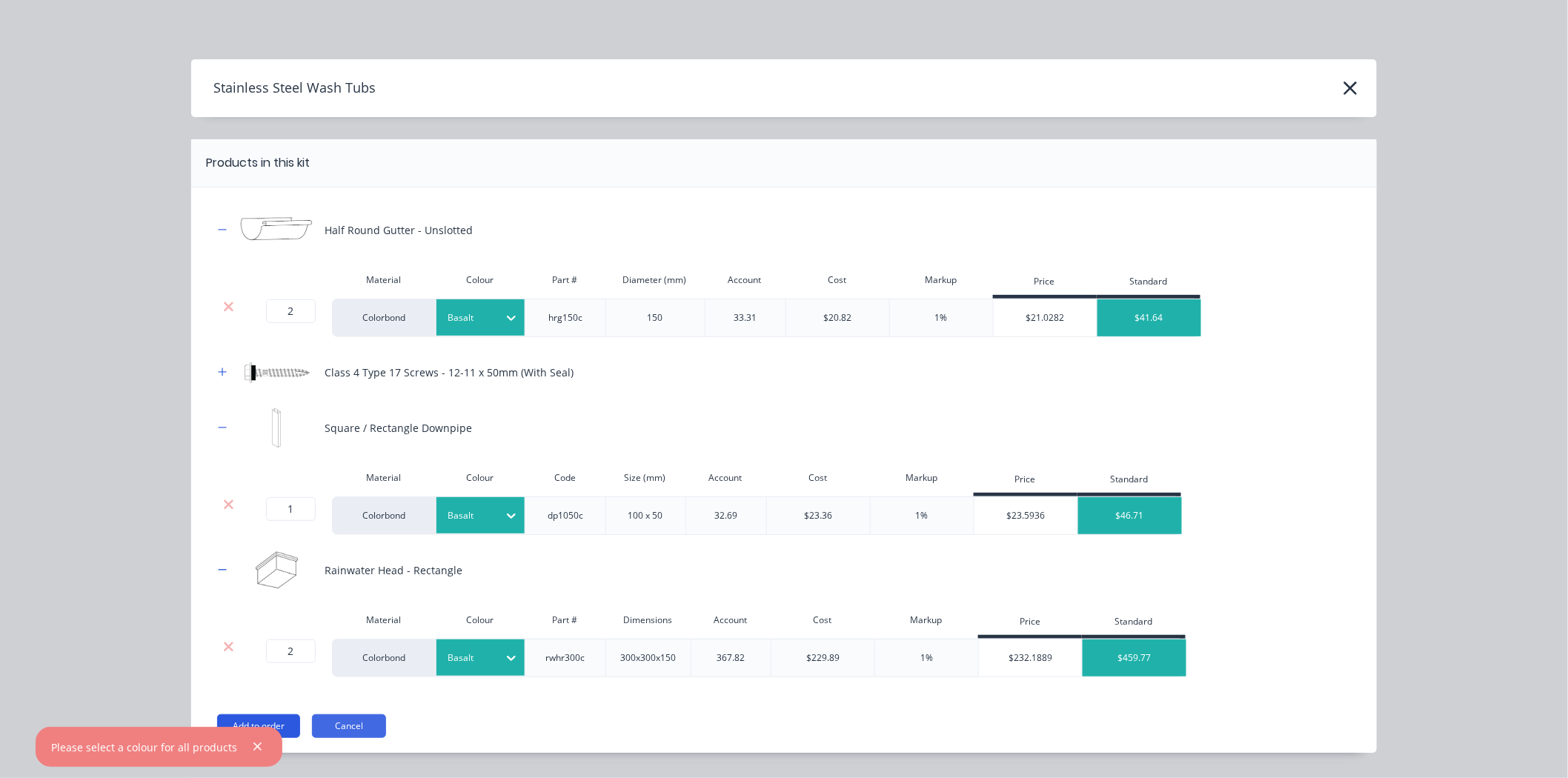
scroll to position [302, 0]
click at [278, 722] on button "Add to order" at bounding box center [258, 726] width 83 height 24
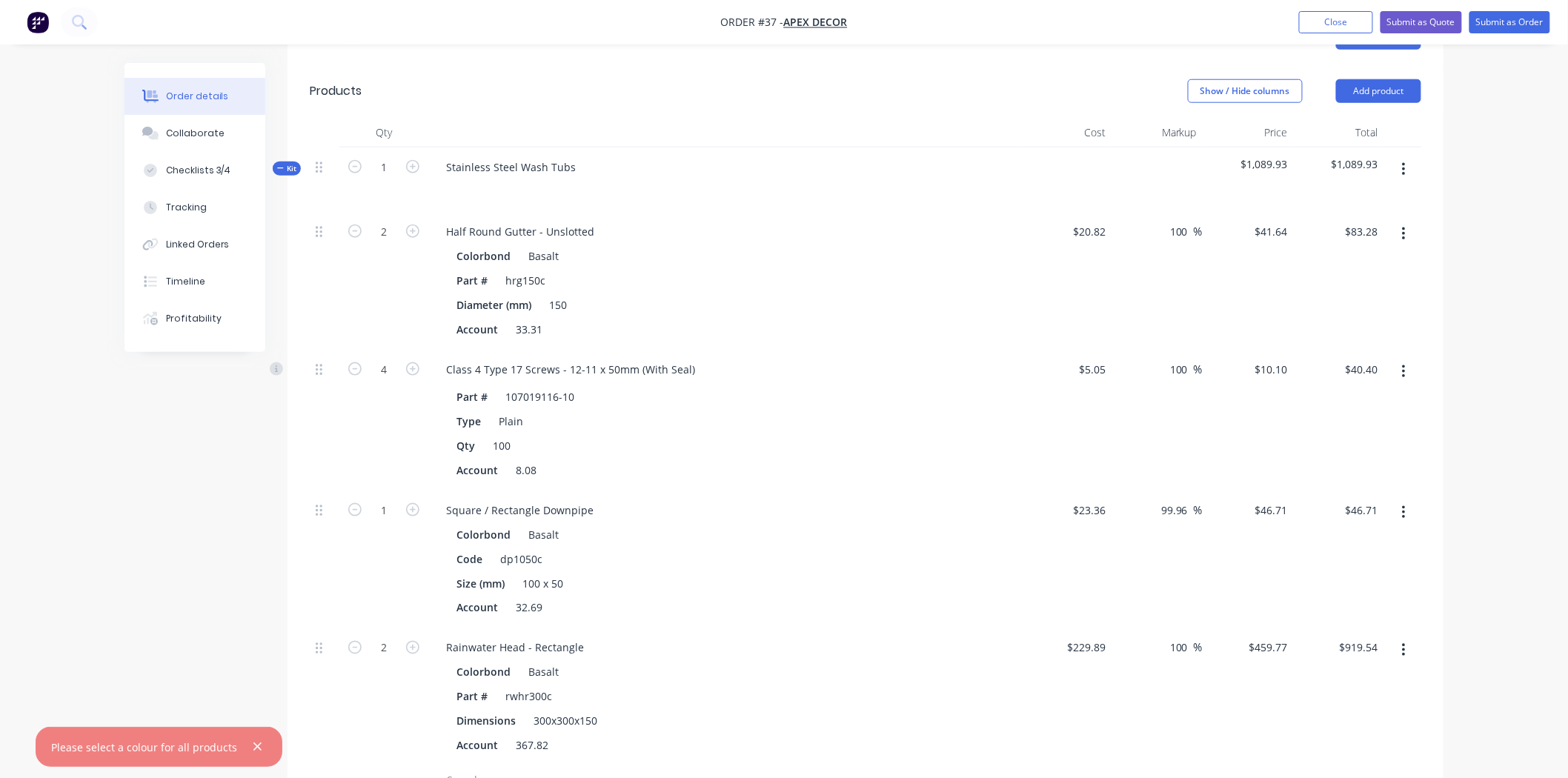
scroll to position [549, 0]
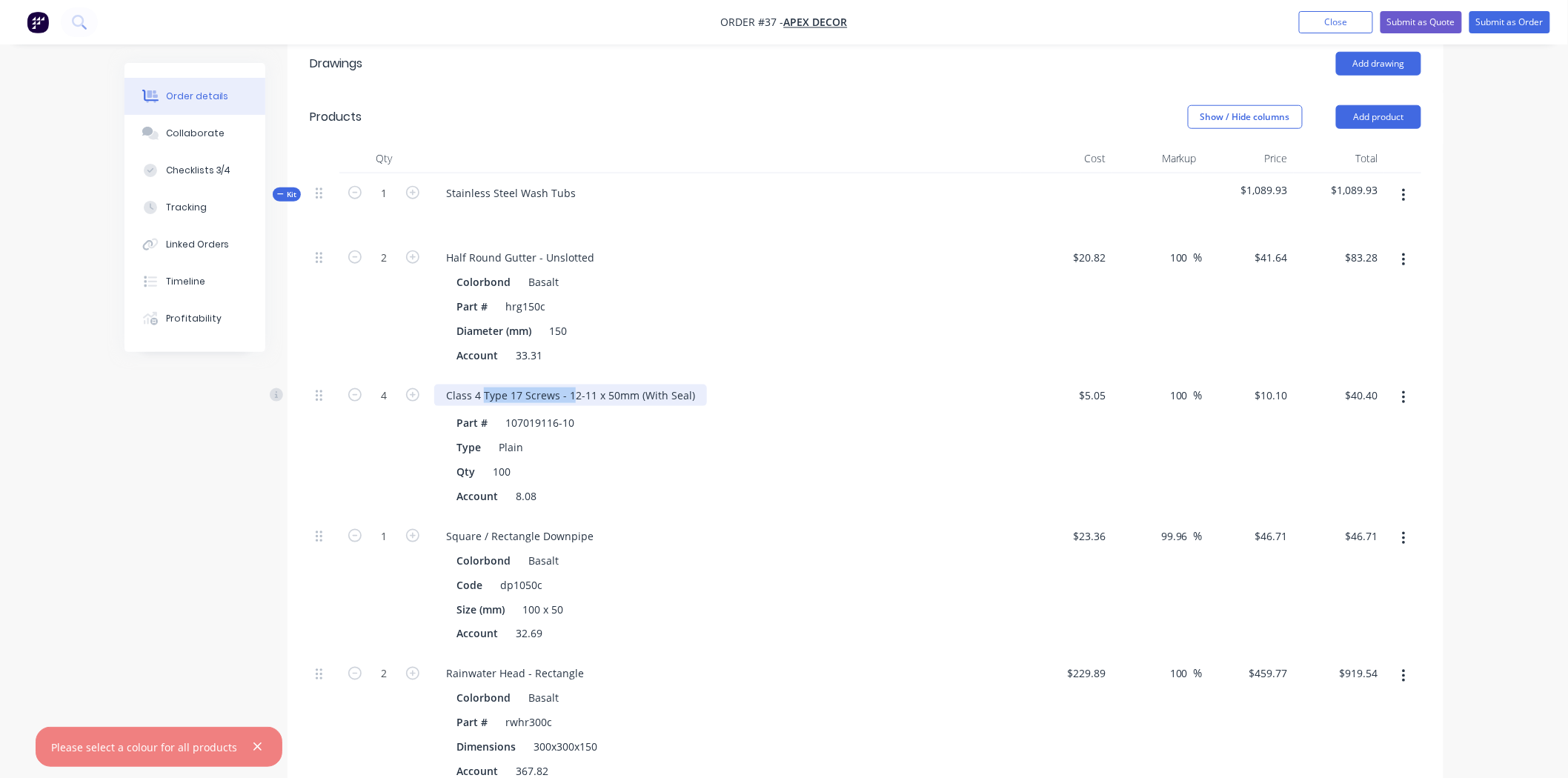
drag, startPoint x: 483, startPoint y: 329, endPoint x: 568, endPoint y: 329, distance: 85.0
click at [568, 384] on div "Class 4 Type 17 Screws - 12-11 x 50mm (With Seal)" at bounding box center [570, 394] width 273 height 21
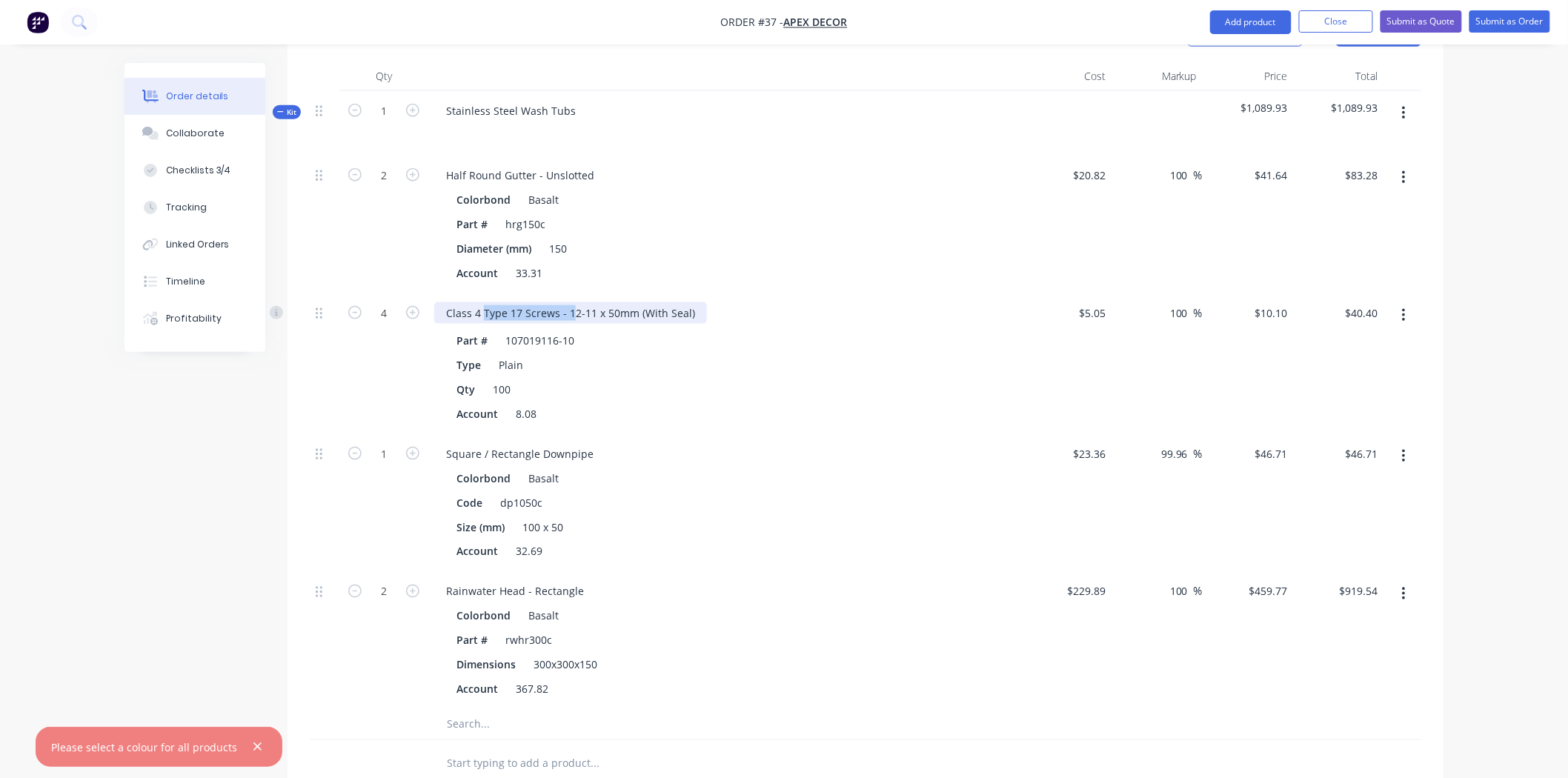
scroll to position [385, 0]
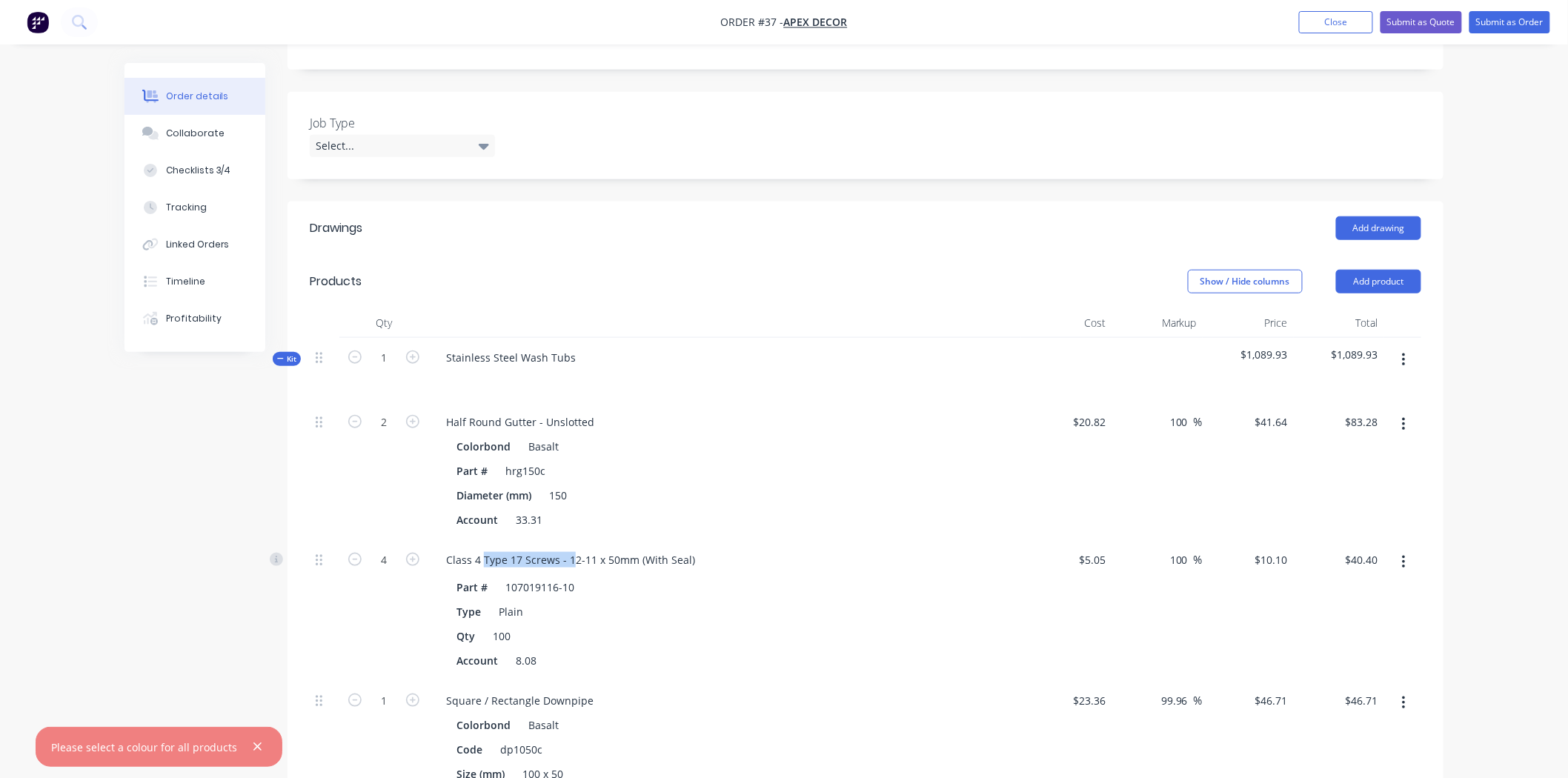
click at [286, 354] on span "Kit" at bounding box center [287, 359] width 19 height 11
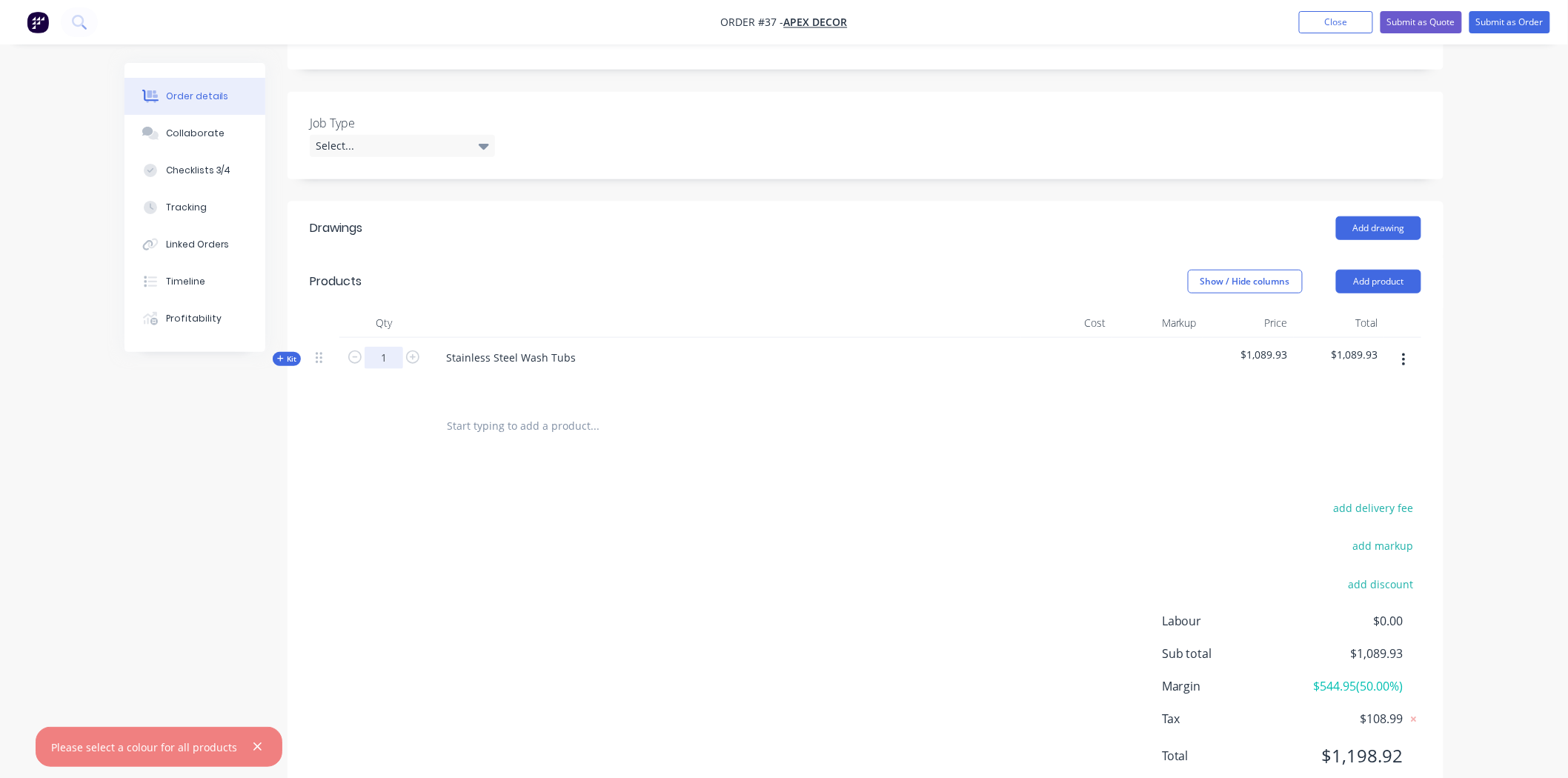
scroll to position [373, 0]
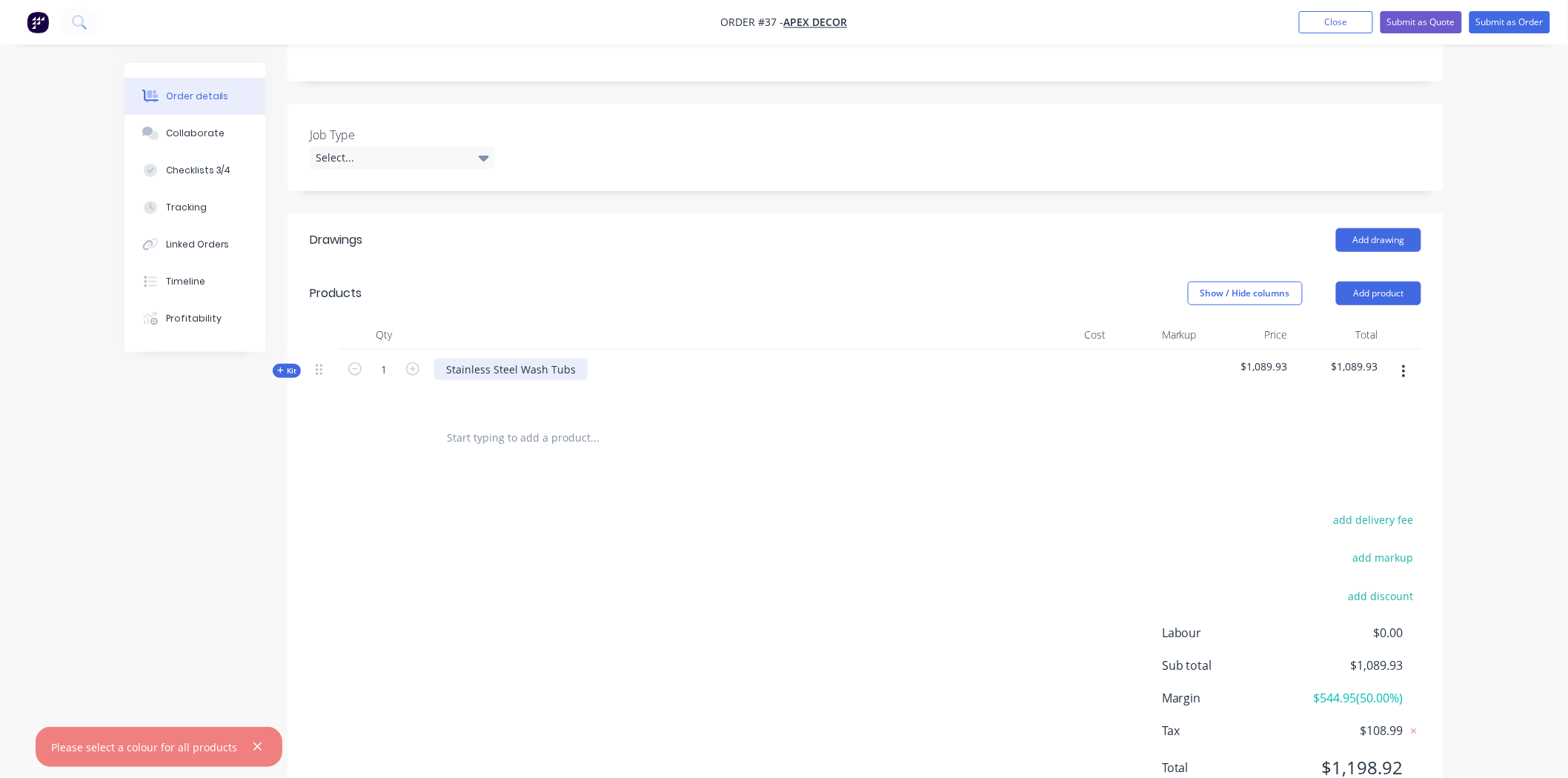
click at [572, 358] on div "Stainless Steel Wash Tubs" at bounding box center [510, 368] width 153 height 21
click at [287, 364] on button "Kit" at bounding box center [287, 370] width 28 height 14
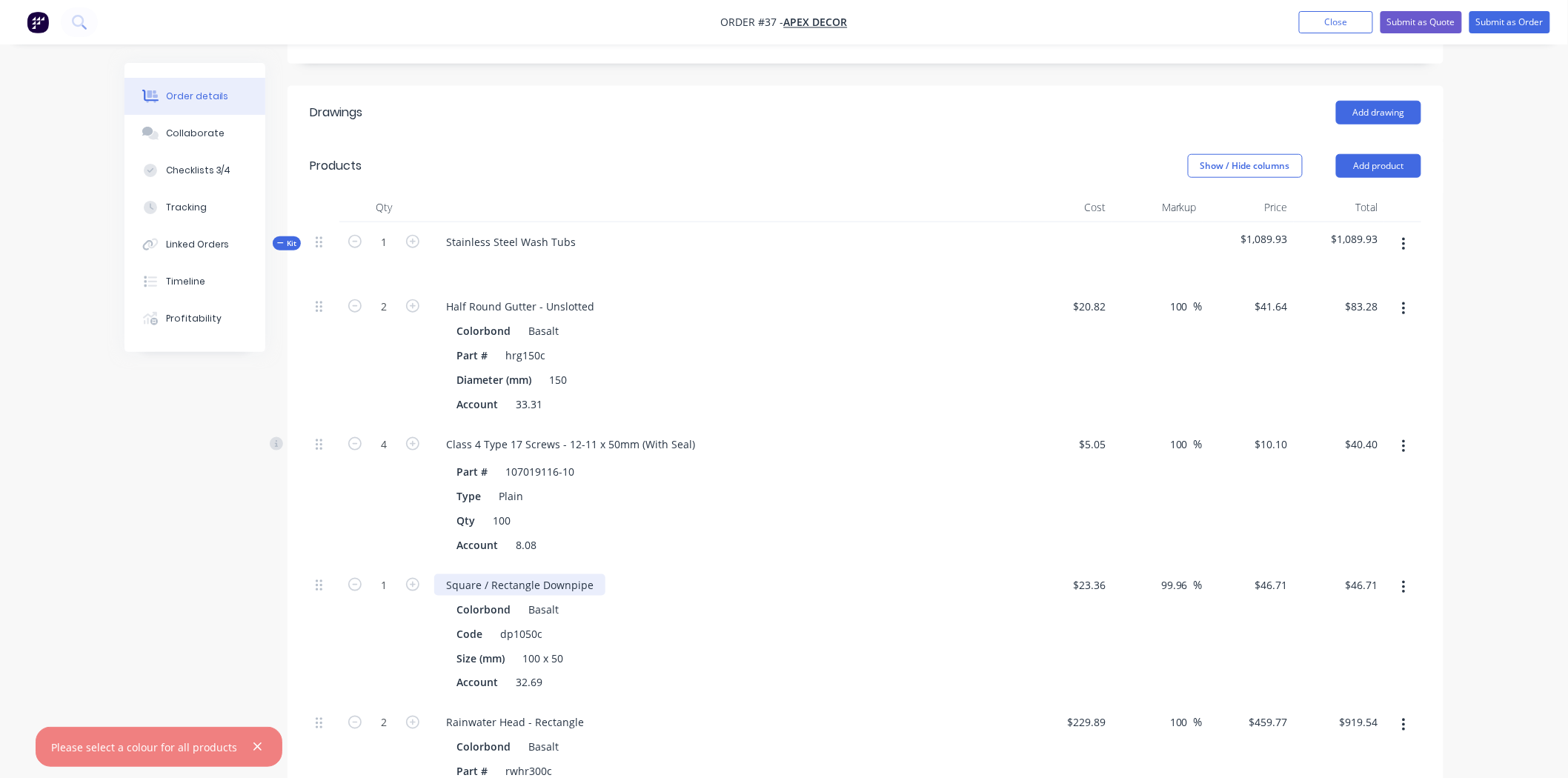
scroll to position [537, 0]
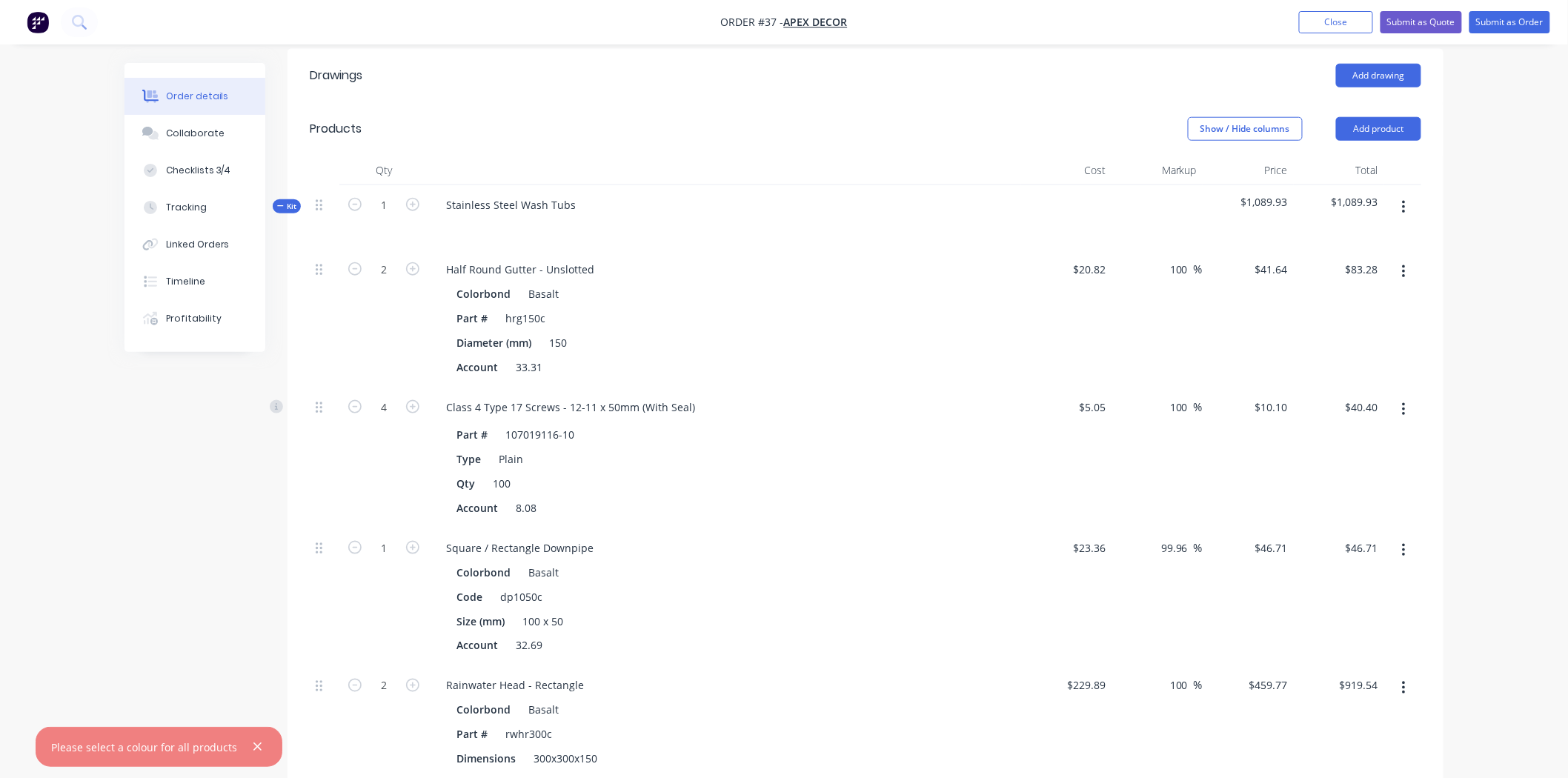
click at [275, 151] on div "Order details Collaborate Checklists 3/4 Tracking Linked Orders Timeline Profit…" at bounding box center [205, 208] width 163 height 288
click at [290, 200] on span "Kit" at bounding box center [287, 206] width 19 height 11
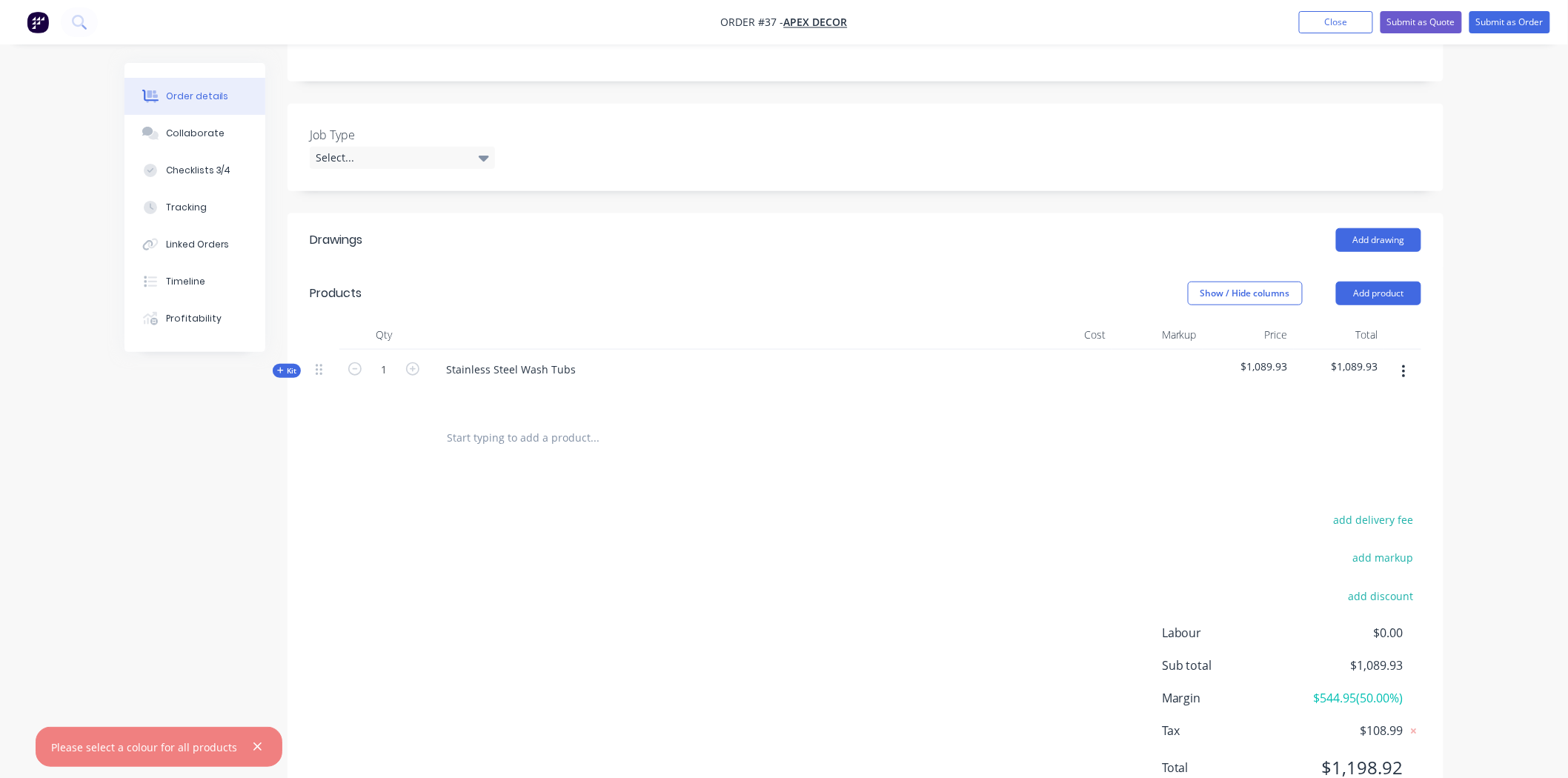
drag, startPoint x: 1454, startPoint y: 323, endPoint x: 1446, endPoint y: 298, distance: 26.2
click at [1455, 322] on div "Order details Collaborate Checklists 3/4 Tracking Linked Orders Timeline Profit…" at bounding box center [783, 265] width 1348 height 1150
click at [1388, 281] on button "Add product" at bounding box center [1379, 293] width 85 height 24
click at [253, 743] on icon "button" at bounding box center [257, 746] width 9 height 14
drag, startPoint x: 1516, startPoint y: 345, endPoint x: 1436, endPoint y: 239, distance: 132.8
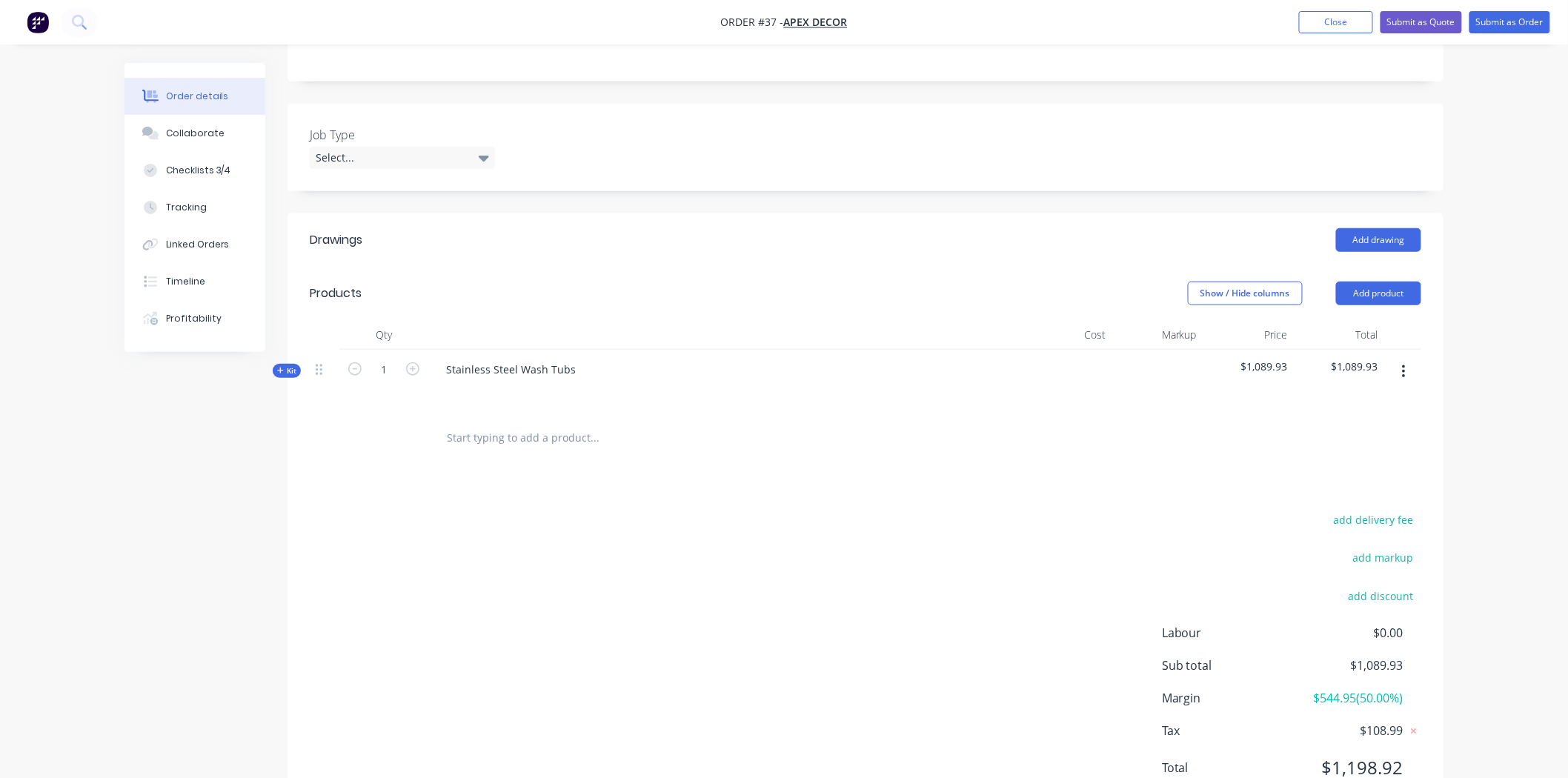
click at [1515, 345] on div "Order details Collaborate Checklists 3/4 Tracking Linked Orders Timeline Profit…" at bounding box center [784, 233] width 1568 height 1213
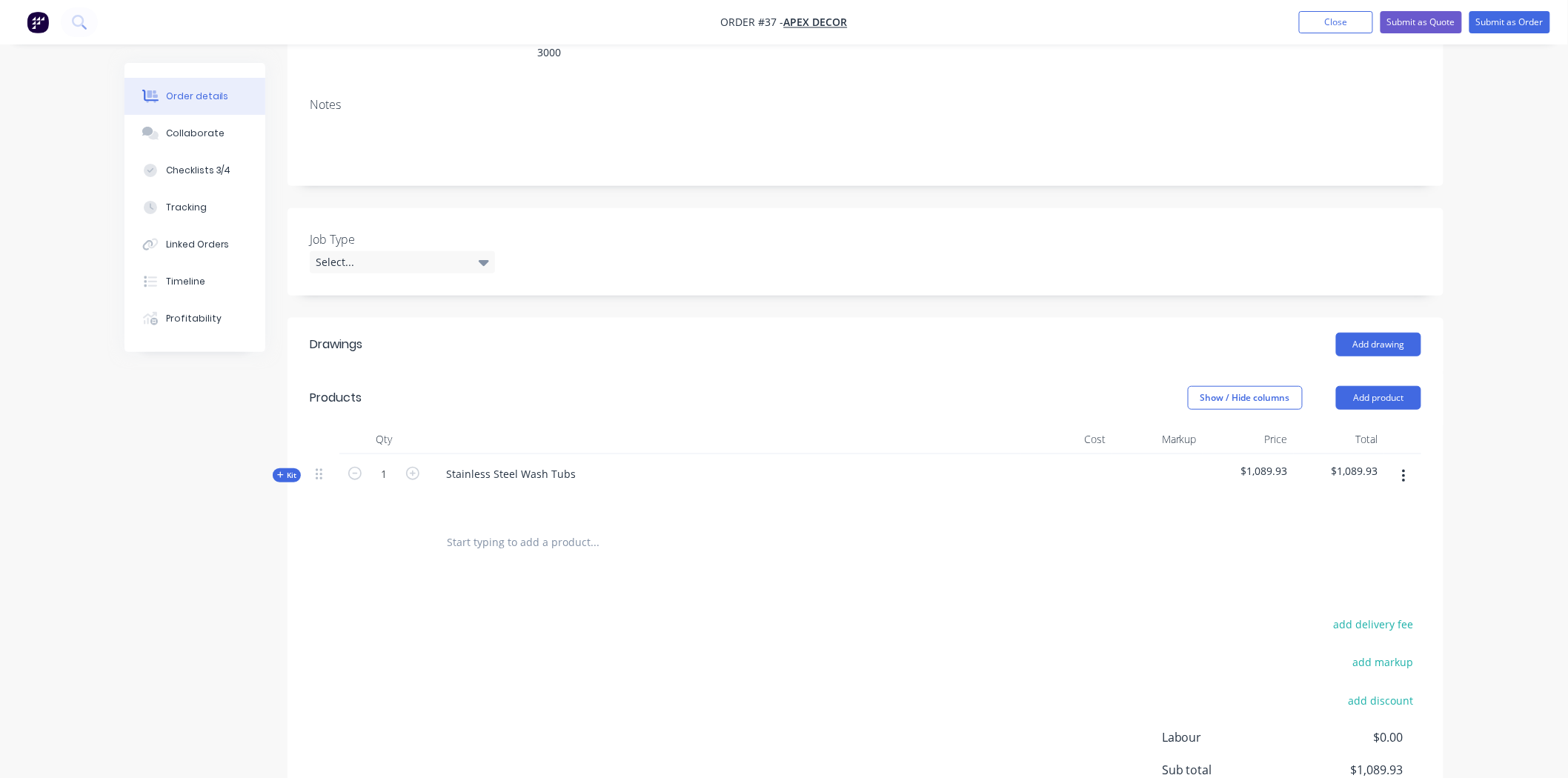
scroll to position [127, 0]
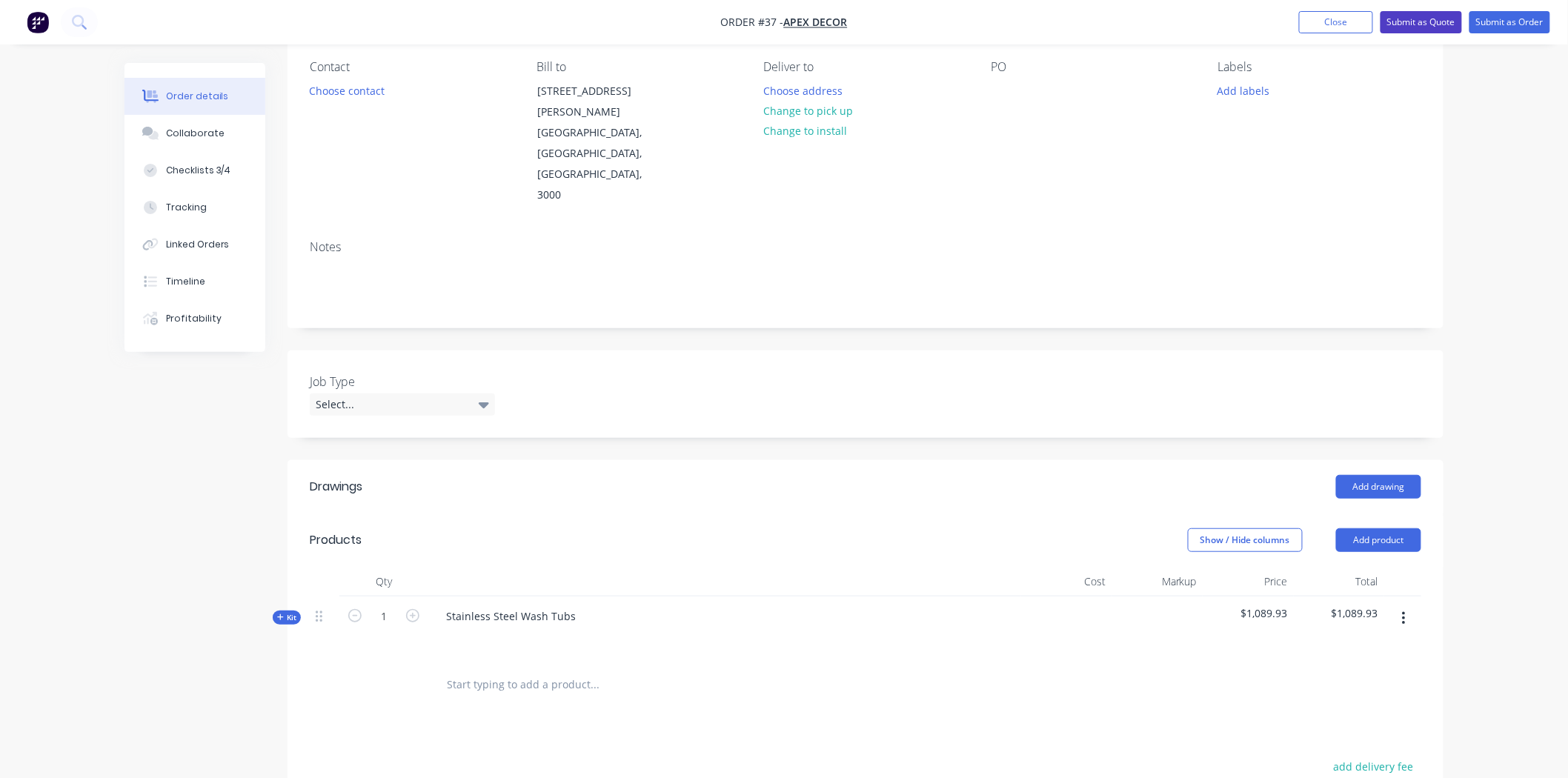
click at [1431, 27] on button "Submit as Quote" at bounding box center [1421, 22] width 82 height 22
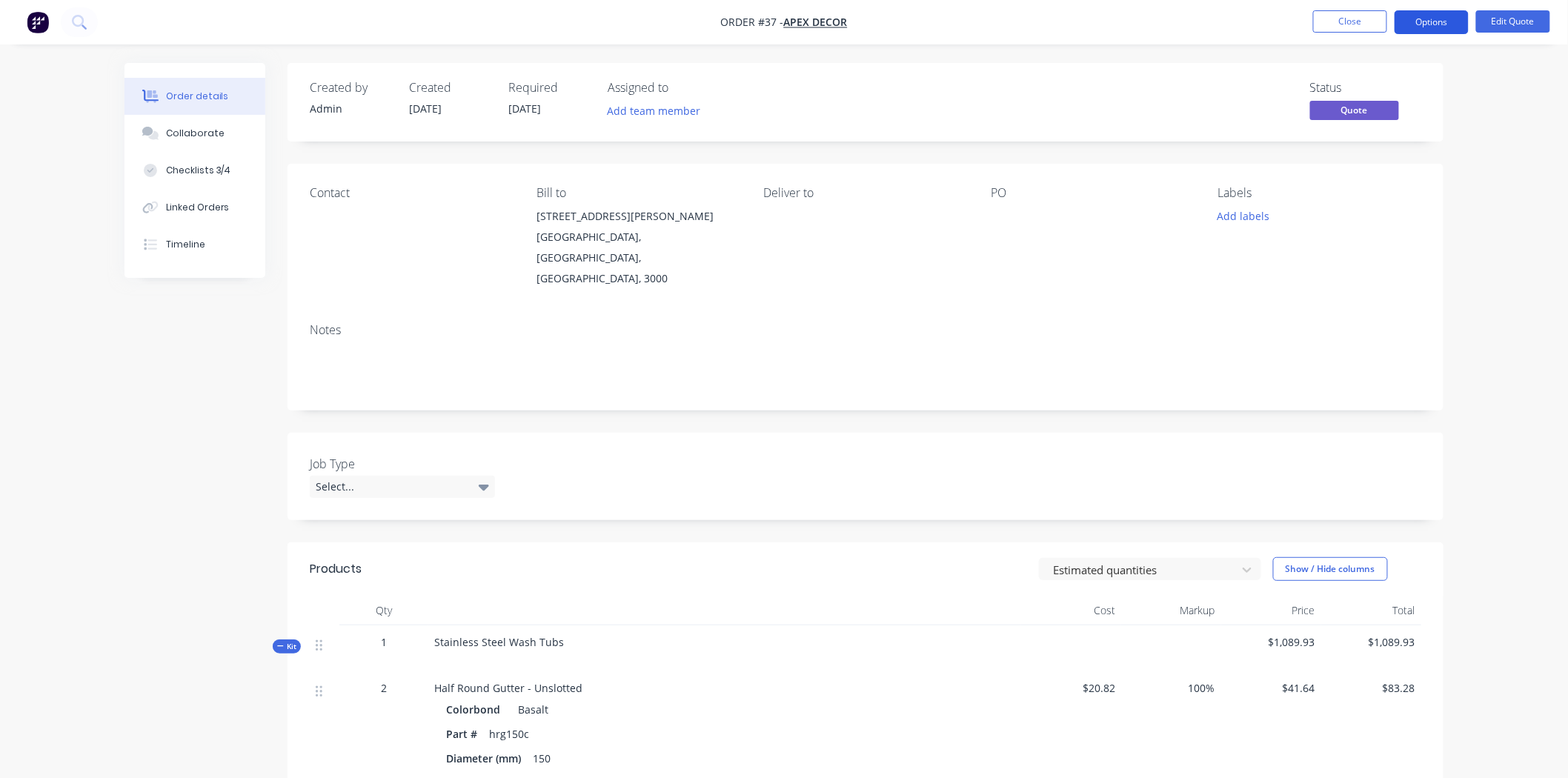
click at [1435, 22] on button "Options" at bounding box center [1431, 22] width 74 height 24
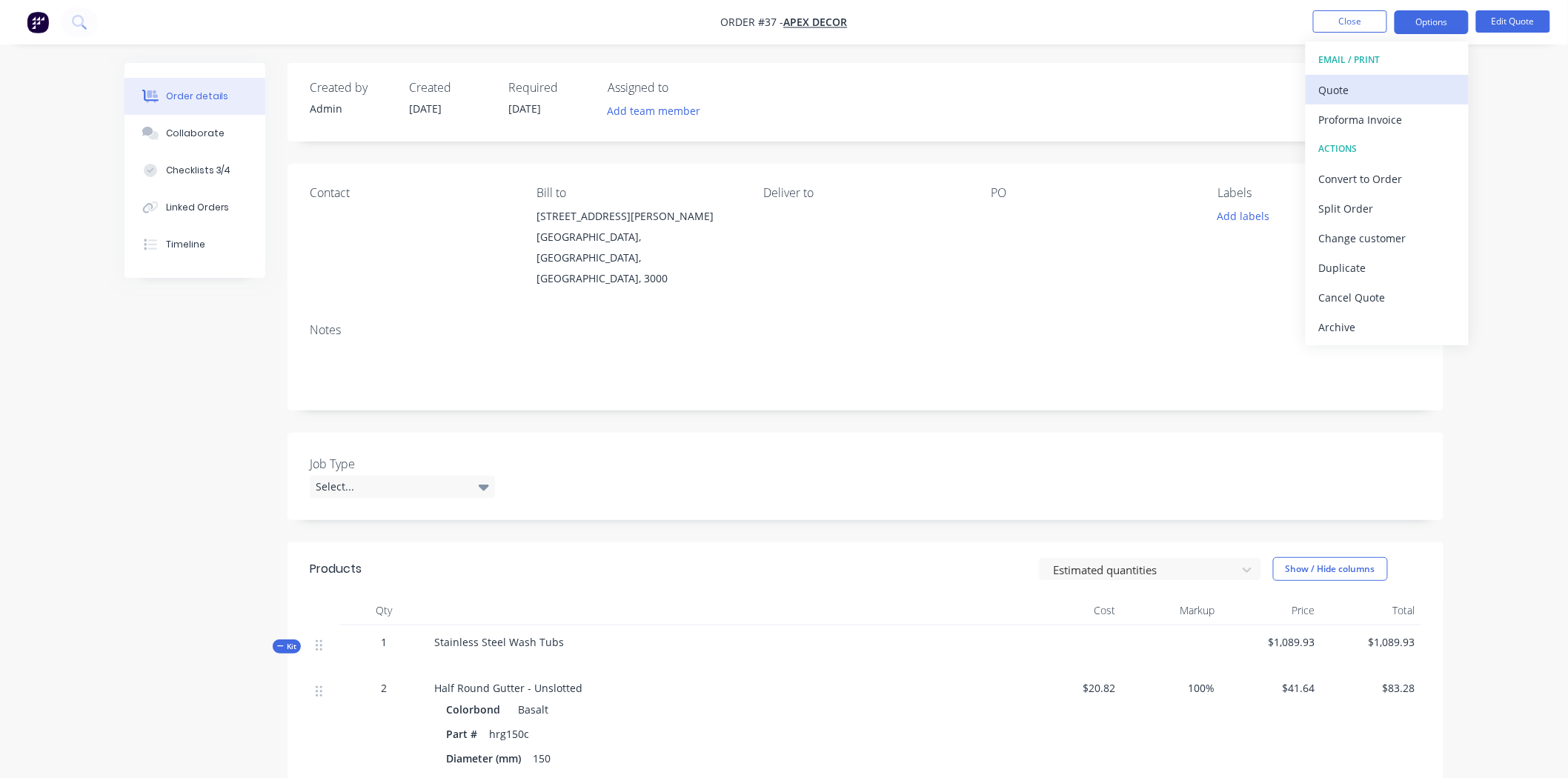
click at [1335, 95] on div "Quote" at bounding box center [1387, 89] width 136 height 21
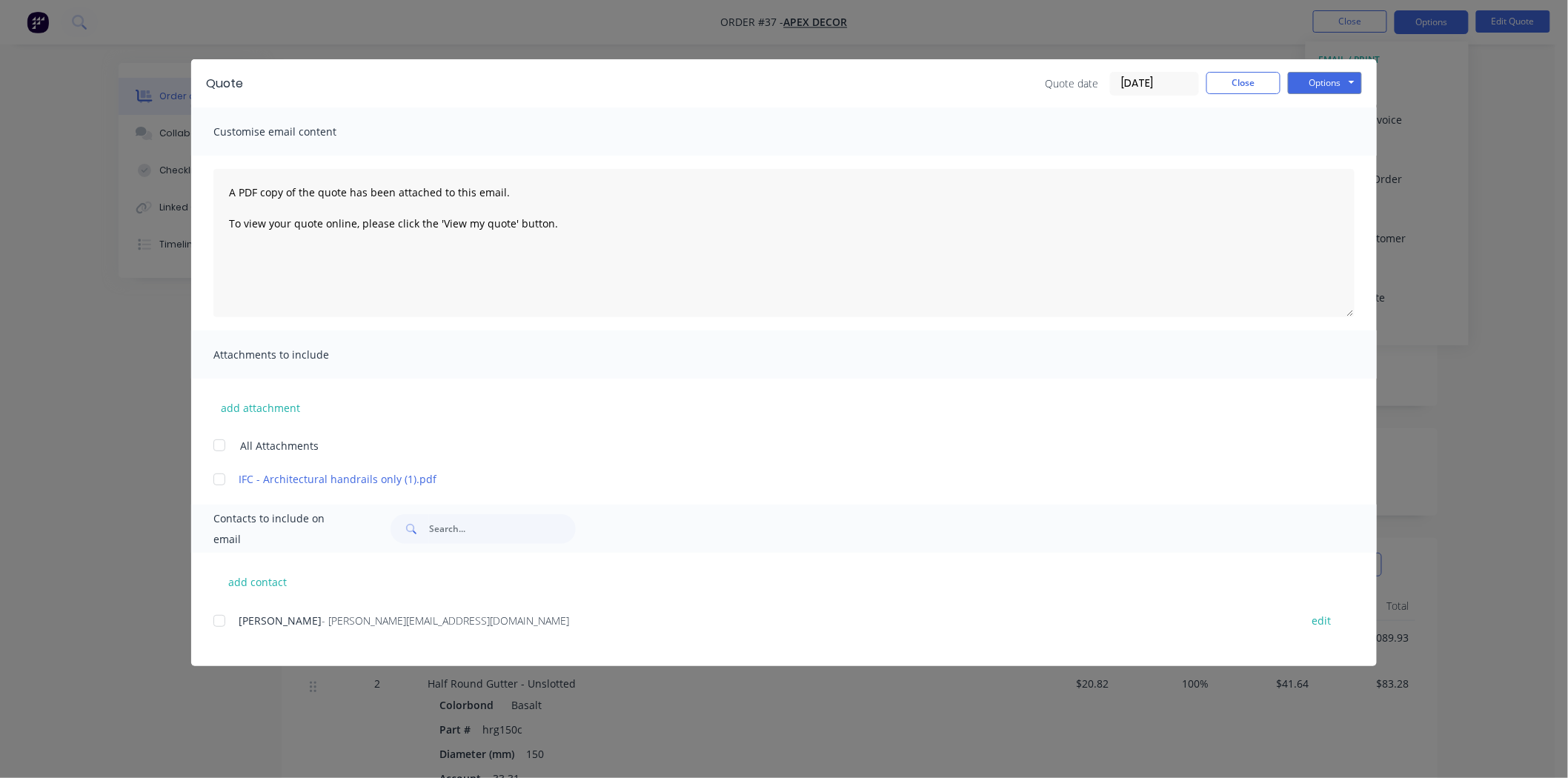
scroll to position [82, 0]
click at [219, 479] on div at bounding box center [220, 479] width 29 height 29
click at [220, 623] on div at bounding box center [220, 620] width 29 height 29
drag, startPoint x: 319, startPoint y: 619, endPoint x: 479, endPoint y: 622, distance: 160.0
click at [479, 622] on div "[PERSON_NAME] - [PERSON_NAME][EMAIL_ADDRESS][DOMAIN_NAME]" at bounding box center [762, 620] width 1047 height 16
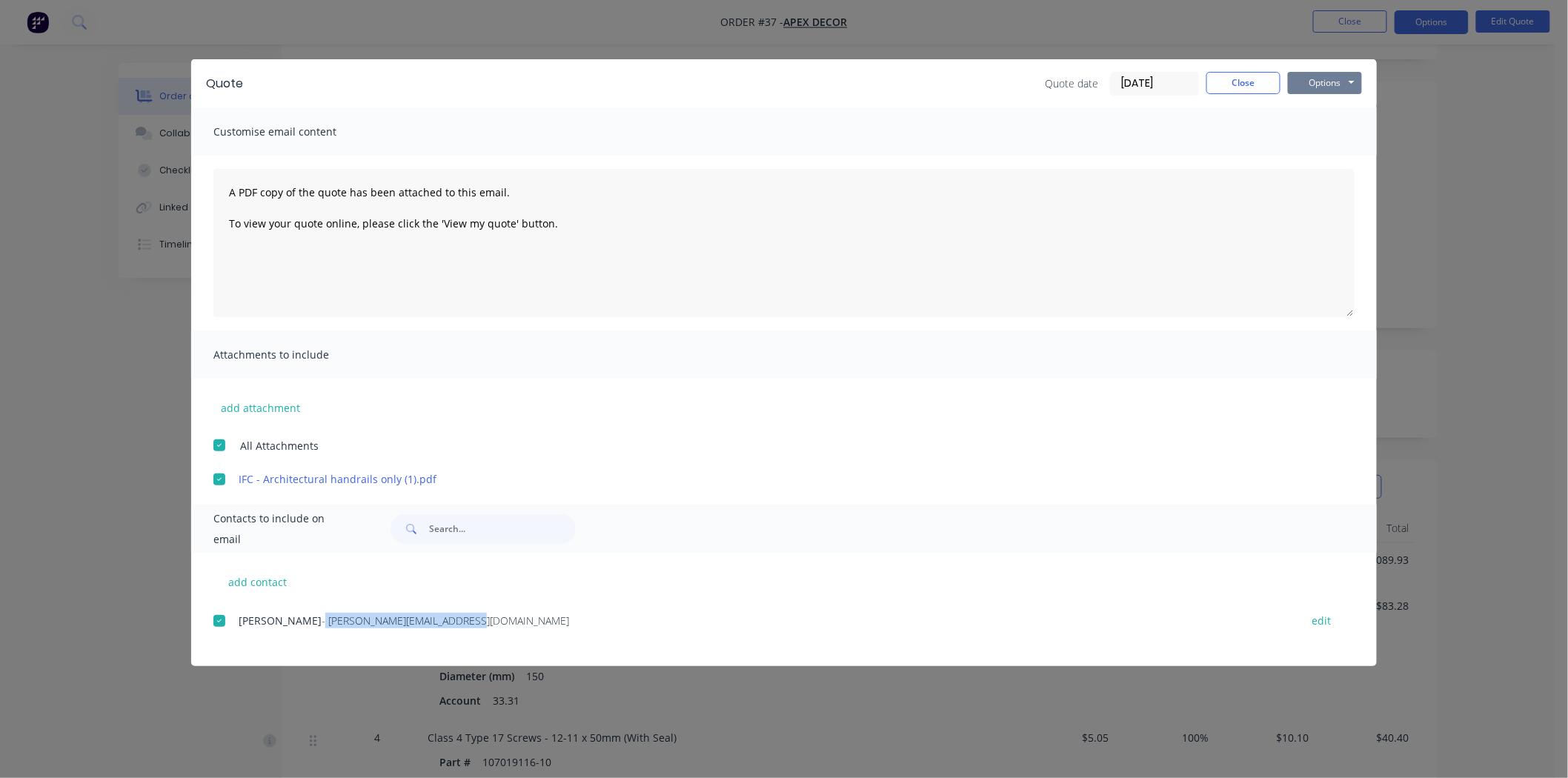
click at [1301, 85] on button "Options" at bounding box center [1324, 83] width 74 height 22
drag, startPoint x: 1227, startPoint y: 84, endPoint x: 1222, endPoint y: 132, distance: 48.3
click at [1227, 85] on button "Close" at bounding box center [1244, 83] width 74 height 22
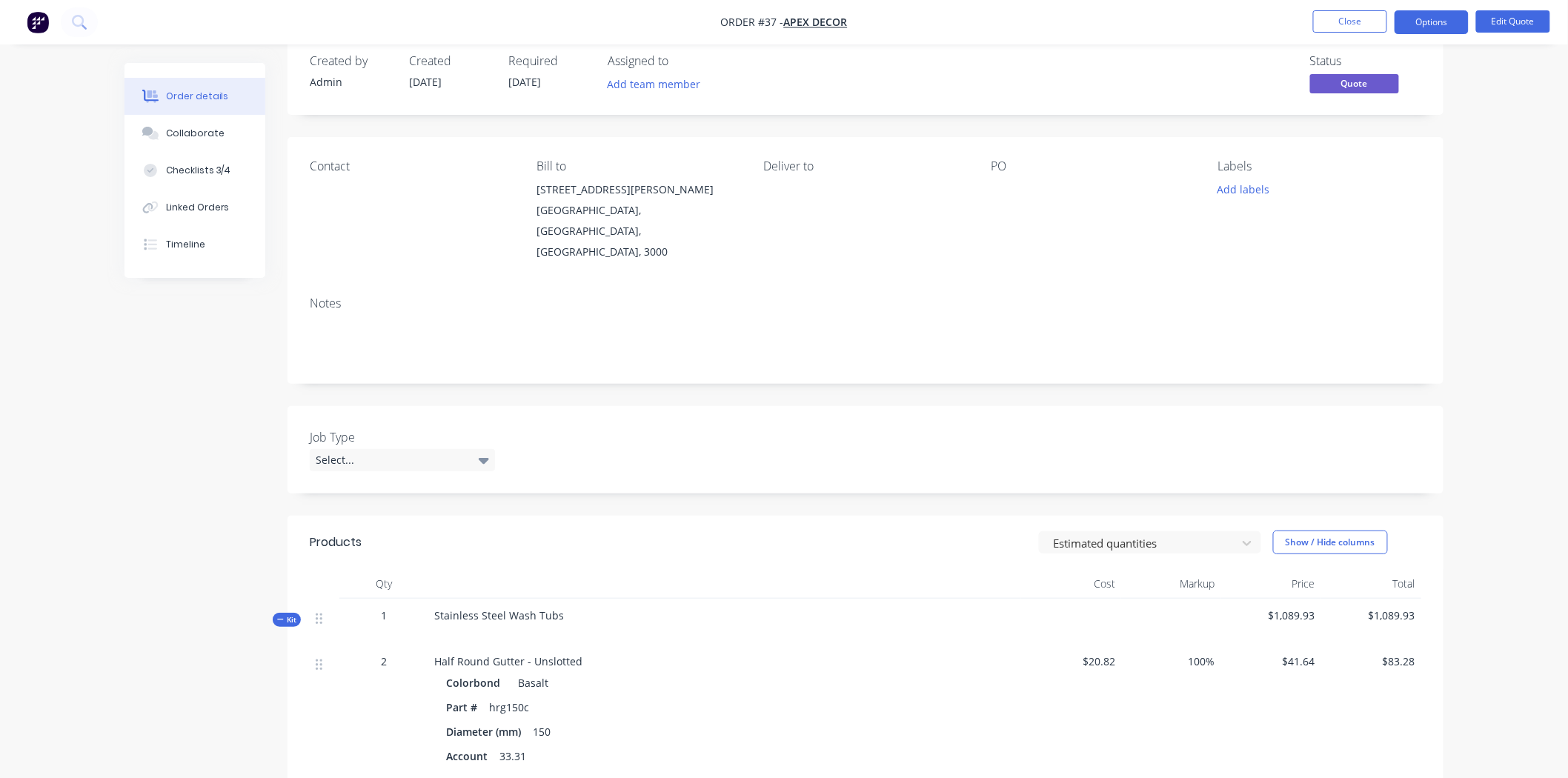
scroll to position [0, 0]
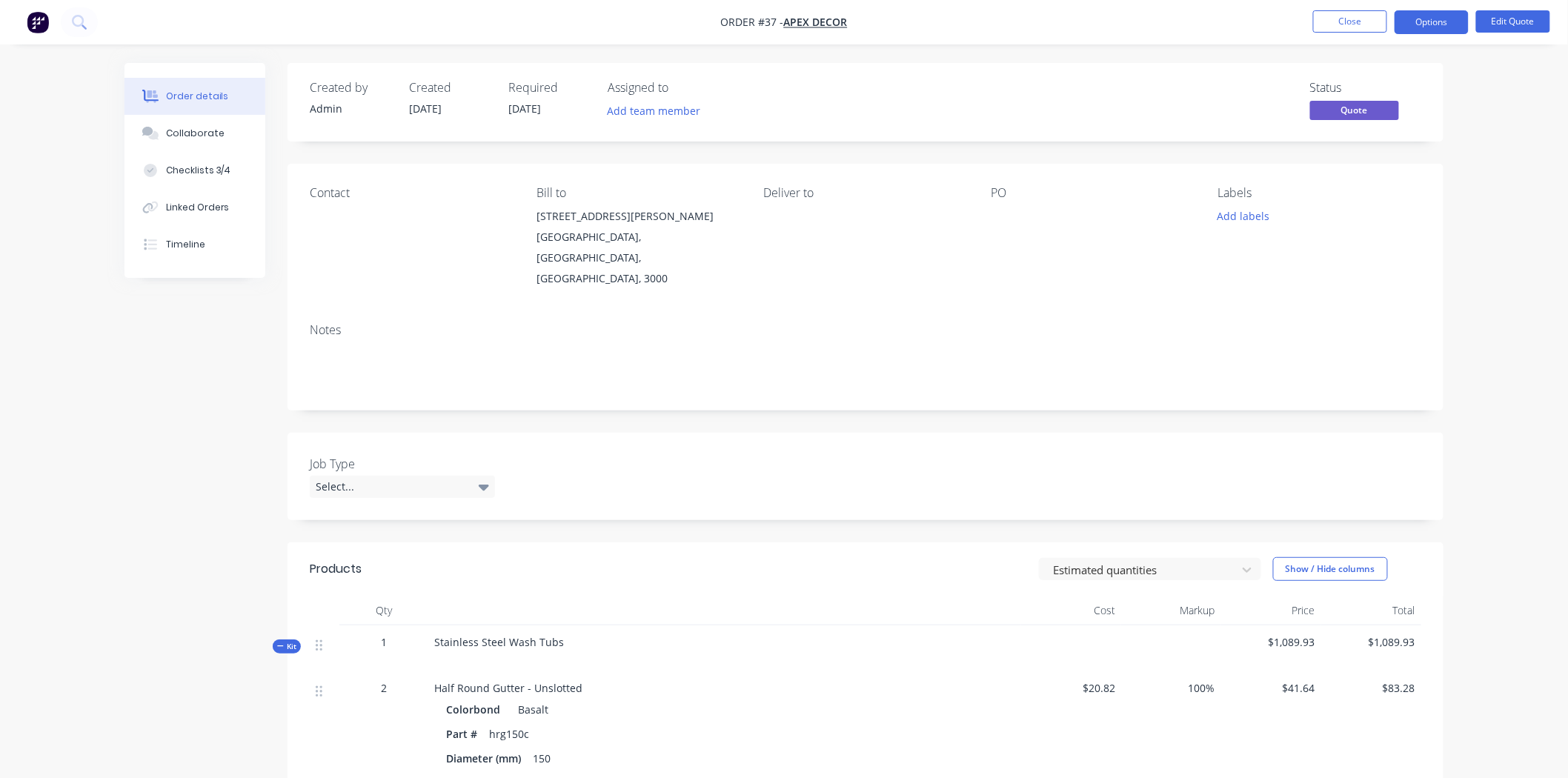
click at [1471, 189] on div "Order details Collaborate Checklists 3/4 Linked Orders Timeline Order details C…" at bounding box center [784, 732] width 1568 height 1465
click at [1432, 25] on button "Options" at bounding box center [1431, 22] width 74 height 24
click at [1372, 180] on div "Convert to Order" at bounding box center [1387, 178] width 136 height 21
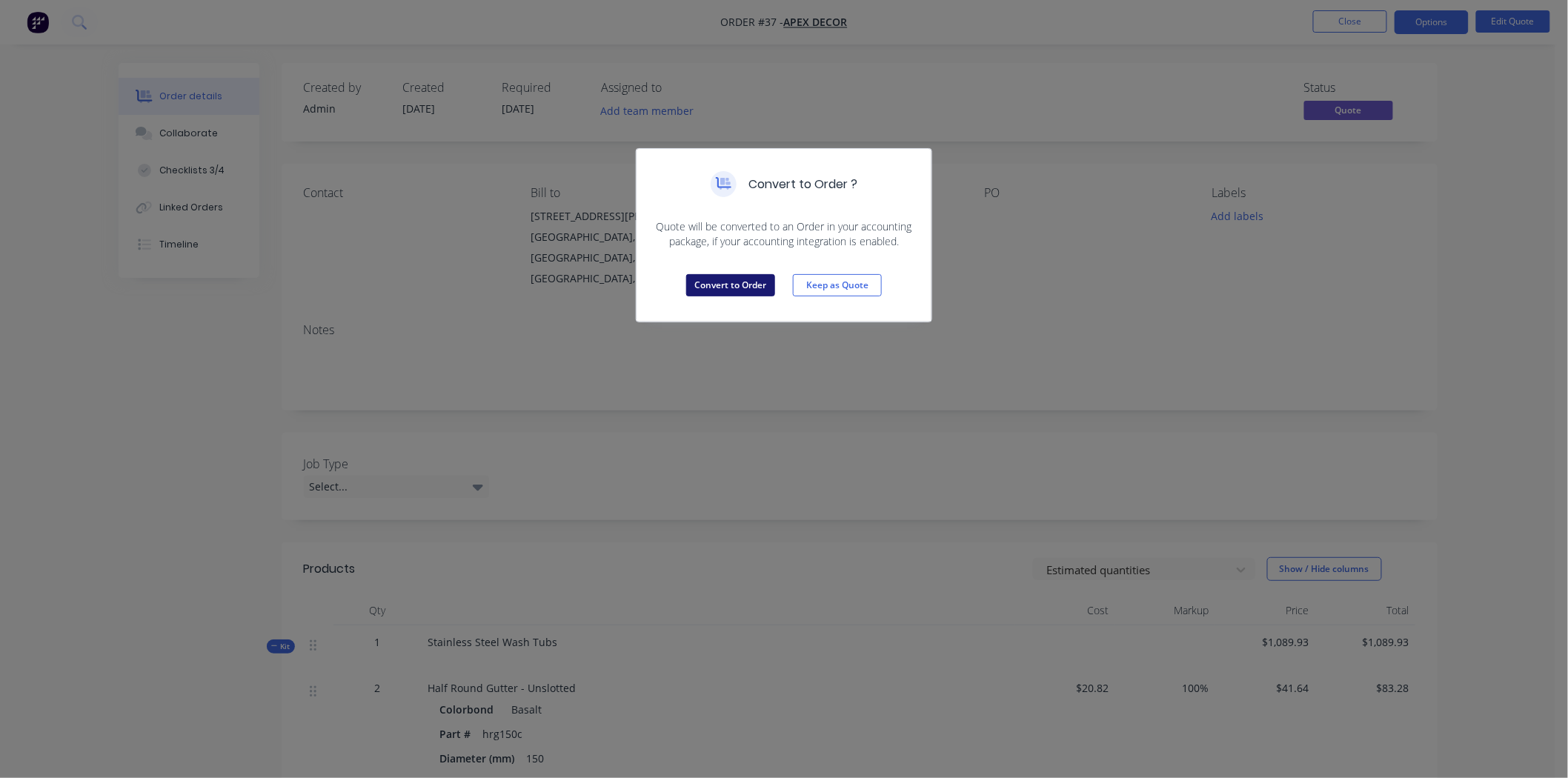
click at [750, 280] on button "Convert to Order" at bounding box center [731, 285] width 89 height 22
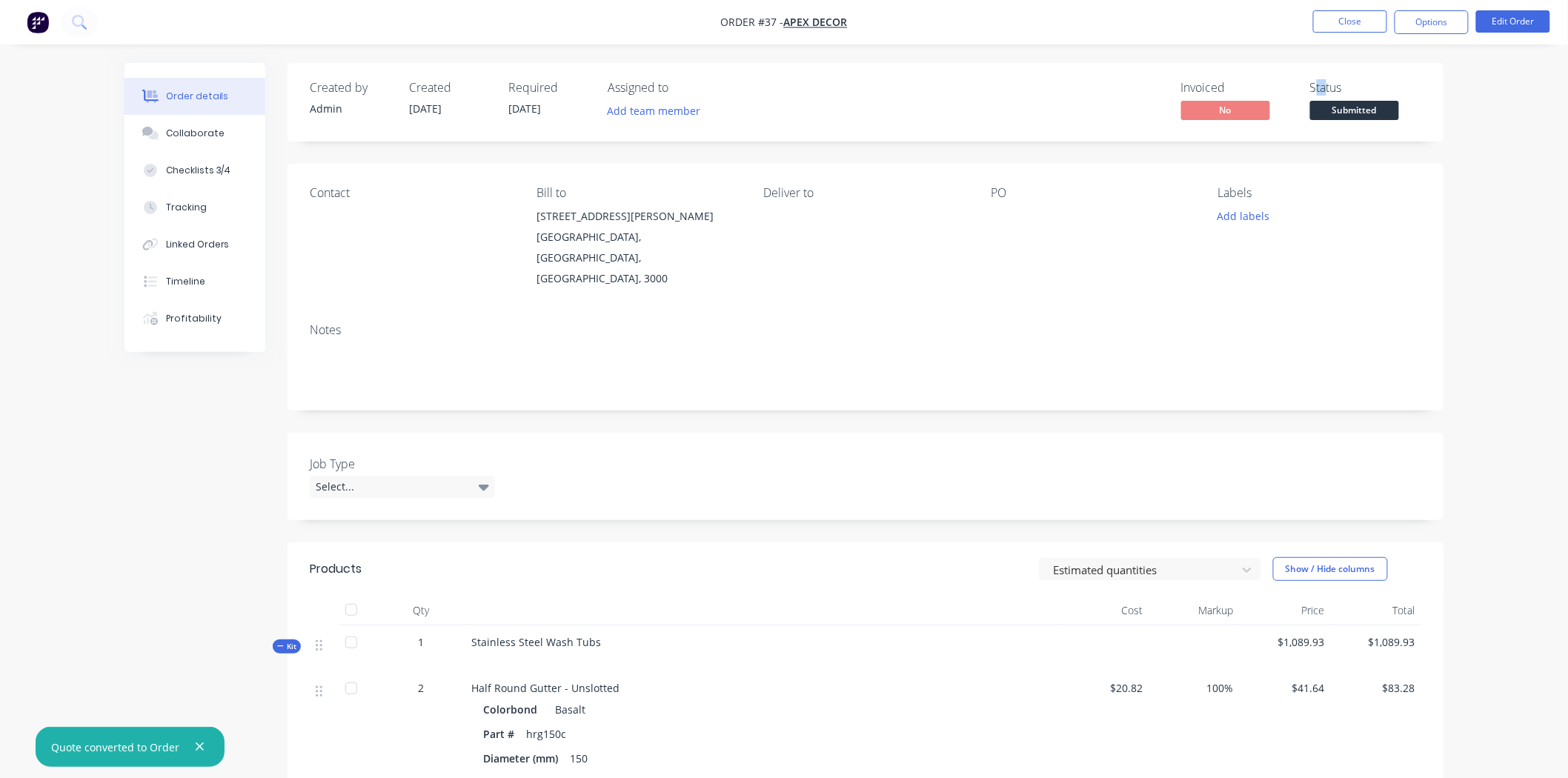
drag, startPoint x: 1317, startPoint y: 90, endPoint x: 1327, endPoint y: 90, distance: 10.0
click at [1327, 90] on div "Status" at bounding box center [1365, 87] width 111 height 14
drag, startPoint x: 1206, startPoint y: 160, endPoint x: 1234, endPoint y: 164, distance: 28.3
click at [1223, 163] on div "$ 0.00" at bounding box center [1273, 162] width 155 height 16
click at [1472, 189] on div "Order details Collaborate Checklists 3/4 Tracking Linked Orders Timeline Profit…" at bounding box center [784, 732] width 1568 height 1465
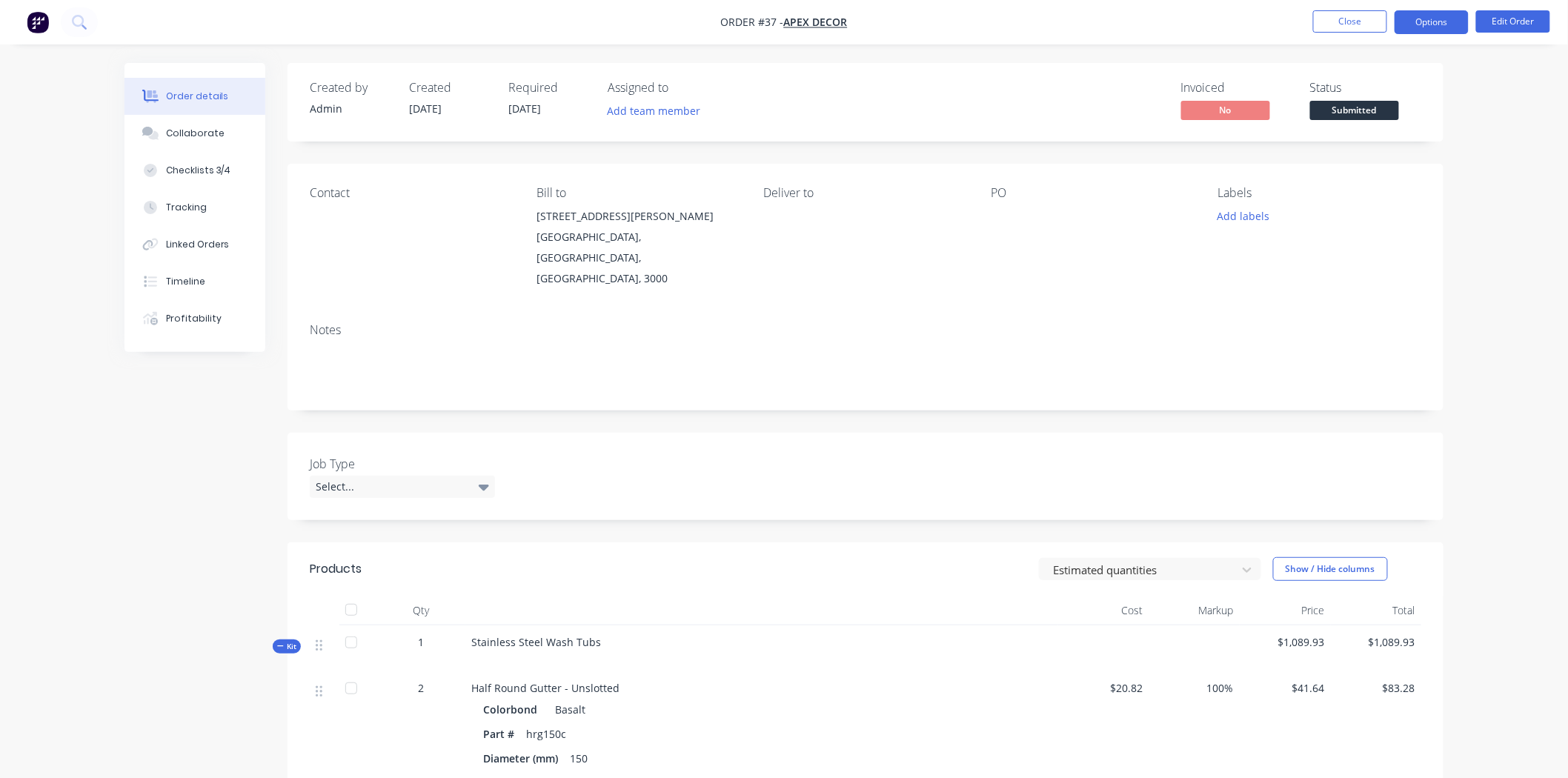
click at [1428, 25] on button "Options" at bounding box center [1431, 22] width 74 height 24
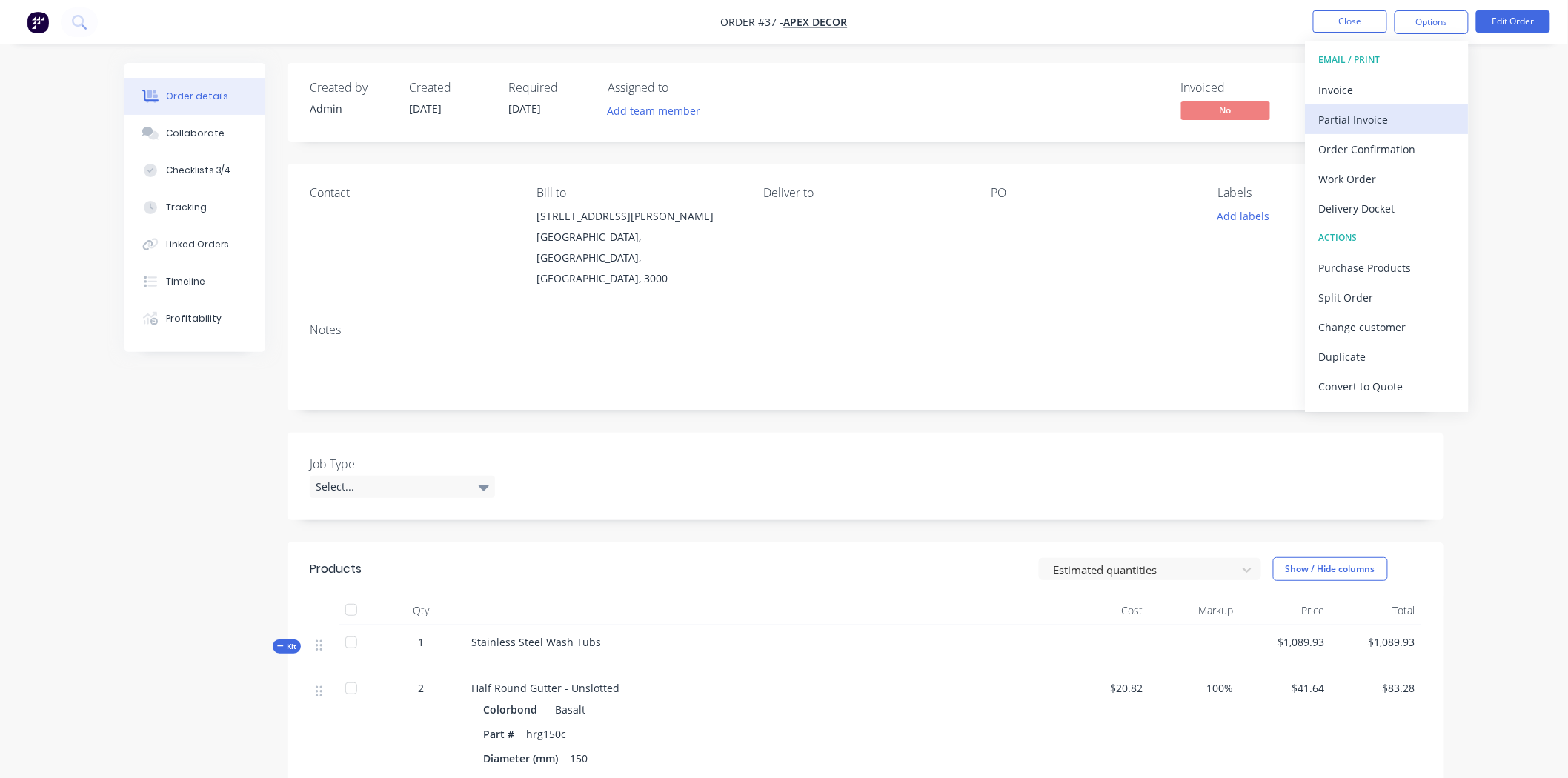
click at [1355, 120] on div "Partial Invoice" at bounding box center [1387, 119] width 136 height 21
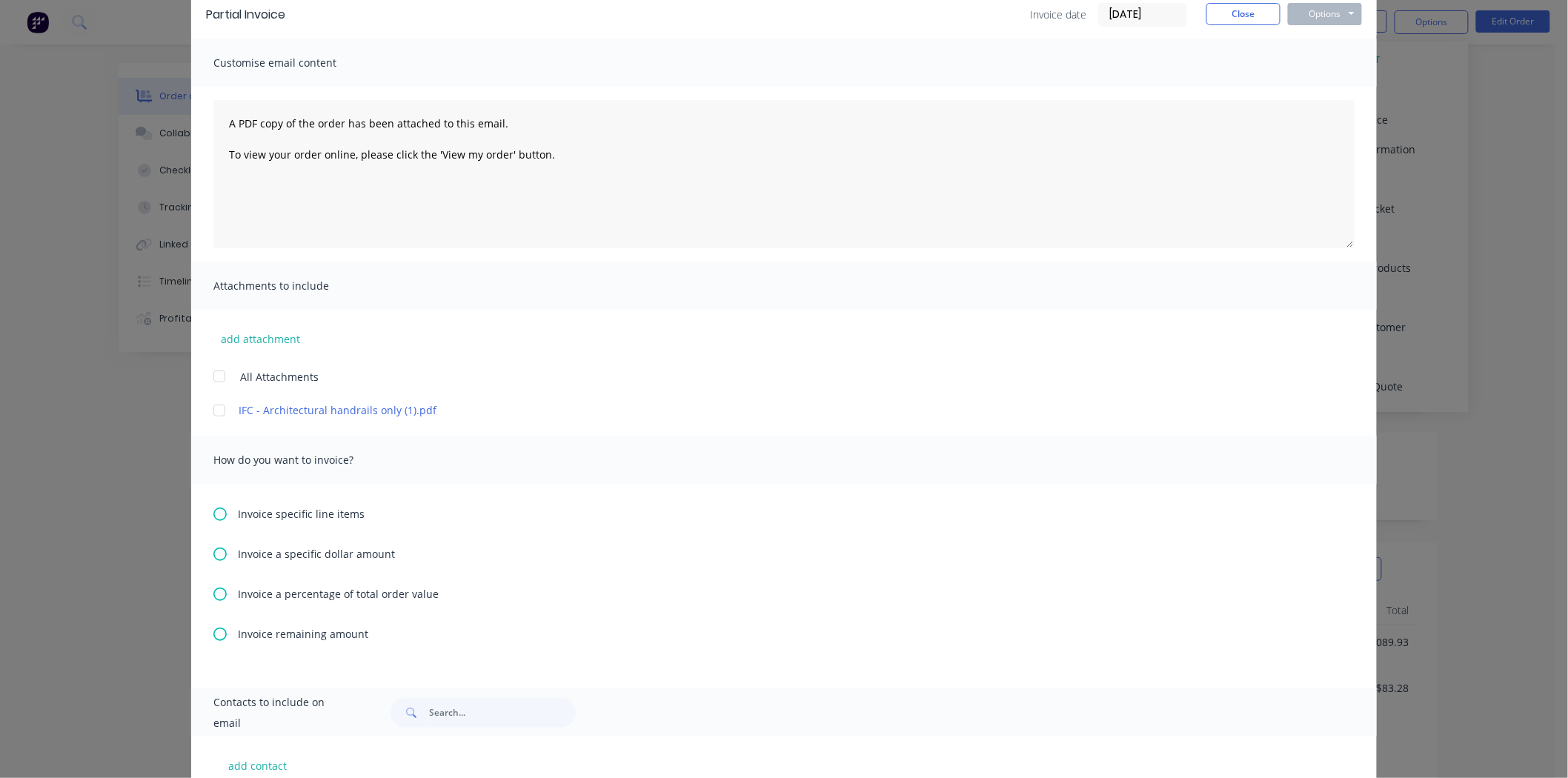
scroll to position [161, 0]
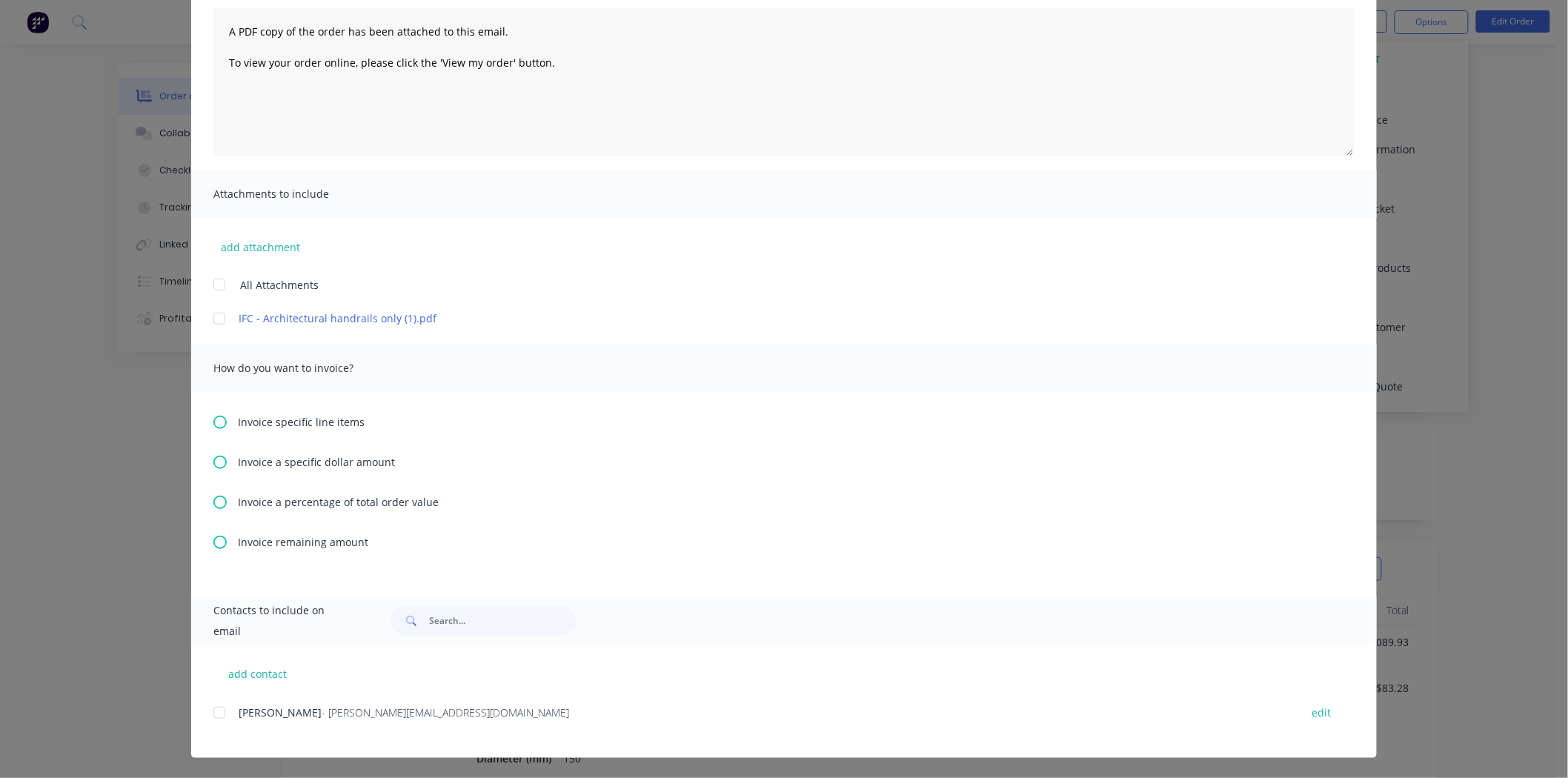
click at [213, 502] on icon at bounding box center [220, 502] width 14 height 14
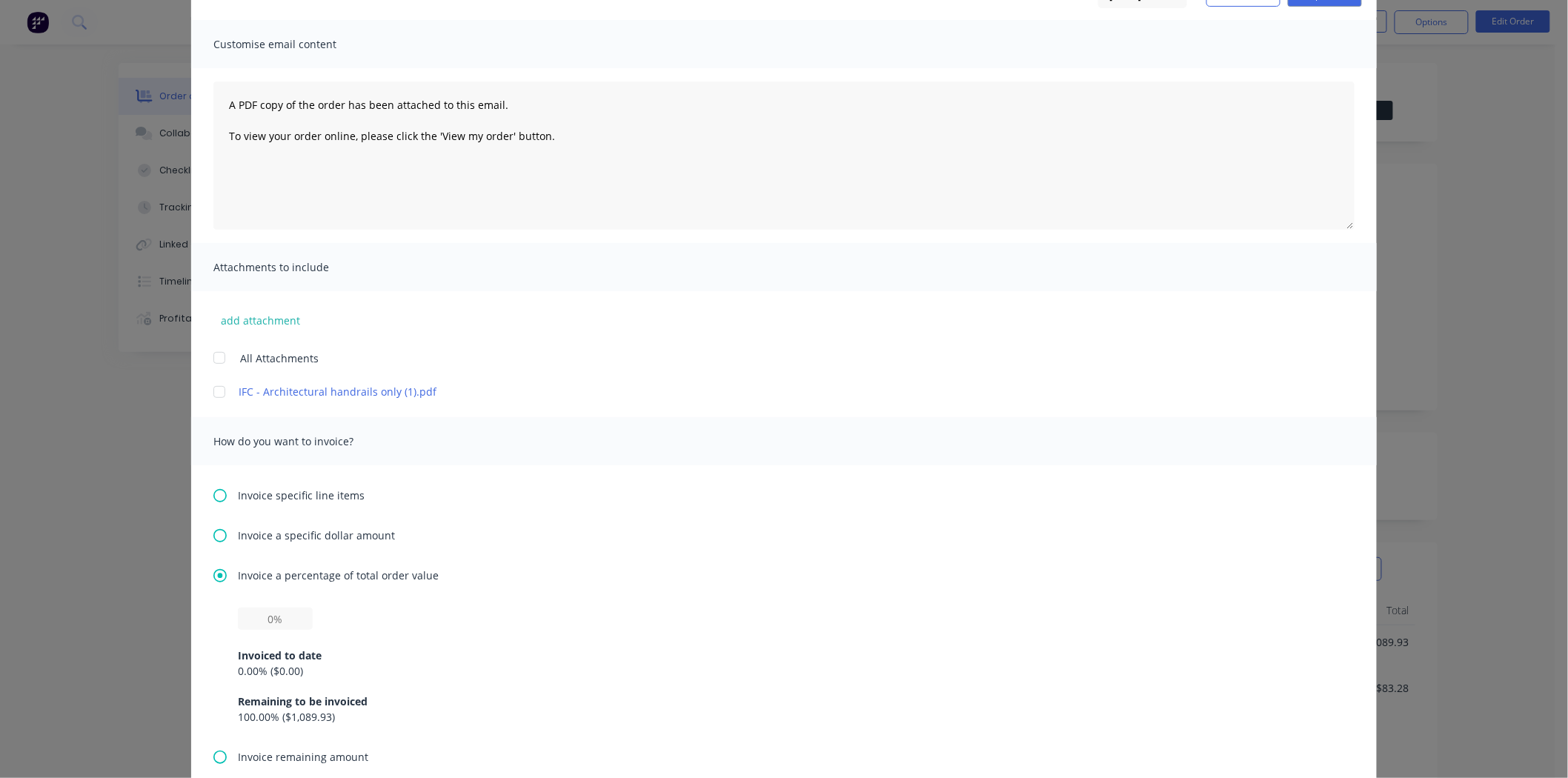
scroll to position [164, 0]
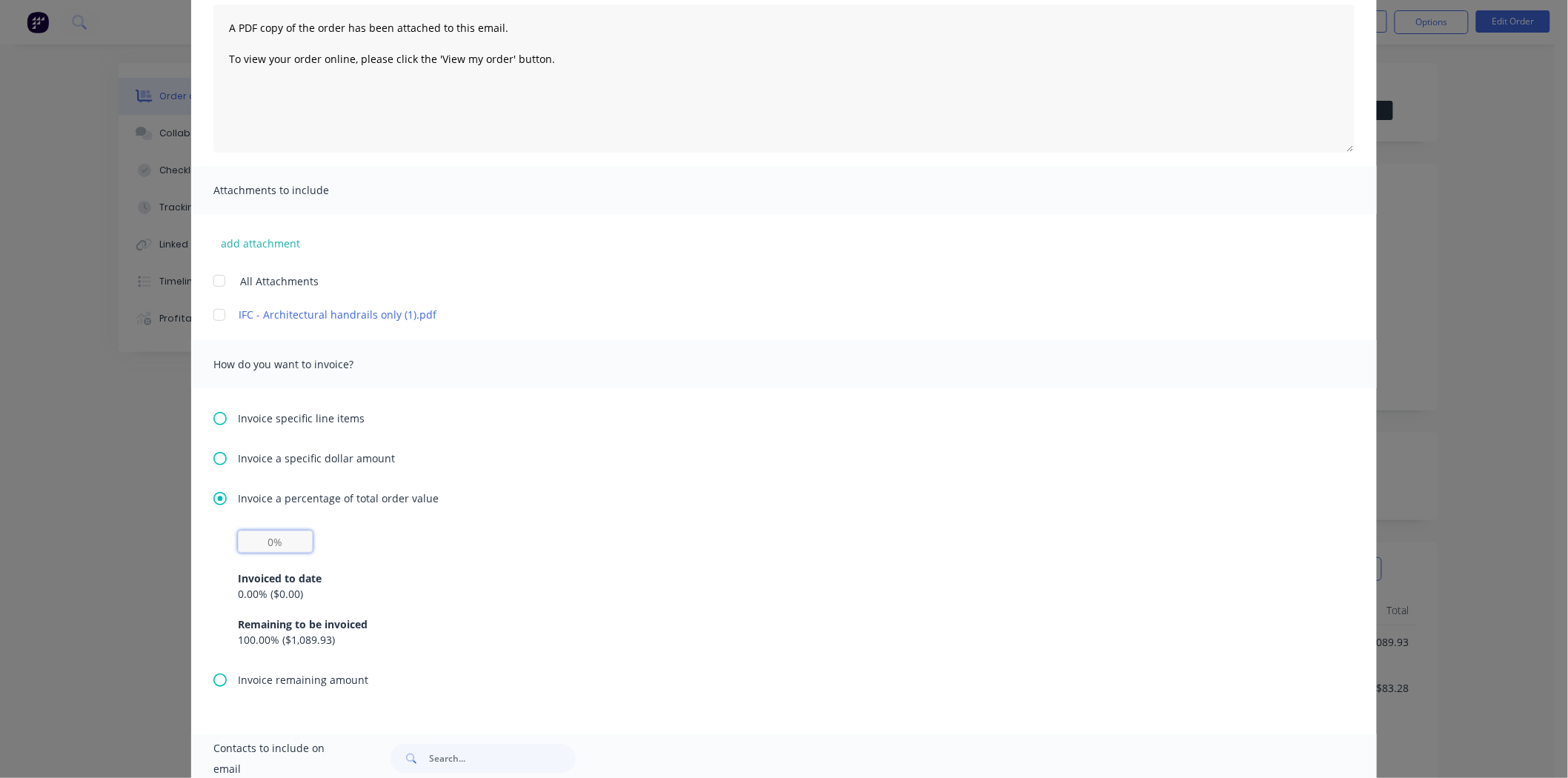
drag, startPoint x: 277, startPoint y: 545, endPoint x: 250, endPoint y: 544, distance: 27.0
click at [262, 545] on input "text" at bounding box center [275, 541] width 74 height 22
click at [213, 673] on icon at bounding box center [220, 680] width 14 height 14
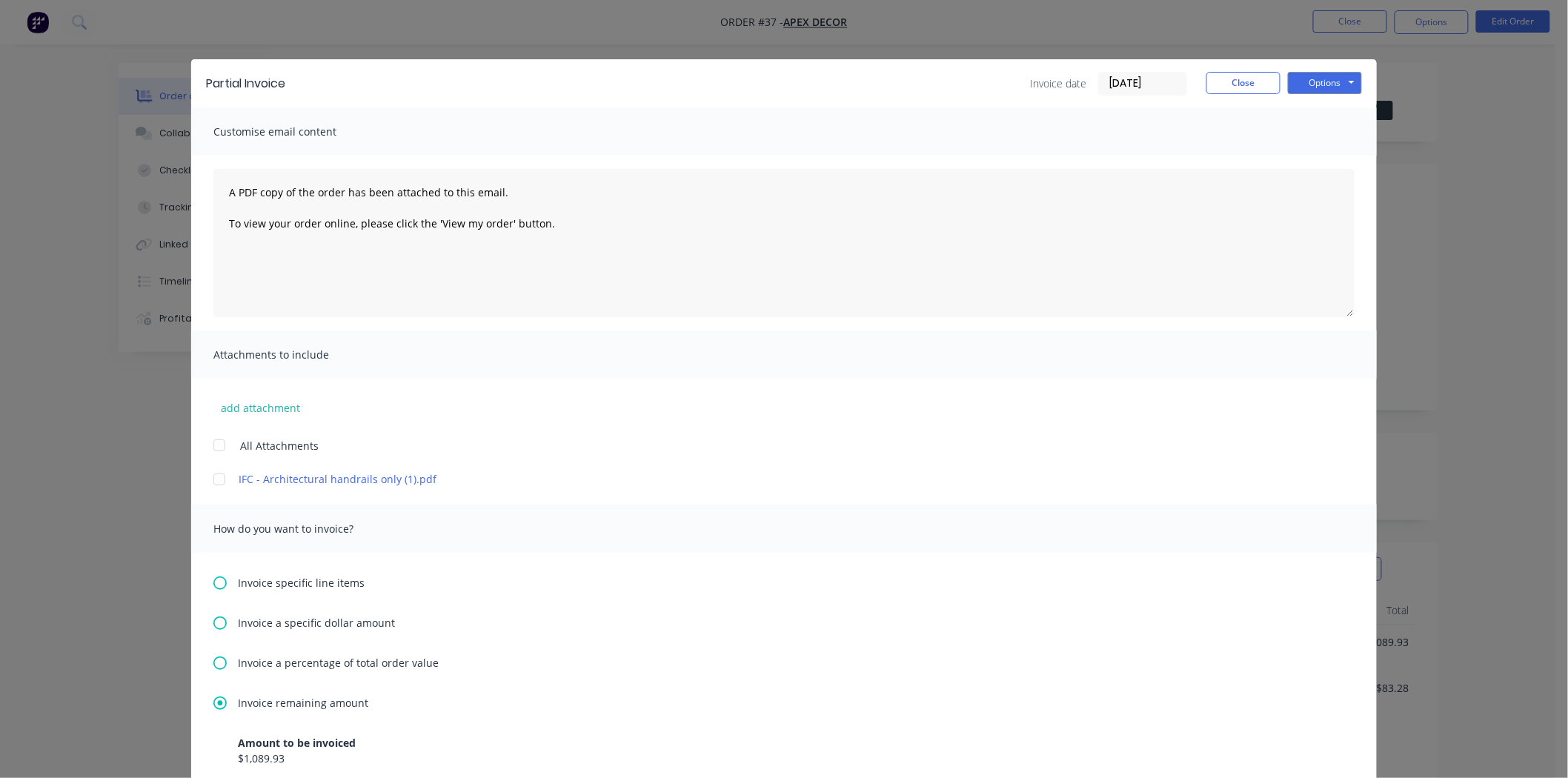
click at [213, 583] on icon at bounding box center [220, 582] width 14 height 14
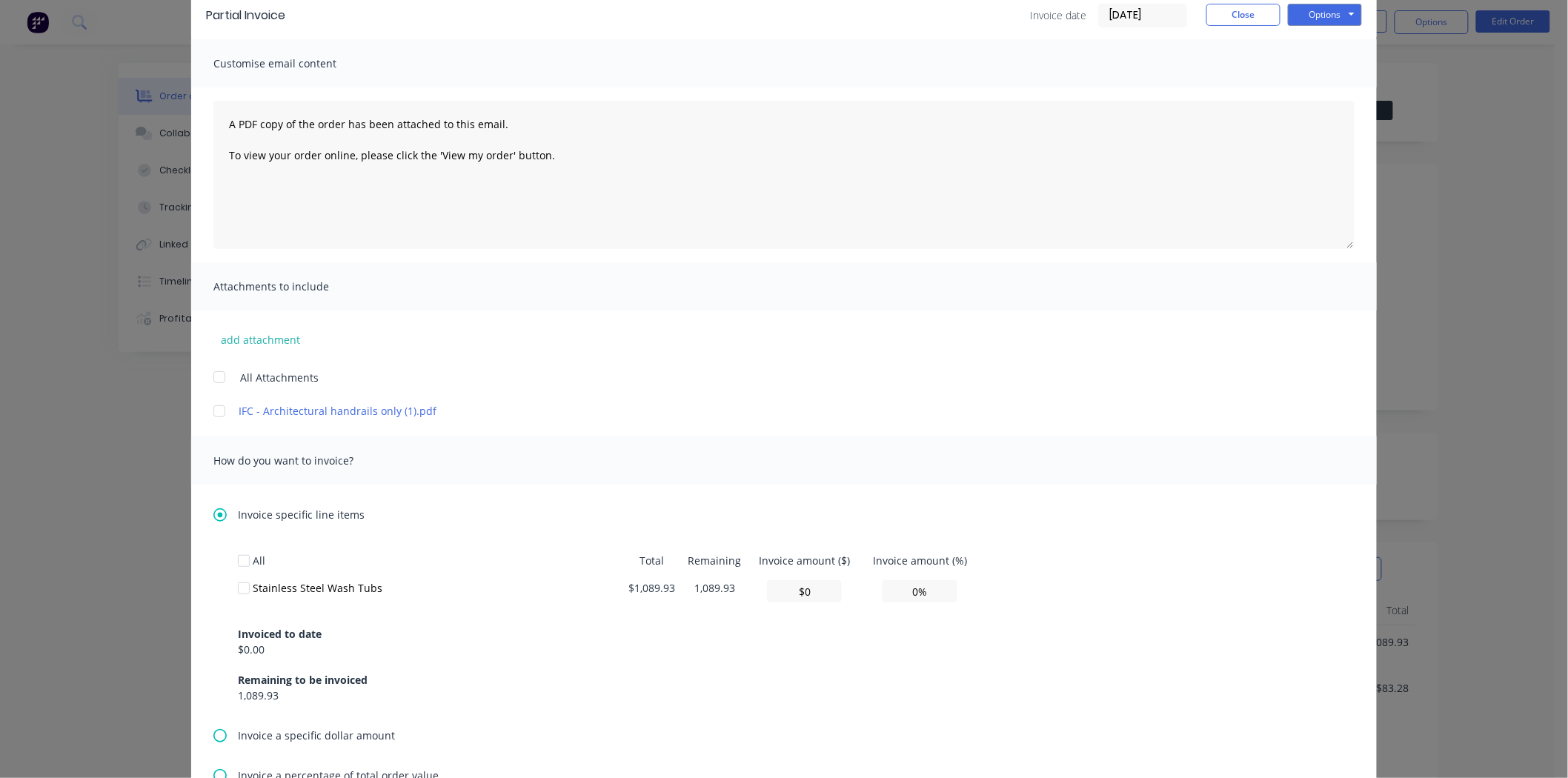
scroll to position [164, 0]
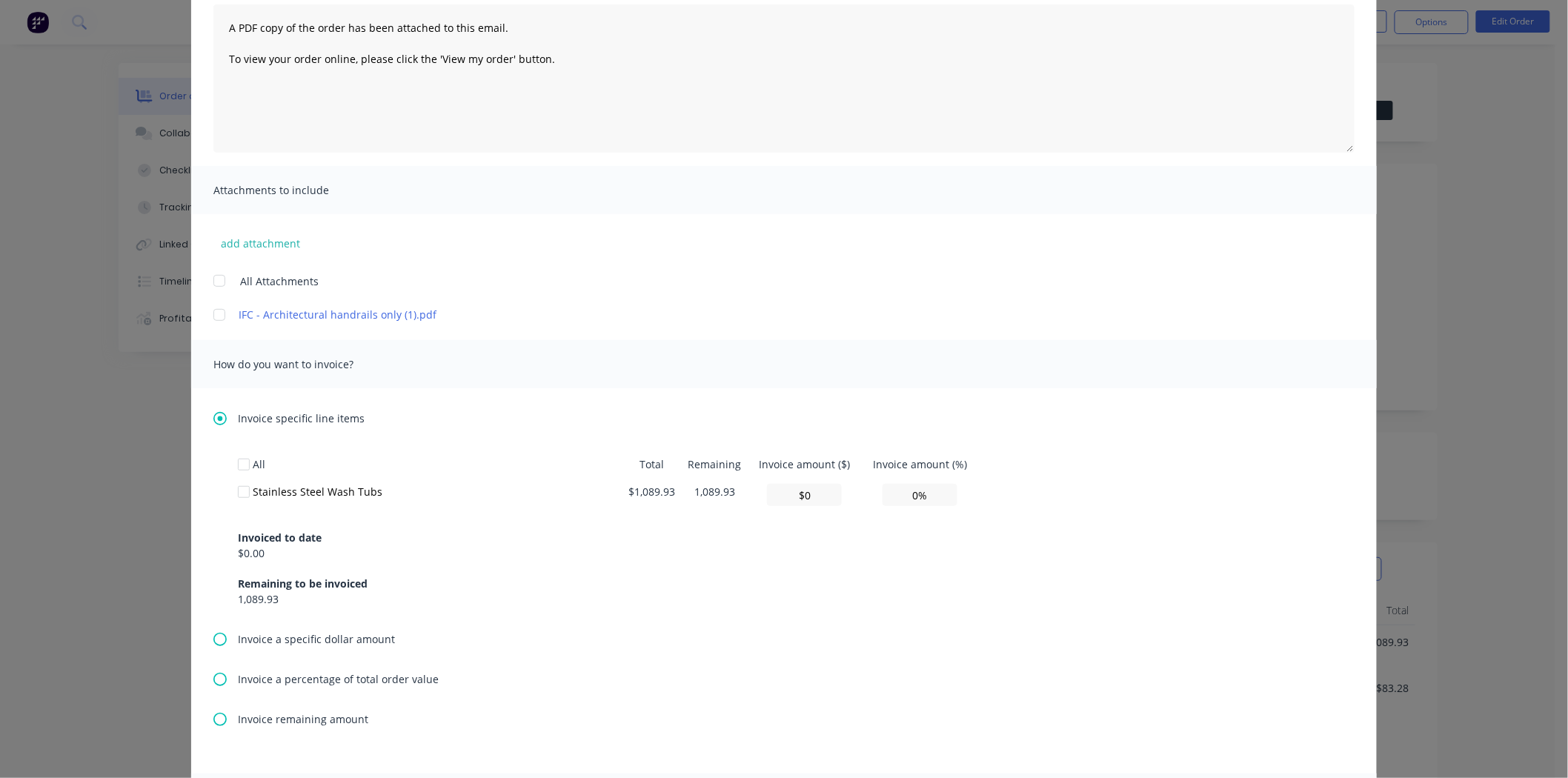
click at [213, 643] on icon at bounding box center [220, 639] width 14 height 14
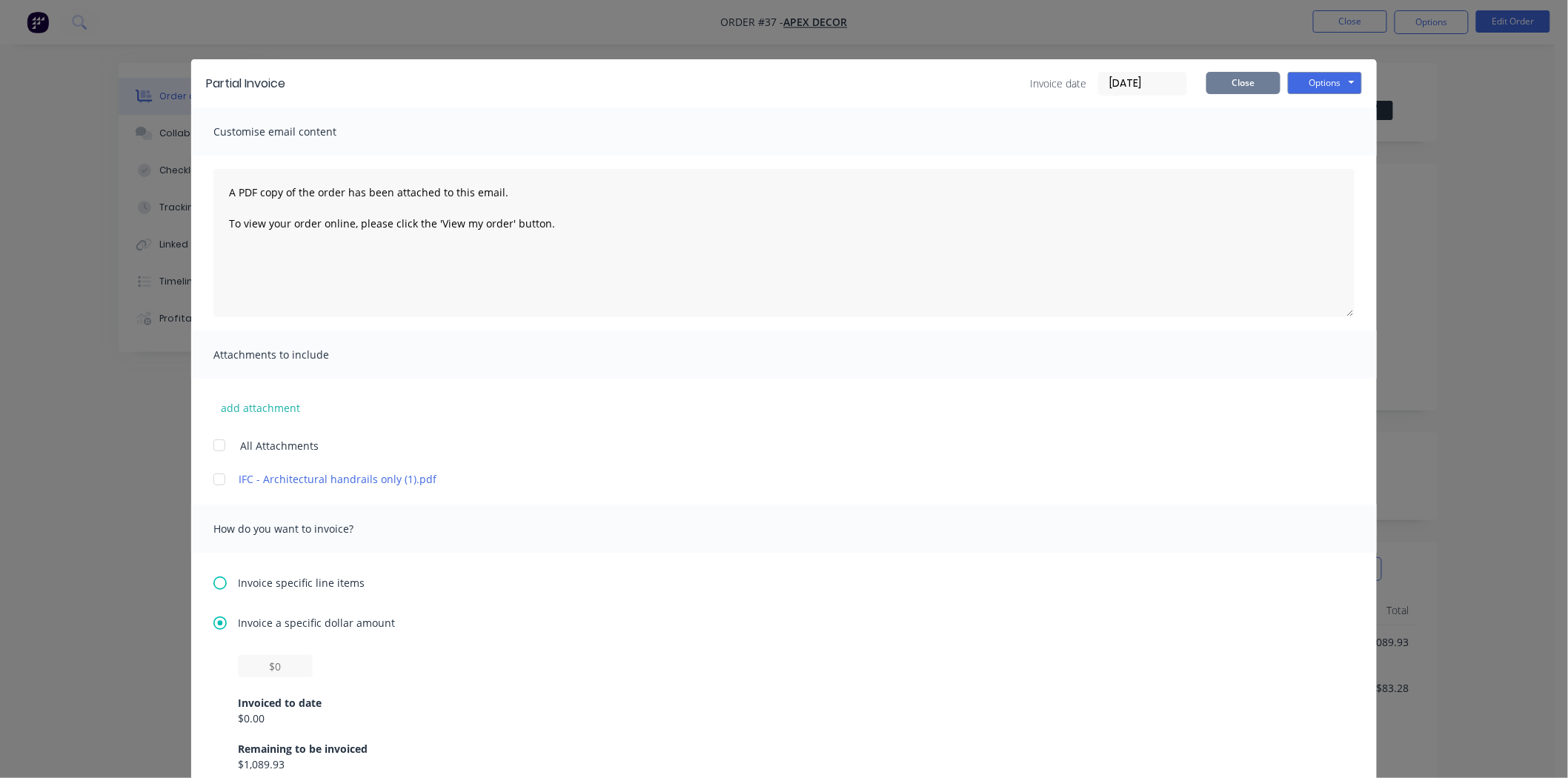
click at [1240, 79] on button "Close" at bounding box center [1244, 83] width 74 height 22
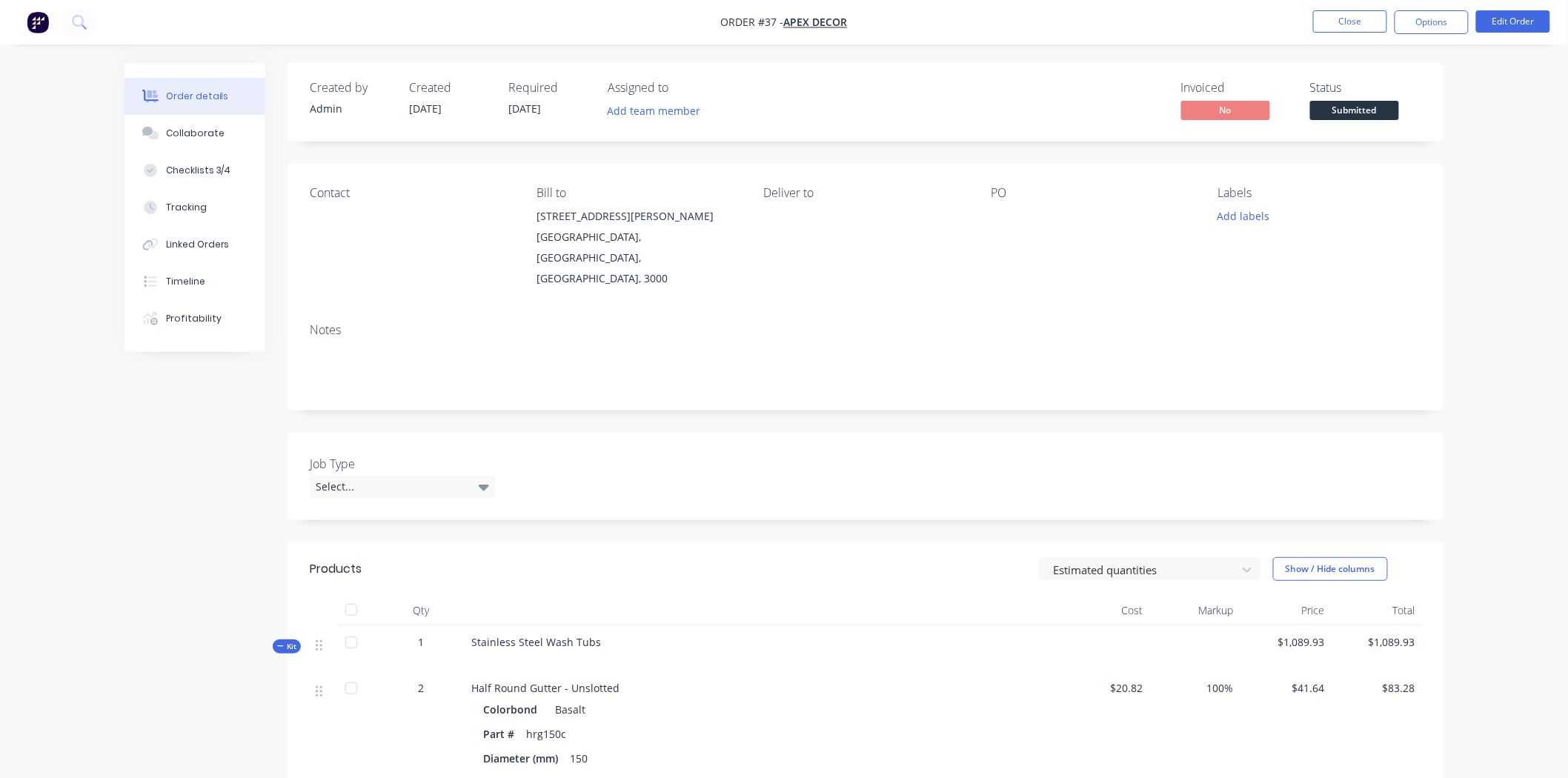
click at [1512, 228] on div "Order details Collaborate Checklists 3/4 Tracking Linked Orders Timeline Profit…" at bounding box center [784, 732] width 1568 height 1465
click at [1513, 228] on div "Order details Collaborate Checklists 3/4 Tracking Linked Orders Timeline Profit…" at bounding box center [784, 732] width 1568 height 1465
click at [176, 209] on div "Tracking" at bounding box center [187, 207] width 40 height 14
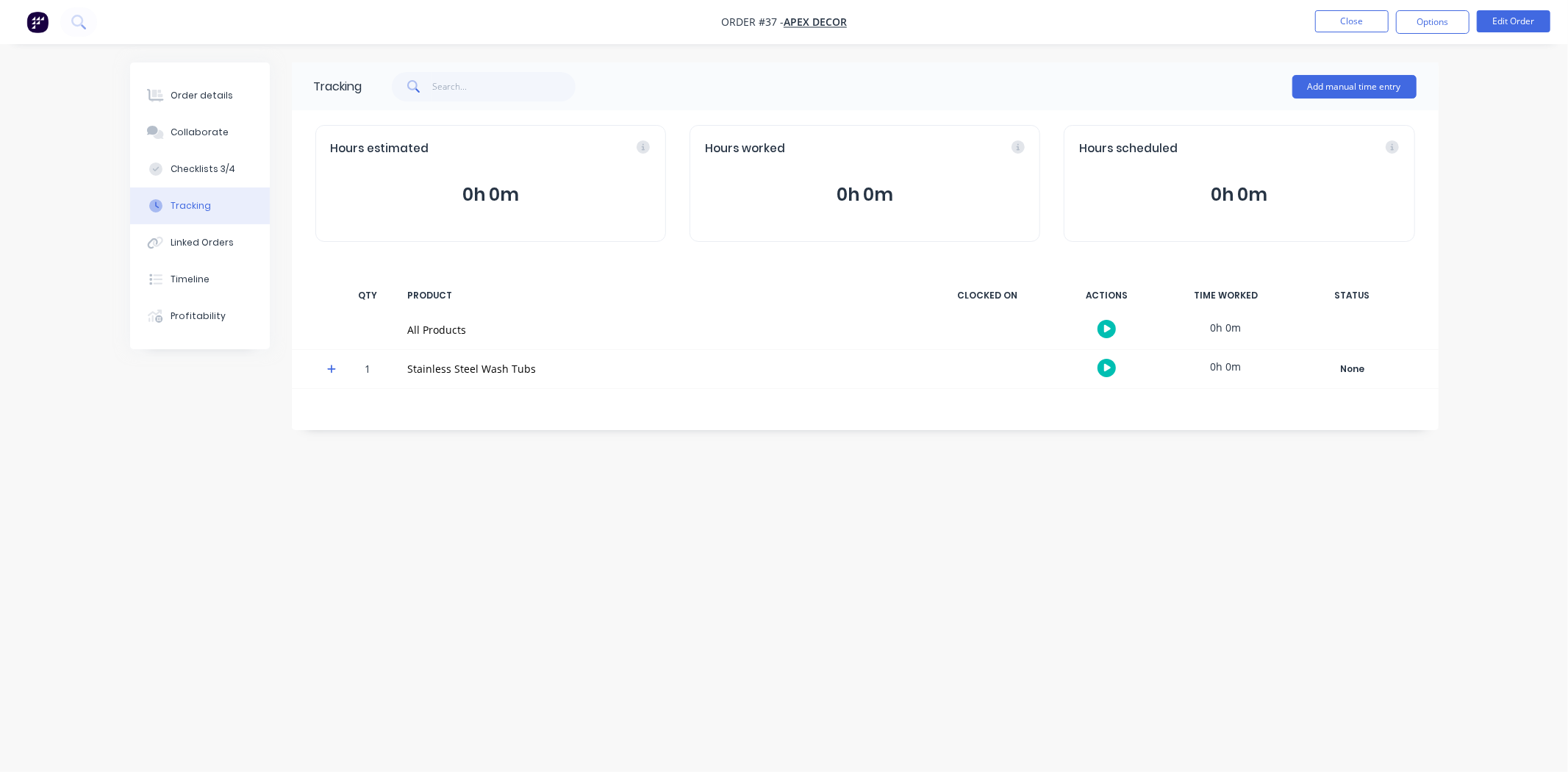
click at [825, 521] on div "Tracking Add manual time entry Hours estimated 0h 0m Hours worked 0h 0m Hours s…" at bounding box center [784, 358] width 1308 height 591
click at [799, 520] on div "Tracking Add manual time entry Hours estimated 0h 0m Hours worked 0h 0m Hours s…" at bounding box center [784, 358] width 1308 height 591
click at [797, 480] on div "Tracking Add manual time entry Hours estimated 0h 0m Hours worked 0h 0m Hours s…" at bounding box center [784, 358] width 1308 height 591
click at [795, 476] on div "Tracking Add manual time entry Hours estimated 0h 0m Hours worked 0h 0m Hours s…" at bounding box center [784, 358] width 1308 height 591
drag, startPoint x: 776, startPoint y: 17, endPoint x: 758, endPoint y: 19, distance: 18.1
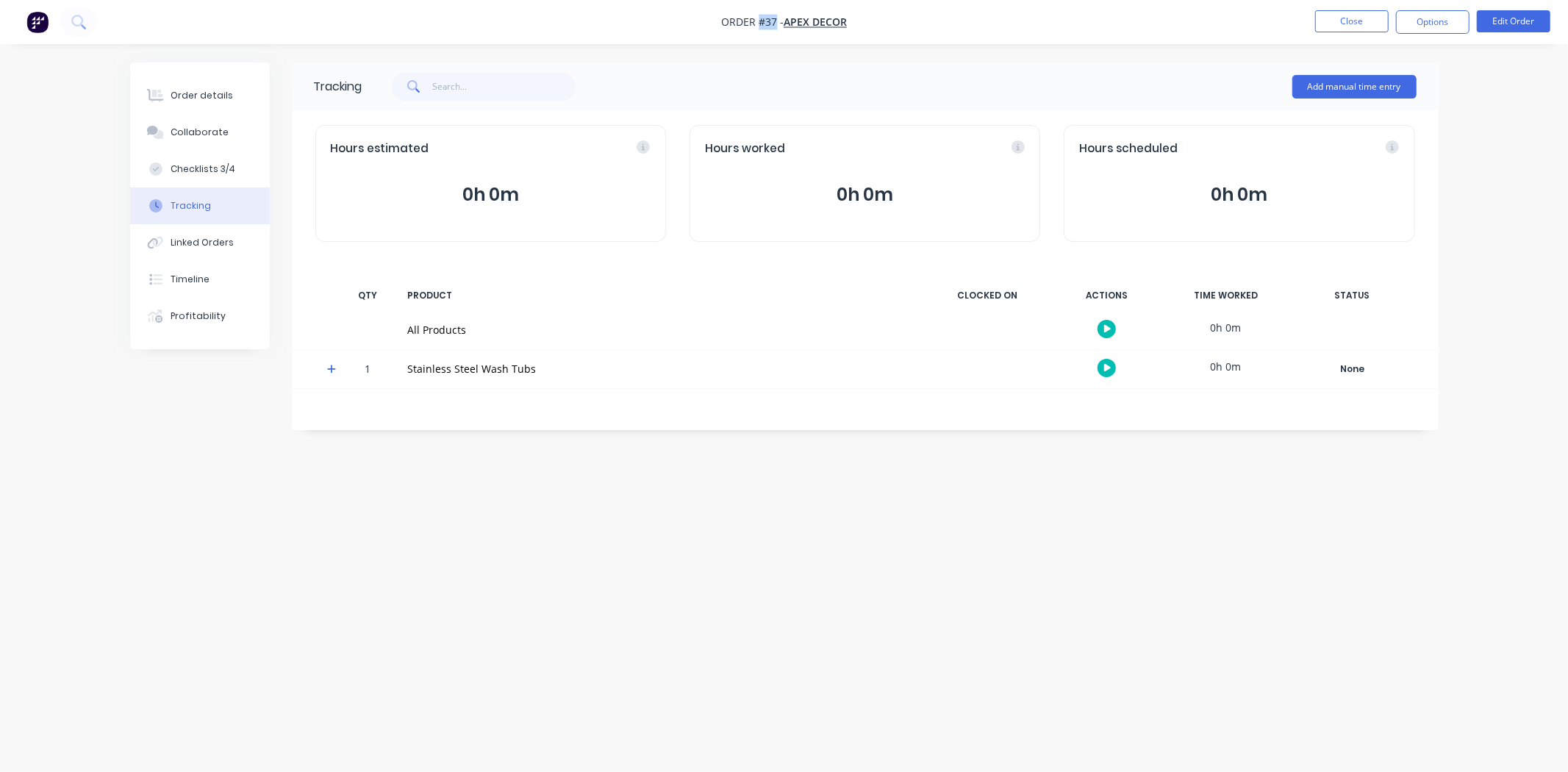
click at [760, 18] on span "Order #37 -" at bounding box center [752, 22] width 63 height 14
click at [653, 510] on div "Tracking Add manual time entry Hours estimated 0h 0m Hours worked 0h 0m Hours s…" at bounding box center [784, 358] width 1308 height 591
click at [495, 499] on div "Tracking Add manual time entry Hours estimated 0h 0m Hours worked 0h 0m Hours s…" at bounding box center [784, 358] width 1308 height 591
drag, startPoint x: 424, startPoint y: 335, endPoint x: 816, endPoint y: 74, distance: 470.9
click at [425, 333] on div "All Products" at bounding box center [661, 329] width 507 height 15
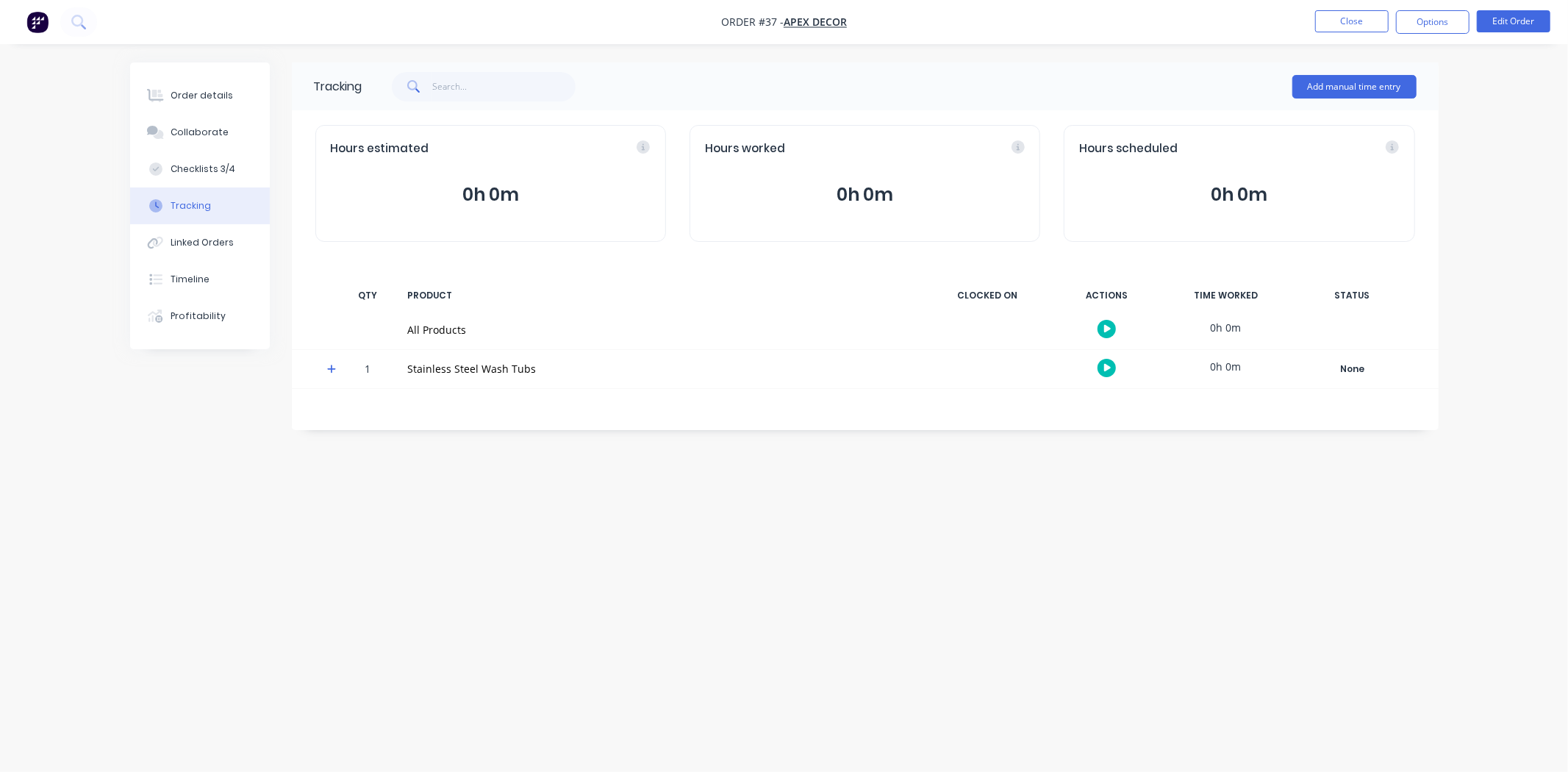
drag, startPoint x: 758, startPoint y: 18, endPoint x: 769, endPoint y: 22, distance: 11.7
click at [765, 20] on span "Order #37 -" at bounding box center [752, 22] width 63 height 14
drag, startPoint x: 769, startPoint y: 35, endPoint x: 857, endPoint y: 355, distance: 331.9
click at [769, 36] on nav "Order #37 - Apex Decor Close Options Edit Order" at bounding box center [784, 22] width 1568 height 44
click at [890, 486] on div "Tracking Add manual time entry Hours estimated 0h 0m Hours worked 0h 0m Hours s…" at bounding box center [784, 358] width 1308 height 591
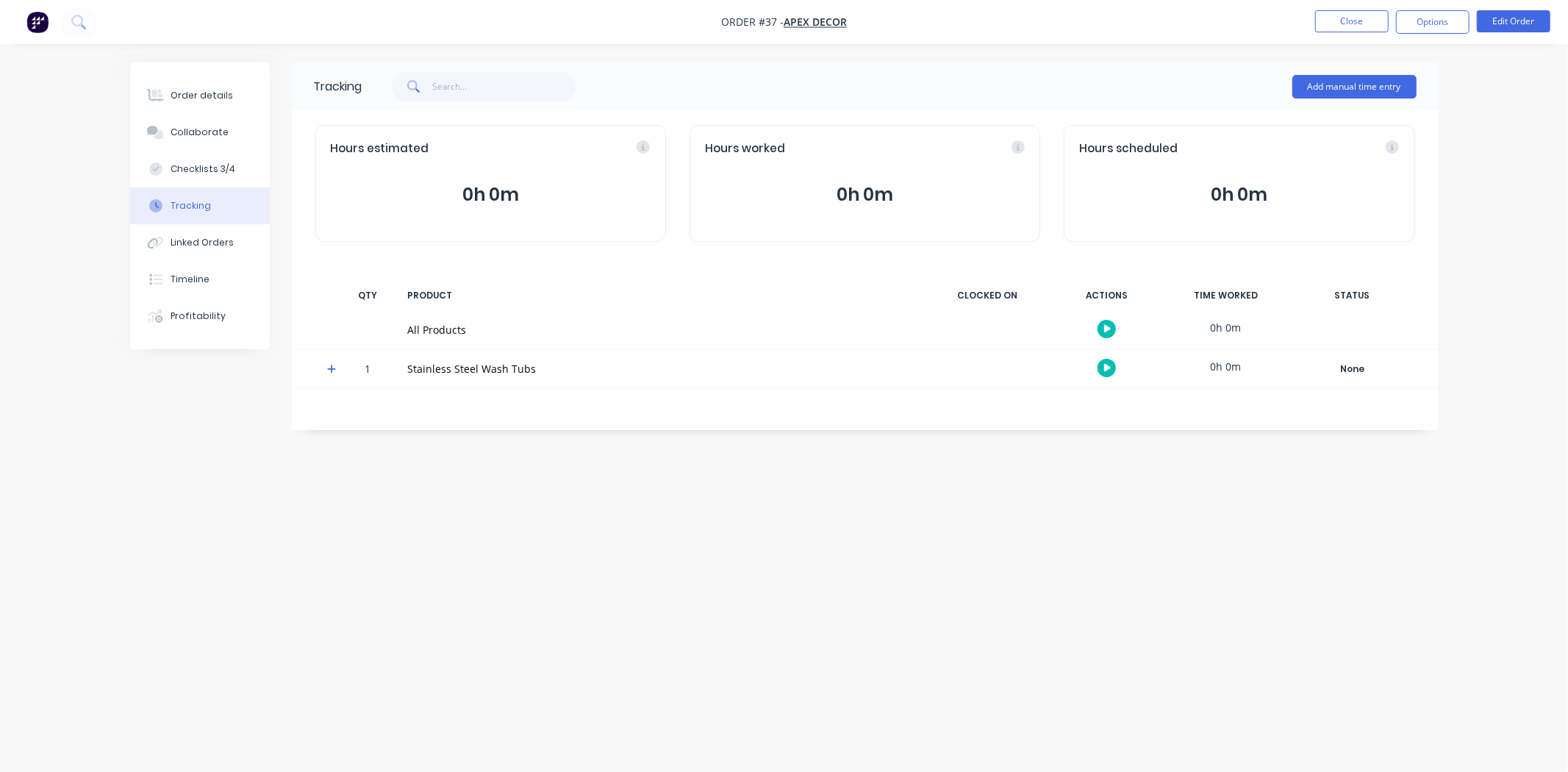
click at [1104, 332] on icon "button" at bounding box center [1108, 328] width 7 height 8
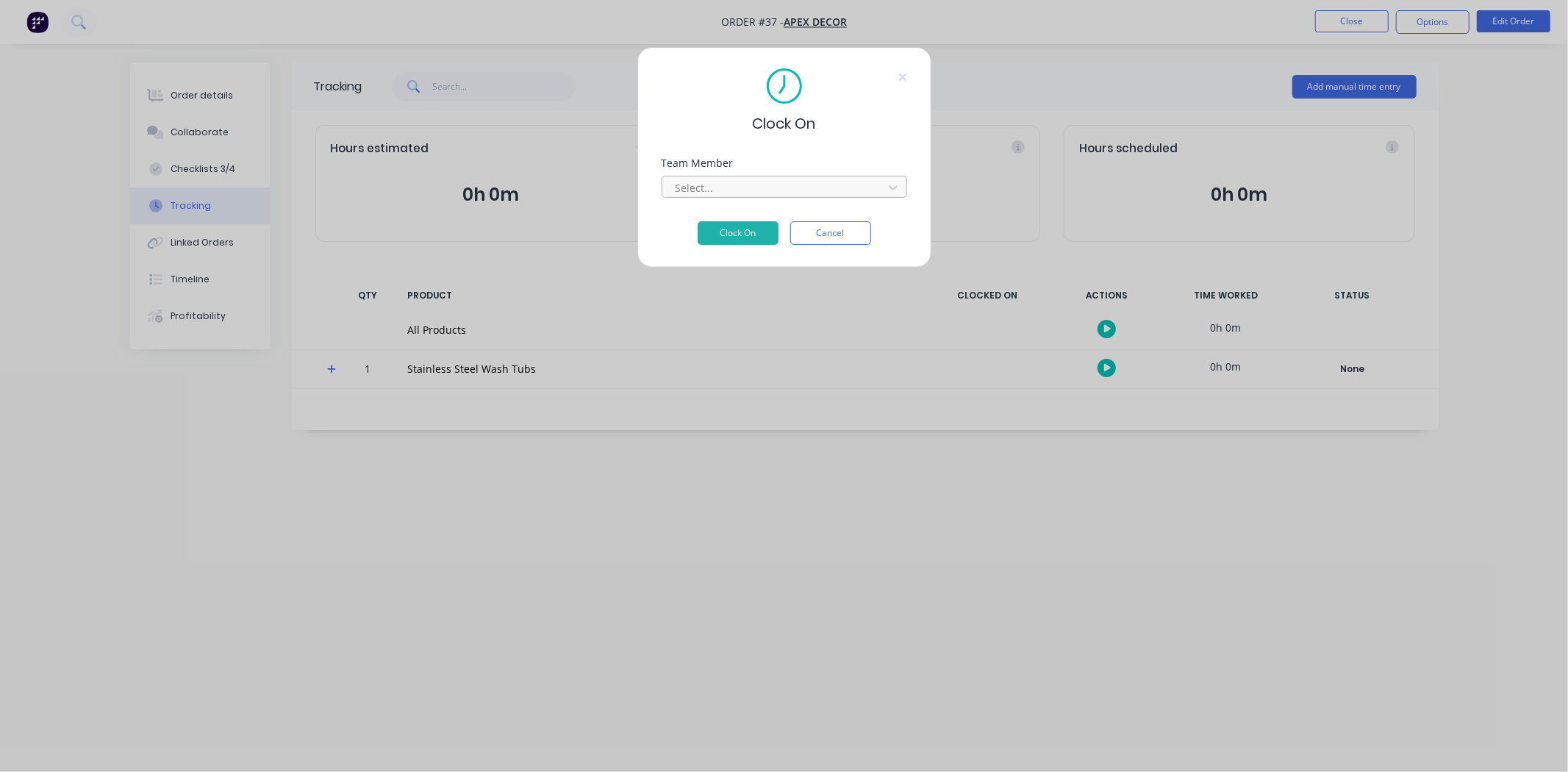
click at [733, 181] on div at bounding box center [774, 188] width 201 height 18
click at [738, 219] on div "Admin User" at bounding box center [784, 221] width 245 height 27
click at [739, 232] on button "Clock On" at bounding box center [738, 233] width 81 height 24
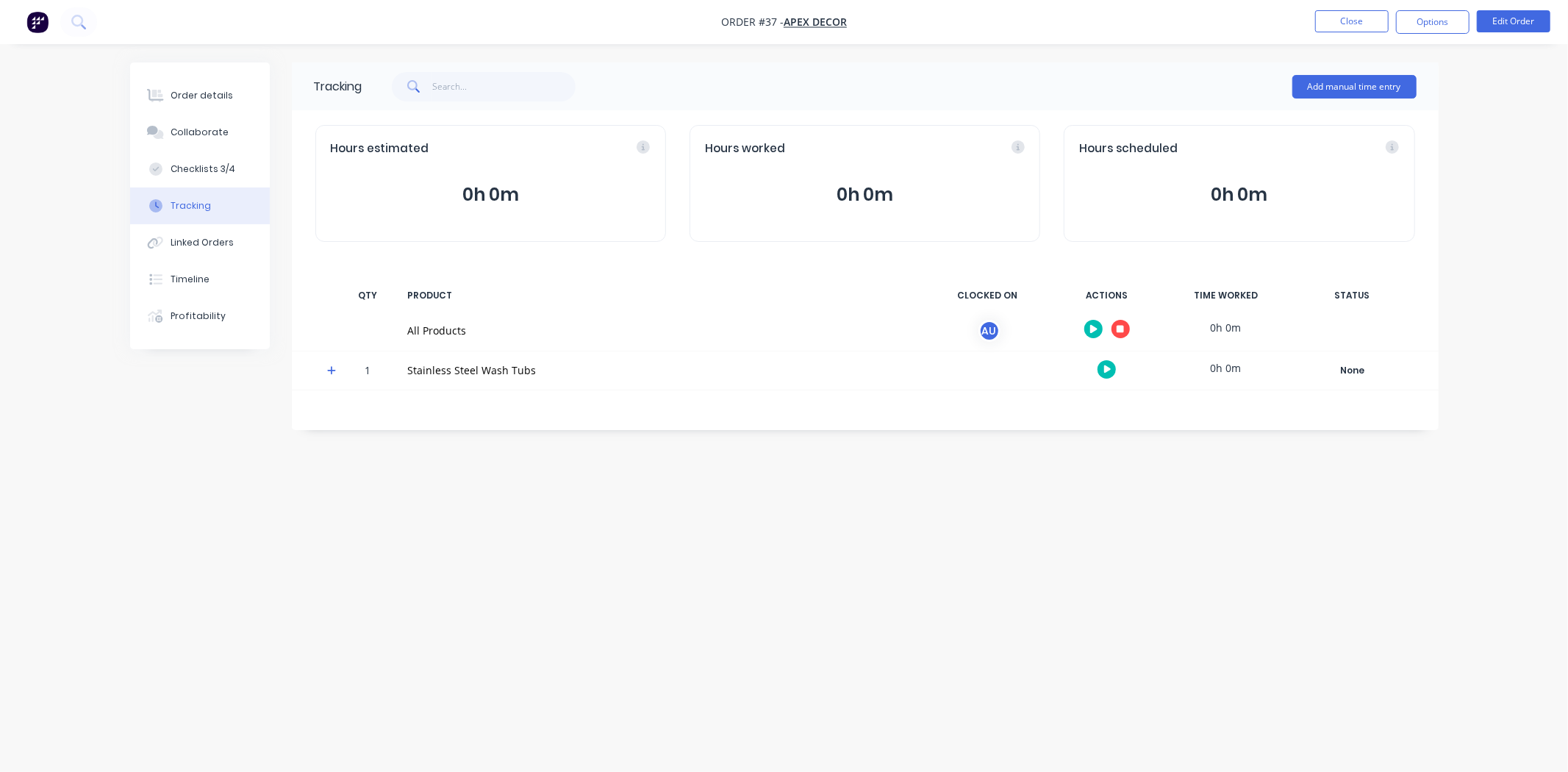
click at [1120, 328] on icon "button" at bounding box center [1120, 328] width 7 height 7
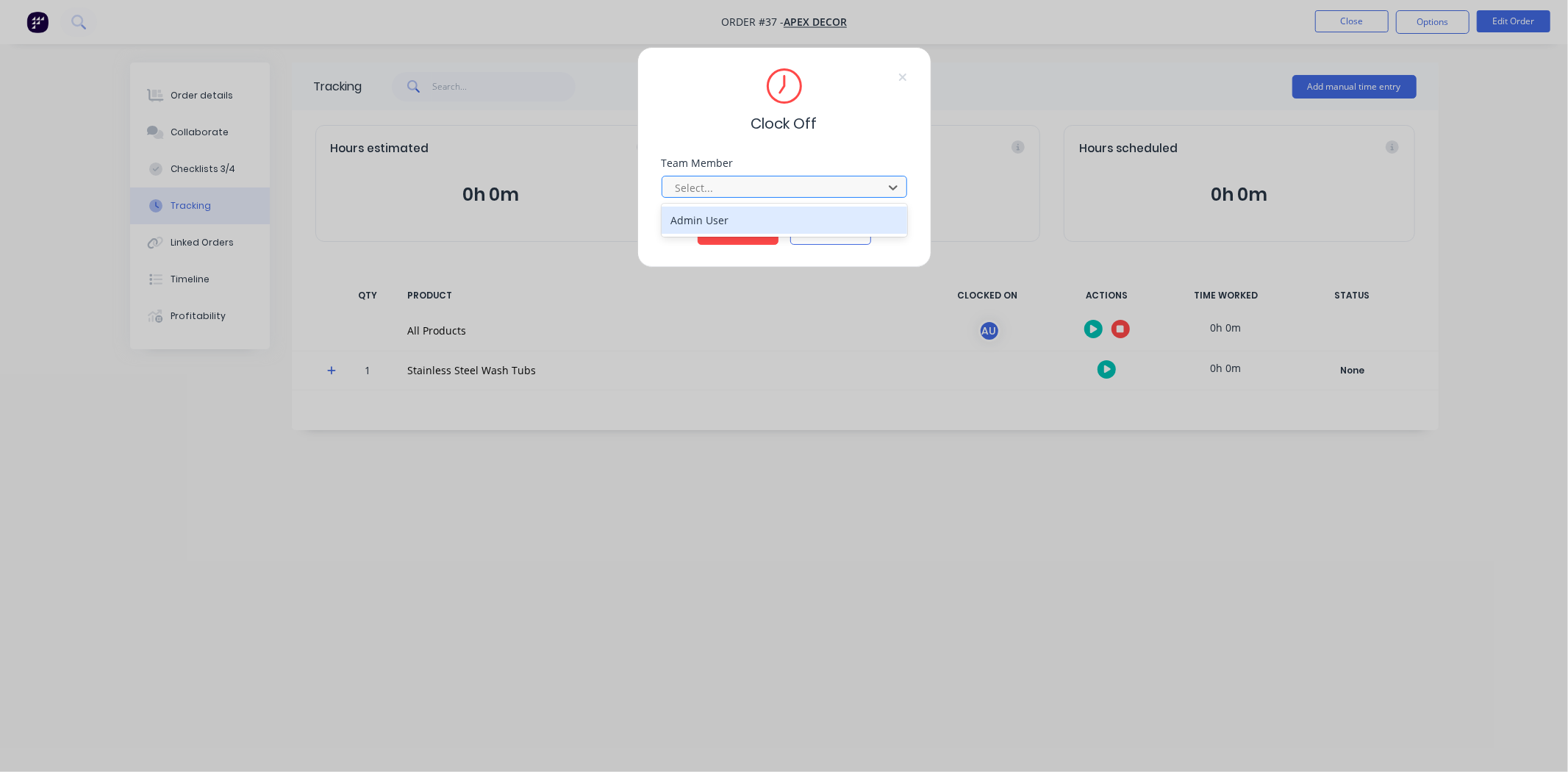
click at [722, 195] on div at bounding box center [774, 188] width 201 height 18
click at [730, 221] on div "Admin User" at bounding box center [784, 221] width 245 height 27
click at [732, 233] on button "Clock Off" at bounding box center [738, 233] width 81 height 24
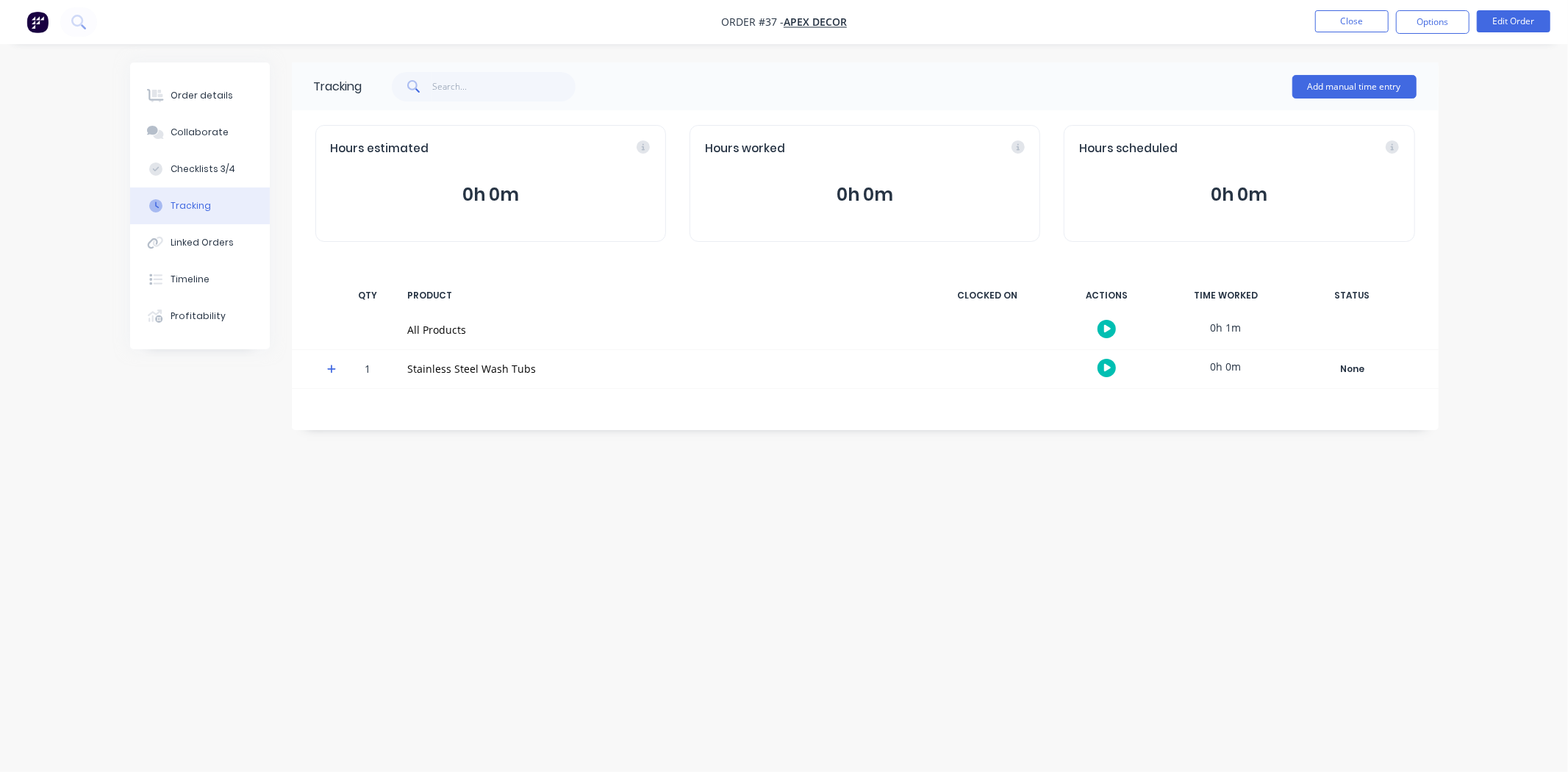
click at [848, 544] on div "Tracking Add manual time entry Hours estimated 0h 0m Hours worked 0h 0m Hours s…" at bounding box center [784, 358] width 1308 height 591
click at [849, 542] on div "Tracking Add manual time entry Hours estimated 0h 0m Hours worked 0h 0m Hours s…" at bounding box center [784, 358] width 1308 height 591
drag, startPoint x: 721, startPoint y: 525, endPoint x: 873, endPoint y: 506, distance: 153.2
click at [723, 525] on div "Tracking Add manual time entry Hours estimated 0h 0m Hours worked 0h 0m Hours s…" at bounding box center [784, 358] width 1308 height 591
click at [1338, 83] on button "Add manual time entry" at bounding box center [1354, 87] width 124 height 24
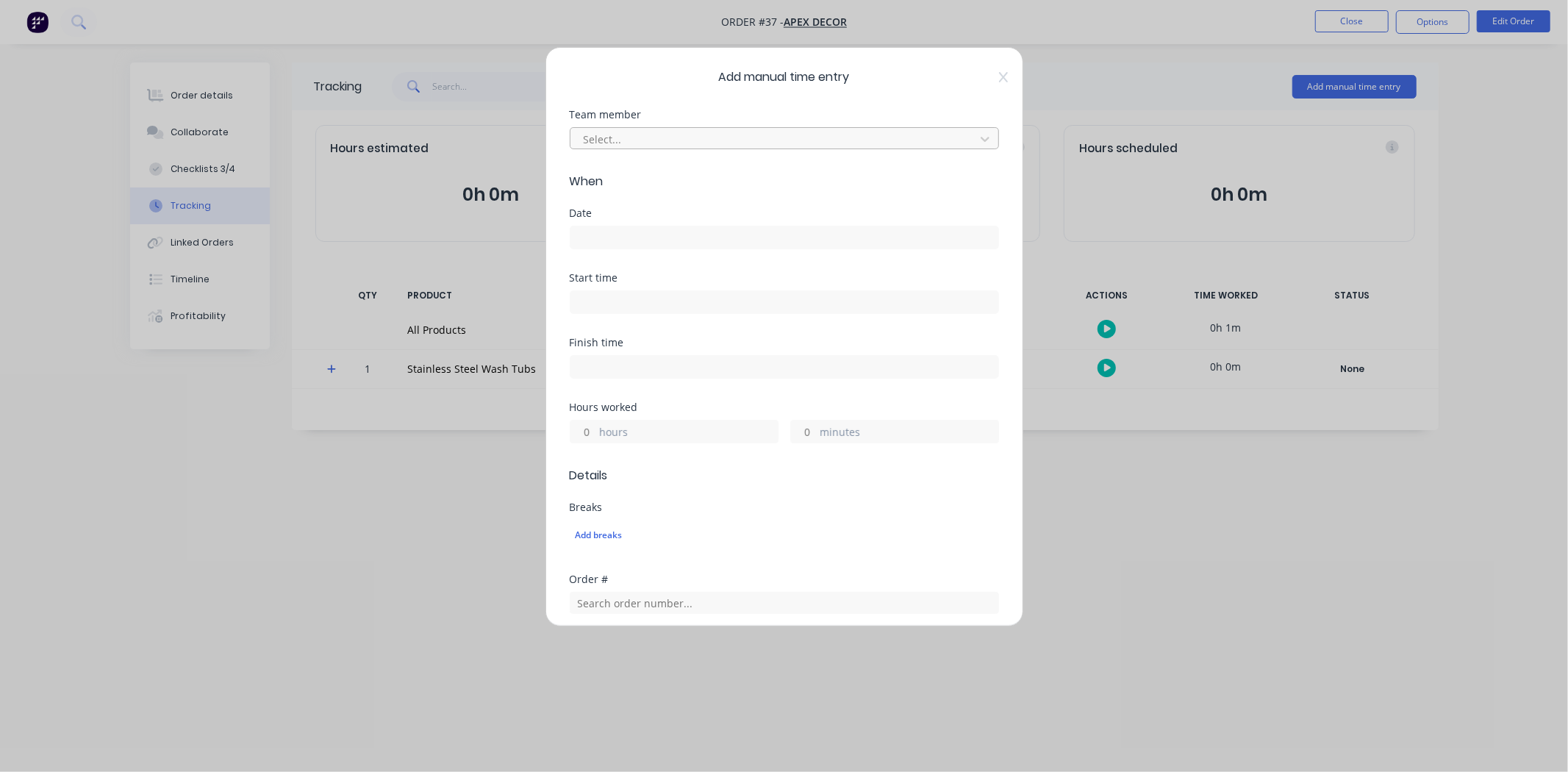
click at [659, 135] on div at bounding box center [775, 139] width 385 height 18
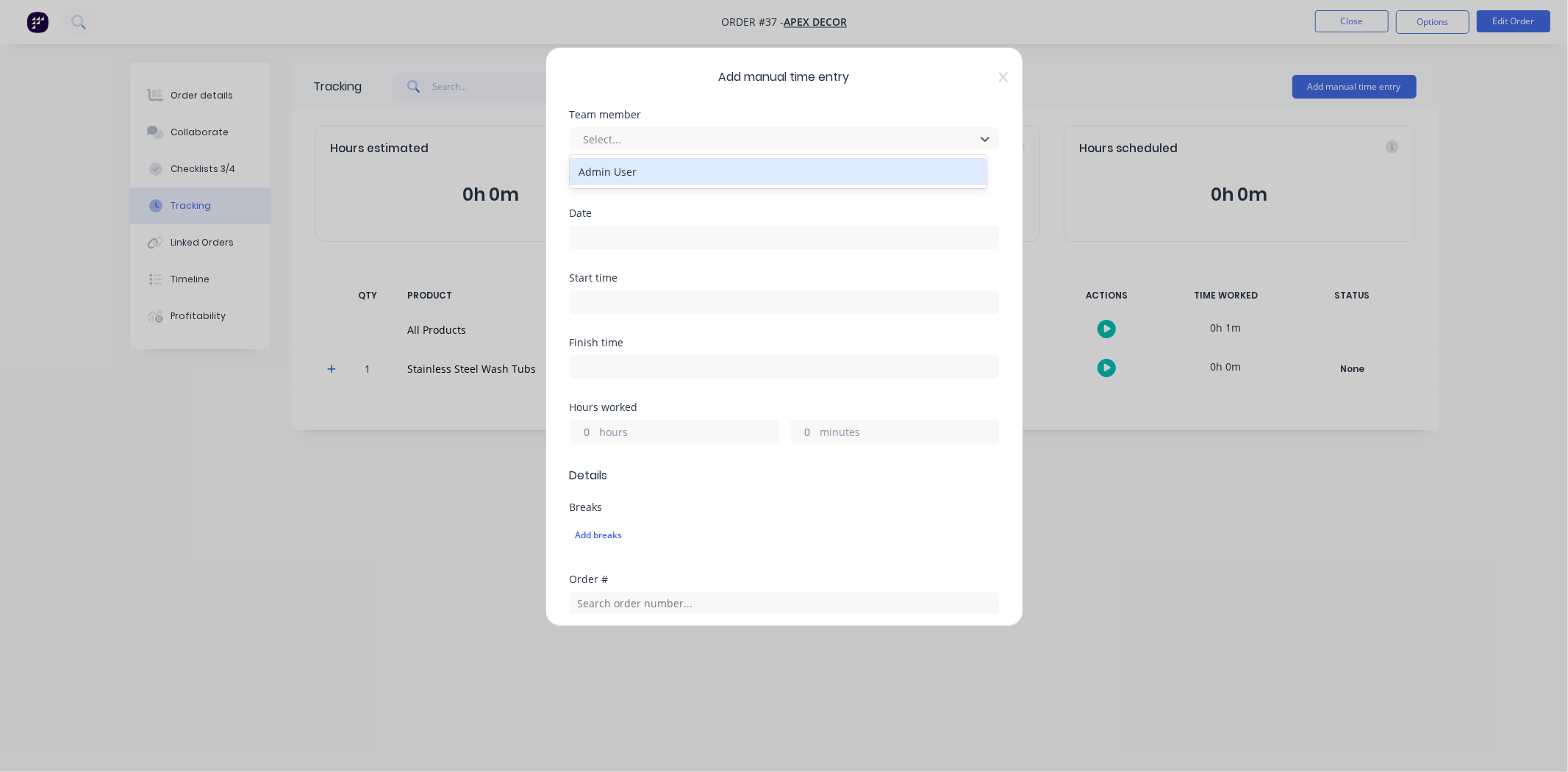
click at [670, 179] on div "Admin User" at bounding box center [778, 171] width 417 height 27
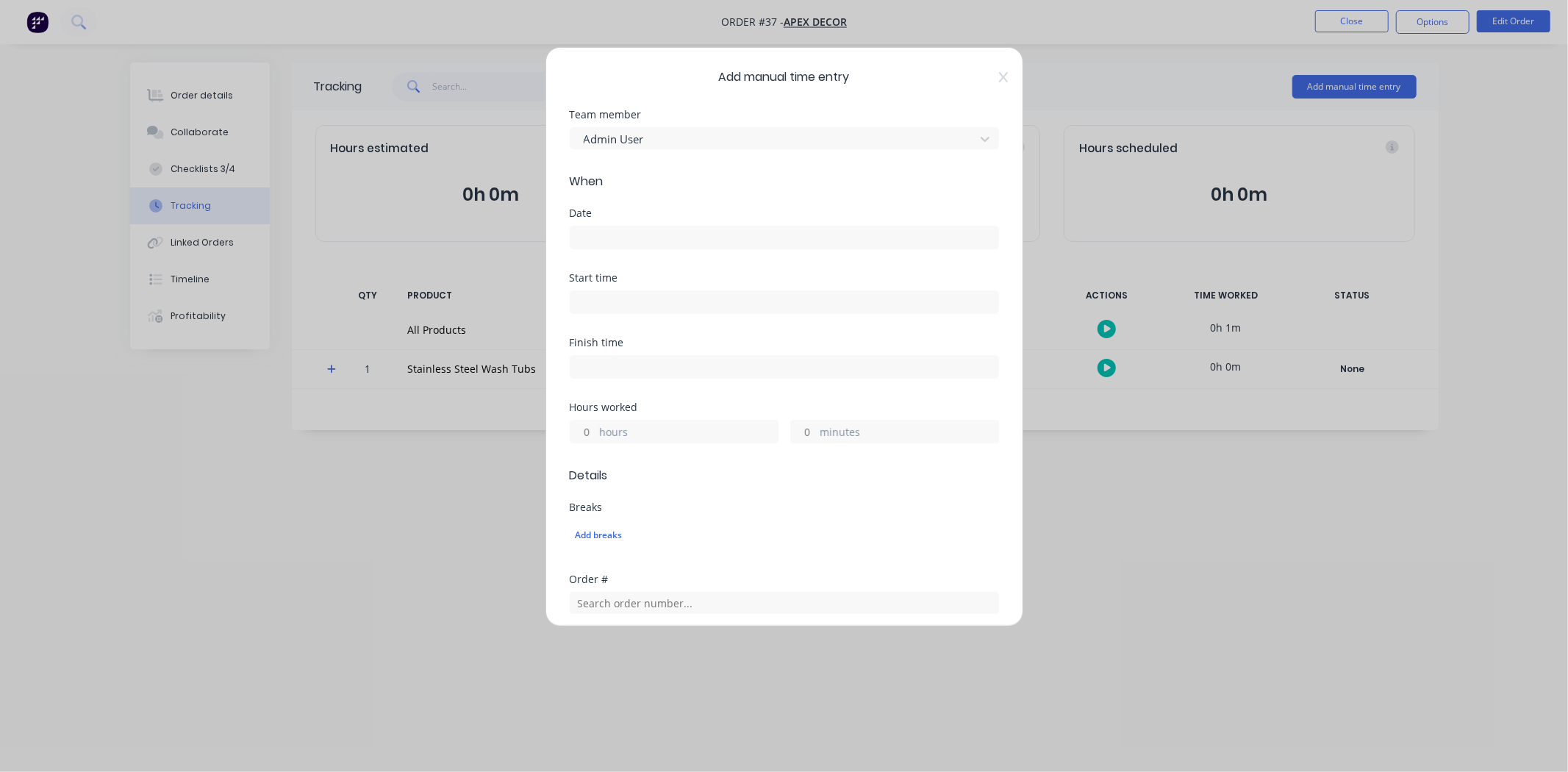
click at [639, 237] on input at bounding box center [784, 237] width 428 height 22
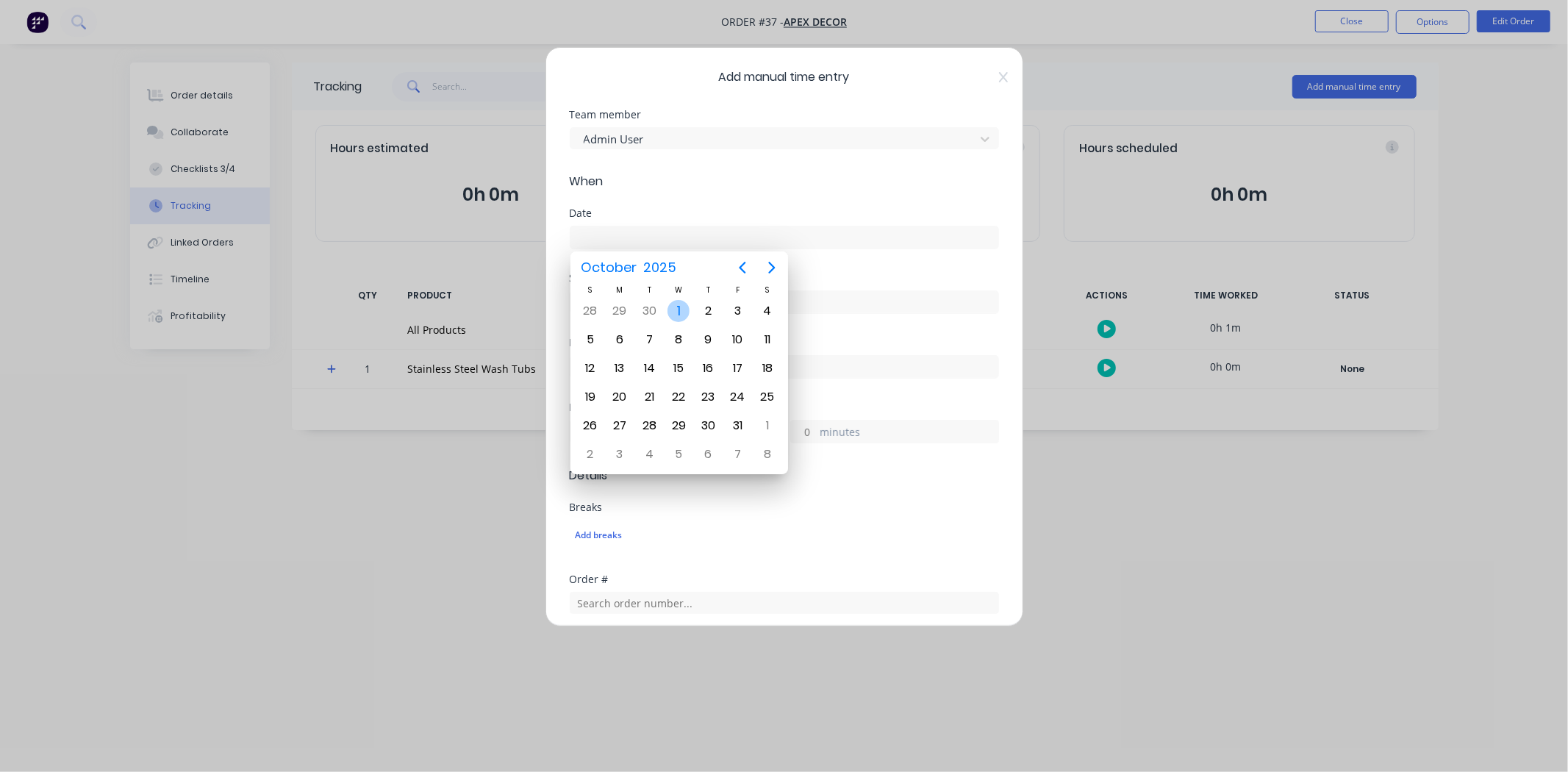
click at [678, 311] on div "1" at bounding box center [678, 311] width 22 height 22
type input "[DATE]"
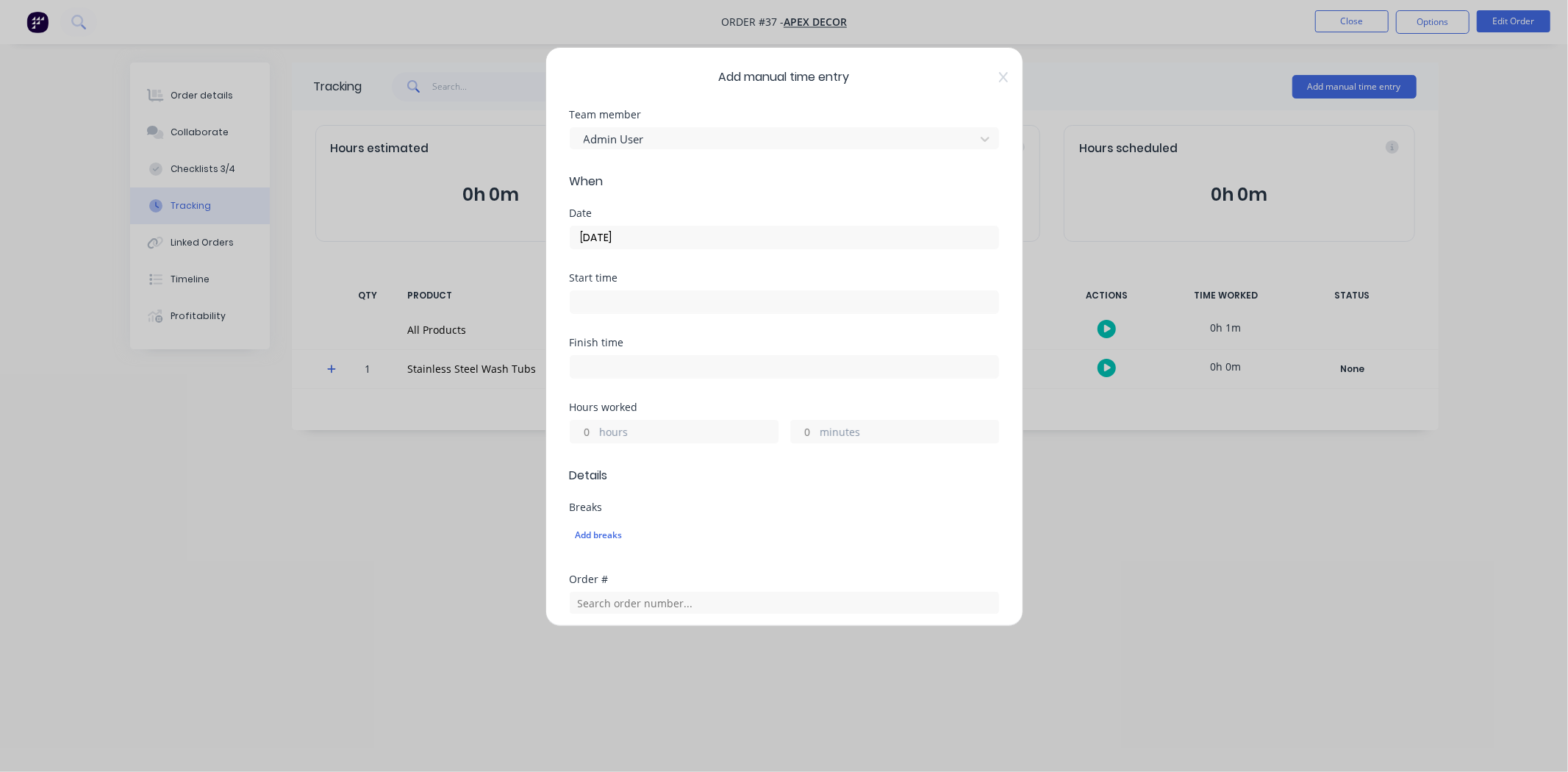
click at [652, 302] on input at bounding box center [784, 302] width 428 height 22
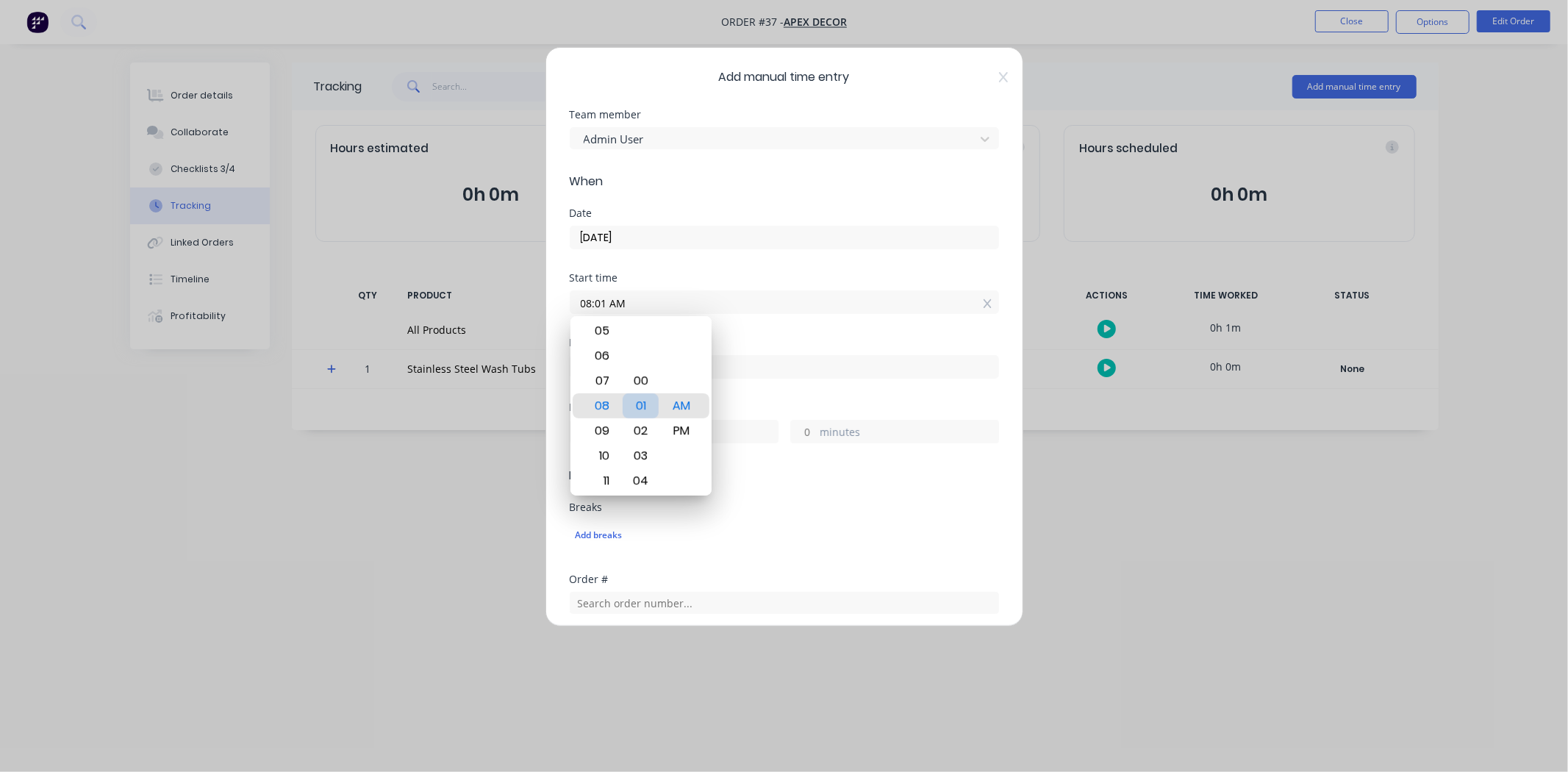
type input "08:00 AM"
click at [643, 412] on div "00" at bounding box center [641, 405] width 36 height 25
click at [742, 258] on div "Date [DATE]" at bounding box center [784, 240] width 429 height 65
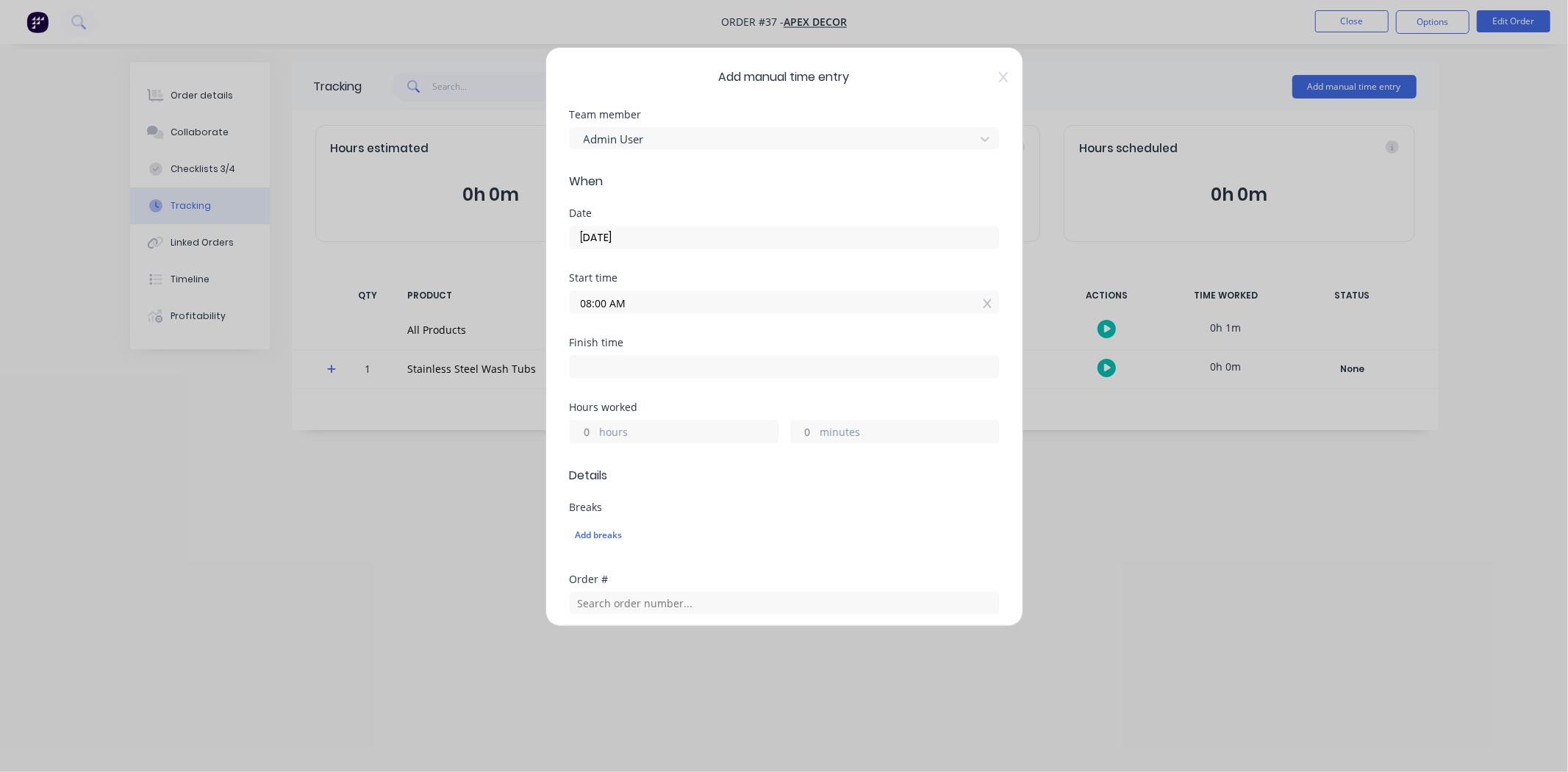
click at [651, 365] on input at bounding box center [784, 366] width 428 height 22
type input "08:03 AM"
type input "0"
type input "3"
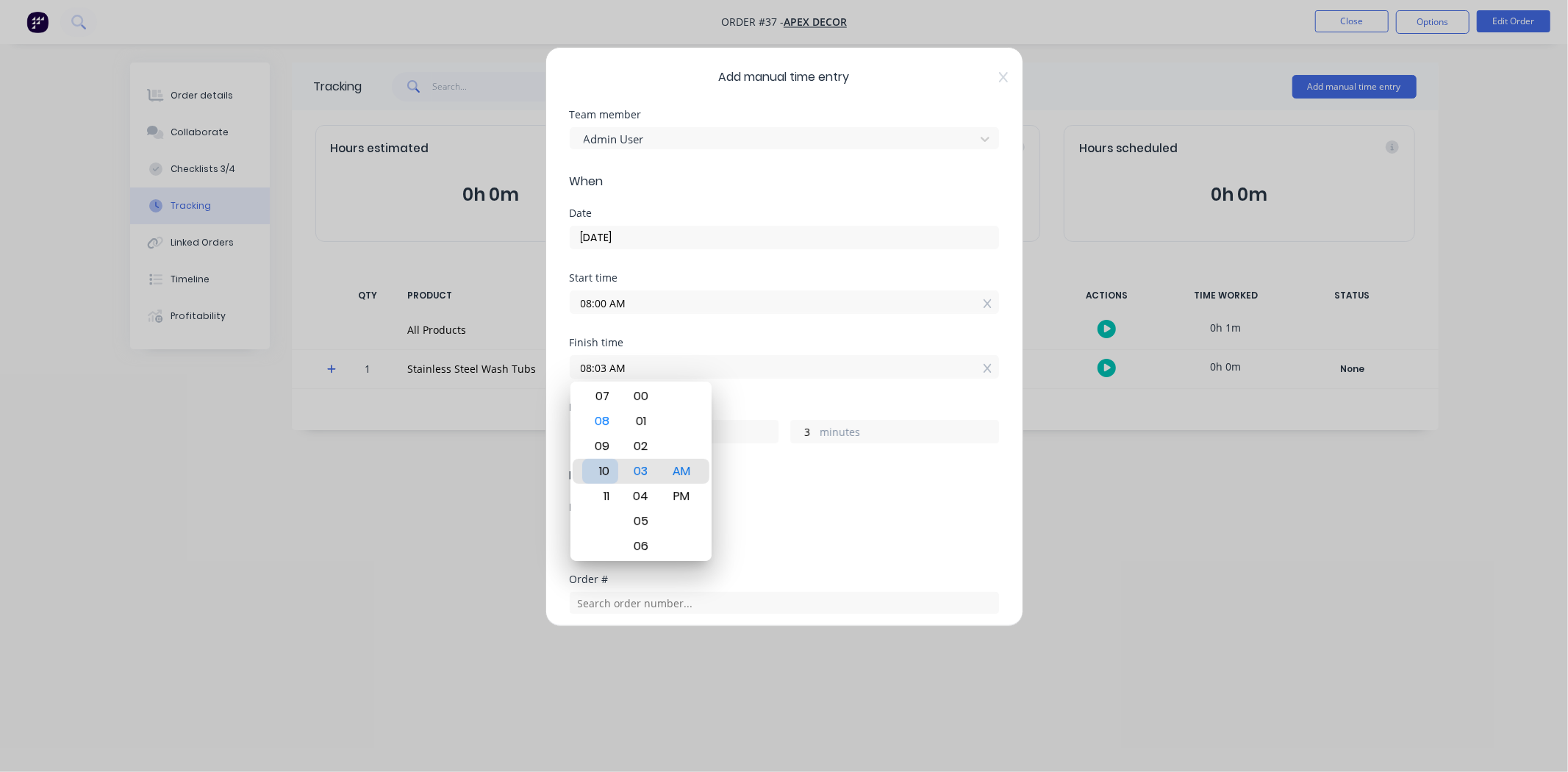
type input "10:03 AM"
type input "2"
click at [605, 490] on div "11" at bounding box center [601, 495] width 36 height 25
type input "11:03 AM"
type input "3"
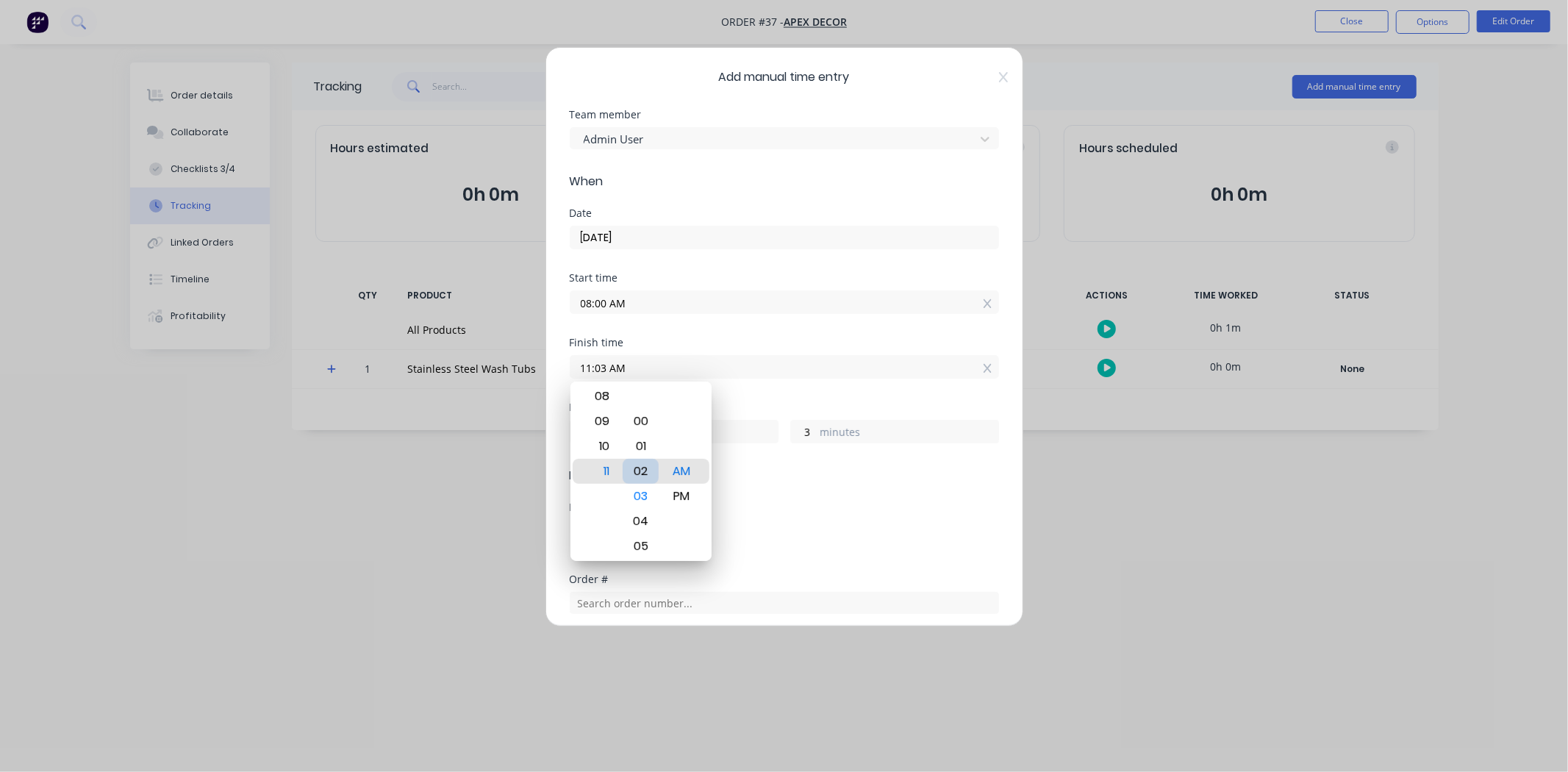
type input "11:02 AM"
type input "2"
type input "11:00 AM"
type input "0"
type input "11:03 AM"
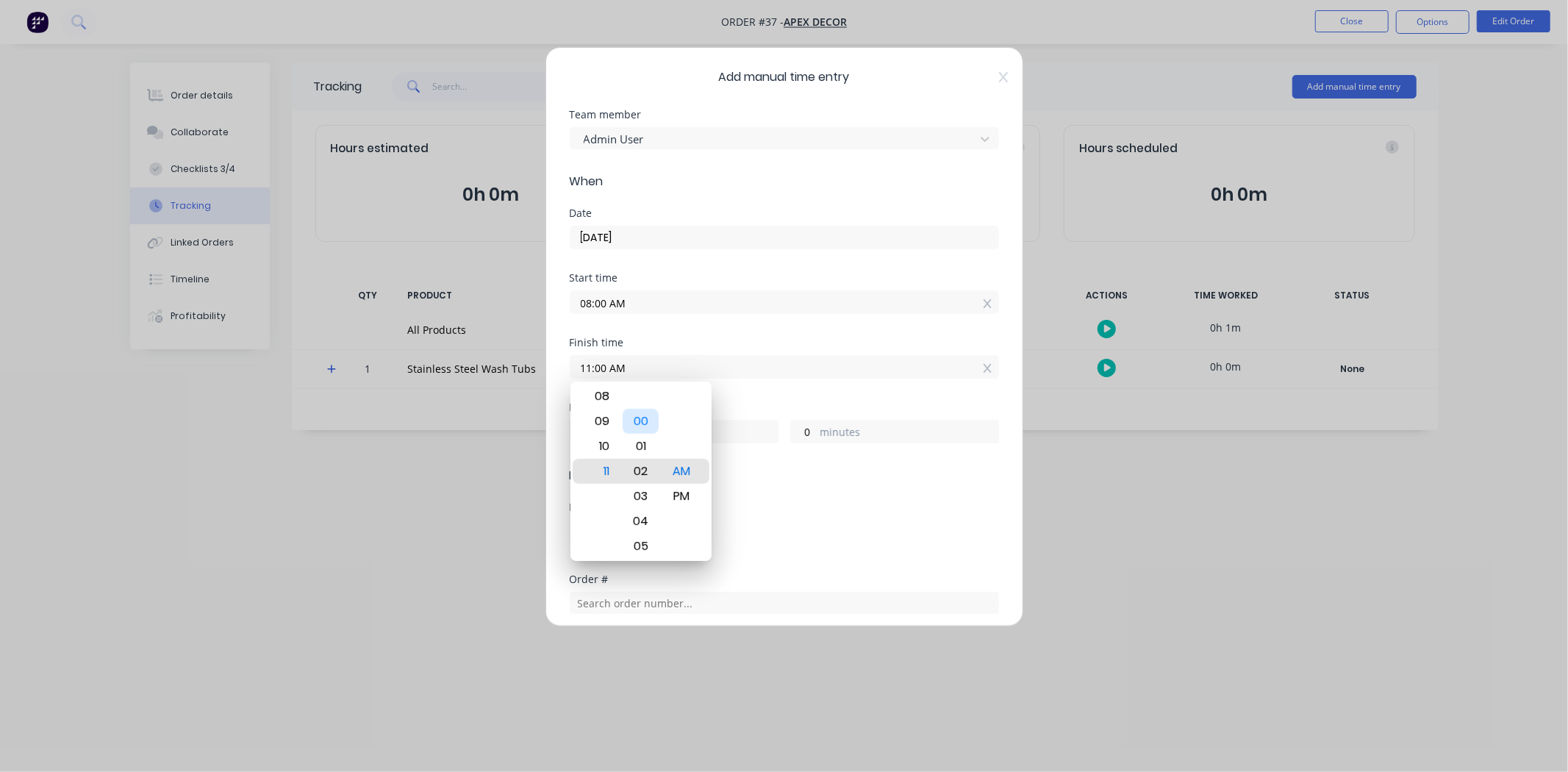
type input "3"
type input "11:06 AM"
type input "6"
type input "11:09 AM"
type input "9"
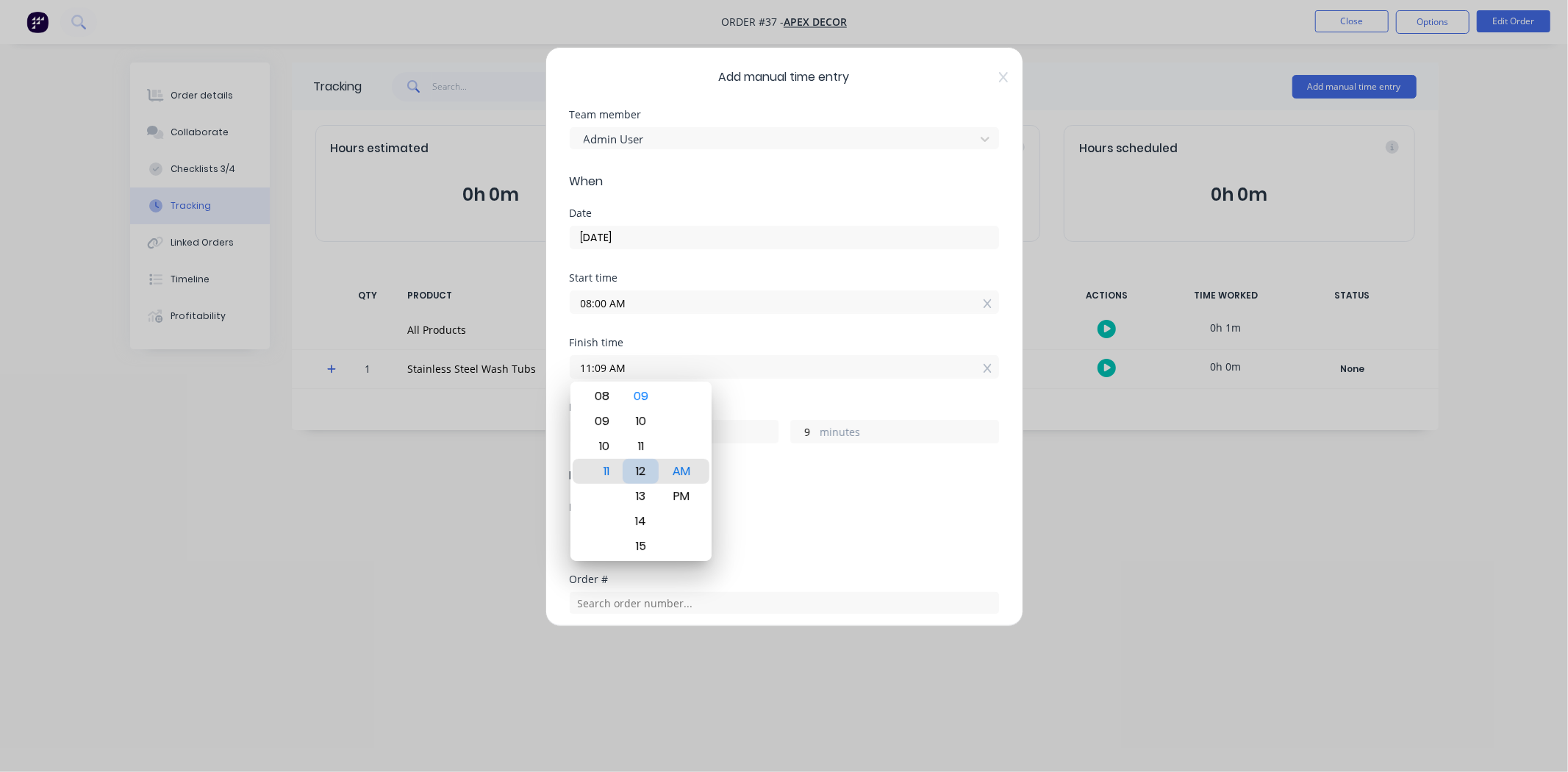
type input "11:12 AM"
type input "12"
type input "11:15 AM"
type input "15"
type input "11:17 AM"
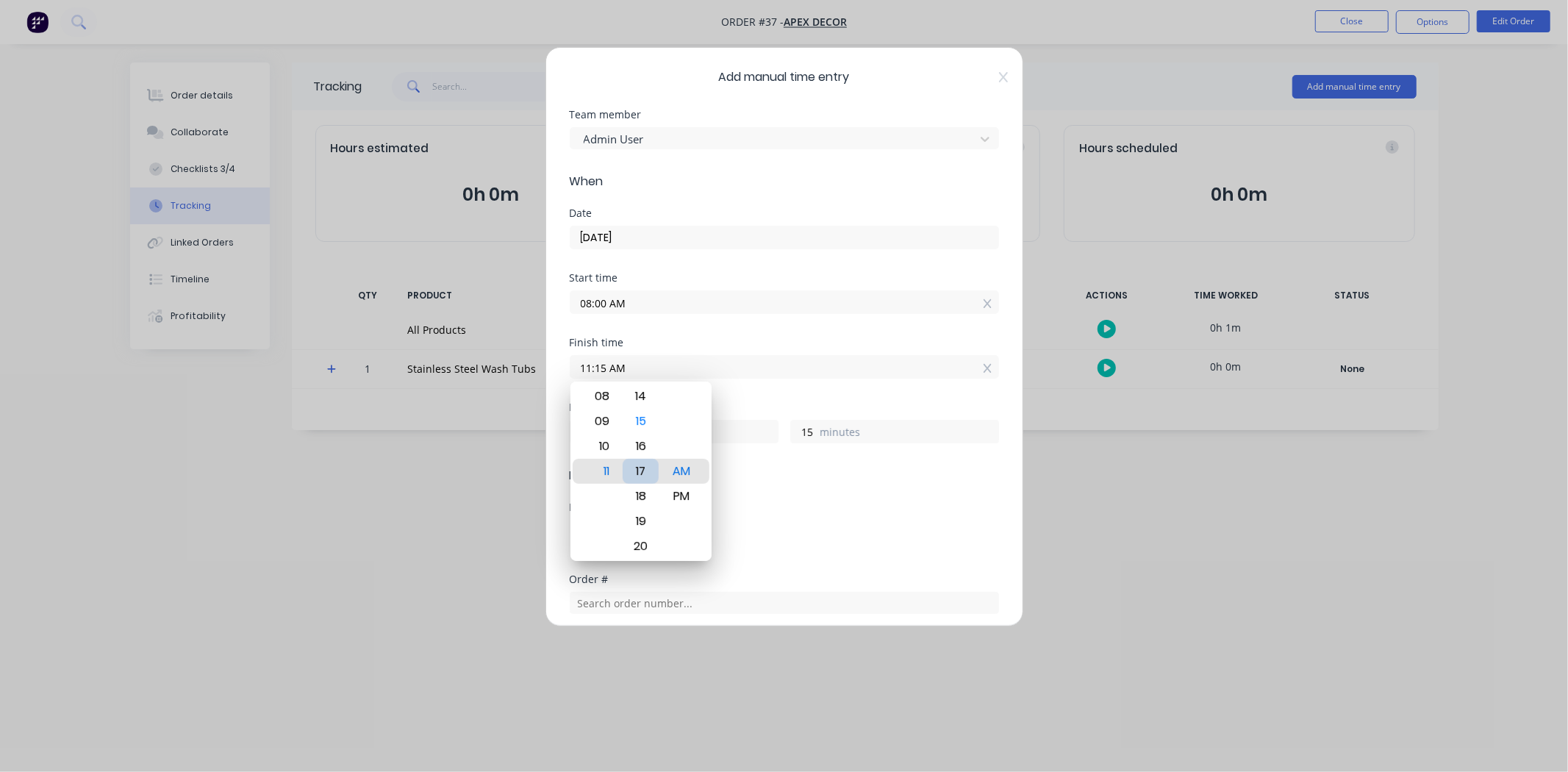
type input "17"
type input "11:20 AM"
type input "20"
type input "11:24 AM"
type input "24"
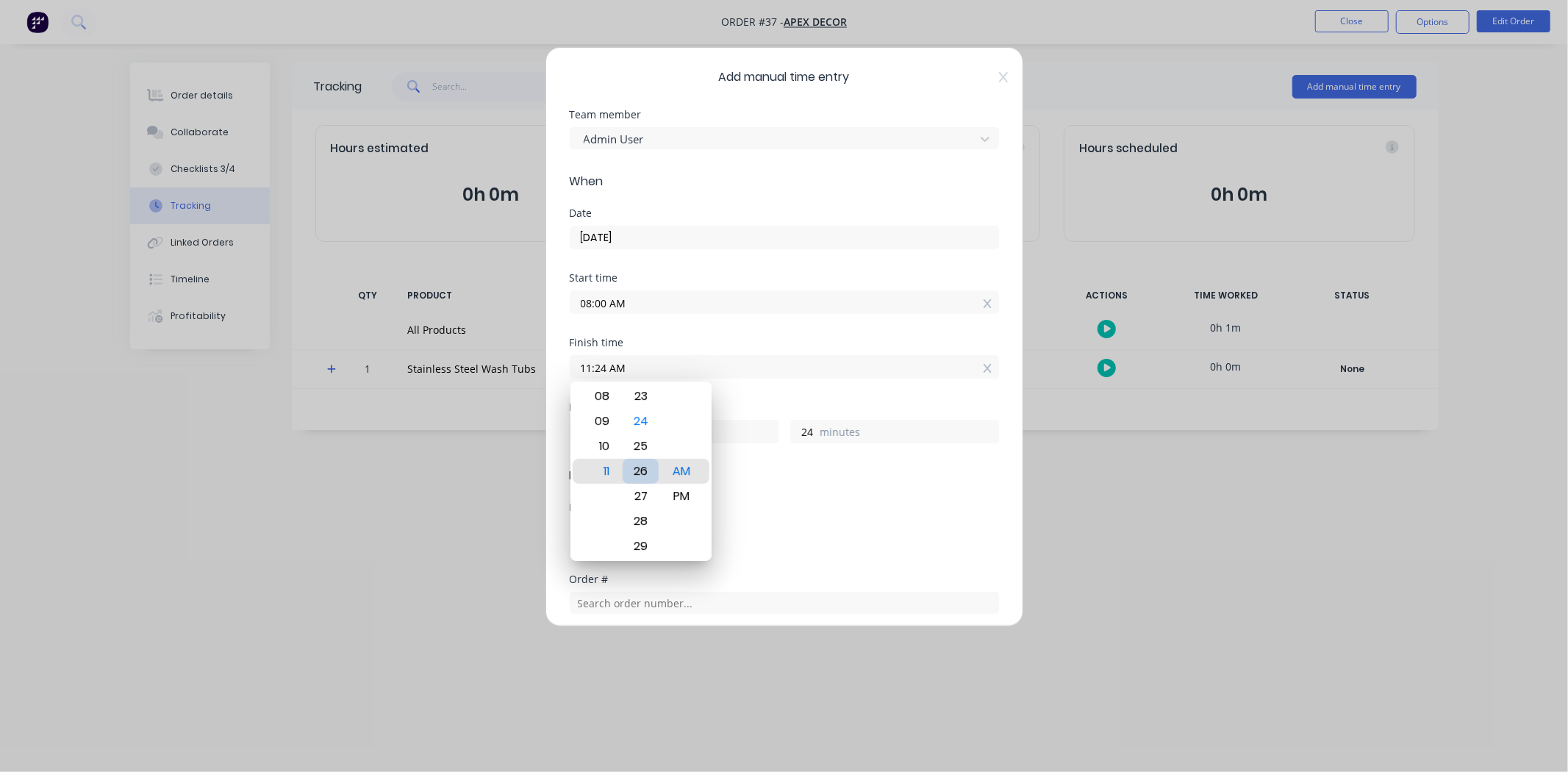
type input "11:26 AM"
type input "26"
type input "11:28 AM"
type input "28"
type input "11:31 AM"
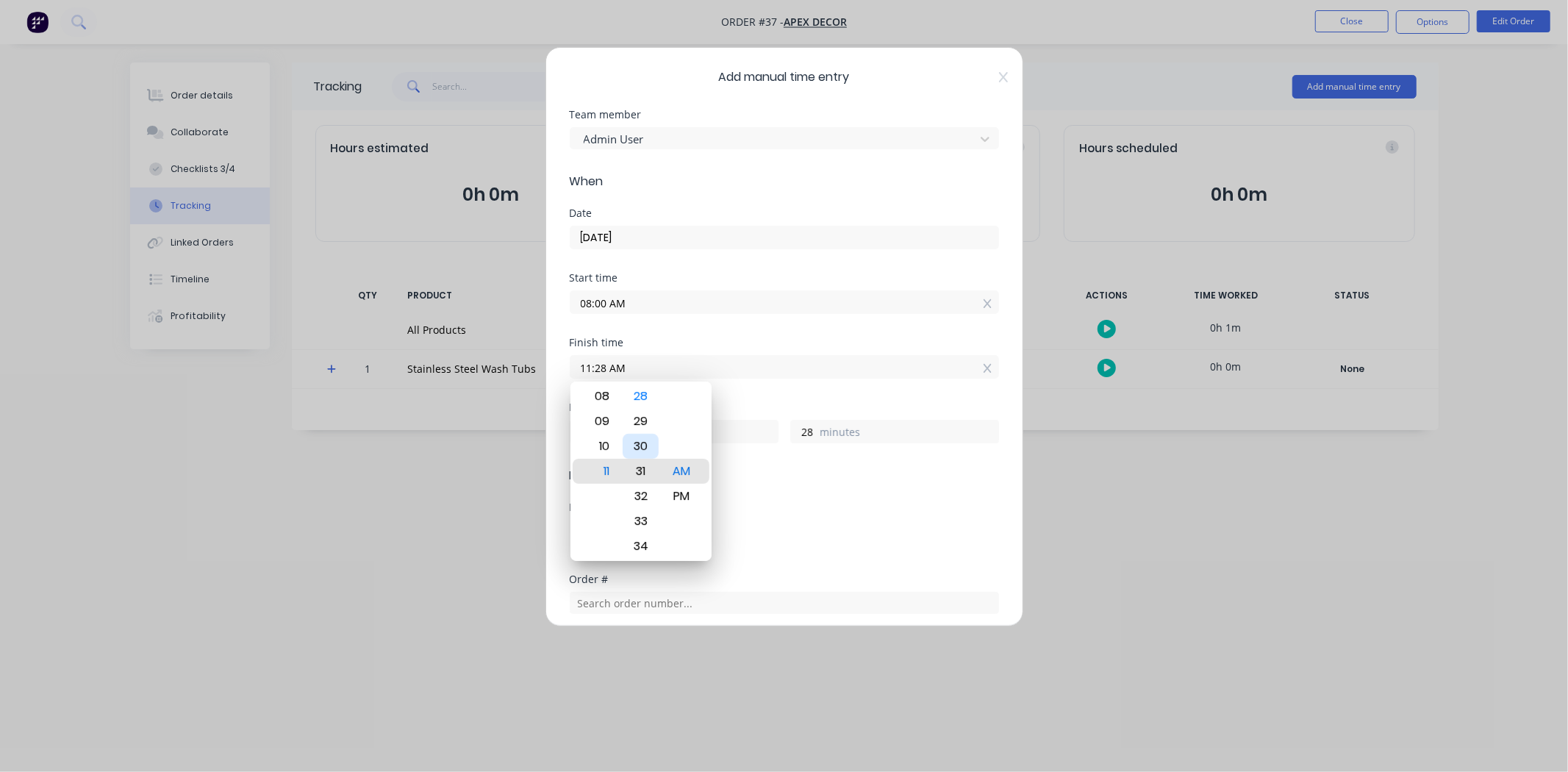
type input "31"
click at [645, 452] on div "30" at bounding box center [641, 446] width 36 height 25
type input "11:30 AM"
type input "30"
click at [807, 491] on form "Team member Admin User When Date [DATE] Start time 08:00 AM Finish time 11:30 A…" at bounding box center [784, 532] width 429 height 847
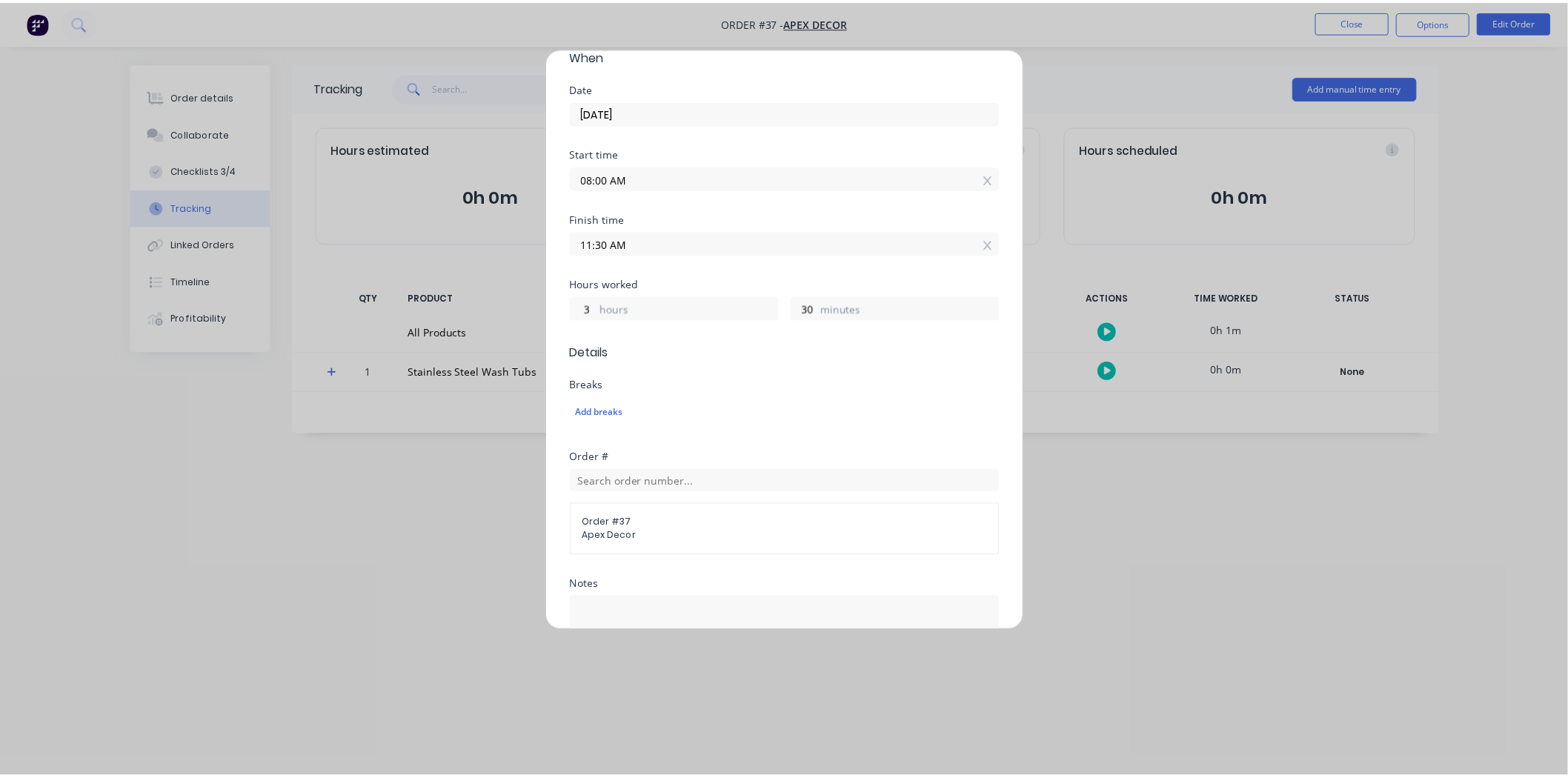
scroll to position [329, 0]
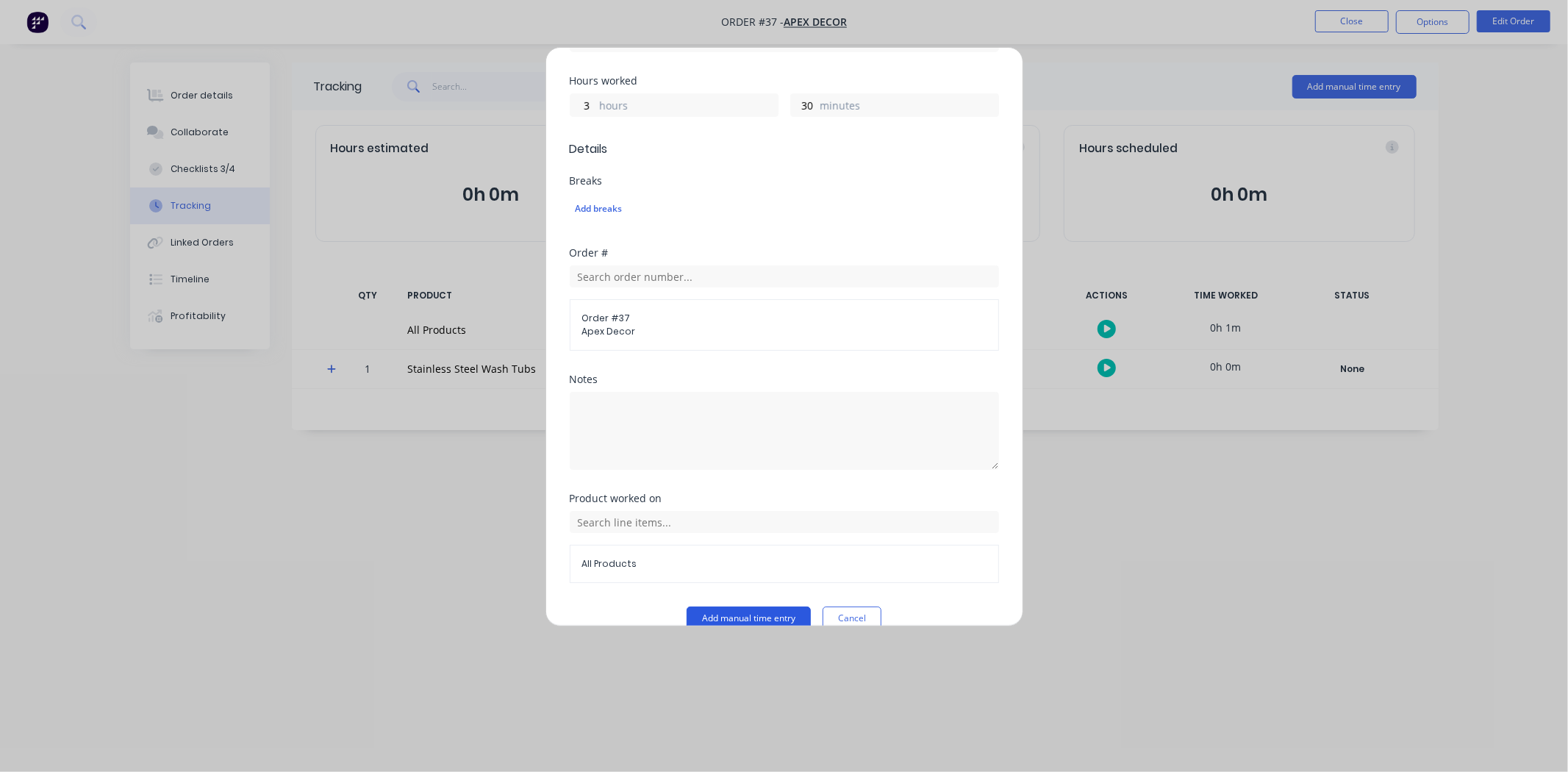
click at [758, 613] on button "Add manual time entry" at bounding box center [748, 618] width 124 height 24
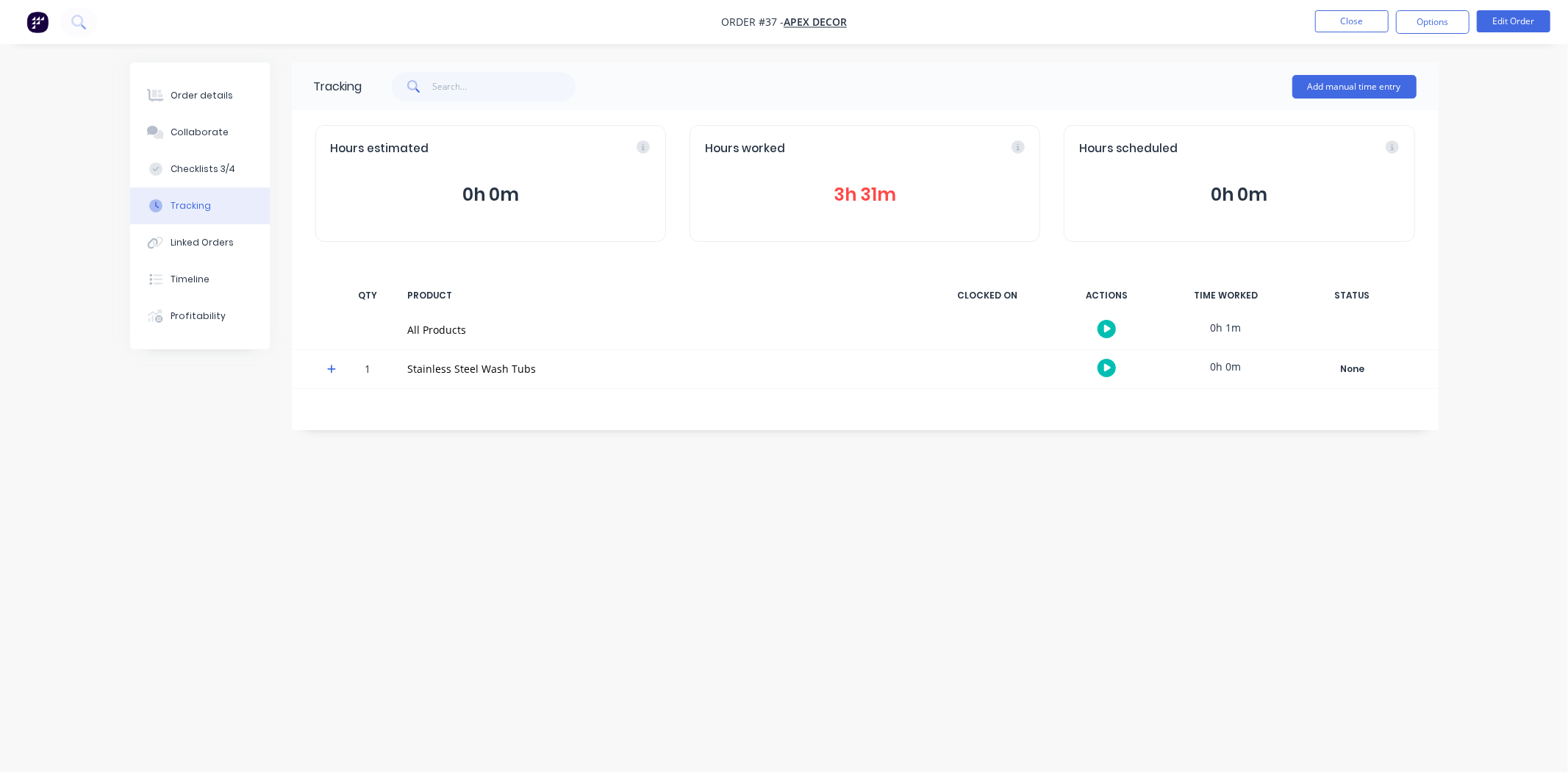
click at [806, 581] on div "Tracking Add manual time entry Hours estimated 0h 0m Hours worked 3h 31m Hours …" at bounding box center [784, 358] width 1308 height 591
click at [798, 560] on div "Tracking Add manual time entry Hours estimated 0h 0m Hours worked 3h 31m Hours …" at bounding box center [784, 358] width 1308 height 591
drag, startPoint x: 725, startPoint y: 523, endPoint x: 583, endPoint y: 487, distance: 146.5
click at [726, 523] on div "Tracking Add manual time entry Hours estimated 0h 0m Hours worked 3h 31m Hours …" at bounding box center [784, 358] width 1308 height 591
click at [488, 457] on div "Tracking Add manual time entry Hours estimated 0h 0m Hours worked 3h 31m Hours …" at bounding box center [784, 358] width 1308 height 591
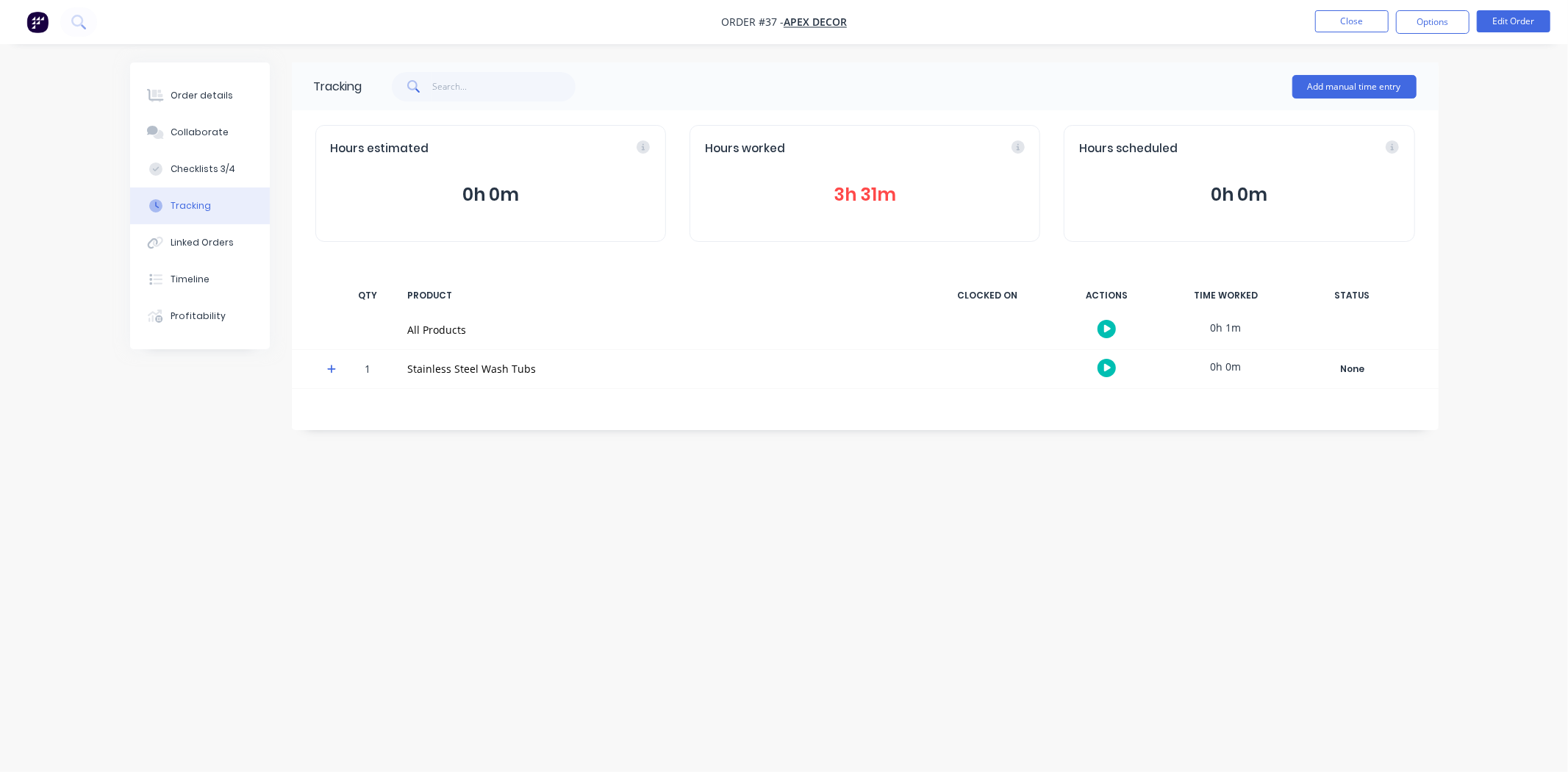
click at [684, 443] on div "Tracking Add manual time entry Hours estimated 0h 0m Hours worked 3h 31m Hours …" at bounding box center [784, 358] width 1308 height 591
click at [700, 518] on div "Tracking Add manual time entry Hours estimated 0h 0m Hours worked 3h 31m Hours …" at bounding box center [784, 358] width 1308 height 591
click at [223, 512] on div "Tracking Add manual time entry Hours estimated 0h 0m Hours worked 3h 31m Hours …" at bounding box center [784, 358] width 1308 height 591
click at [203, 510] on div "Tracking Add manual time entry Hours estimated 0h 0m Hours worked 3h 31m Hours …" at bounding box center [784, 358] width 1308 height 591
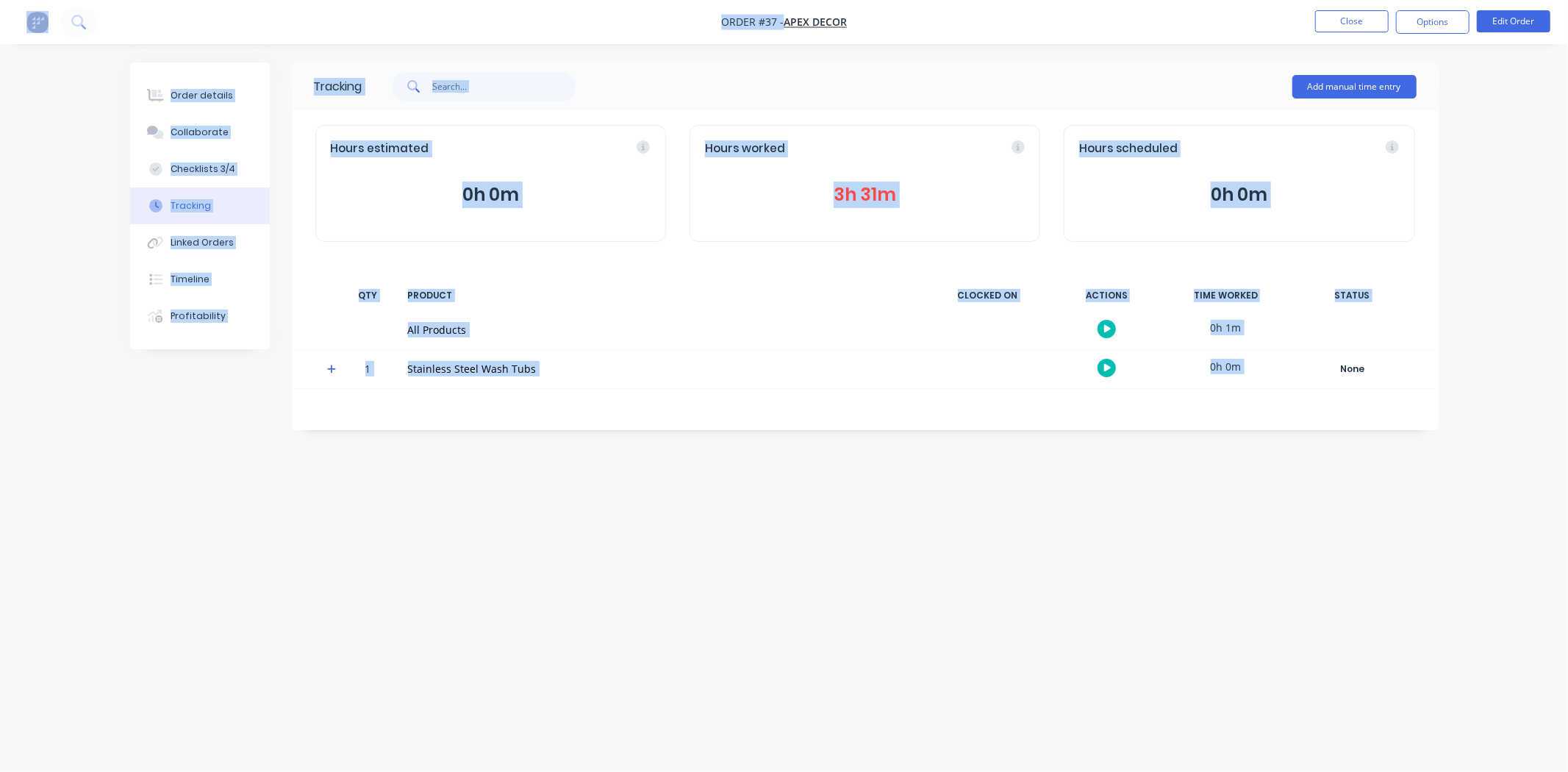
click at [203, 510] on div "Tracking Add manual time entry Hours estimated 0h 0m Hours worked 3h 31m Hours …" at bounding box center [784, 358] width 1308 height 591
click at [218, 504] on div "Tracking Add manual time entry Hours estimated 0h 0m Hours worked 3h 31m Hours …" at bounding box center [784, 358] width 1308 height 591
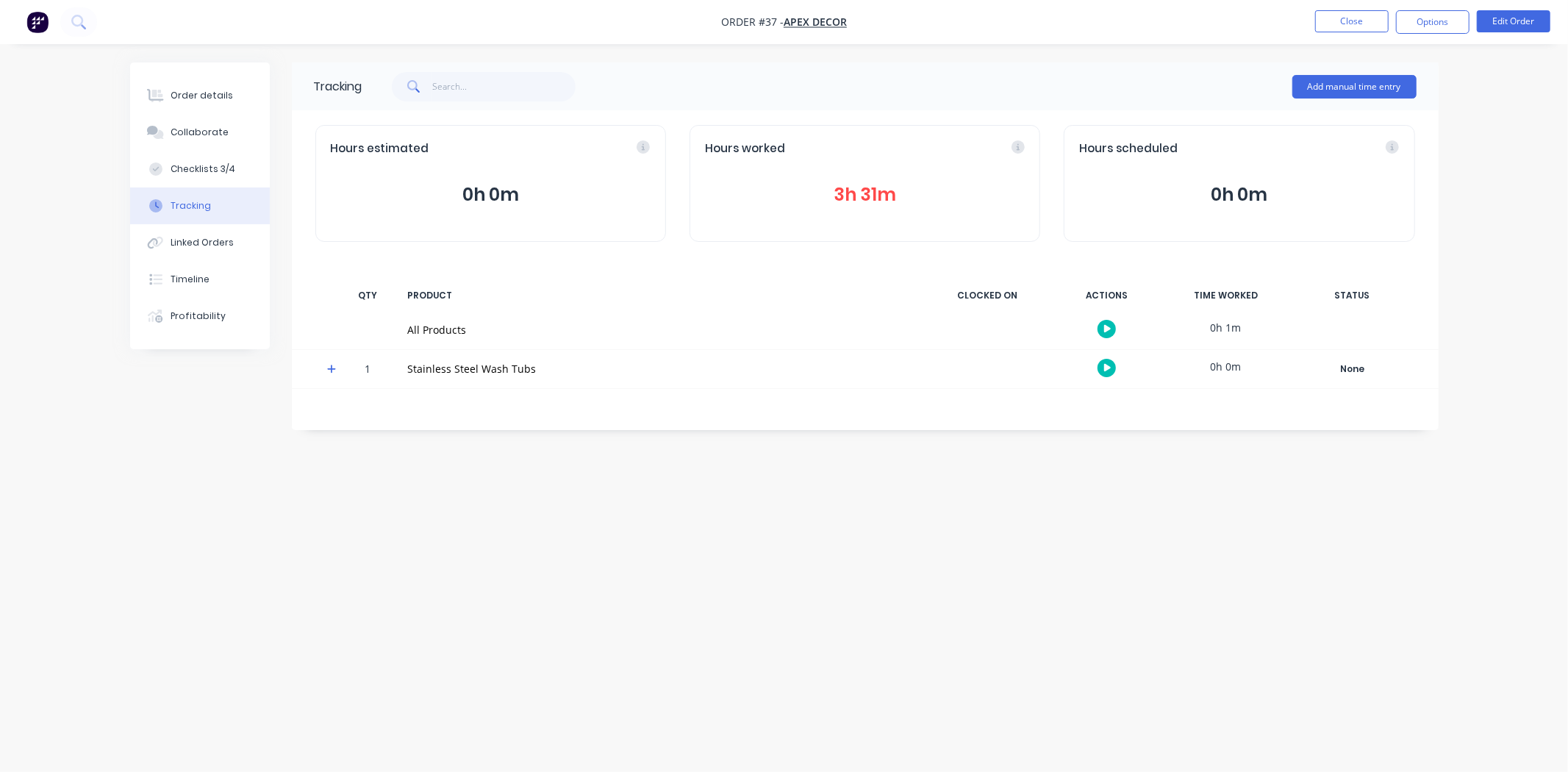
click at [218, 504] on div "Tracking Add manual time entry Hours estimated 0h 0m Hours worked 3h 31m Hours …" at bounding box center [784, 358] width 1308 height 591
click at [232, 423] on div "Tracking Add manual time entry Hours estimated 0h 0m Hours worked 3h 31m Hours …" at bounding box center [784, 358] width 1308 height 591
click at [230, 498] on div "Tracking Add manual time entry Hours estimated 0h 0m Hours worked 3h 31m Hours …" at bounding box center [784, 358] width 1308 height 591
click at [201, 324] on button "Profitability" at bounding box center [200, 316] width 139 height 36
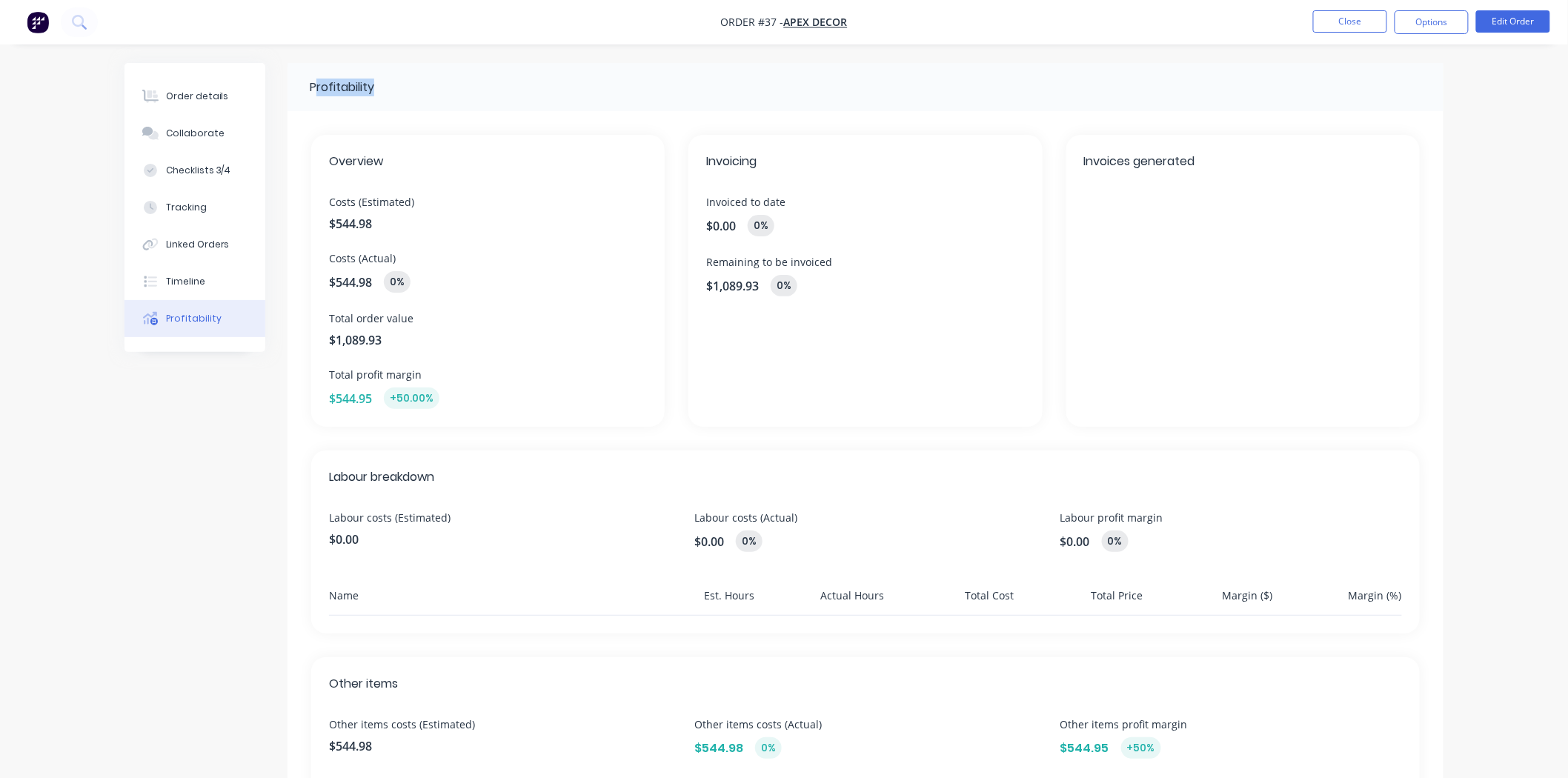
drag, startPoint x: 319, startPoint y: 89, endPoint x: 383, endPoint y: 91, distance: 64.0
click at [382, 91] on div "Profitability" at bounding box center [866, 87] width 1156 height 48
click at [403, 201] on span "Costs (Estimated)" at bounding box center [488, 201] width 318 height 16
click at [347, 217] on span "$544.98" at bounding box center [488, 223] width 318 height 17
drag, startPoint x: 359, startPoint y: 259, endPoint x: 379, endPoint y: 262, distance: 20.2
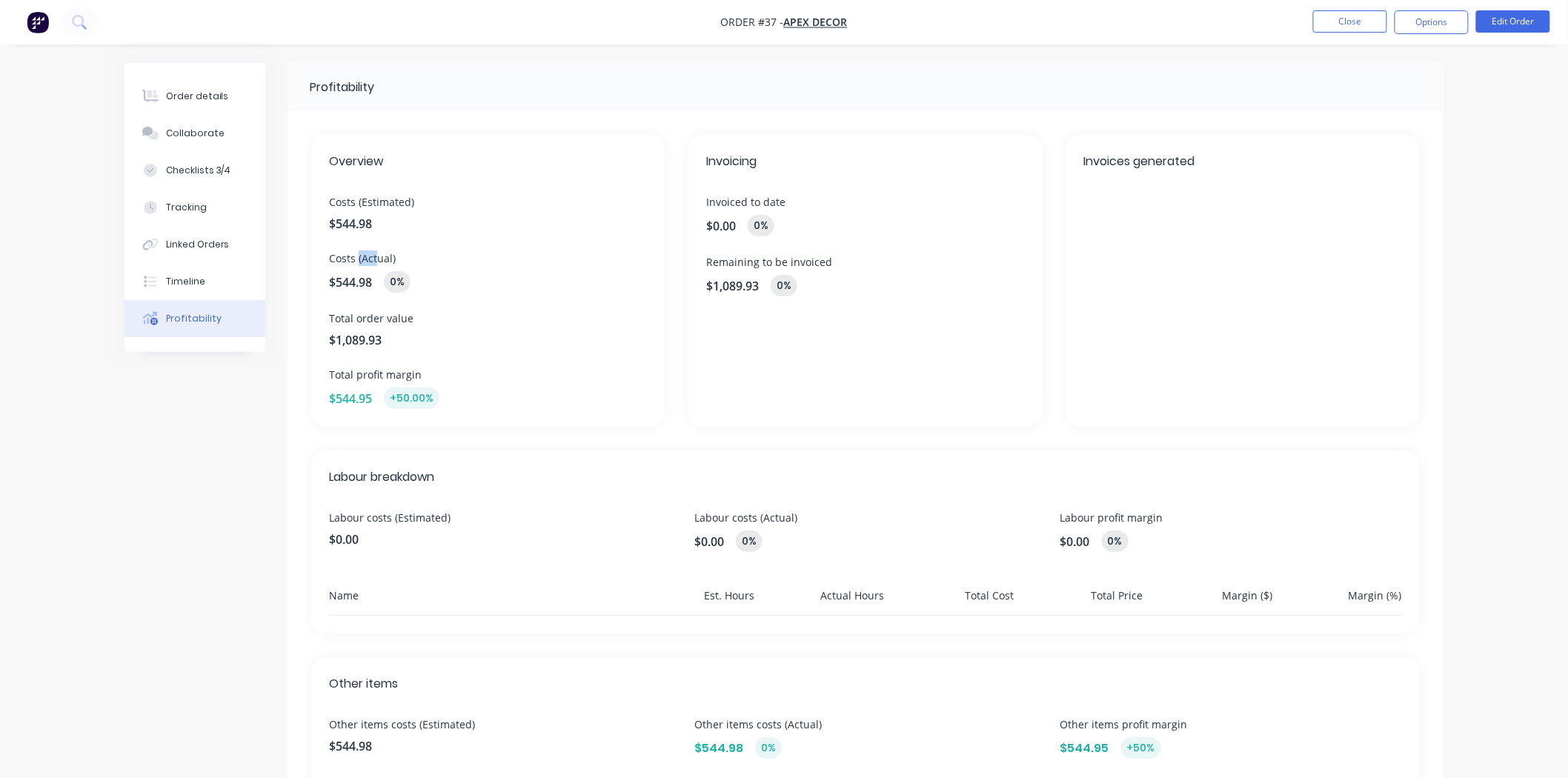
click at [376, 259] on span "Costs (Actual)" at bounding box center [488, 258] width 318 height 16
click at [370, 283] on span "$544.98" at bounding box center [350, 281] width 43 height 17
drag, startPoint x: 331, startPoint y: 401, endPoint x: 408, endPoint y: 409, distance: 77.4
click at [408, 409] on div "Overview Costs (Estimated) $544.98 Costs (Actual) $544.98 0% Total order value …" at bounding box center [488, 281] width 354 height 292
click at [476, 392] on div "$544.95 +50.00%" at bounding box center [488, 398] width 318 height 21
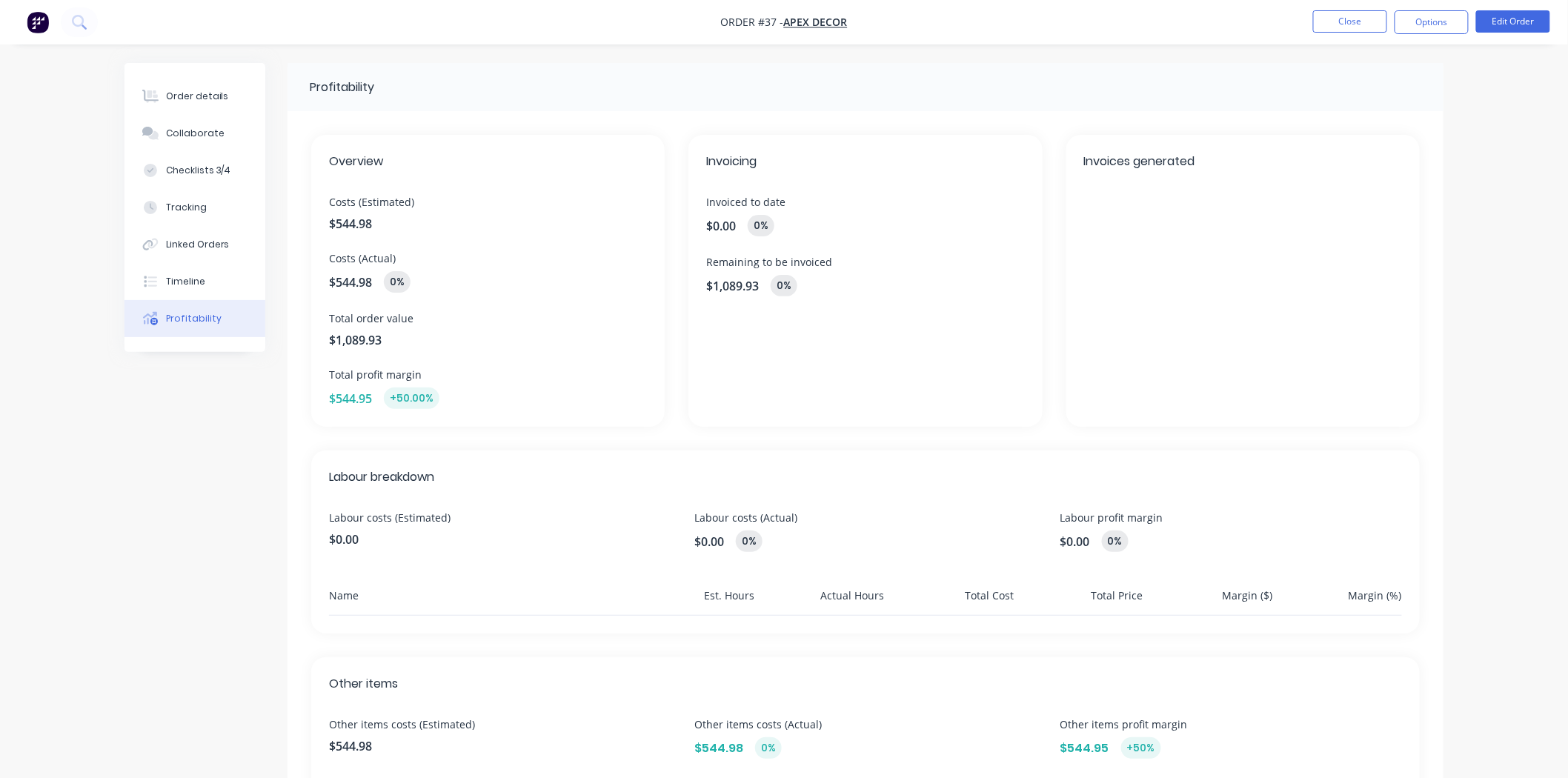
click at [253, 486] on div "Profitability Overview Costs (Estimated) $544.98 Costs (Actual) $544.98 0% Tota…" at bounding box center [783, 500] width 1319 height 874
click at [171, 560] on div "Profitability Overview Costs (Estimated) $544.98 Costs (Actual) $544.98 0% Tota…" at bounding box center [783, 500] width 1319 height 874
click at [223, 507] on div "Profitability Overview Costs (Estimated) $544.98 Costs (Actual) $544.98 0% Tota…" at bounding box center [783, 500] width 1319 height 874
click at [195, 219] on button "Tracking" at bounding box center [194, 208] width 141 height 37
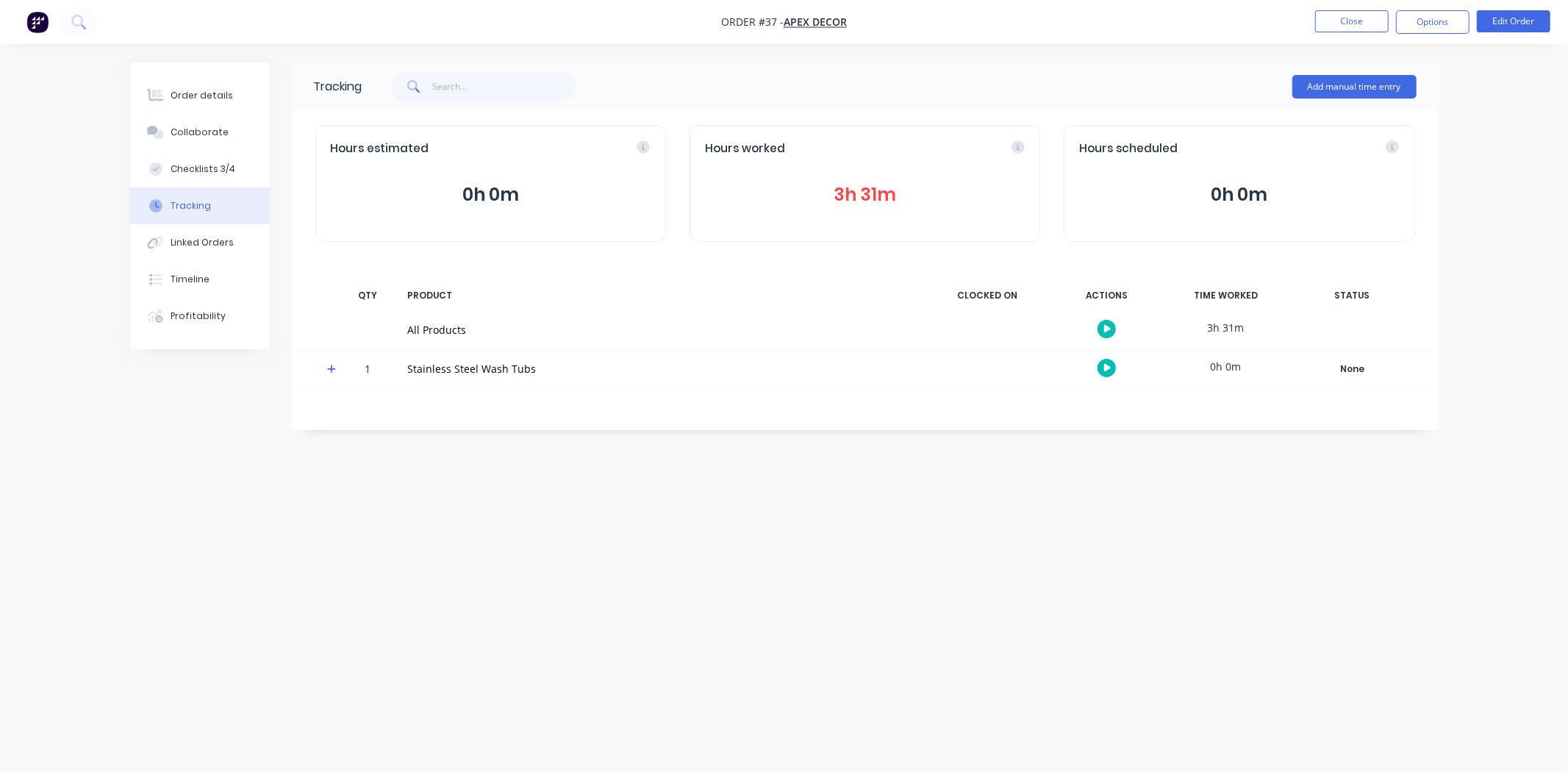
click at [735, 597] on div "Tracking Add manual time entry Hours estimated 0h 0m Hours worked 3h 31m Hours …" at bounding box center [784, 358] width 1308 height 591
click at [832, 509] on div "Tracking Add manual time entry Hours estimated 0h 0m Hours worked 3h 31m Hours …" at bounding box center [784, 358] width 1308 height 591
click at [214, 304] on button "Profitability" at bounding box center [200, 316] width 139 height 36
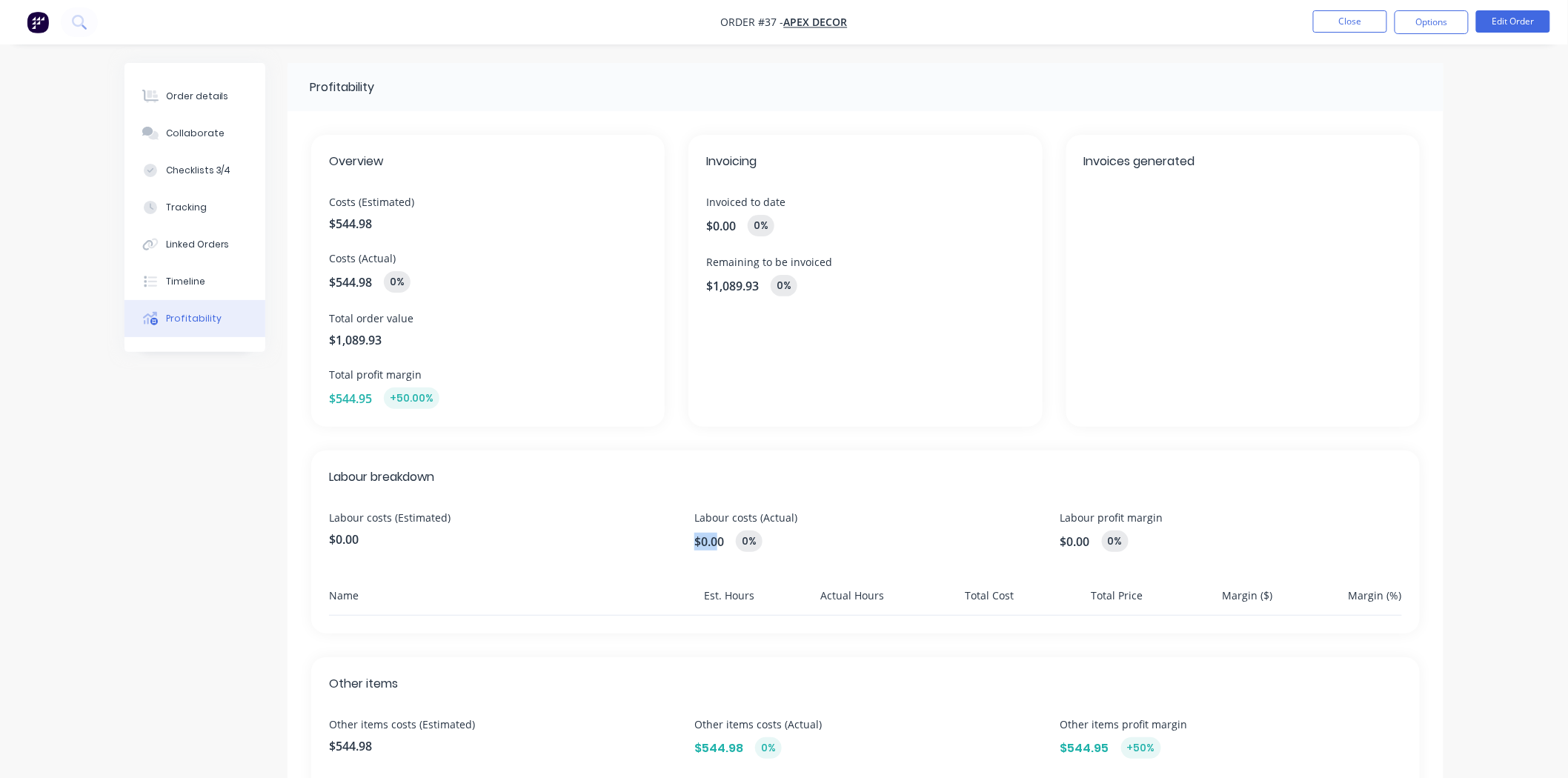
drag, startPoint x: 694, startPoint y: 543, endPoint x: 747, endPoint y: 548, distance: 53.2
click at [742, 546] on div "$0.00 0%" at bounding box center [865, 540] width 342 height 21
click at [181, 93] on div "Order details" at bounding box center [198, 96] width 63 height 14
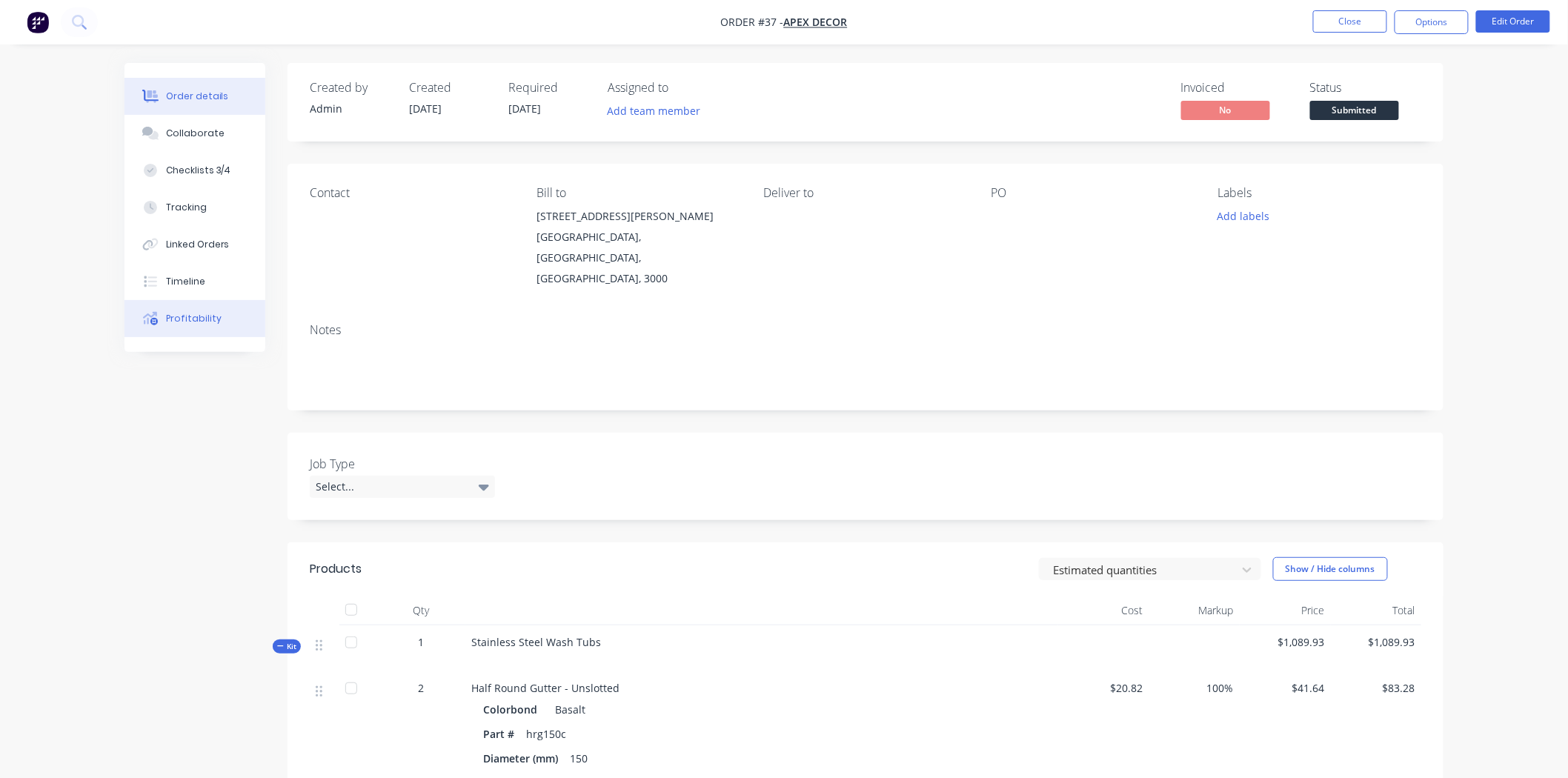
click at [223, 315] on button "Profitability" at bounding box center [194, 319] width 141 height 37
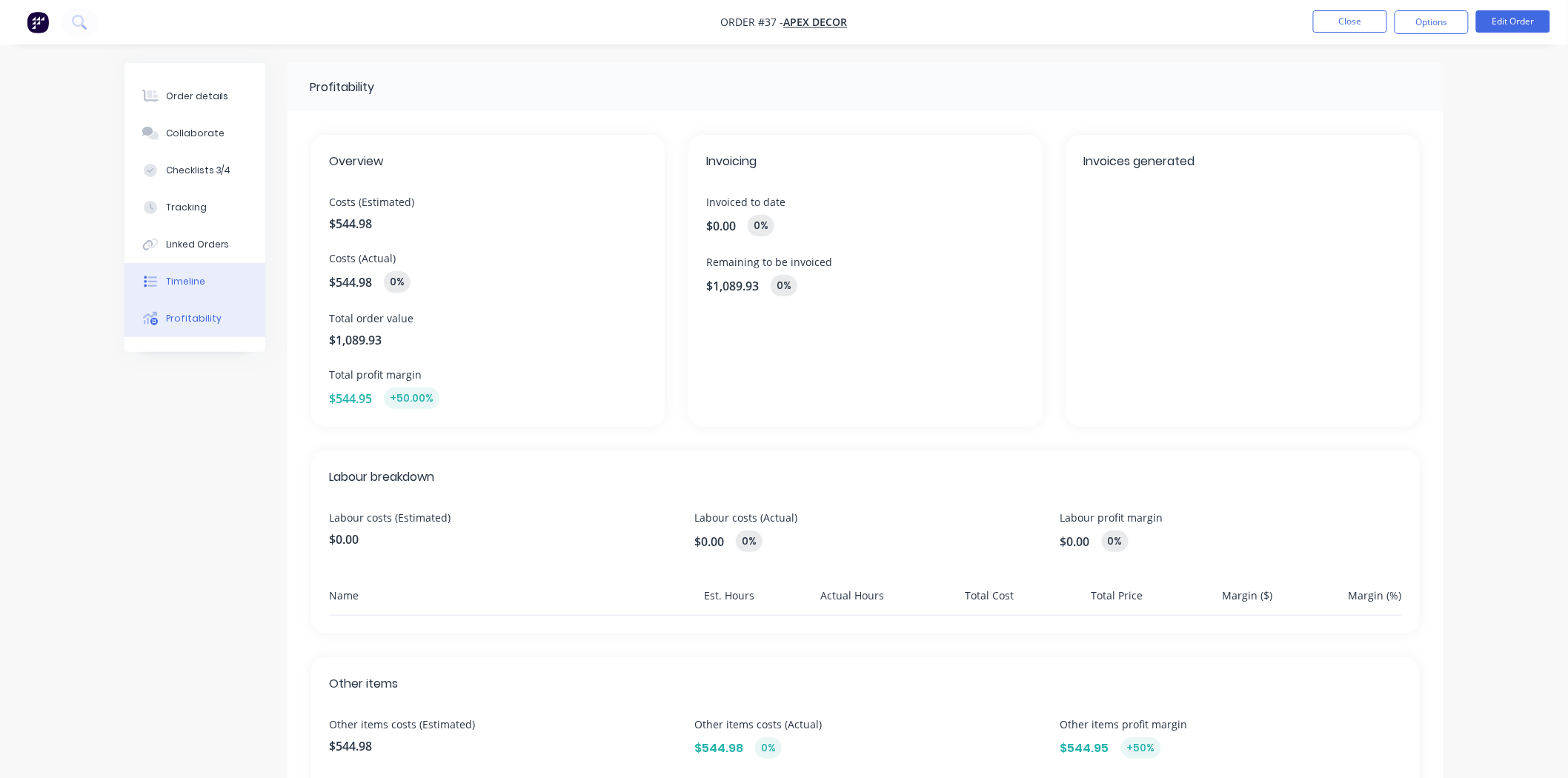
click at [204, 276] on button "Timeline" at bounding box center [194, 281] width 141 height 37
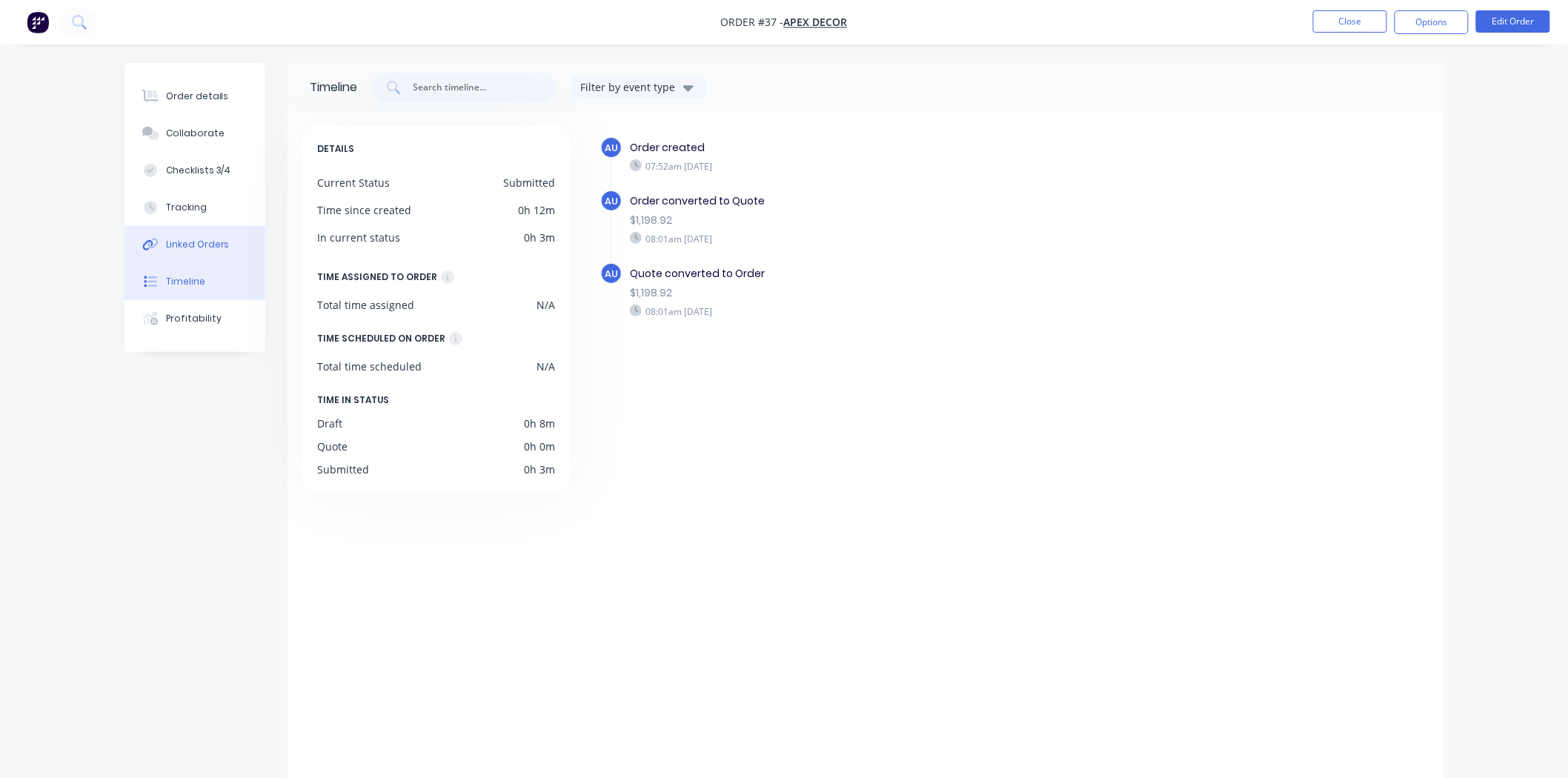
click at [206, 240] on div "Linked Orders" at bounding box center [198, 244] width 63 height 14
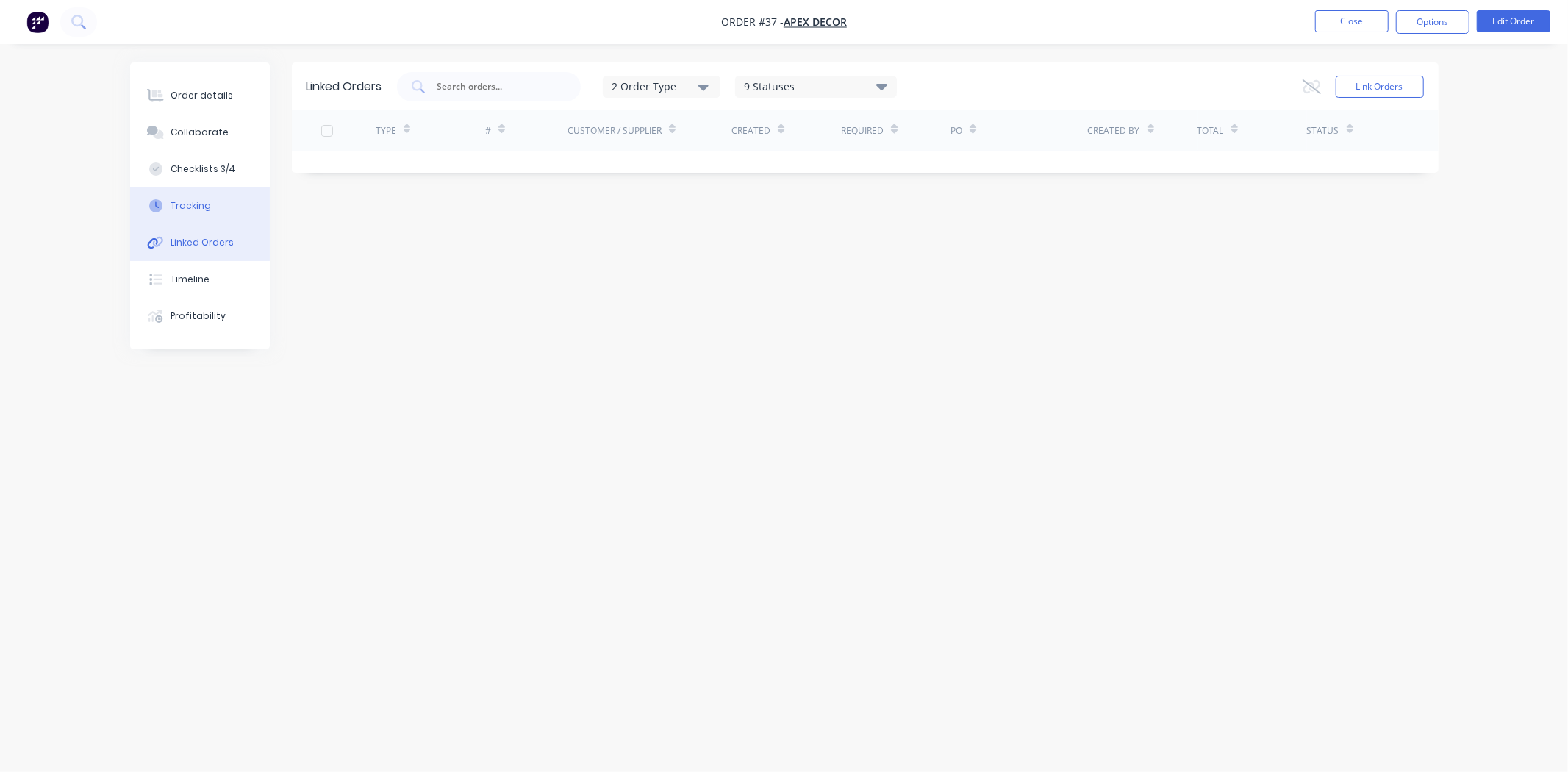
click at [199, 206] on div "Tracking" at bounding box center [191, 205] width 40 height 14
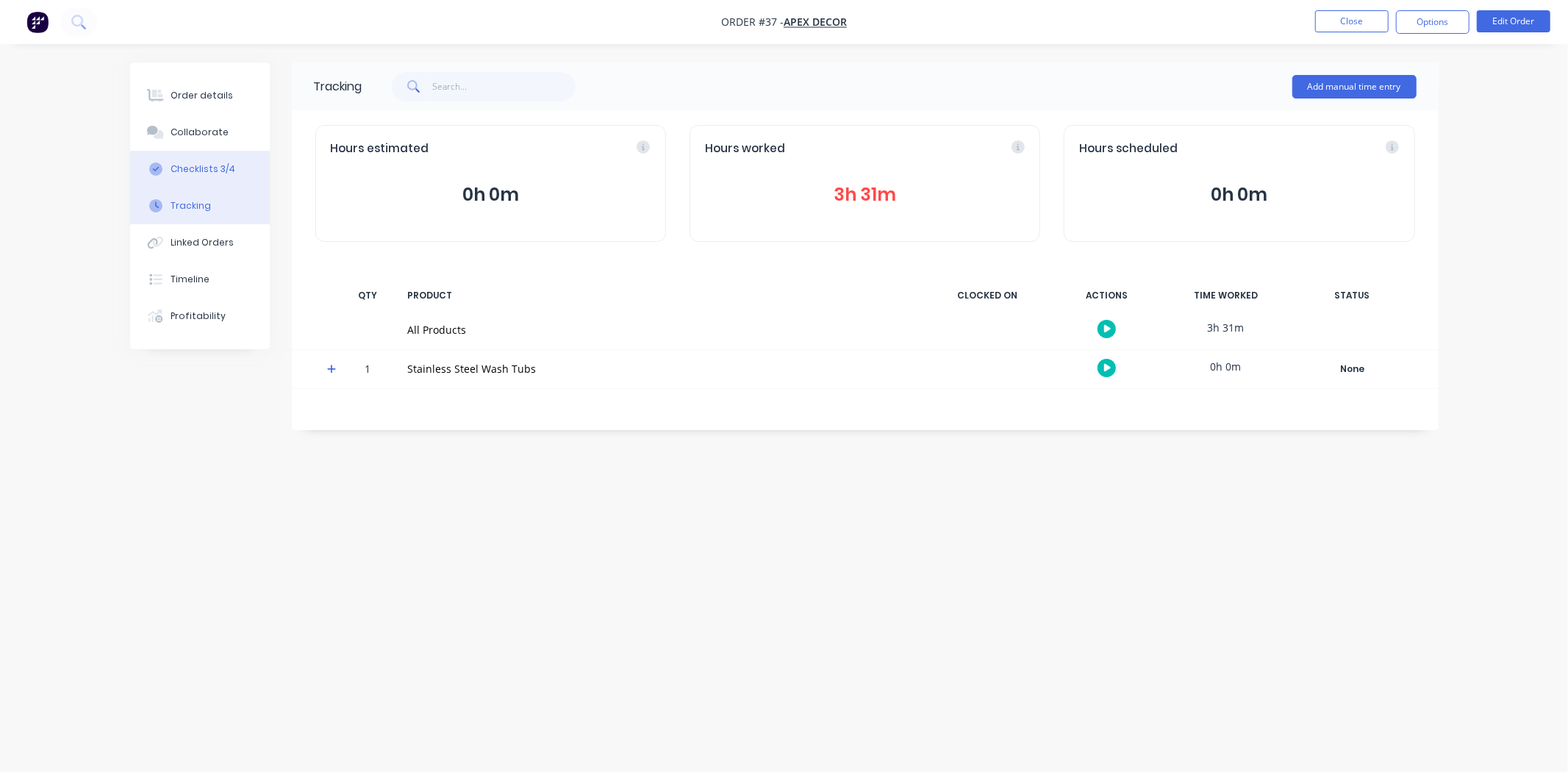
click at [223, 169] on div "Checklists 3/4" at bounding box center [202, 169] width 65 height 14
type textarea "x"
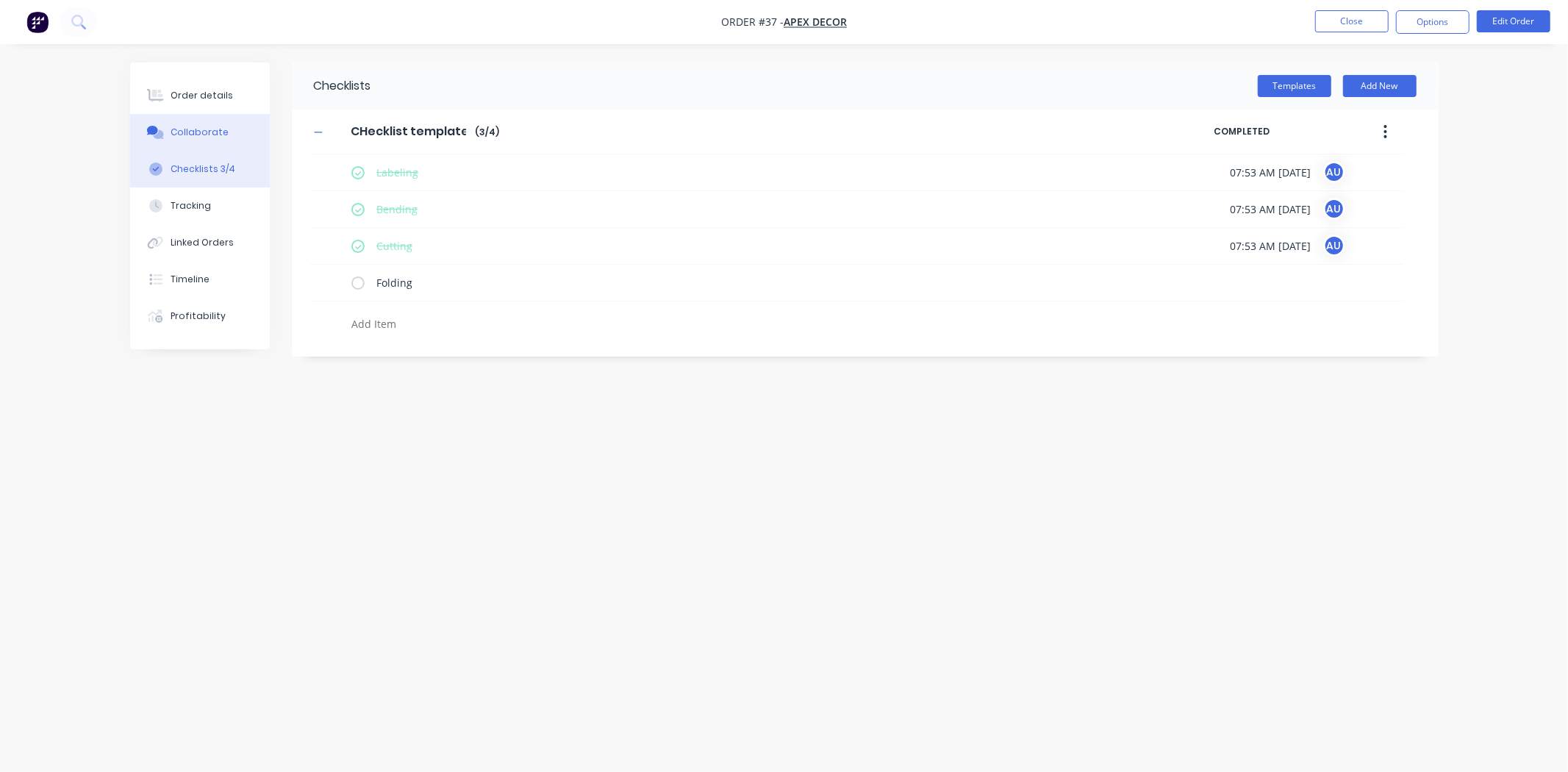
click at [203, 119] on button "Collaborate" at bounding box center [200, 132] width 139 height 36
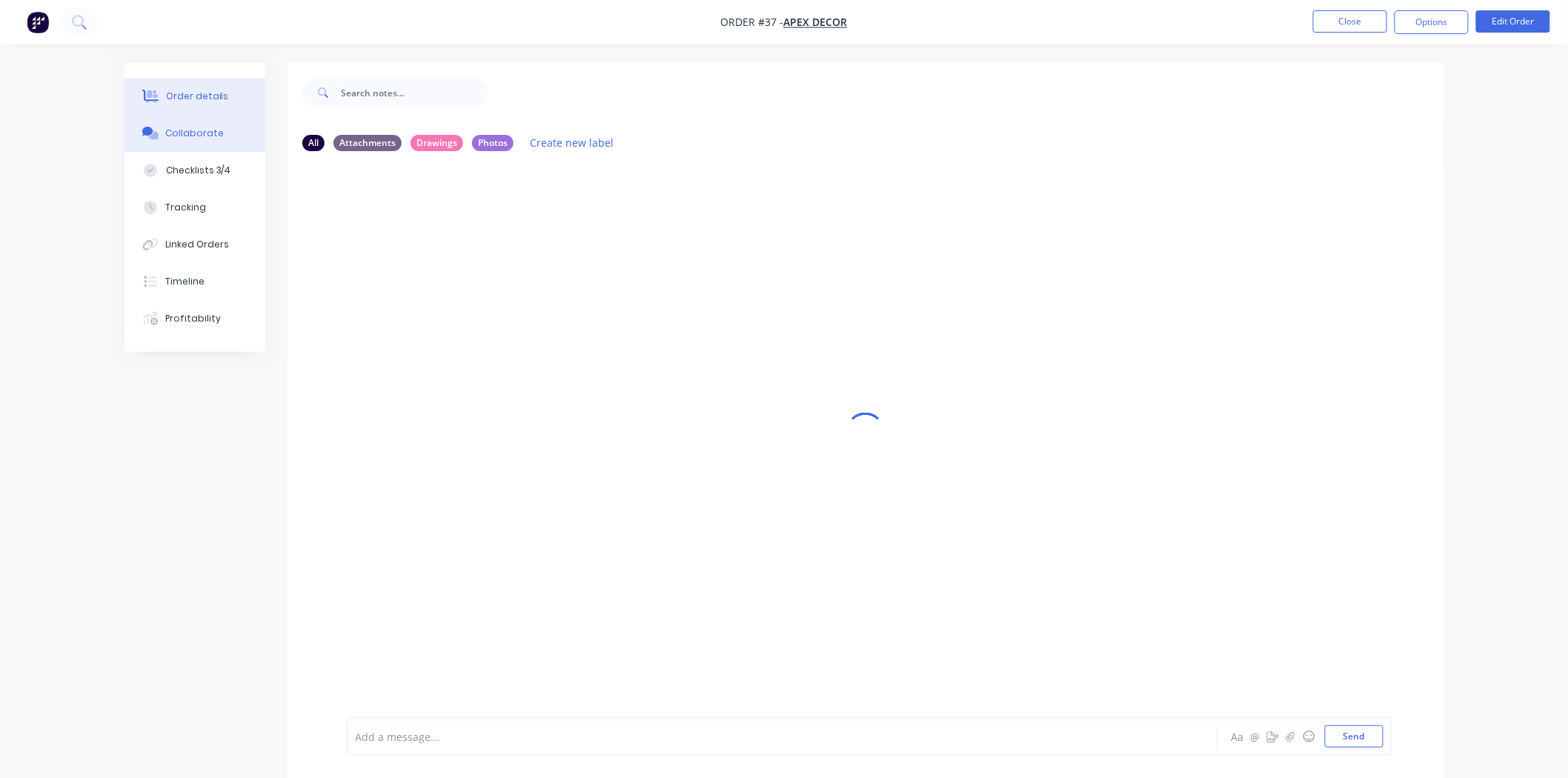
click at [200, 102] on div "Order details" at bounding box center [198, 96] width 63 height 14
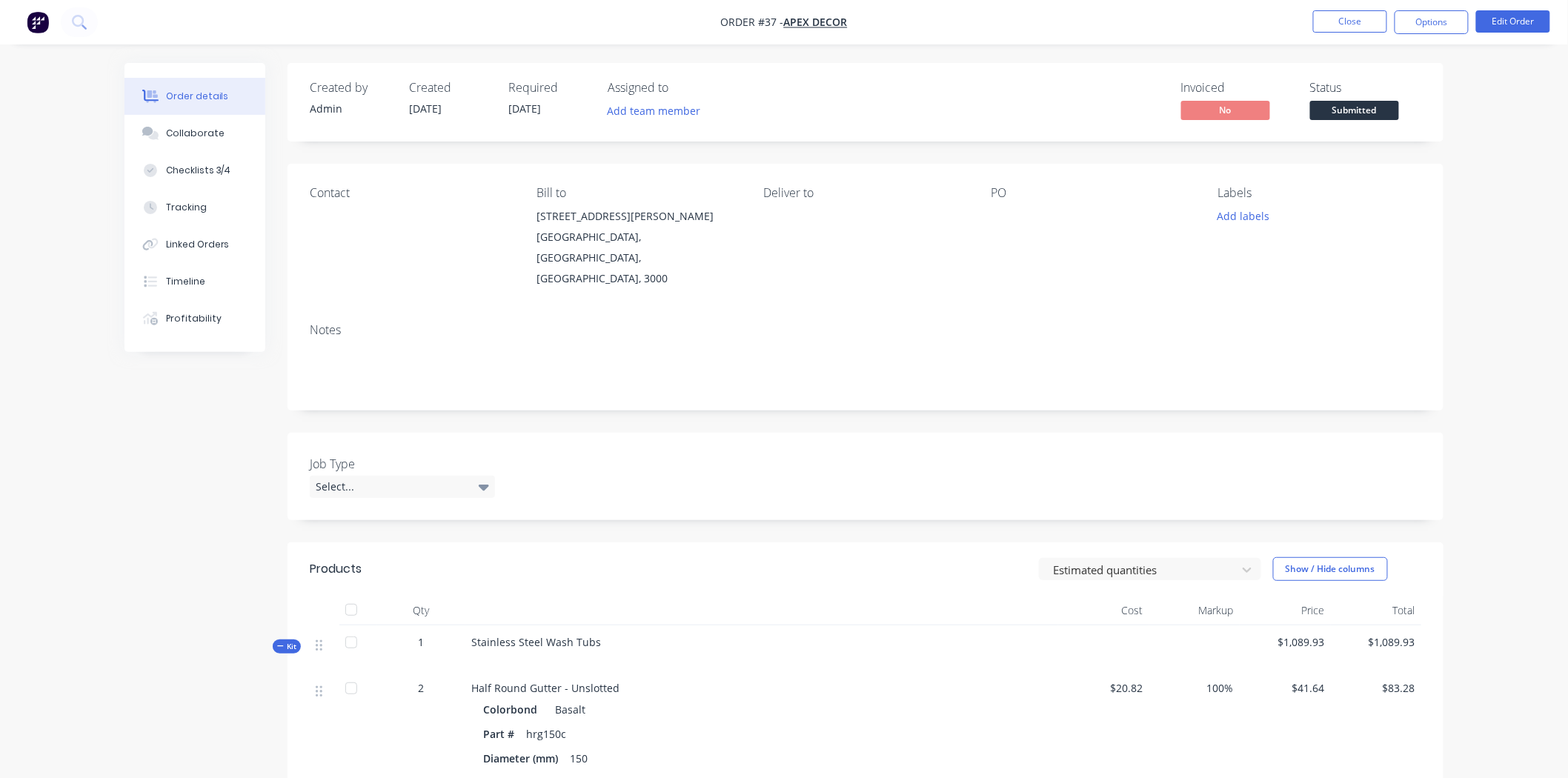
click at [158, 430] on div "Created by Admin Created [DATE] Required [DATE] Assigned to Add team member Inv…" at bounding box center [783, 764] width 1319 height 1402
click at [202, 434] on div "Created by Admin Created [DATE] Required [DATE] Assigned to Add team member Inv…" at bounding box center [783, 764] width 1319 height 1402
click at [1514, 159] on div "Order details Collaborate Checklists 3/4 Tracking Linked Orders Timeline Profit…" at bounding box center [784, 732] width 1568 height 1465
click at [1509, 172] on div "Order details Collaborate Checklists 3/4 Tracking Linked Orders Timeline Profit…" at bounding box center [784, 732] width 1568 height 1465
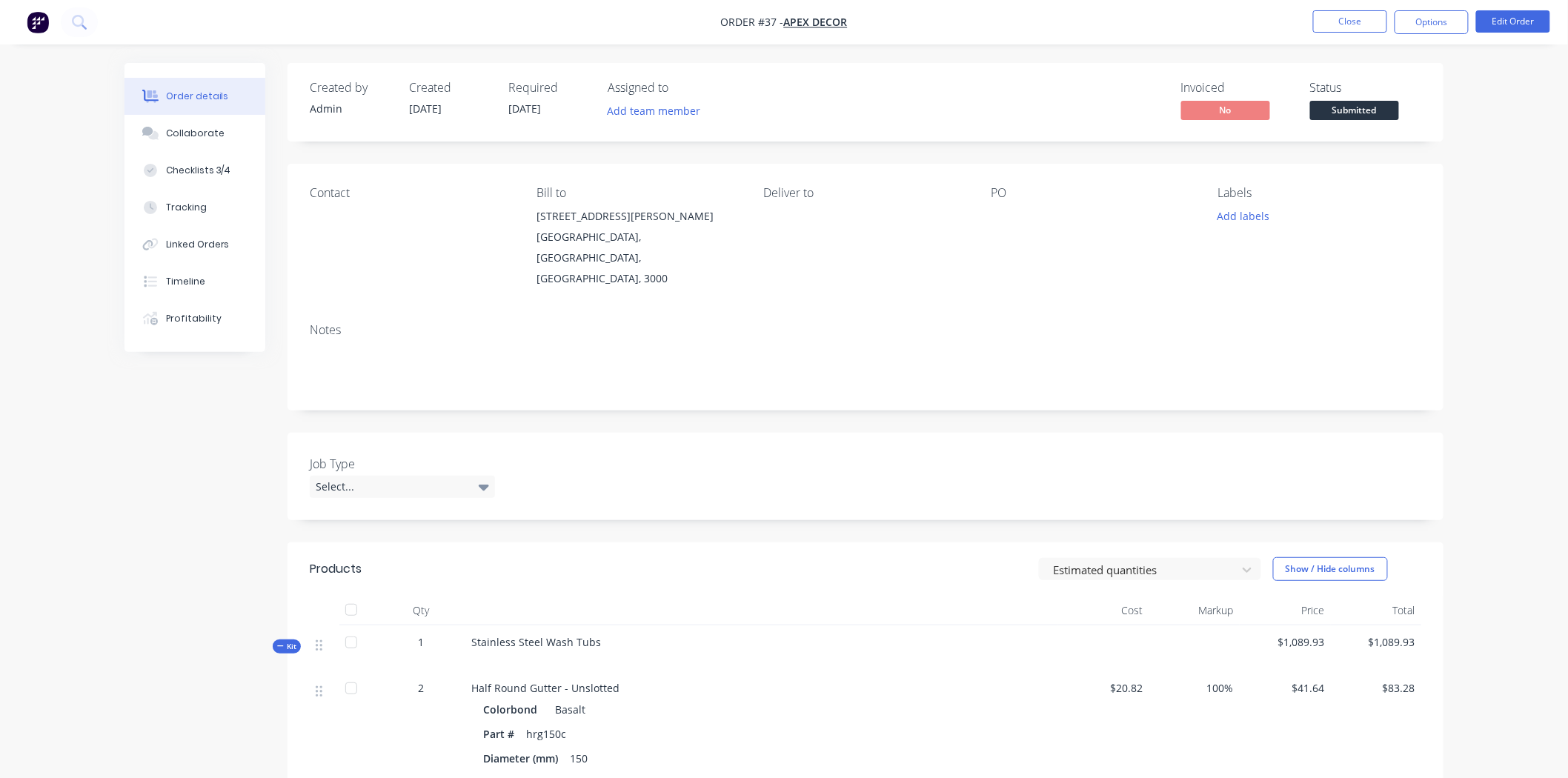
click at [1472, 170] on div "Order details Collaborate Checklists 3/4 Tracking Linked Orders Timeline Profit…" at bounding box center [784, 732] width 1568 height 1465
click at [1354, 16] on button "Close" at bounding box center [1350, 21] width 74 height 22
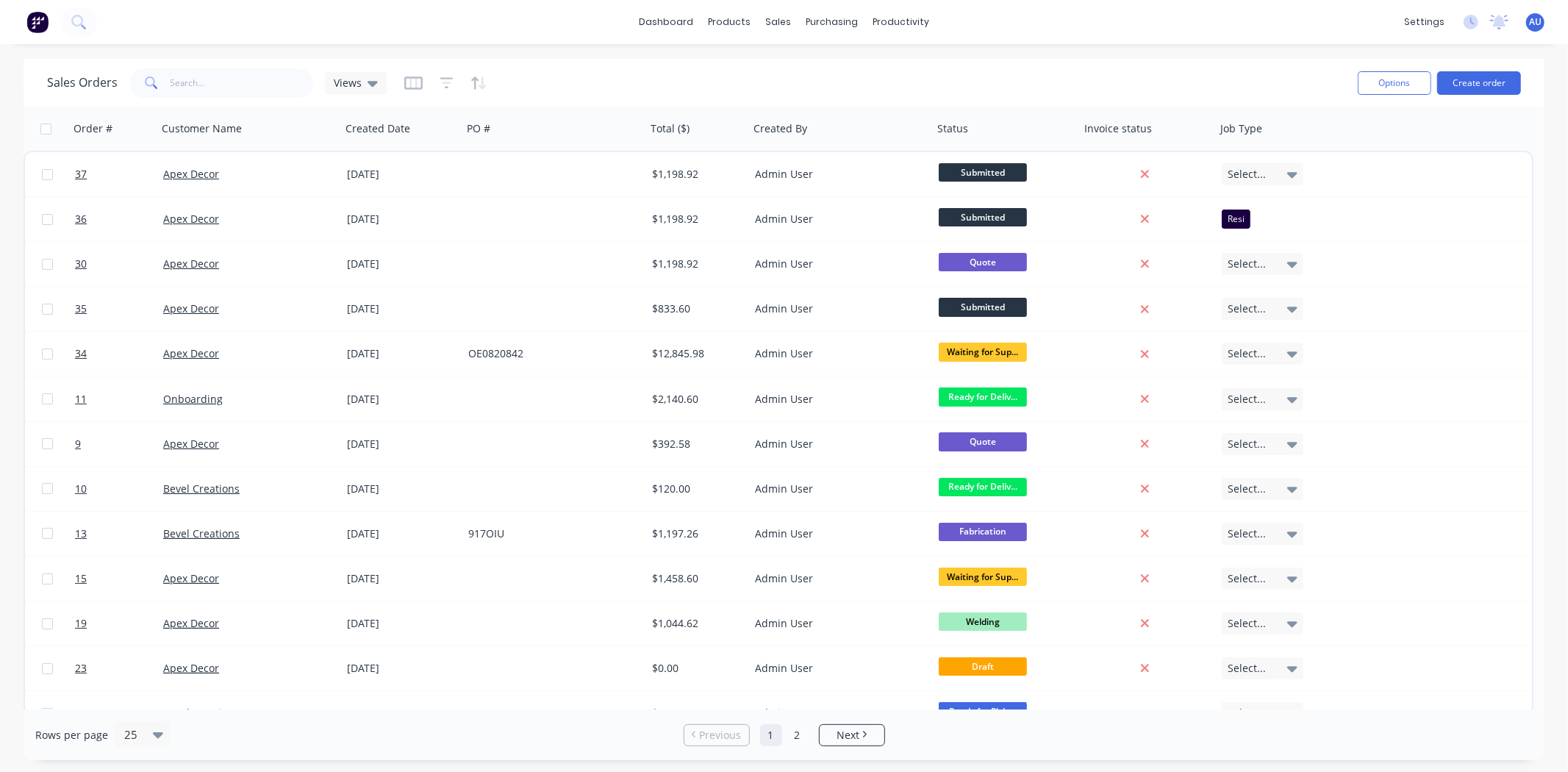
click at [861, 83] on div "Sales Orders Views" at bounding box center [696, 83] width 1299 height 36
click at [848, 63] on div "Sales Orders Views Options Create order" at bounding box center [784, 82] width 1521 height 47
click at [913, 62] on link "Workflow" at bounding box center [958, 69] width 195 height 29
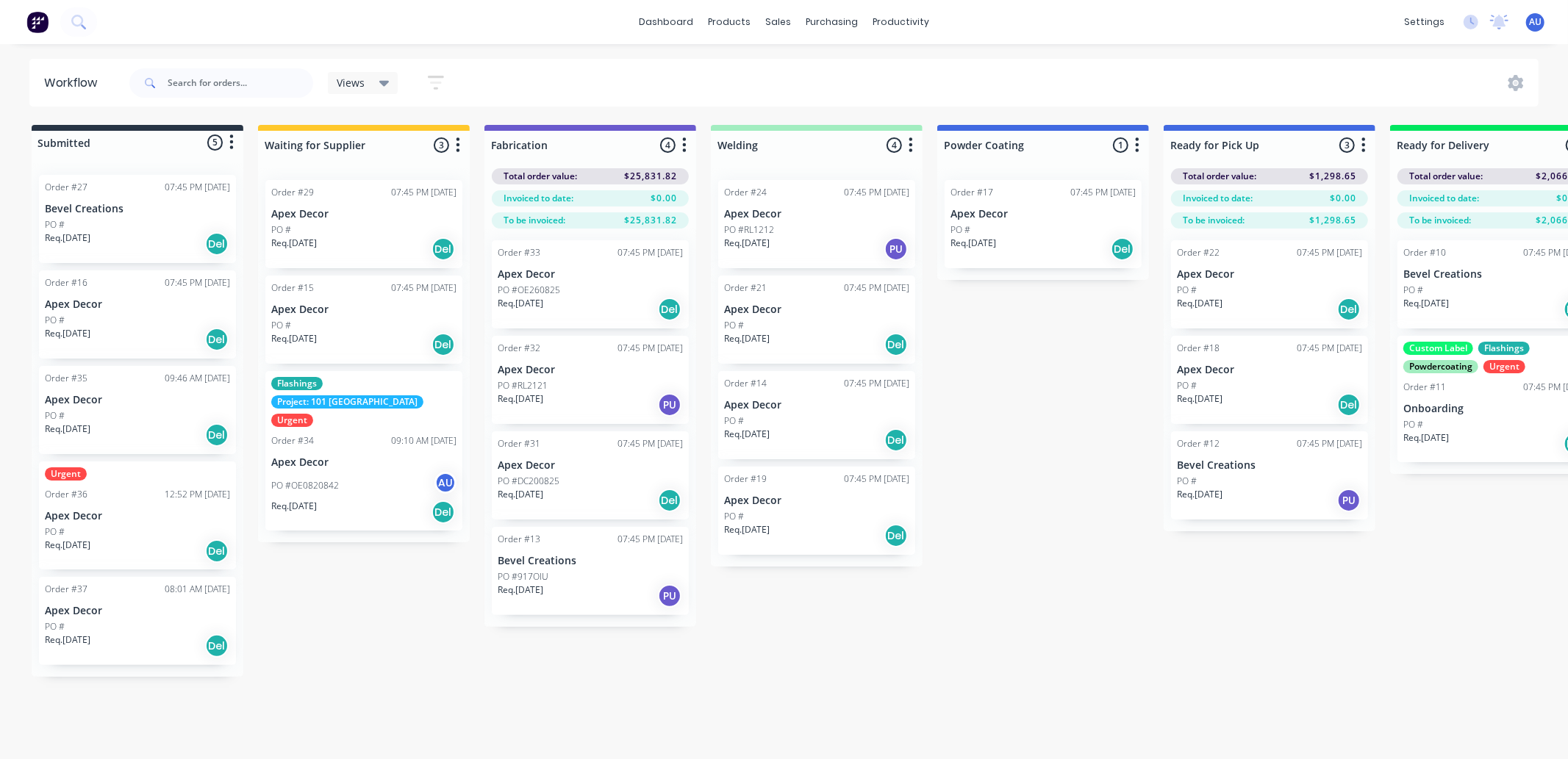
drag, startPoint x: 98, startPoint y: 218, endPoint x: 820, endPoint y: 294, distance: 726.0
click at [145, 231] on div "Order #27 07:45 PM [DATE] Bevel Creations PO # Req. [DATE] Del Order #16 07:45 …" at bounding box center [138, 420] width 211 height 514
click at [820, 294] on div "Submitted 5 Status colour #273444 hex #273444 Save Cancel Summaries Total order…" at bounding box center [1001, 400] width 2025 height 551
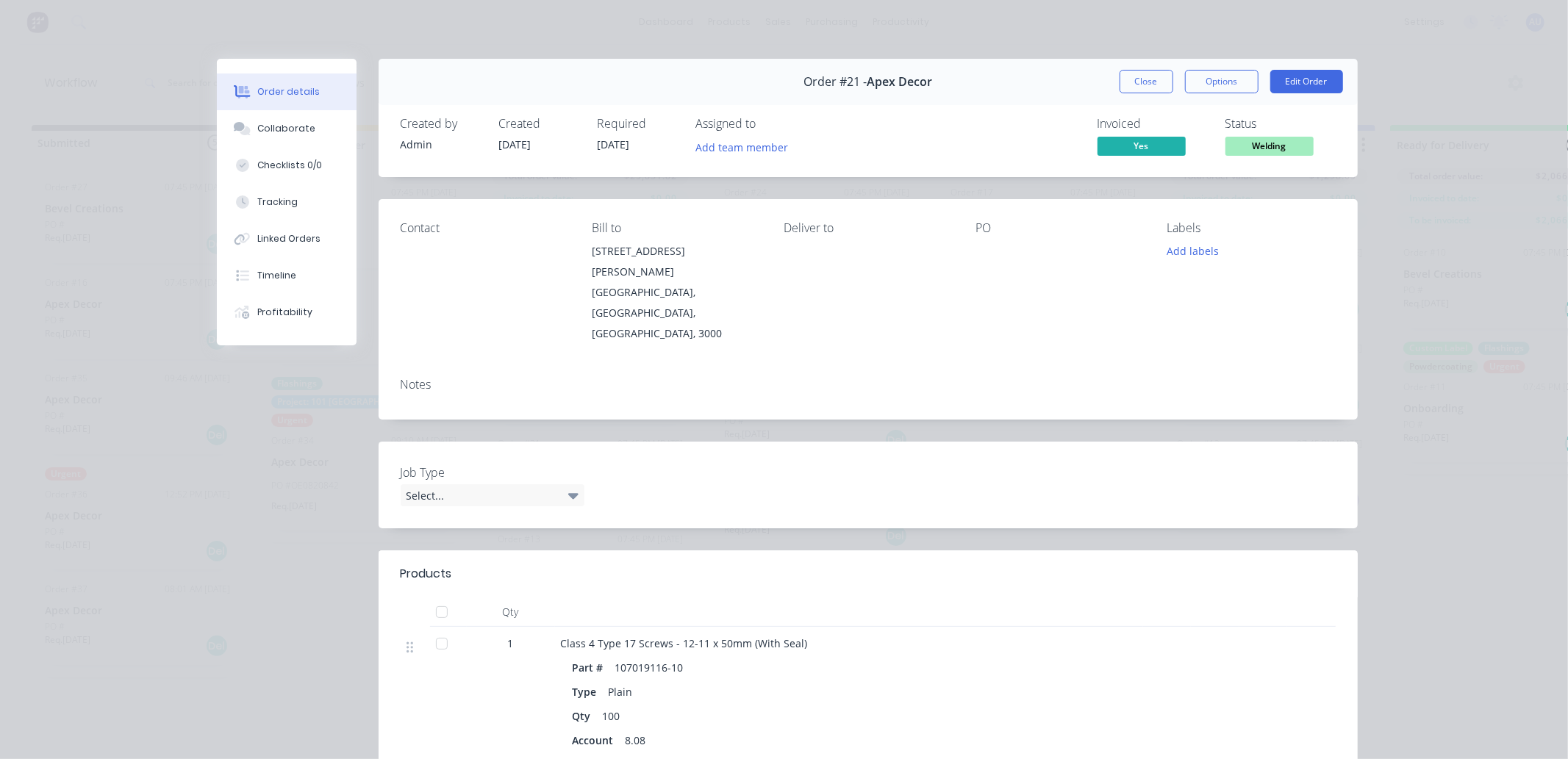
click at [1141, 82] on button "Close" at bounding box center [1146, 82] width 54 height 24
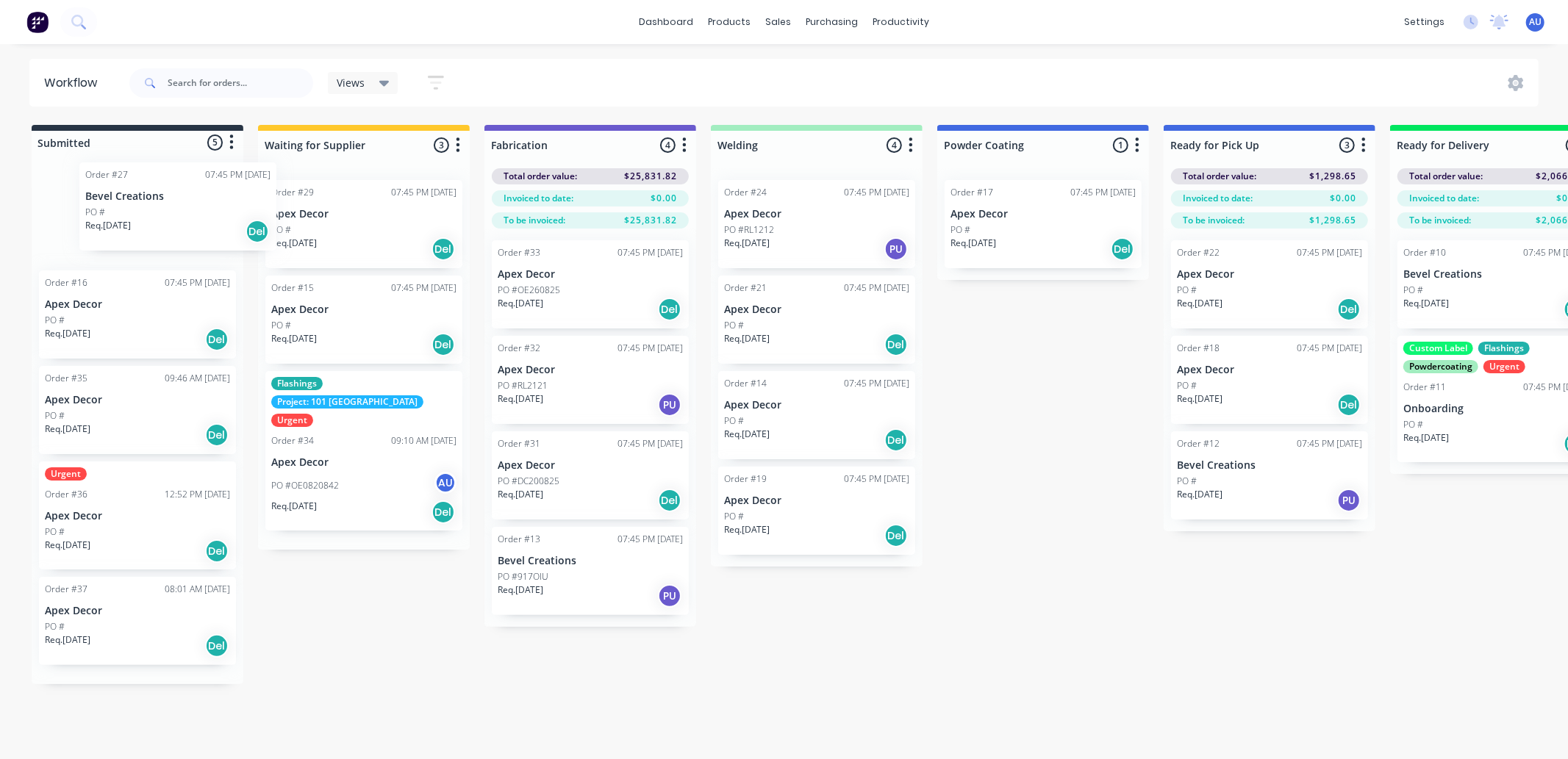
drag, startPoint x: 126, startPoint y: 221, endPoint x: 146, endPoint y: 209, distance: 23.3
click at [146, 209] on div "Order #27 07:45 PM [DATE] Bevel Creations PO # Req. [DATE] Del Order #16 07:45 …" at bounding box center [138, 424] width 211 height 521
click at [358, 148] on div at bounding box center [364, 145] width 211 height 28
drag, startPoint x: 366, startPoint y: 146, endPoint x: 249, endPoint y: 139, distance: 117.2
click at [253, 139] on div "Submitted 5 Status colour #273444 hex #273444 Save Cancel Summaries Total order…" at bounding box center [1001, 400] width 2025 height 551
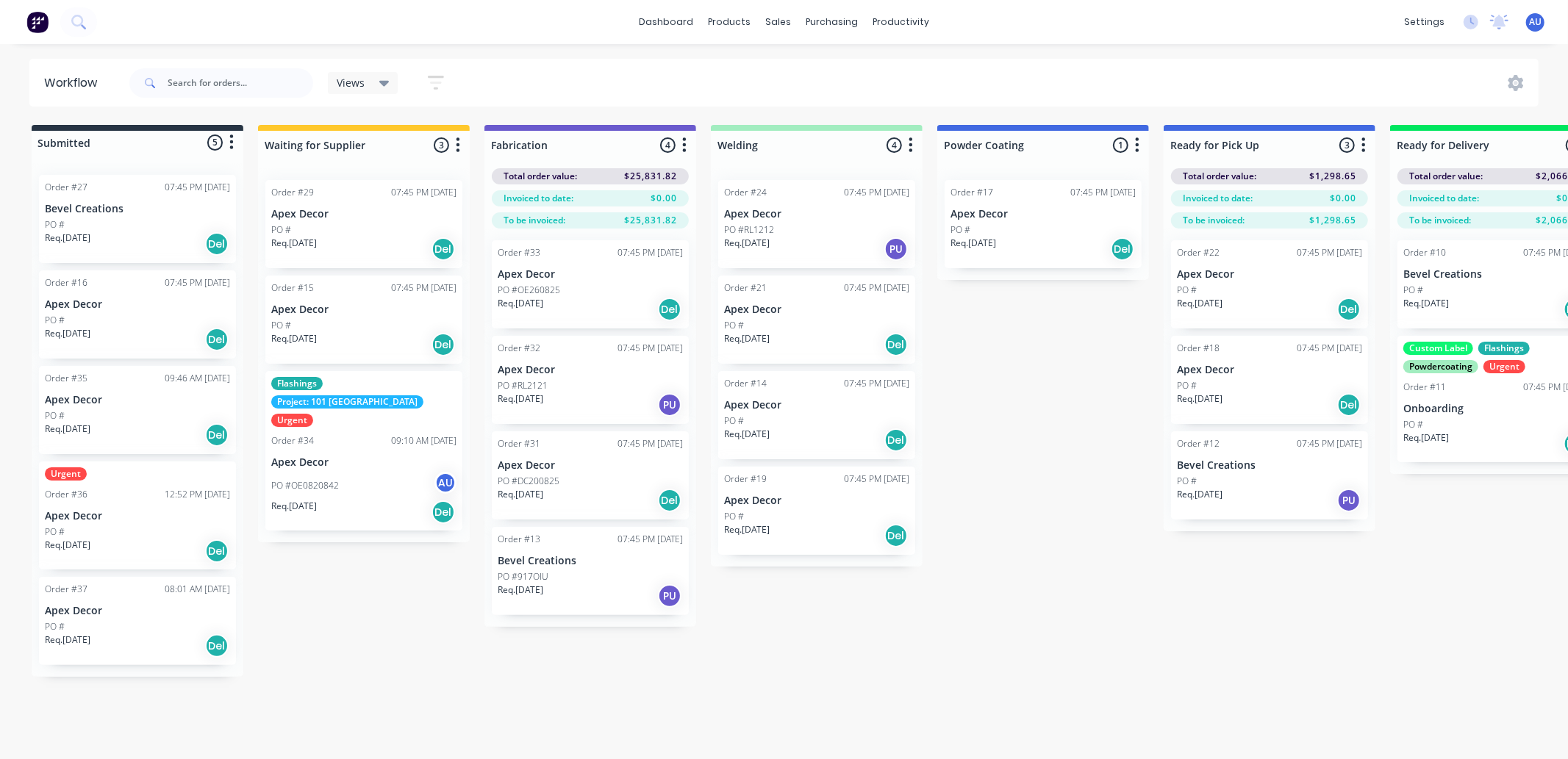
click at [422, 127] on div "Waiting for Supplier 3 Status colour #FFC82C hex #FFC82C Save Cancel Notificati…" at bounding box center [364, 142] width 211 height 35
drag, startPoint x: 424, startPoint y: 137, endPoint x: 446, endPoint y: 138, distance: 22.0
click at [427, 138] on div "Submitted 5 Status colour #273444 hex #273444 Save Cancel Summaries Total order…" at bounding box center [1001, 400] width 2025 height 551
click at [1011, 442] on div "Submitted 5 Status colour #273444 hex #273444 Save Cancel Summaries Total order…" at bounding box center [1001, 400] width 2025 height 551
click at [1016, 439] on div "Submitted 5 Status colour #273444 hex #273444 Save Cancel Summaries Total order…" at bounding box center [1001, 400] width 2025 height 551
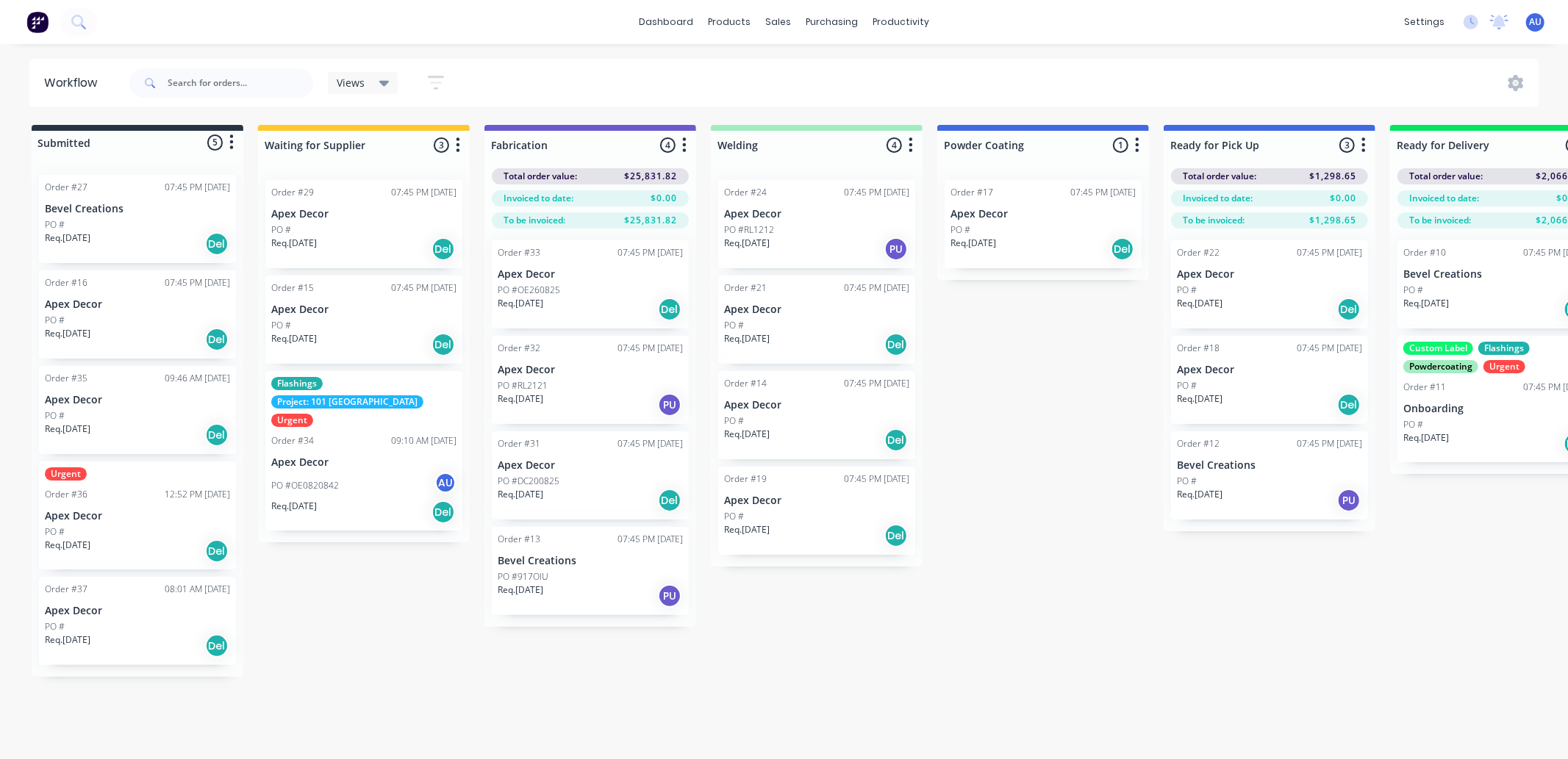
click at [459, 641] on div "Submitted 5 Status colour #273444 hex #273444 Save Cancel Summaries Total order…" at bounding box center [1001, 400] width 2025 height 551
click at [459, 142] on icon "button" at bounding box center [458, 145] width 5 height 18
click at [393, 204] on button "Notifications" at bounding box center [393, 200] width 147 height 25
click at [400, 597] on div "Submitted 5 Status colour #273444 hex #273444 Save Cancel Summaries Total order…" at bounding box center [1001, 400] width 2025 height 551
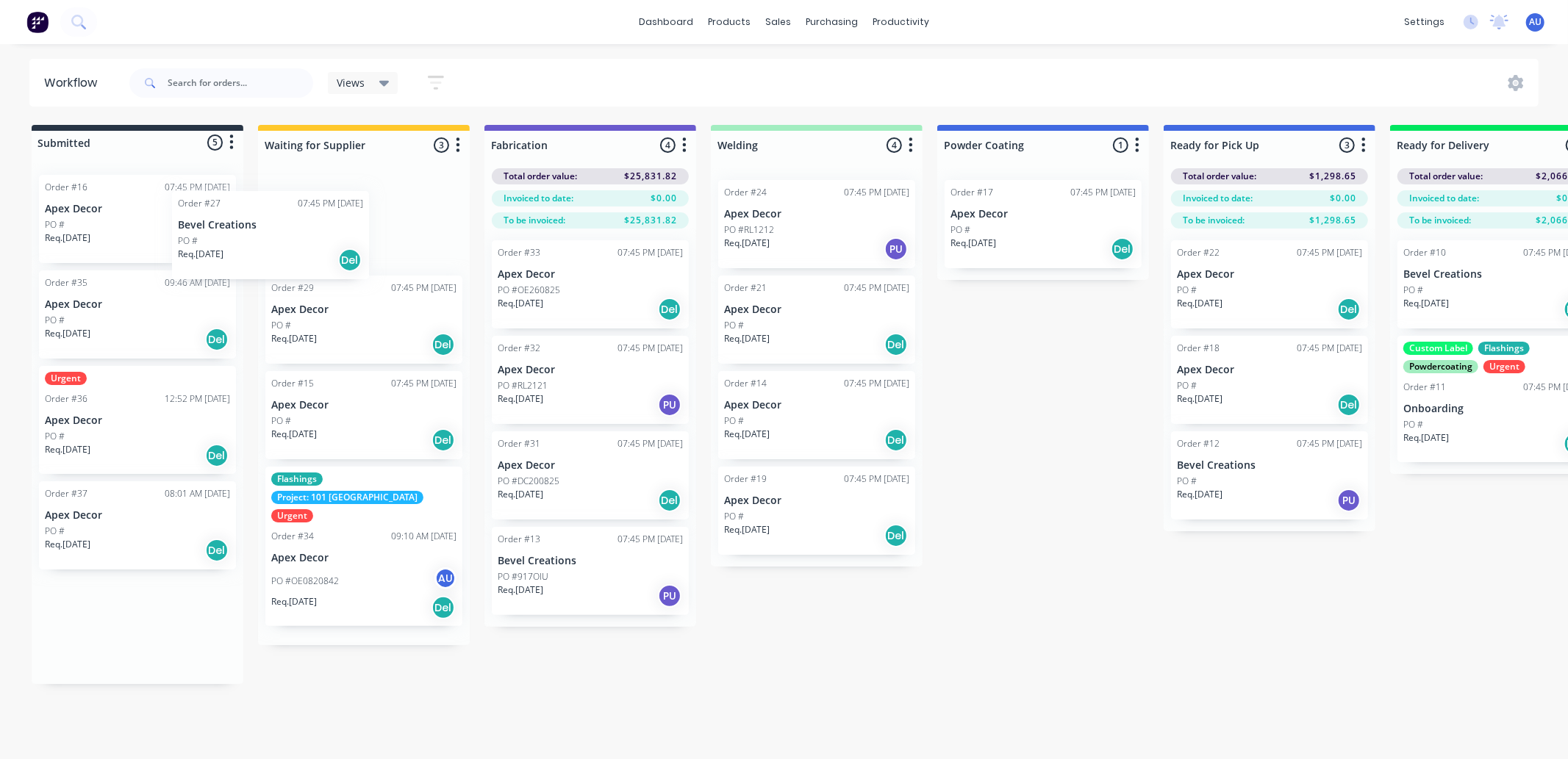
drag, startPoint x: 164, startPoint y: 236, endPoint x: 299, endPoint y: 249, distance: 135.6
click at [299, 249] on div "Submitted 5 Status colour #273444 hex #273444 Save Cancel Summaries Total order…" at bounding box center [1001, 405] width 2025 height 559
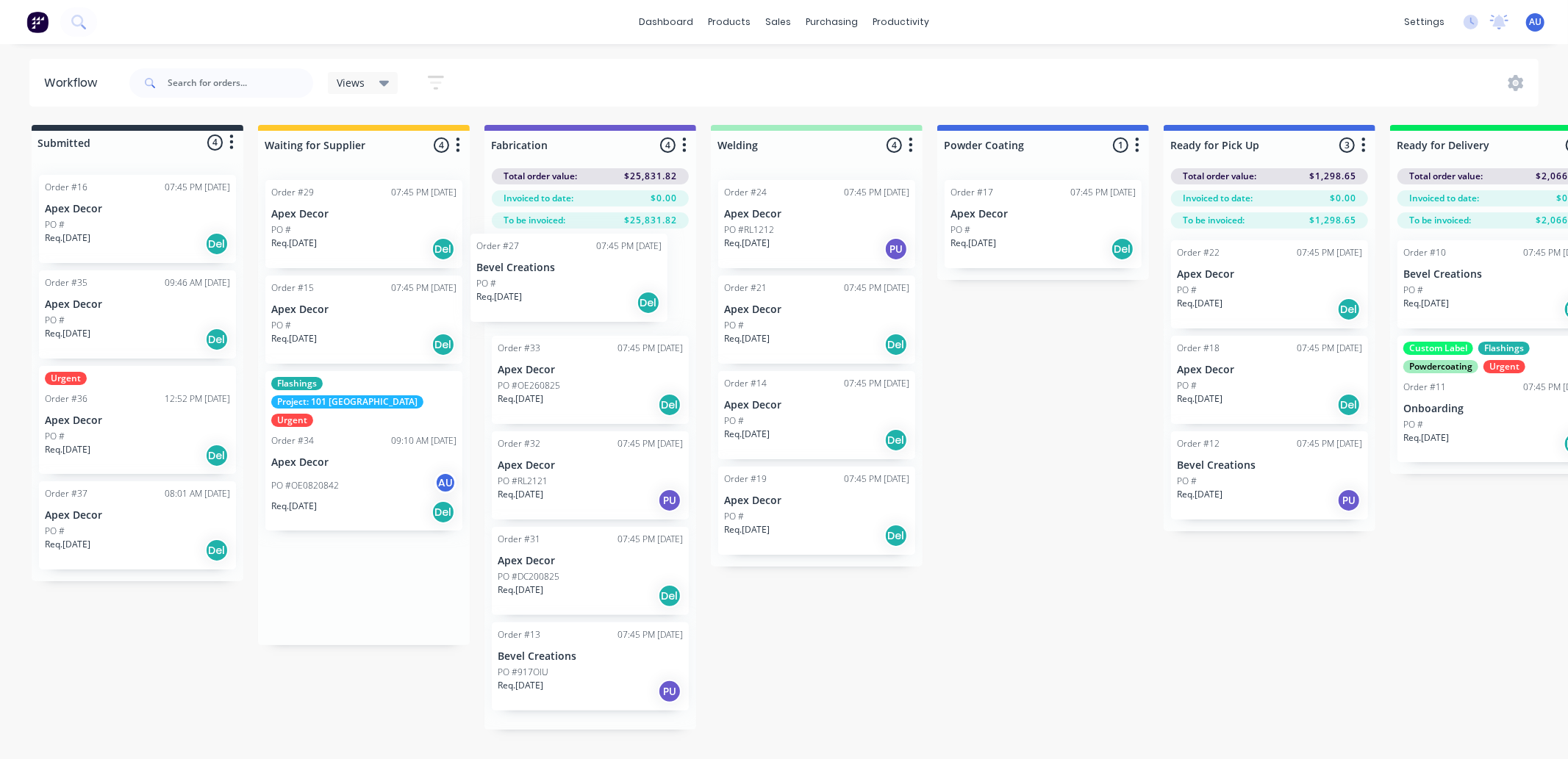
drag, startPoint x: 305, startPoint y: 248, endPoint x: 520, endPoint y: 292, distance: 219.5
click at [520, 292] on div "Submitted 4 Status colour #273444 hex #273444 Save Cancel Summaries Total order…" at bounding box center [1001, 427] width 2025 height 605
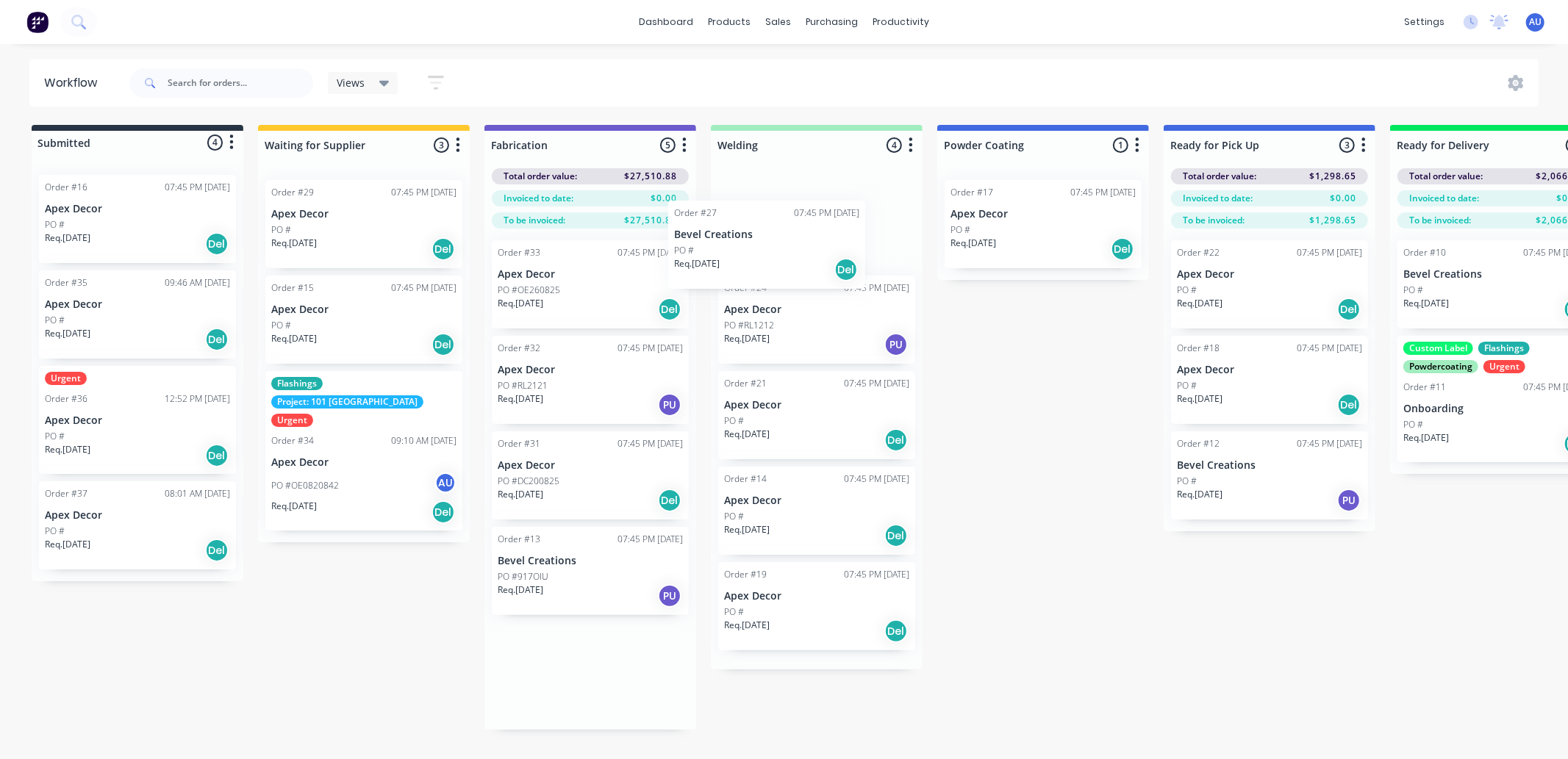
drag, startPoint x: 529, startPoint y: 290, endPoint x: 752, endPoint y: 241, distance: 228.3
click at [752, 241] on div "Submitted 4 Status colour #273444 hex #273444 Save Cancel Summaries Total order…" at bounding box center [1001, 427] width 2025 height 605
click at [1073, 528] on div "Submitted 4 Status colour #273444 hex #273444 Save Cancel Summaries Total order…" at bounding box center [1001, 393] width 2025 height 537
click at [380, 620] on div "Submitted 4 Status colour #273444 hex #273444 Save Cancel Summaries Total order…" at bounding box center [1001, 393] width 2025 height 537
click at [419, 667] on div "Workflow Views Save new view None (Default) edit Flashings edit Show/Hide statu…" at bounding box center [784, 394] width 1568 height 671
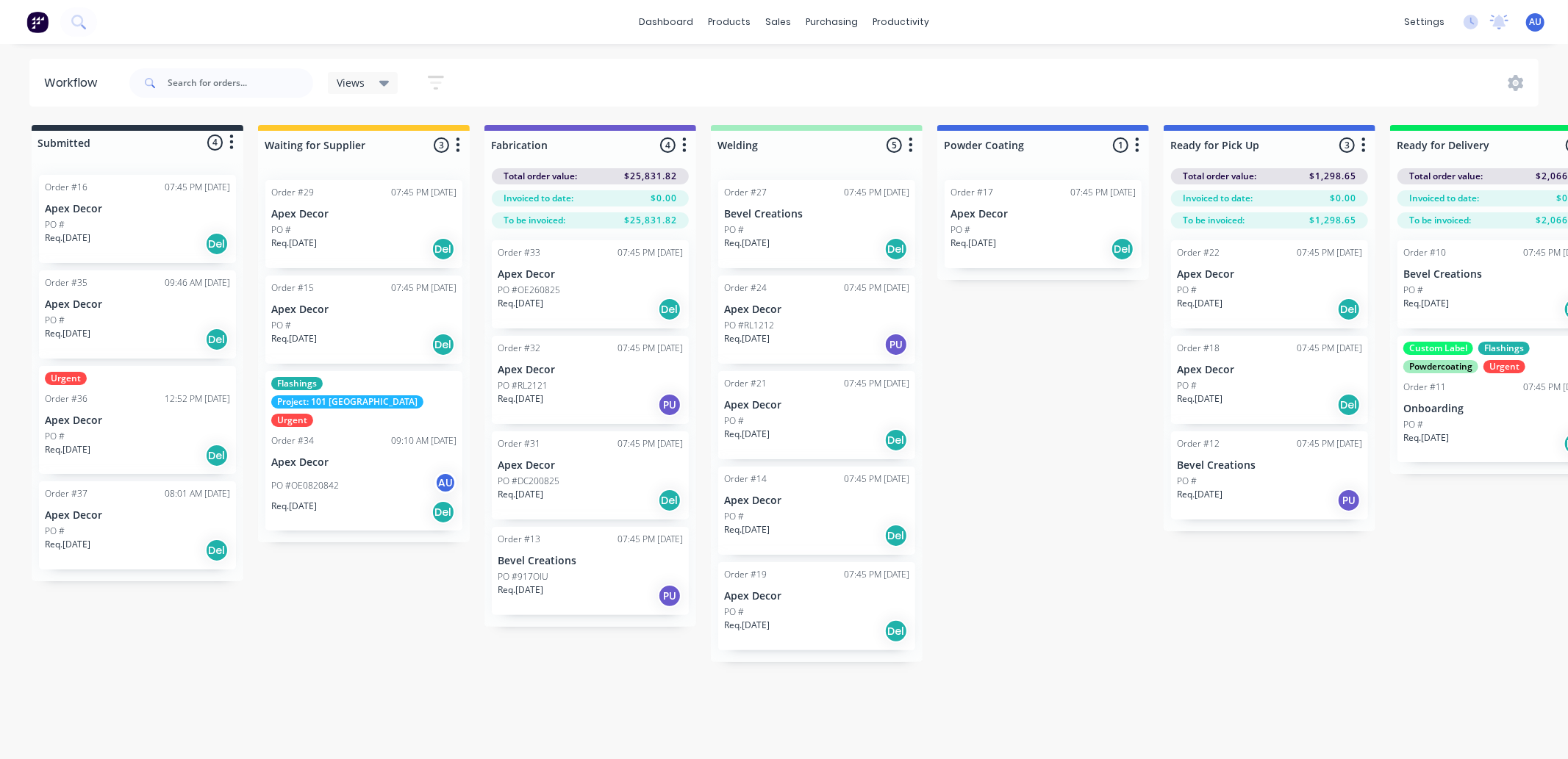
click at [235, 658] on div "Submitted 4 Status colour #273444 hex #273444 Save Cancel Summaries Total order…" at bounding box center [1001, 393] width 2025 height 537
click at [358, 672] on div "Workflow Views Save new view None (Default) edit Flashings edit Show/Hide statu…" at bounding box center [784, 394] width 1568 height 671
click at [651, 22] on link "dashboard" at bounding box center [666, 22] width 69 height 22
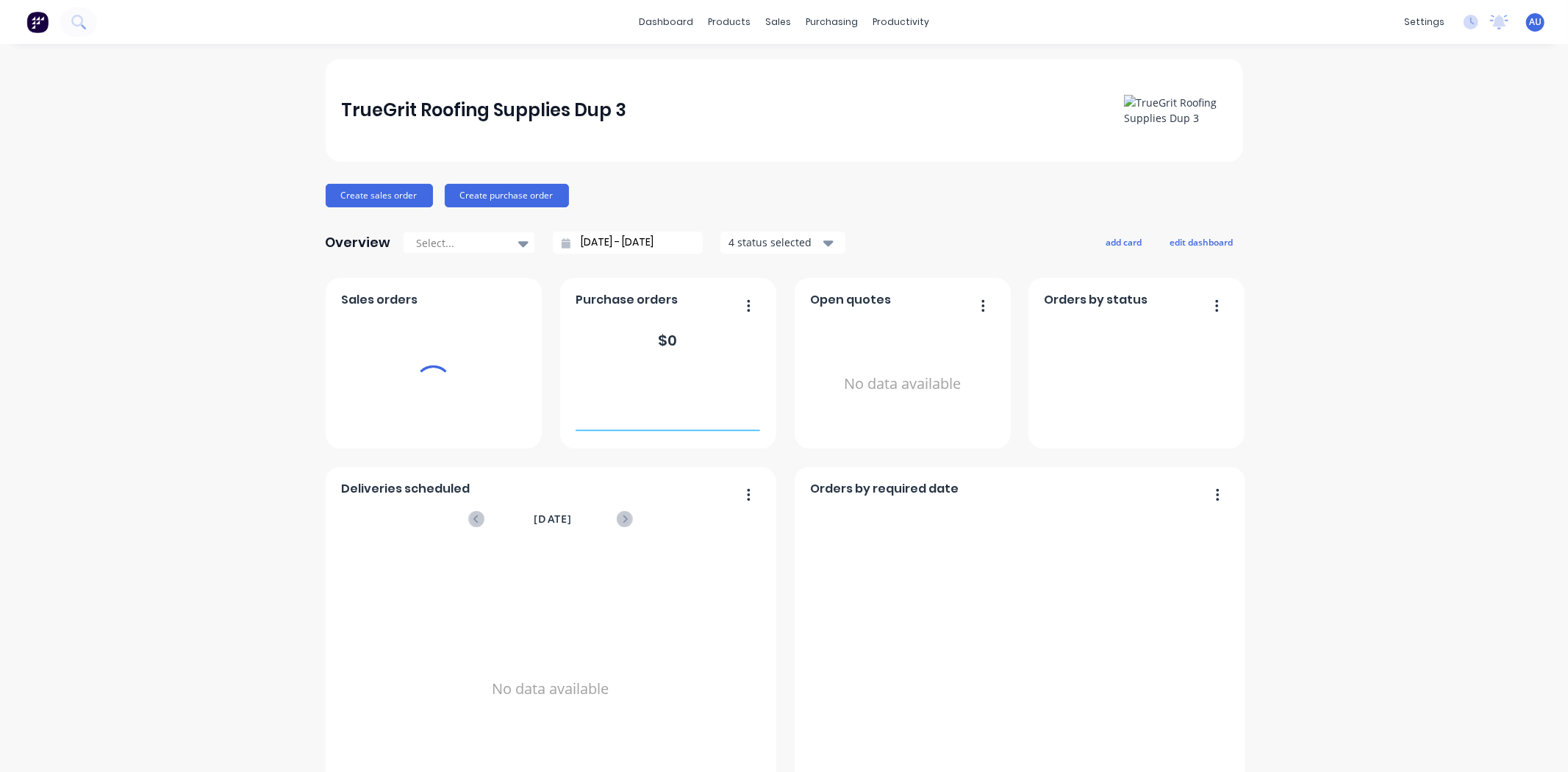
drag, startPoint x: 768, startPoint y: 167, endPoint x: 860, endPoint y: 153, distance: 93.1
click at [769, 166] on div "TrueGrit Roofing Supplies Dup 3 Create sales order Create purchase order Overvi…" at bounding box center [784, 442] width 917 height 767
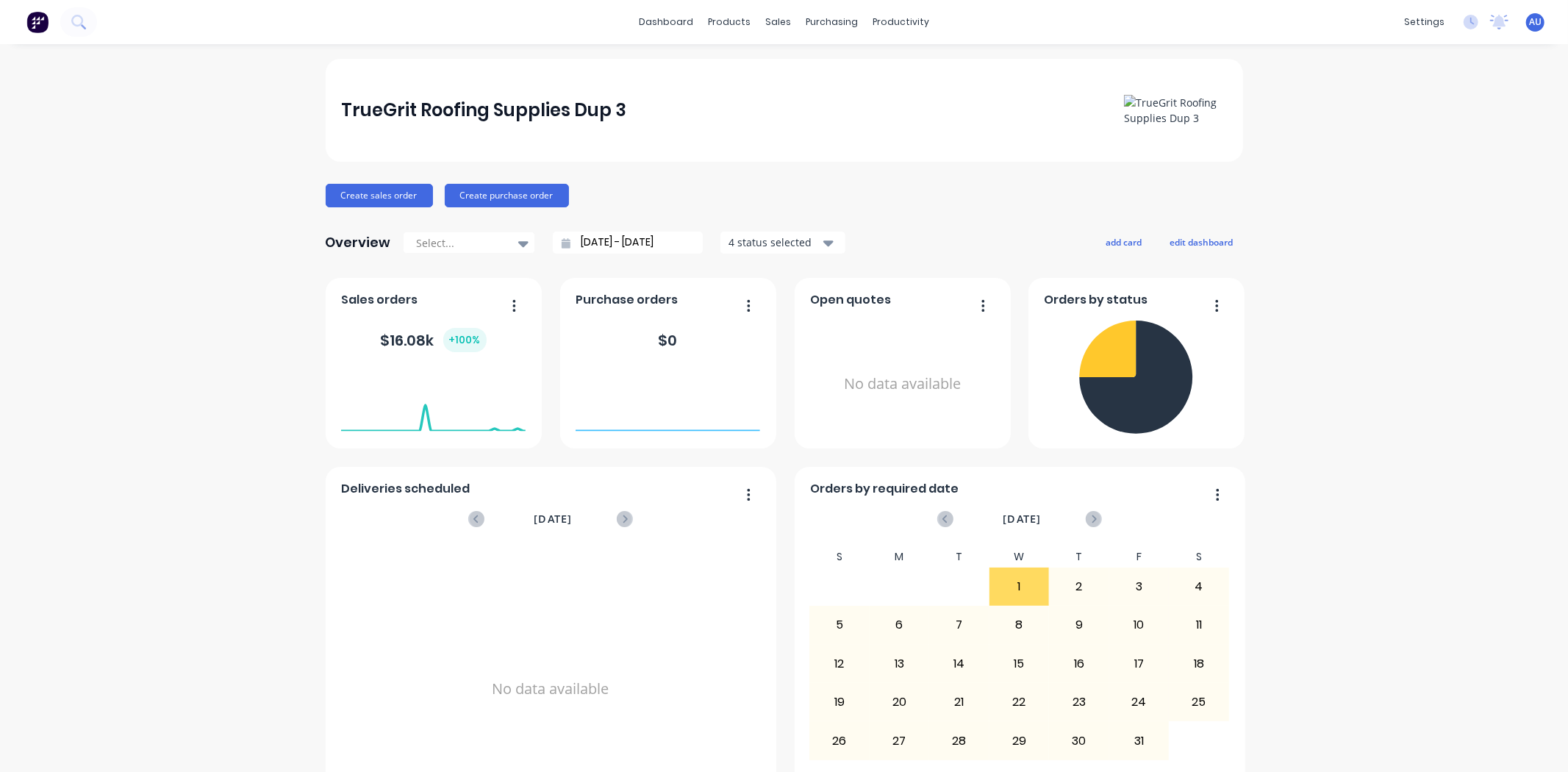
click at [832, 175] on div "TrueGrit Roofing Supplies Dup 3 Create sales order Create purchase order Overvi…" at bounding box center [784, 442] width 917 height 767
click at [965, 191] on div "Create sales order Create purchase order" at bounding box center [784, 196] width 917 height 24
click at [901, 200] on div "Create sales order Create purchase order" at bounding box center [784, 196] width 917 height 24
click at [893, 188] on div "Create sales order Create purchase order" at bounding box center [784, 196] width 917 height 24
click at [830, 189] on div "Create sales order Create purchase order" at bounding box center [784, 196] width 917 height 24
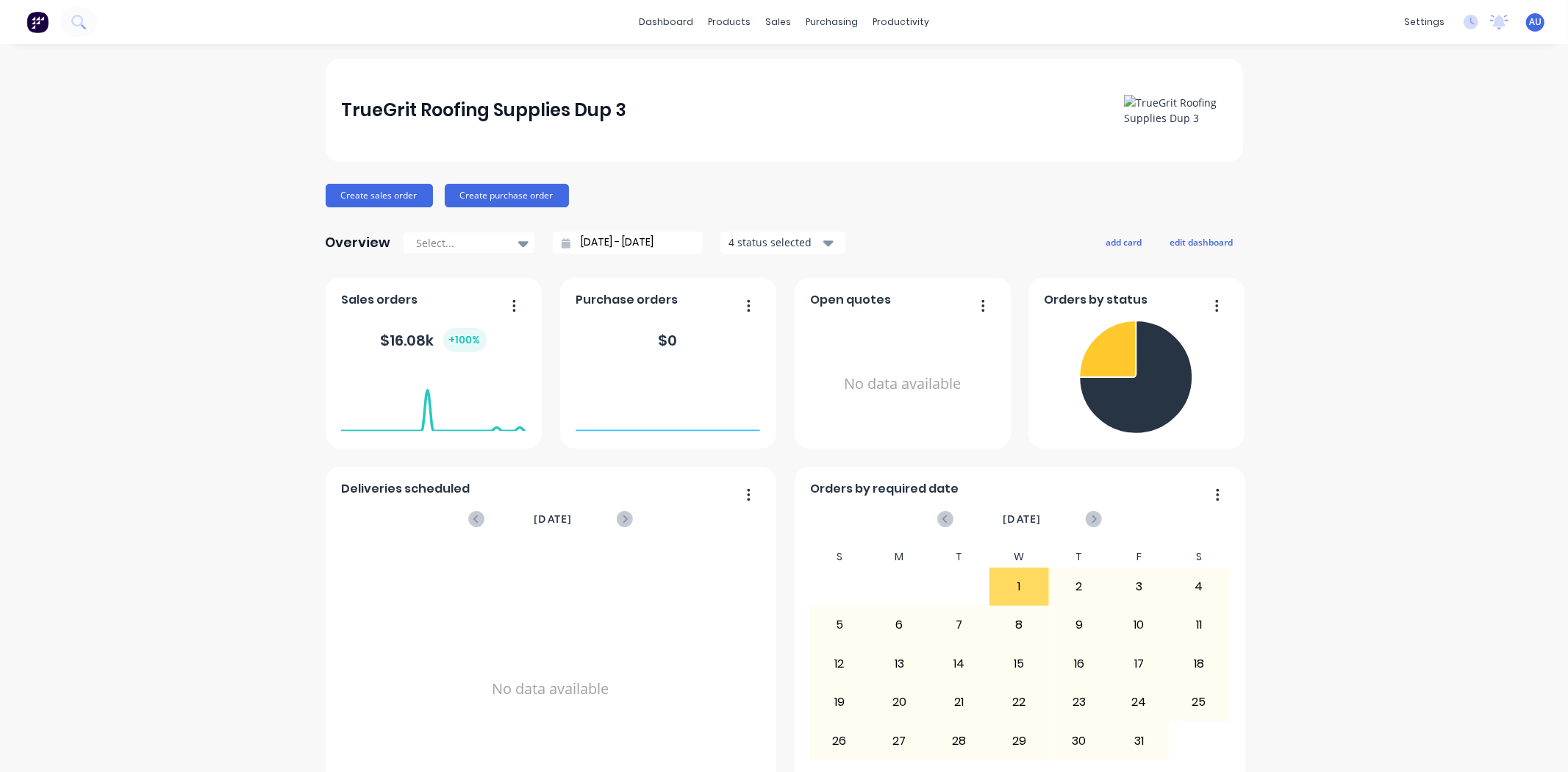
click at [846, 181] on div "TrueGrit Roofing Supplies Dup 3 Create sales order Create purchase order Overvi…" at bounding box center [784, 442] width 917 height 767
click at [979, 218] on div "TrueGrit Roofing Supplies Dup 3 Create sales order Create purchase order Overvi…" at bounding box center [784, 442] width 917 height 767
click at [1386, 230] on div "TrueGrit Roofing Supplies Dup 3 Create sales order Create purchase order Overvi…" at bounding box center [784, 442] width 1568 height 767
